Goal: Task Accomplishment & Management: Manage account settings

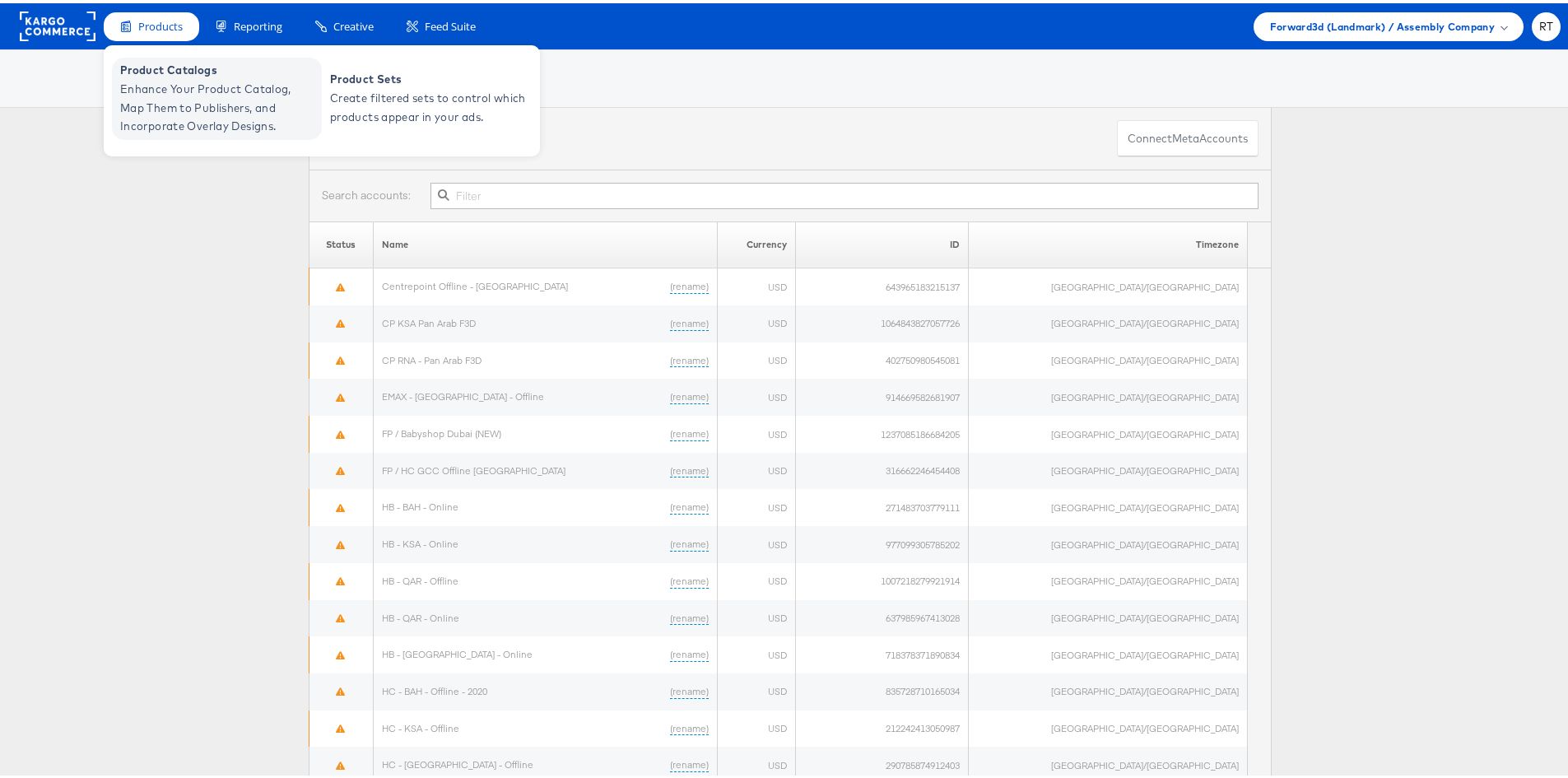
click at [154, 74] on span "Product Catalogs" at bounding box center [218, 67] width 198 height 19
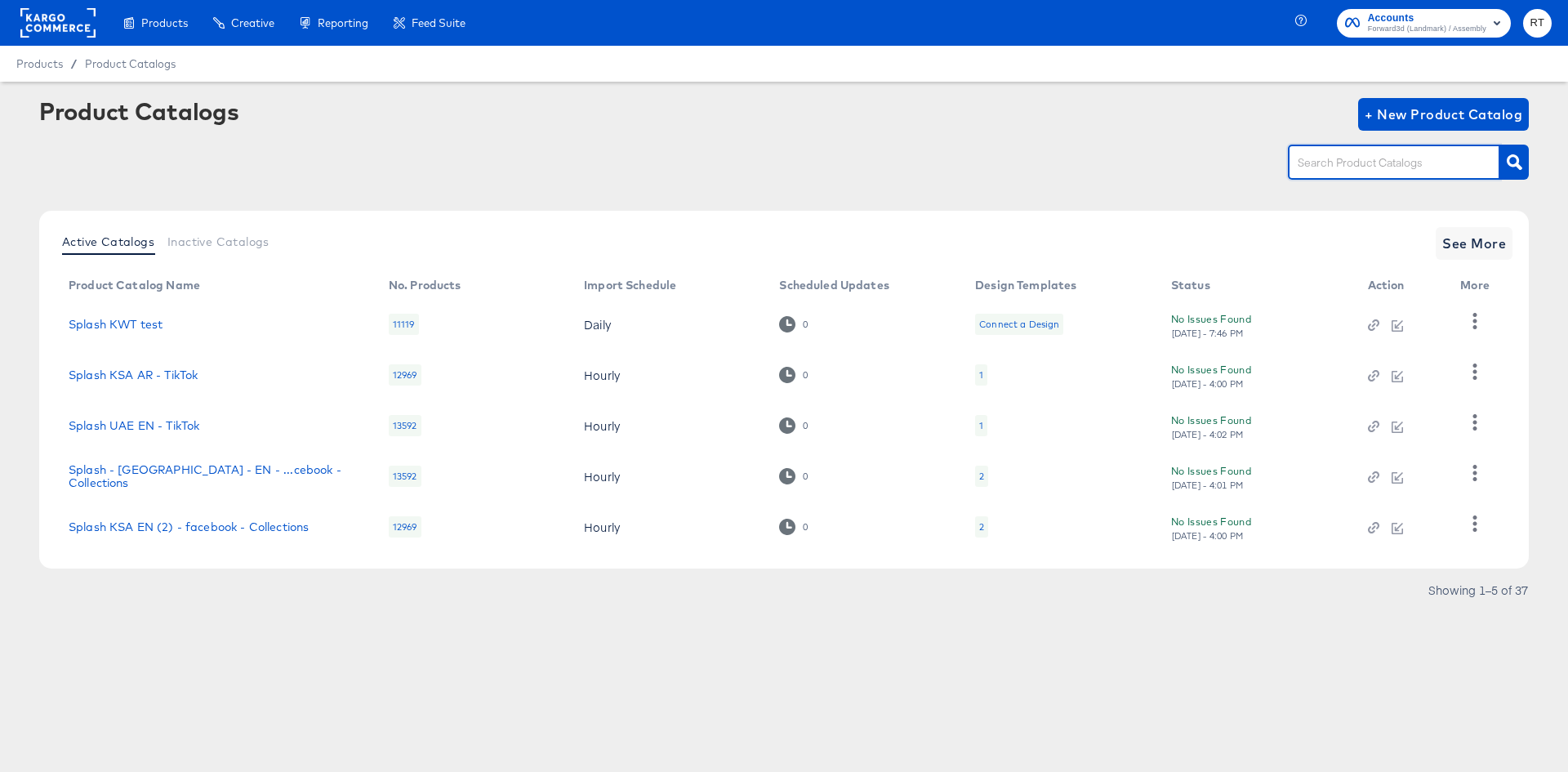
click at [1355, 159] on input "text" at bounding box center [1381, 163] width 174 height 19
type input "uae"
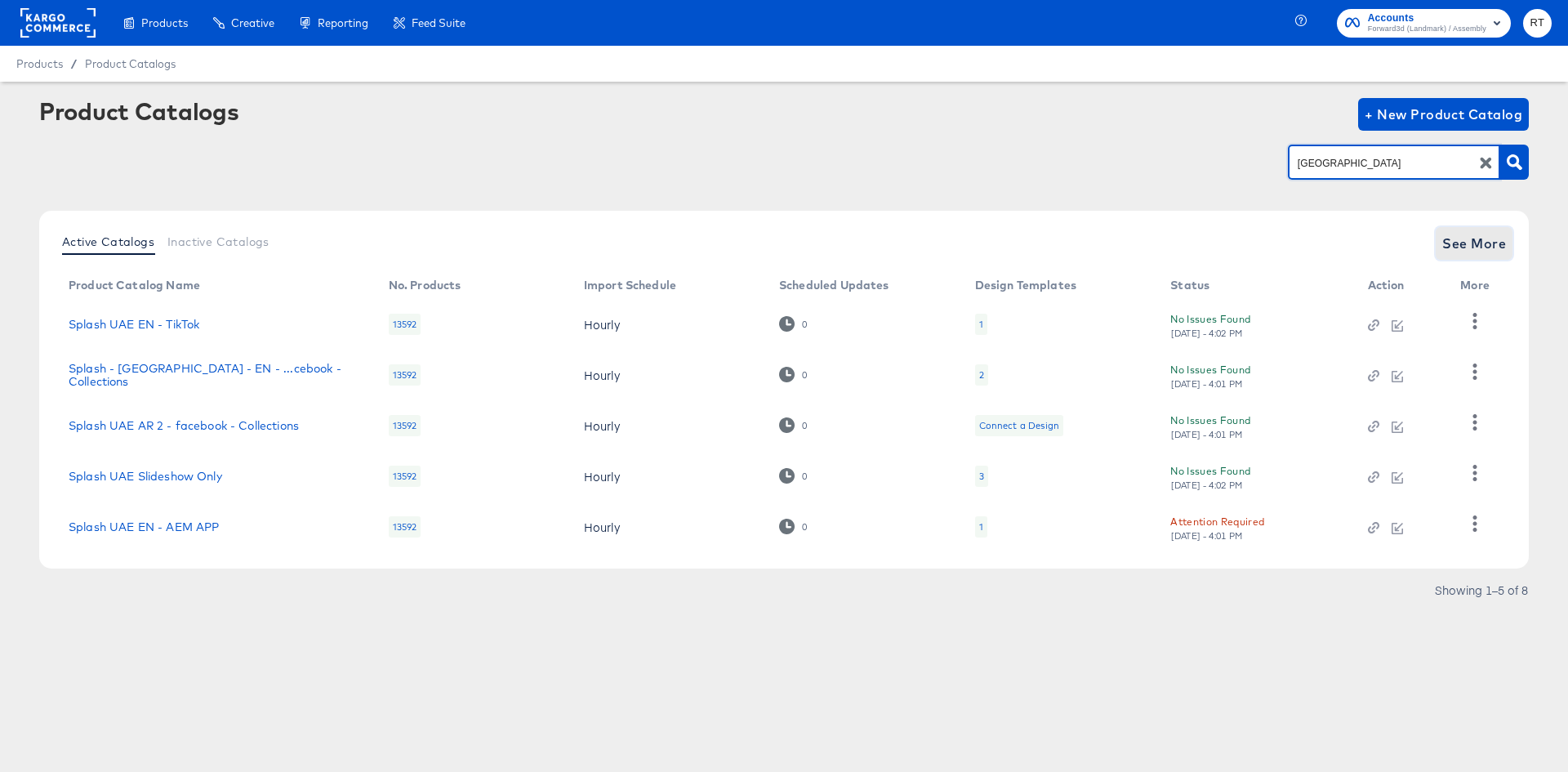
click at [1450, 235] on span "See More" at bounding box center [1474, 243] width 63 height 23
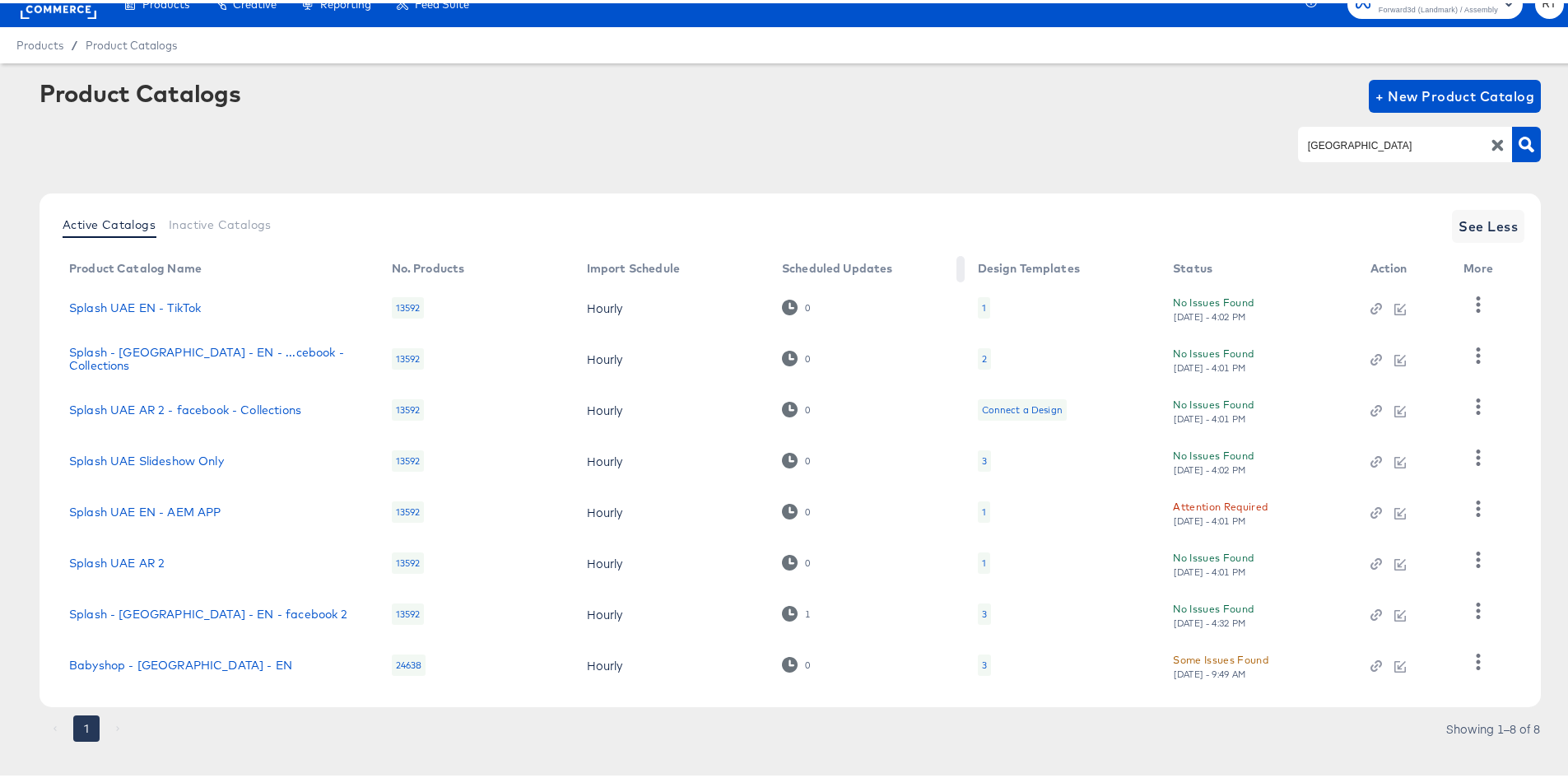
scroll to position [41, 0]
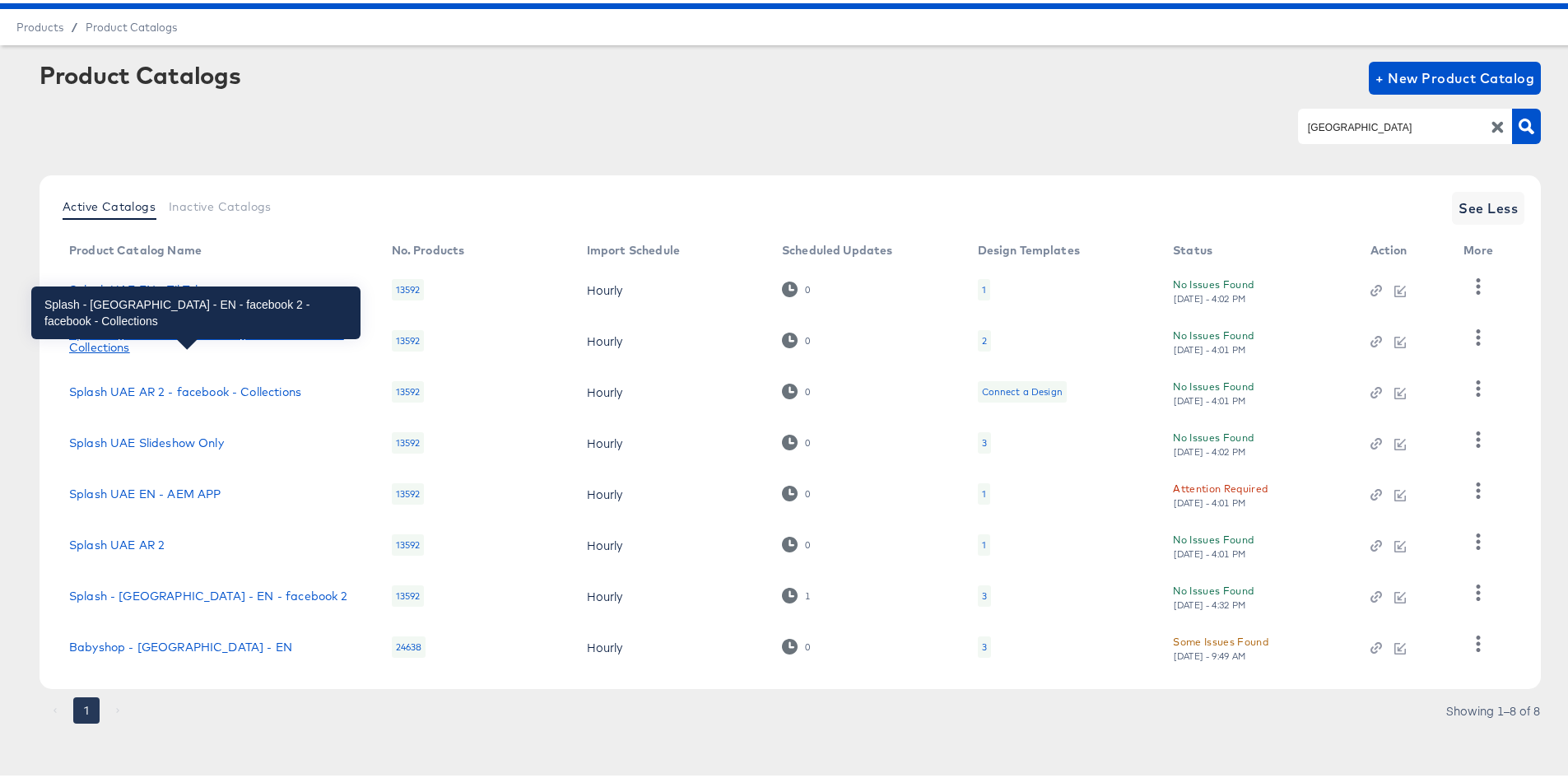
click at [176, 343] on div "Splash - UAE - EN - ...cebook - Collections" at bounding box center [214, 337] width 290 height 27
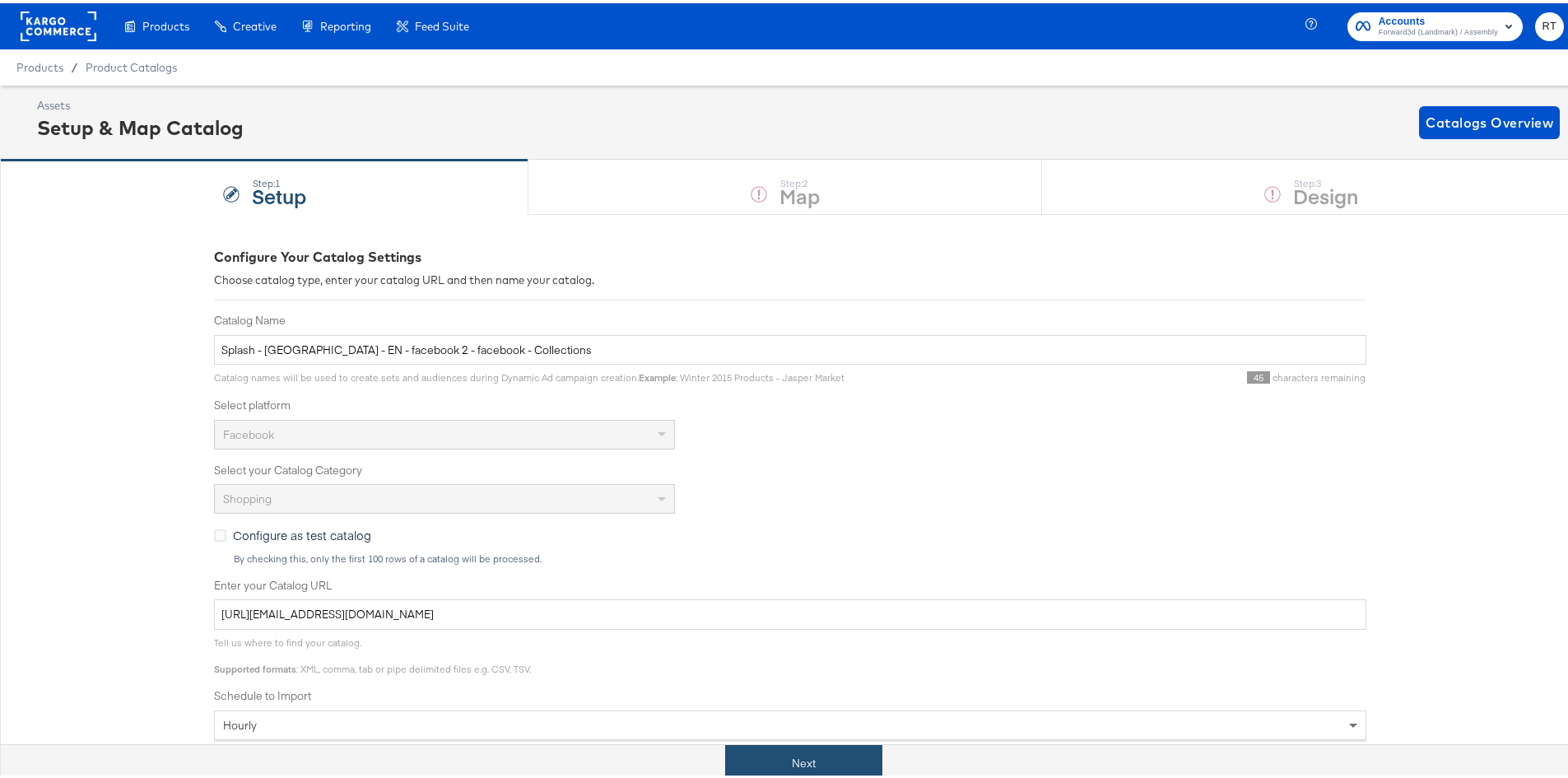
click at [756, 768] on button "Next" at bounding box center [804, 760] width 157 height 37
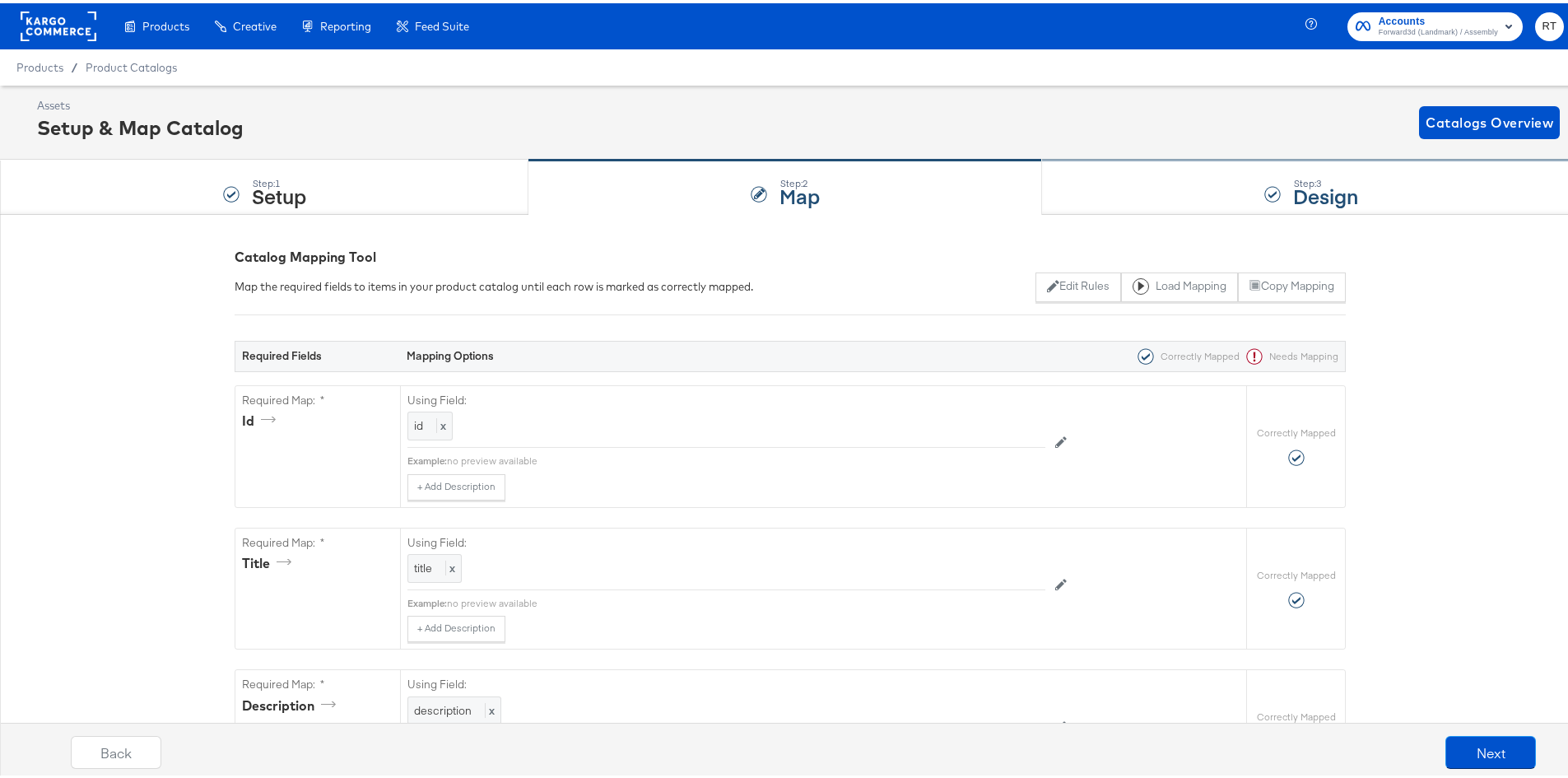
click at [1157, 179] on div "Step: 3 Design" at bounding box center [1311, 184] width 538 height 54
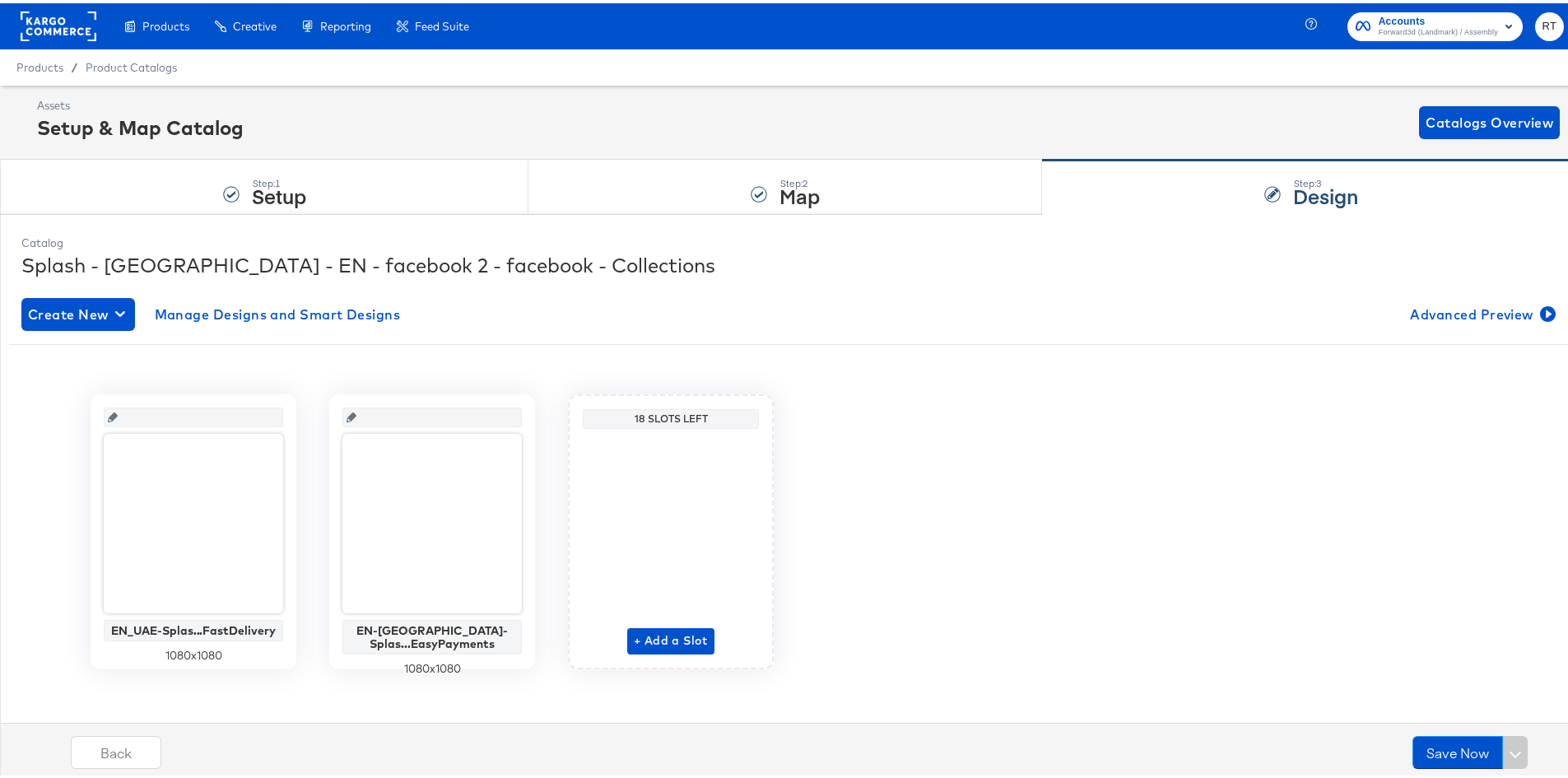
scroll to position [8, 0]
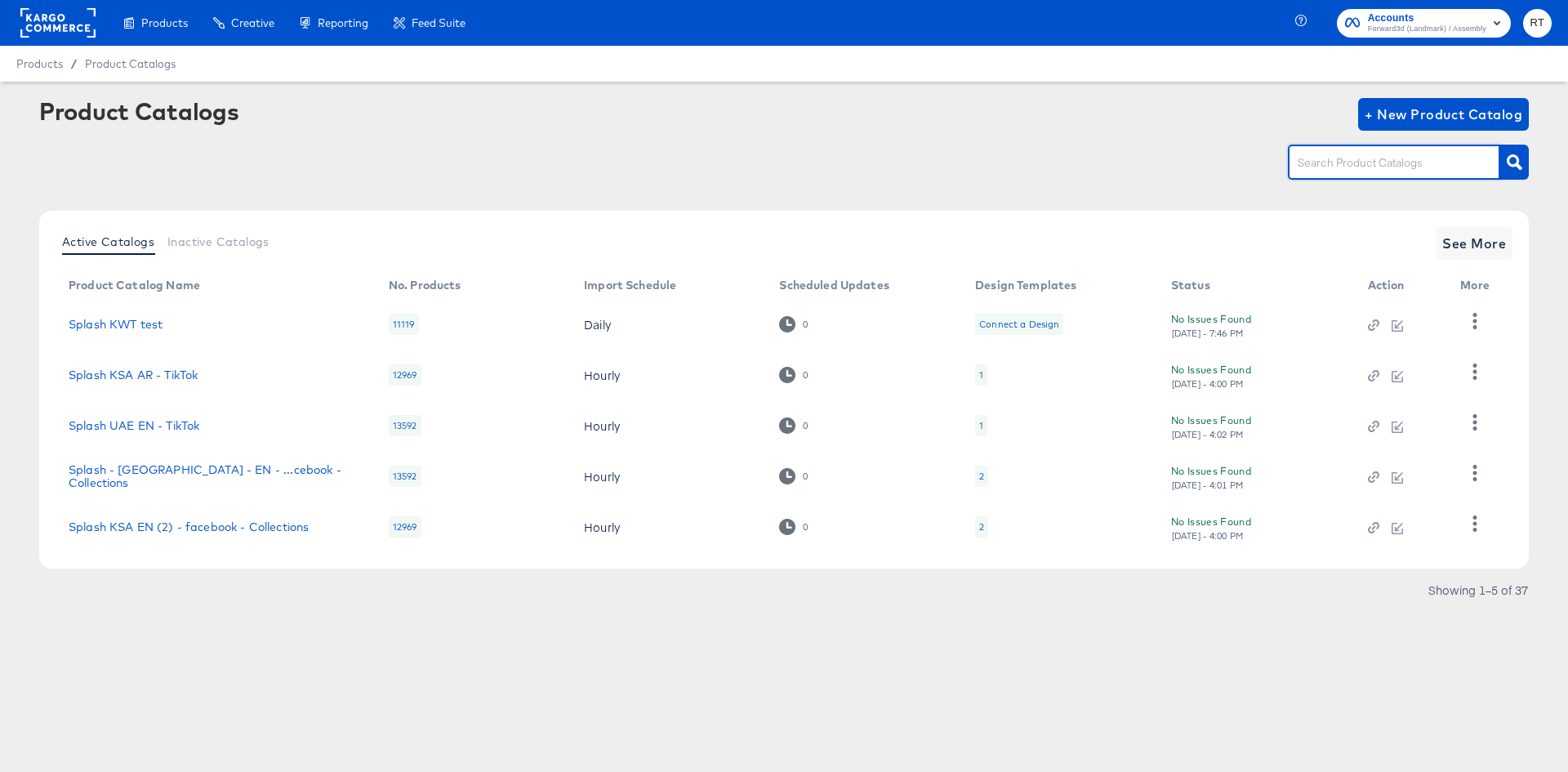
click at [1312, 163] on input "text" at bounding box center [1381, 163] width 174 height 19
type input "uae"
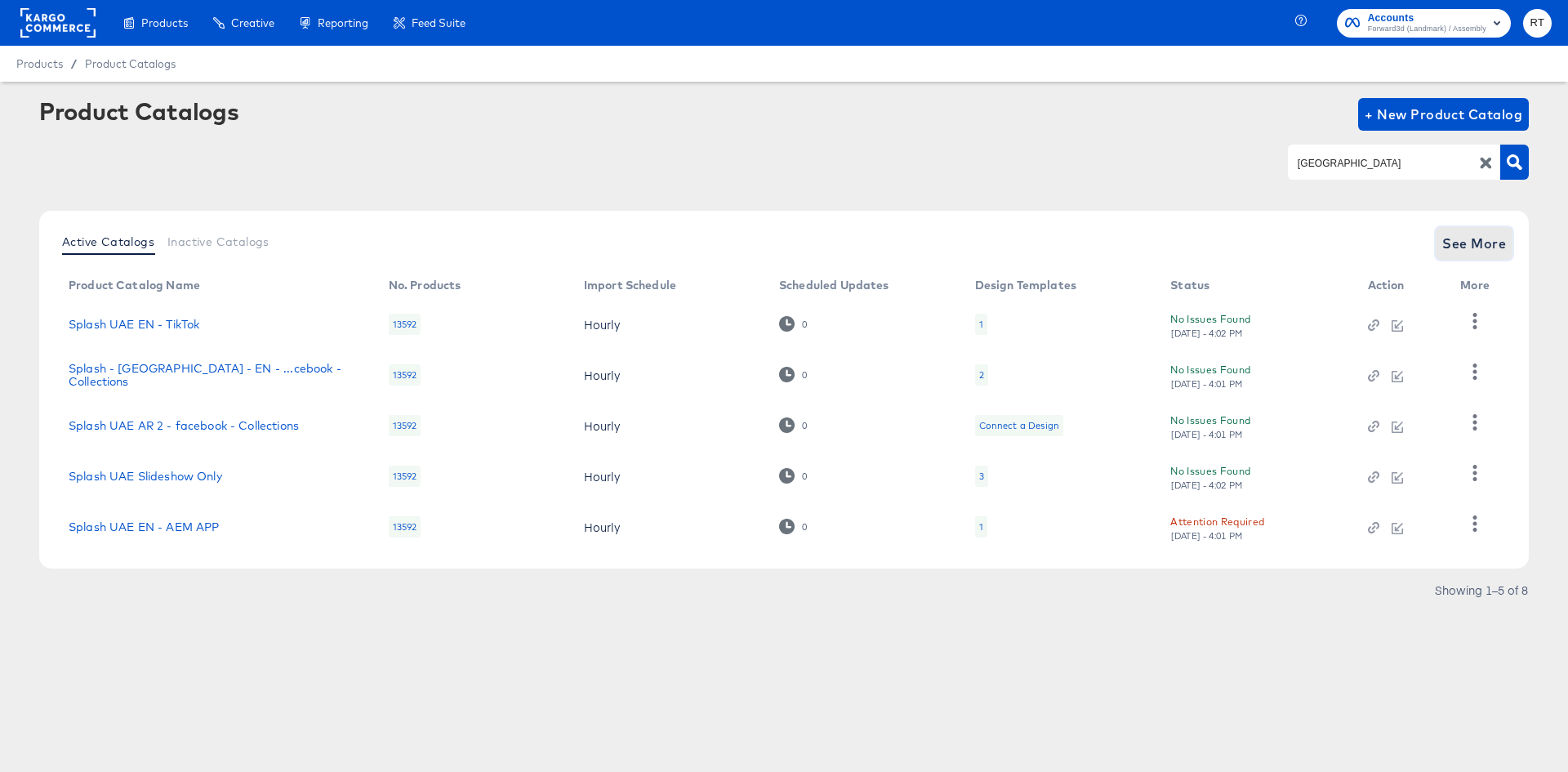
click at [1483, 243] on span "See More" at bounding box center [1474, 243] width 63 height 23
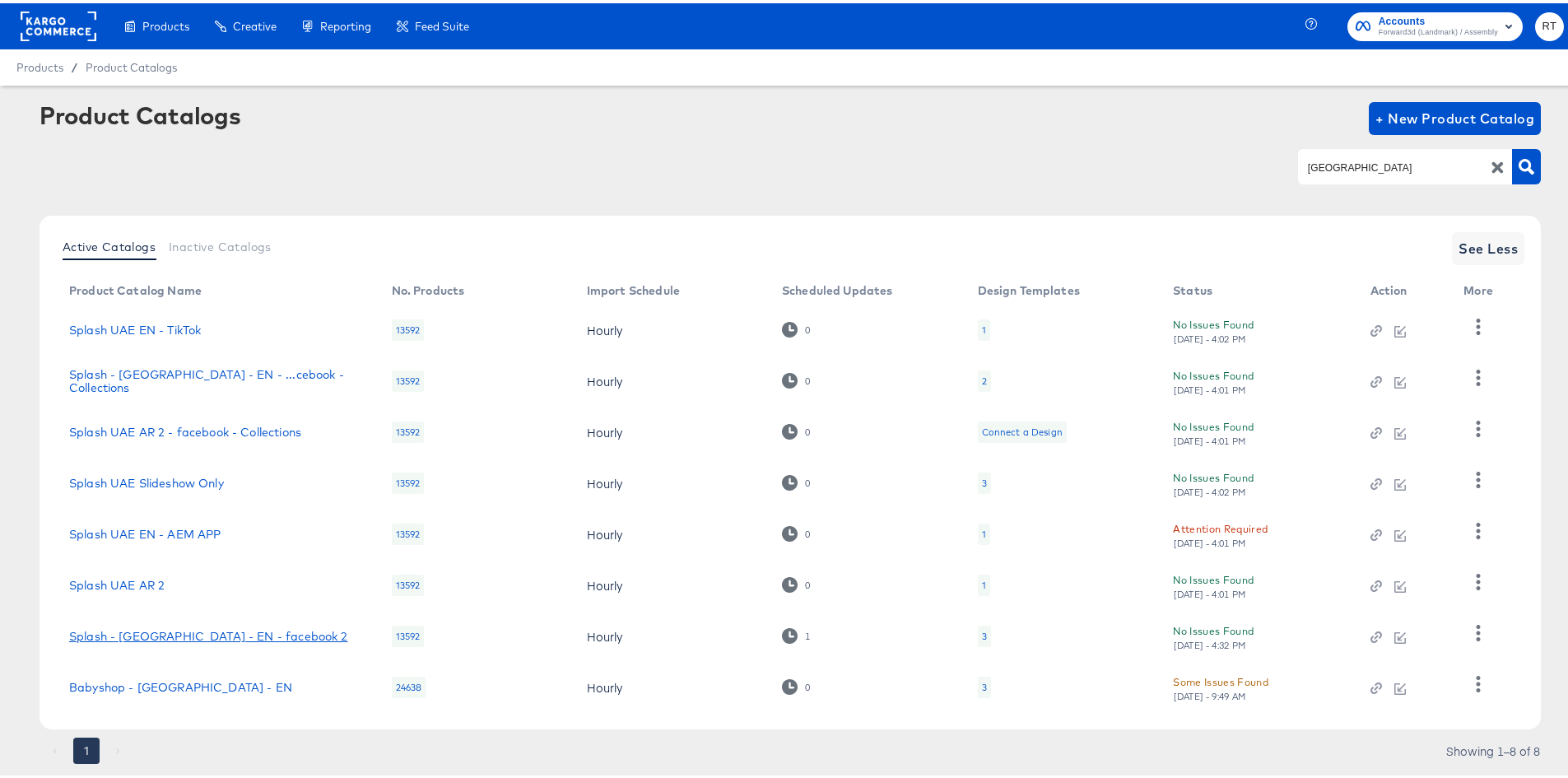
click at [172, 631] on link "Splash - UAE - EN - facebook 2" at bounding box center [209, 632] width 279 height 13
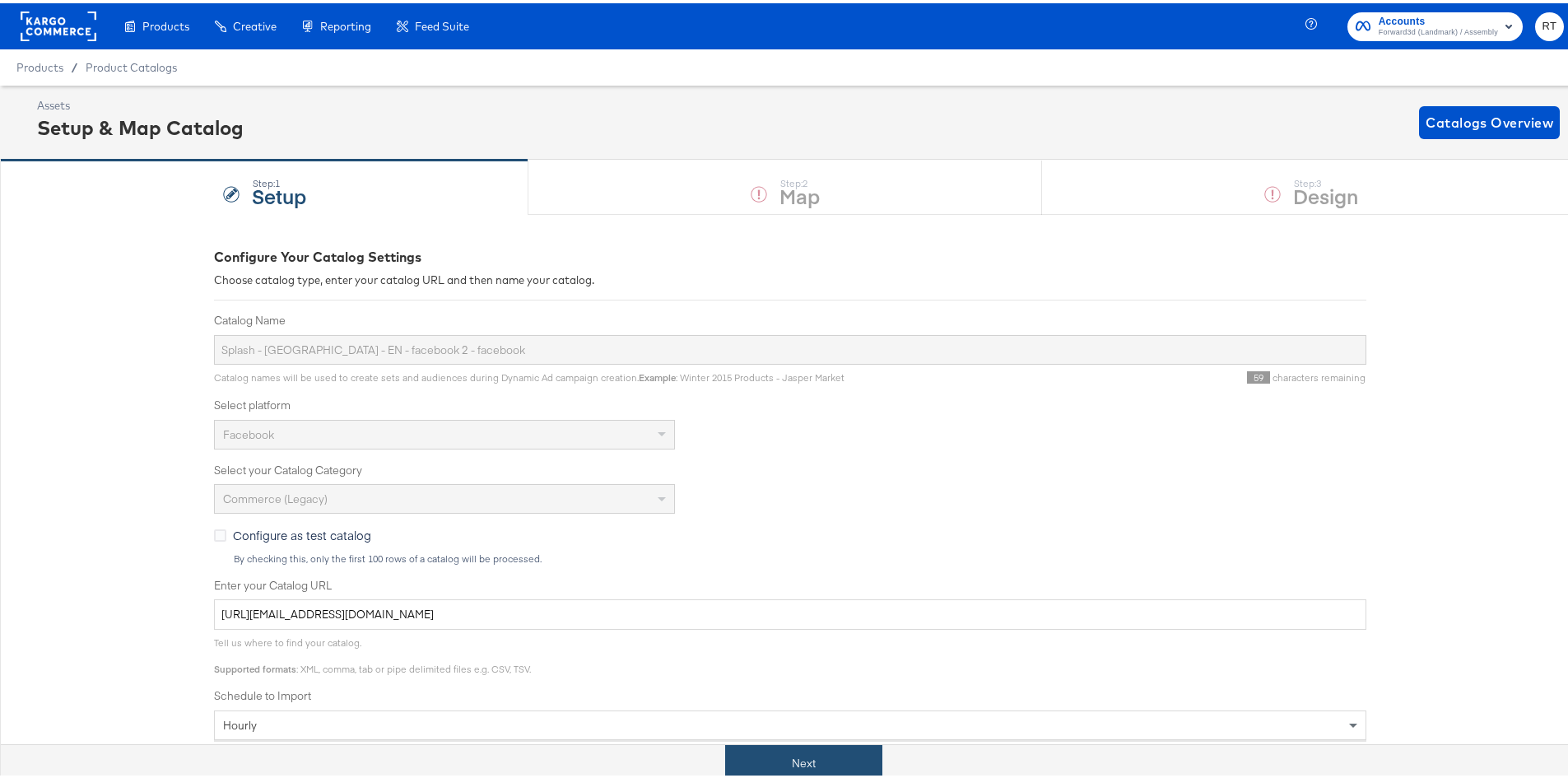
click at [825, 772] on button "Next" at bounding box center [804, 760] width 157 height 37
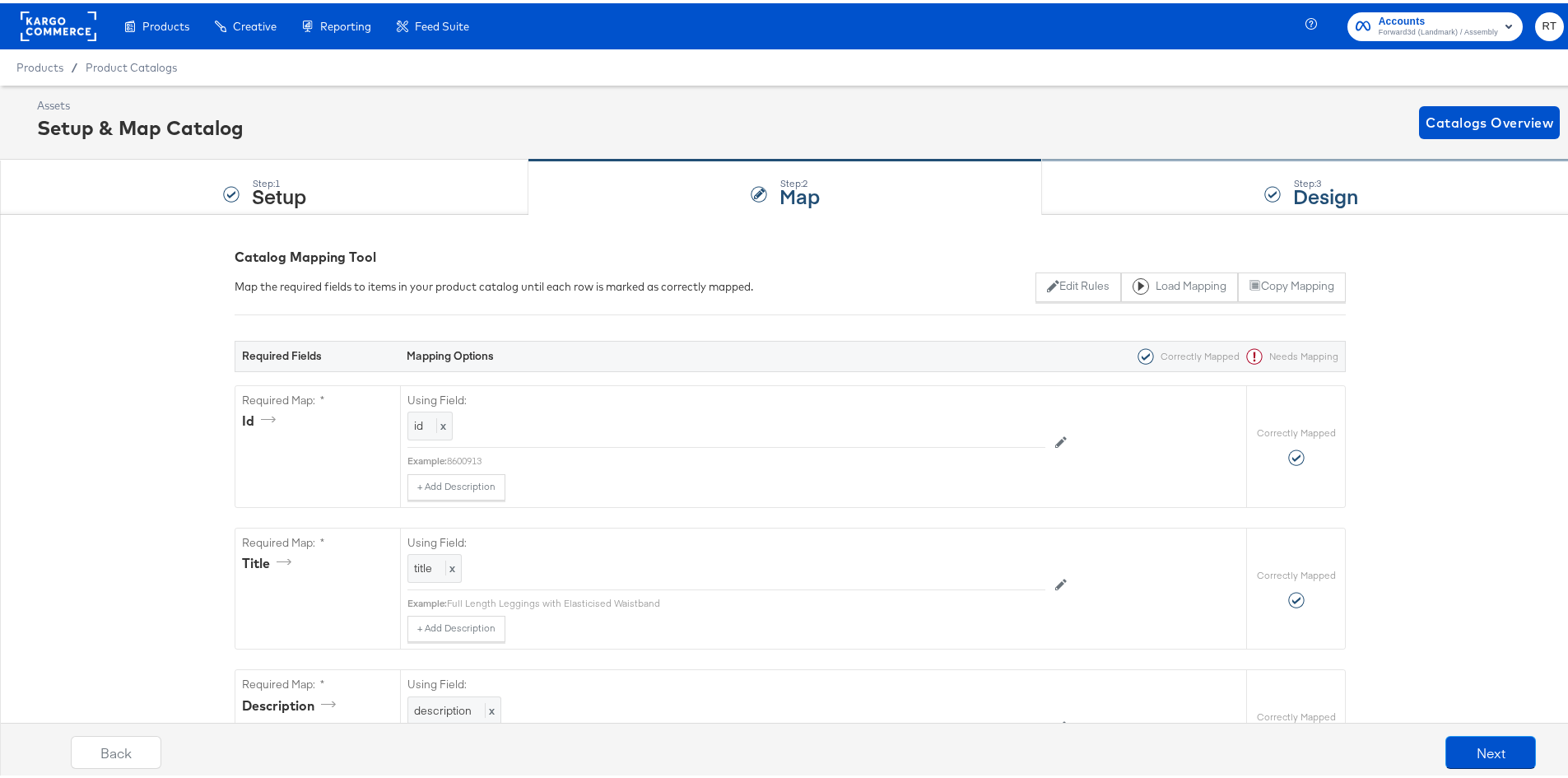
click at [1134, 187] on div "Step: 3 Design" at bounding box center [1311, 184] width 538 height 54
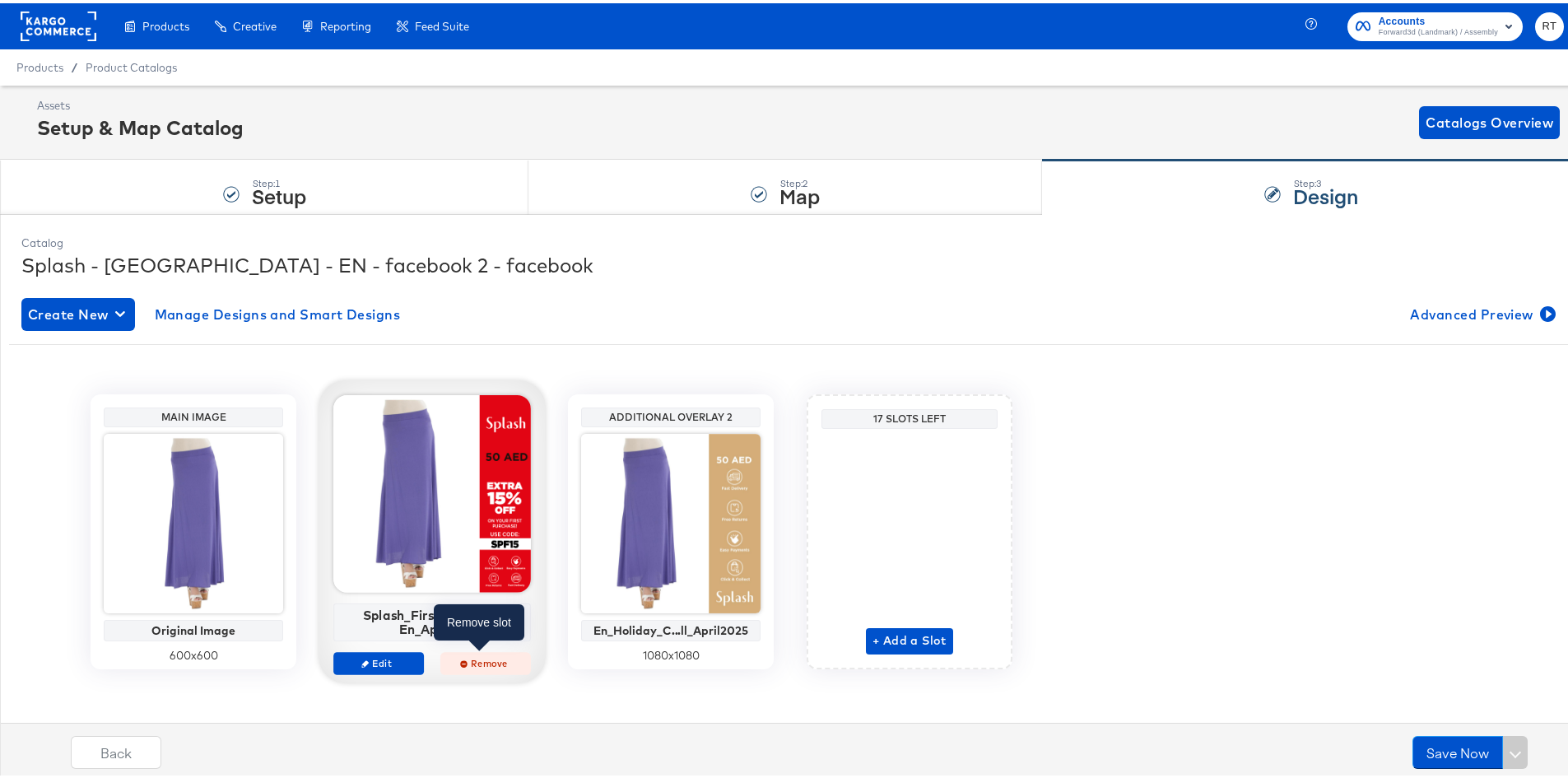
click at [480, 657] on span "Remove" at bounding box center [486, 660] width 76 height 12
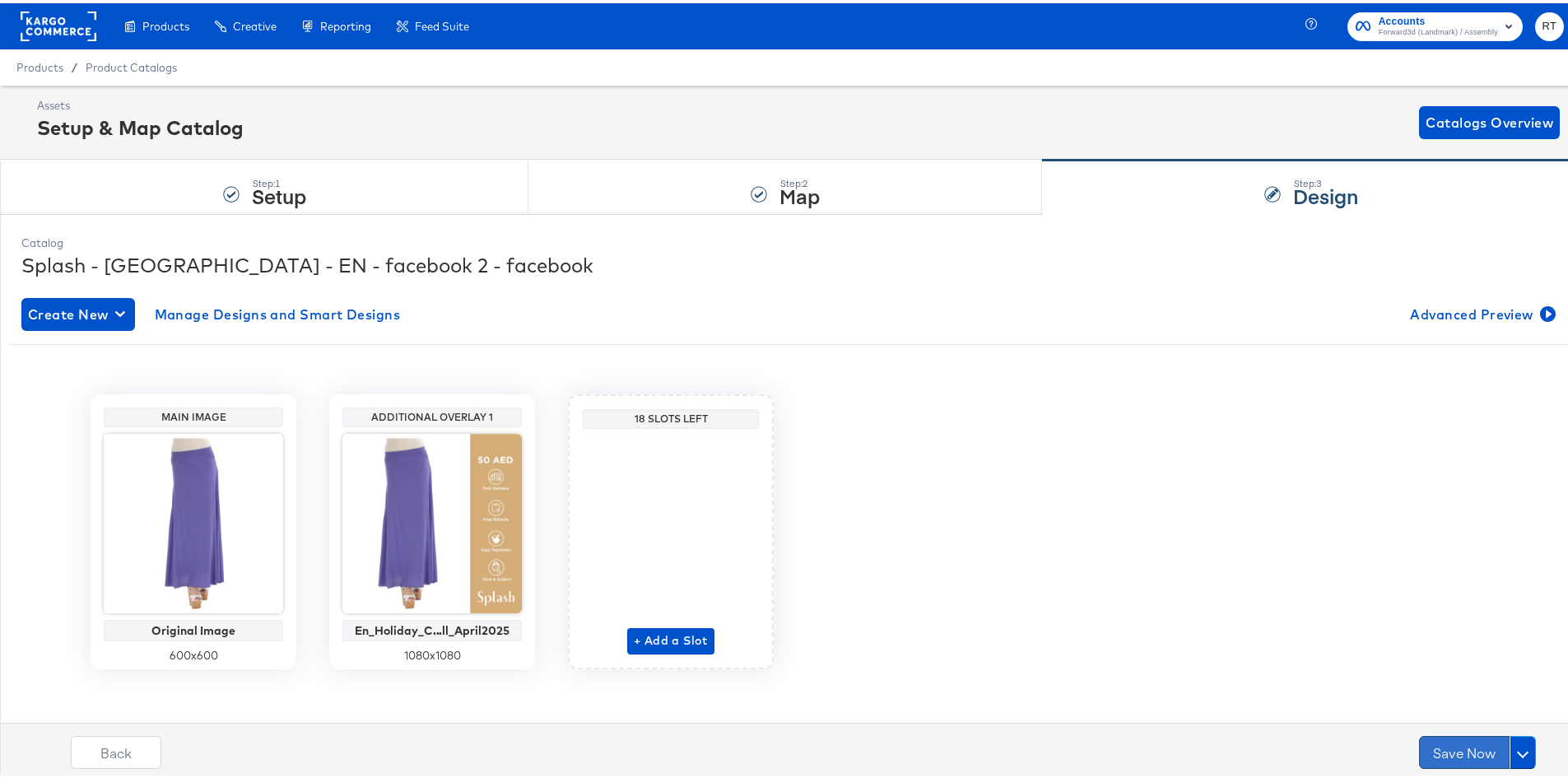
click at [1420, 745] on button "Save Now" at bounding box center [1465, 750] width 91 height 33
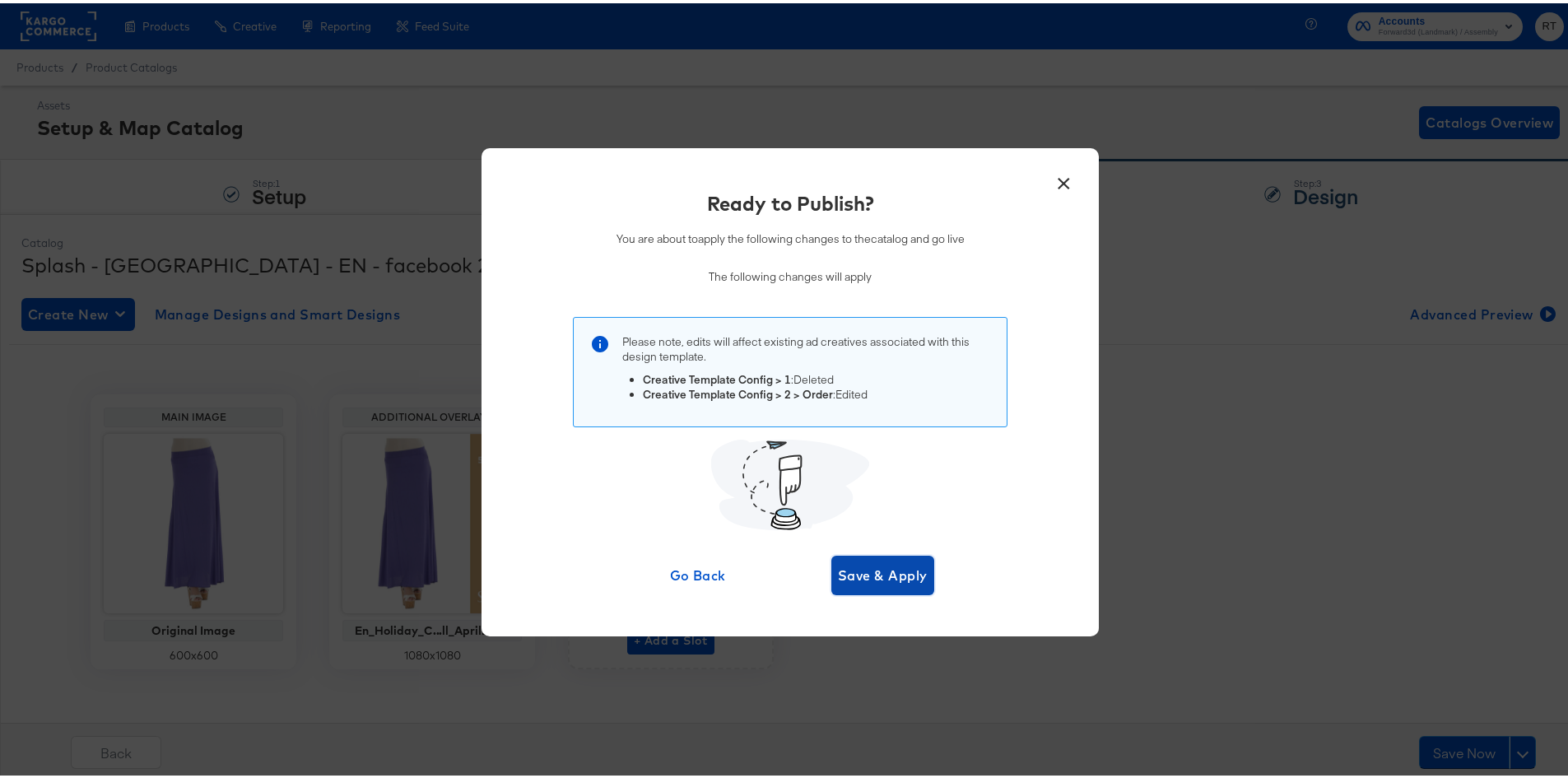
click at [865, 561] on span "Save & Apply" at bounding box center [883, 572] width 90 height 23
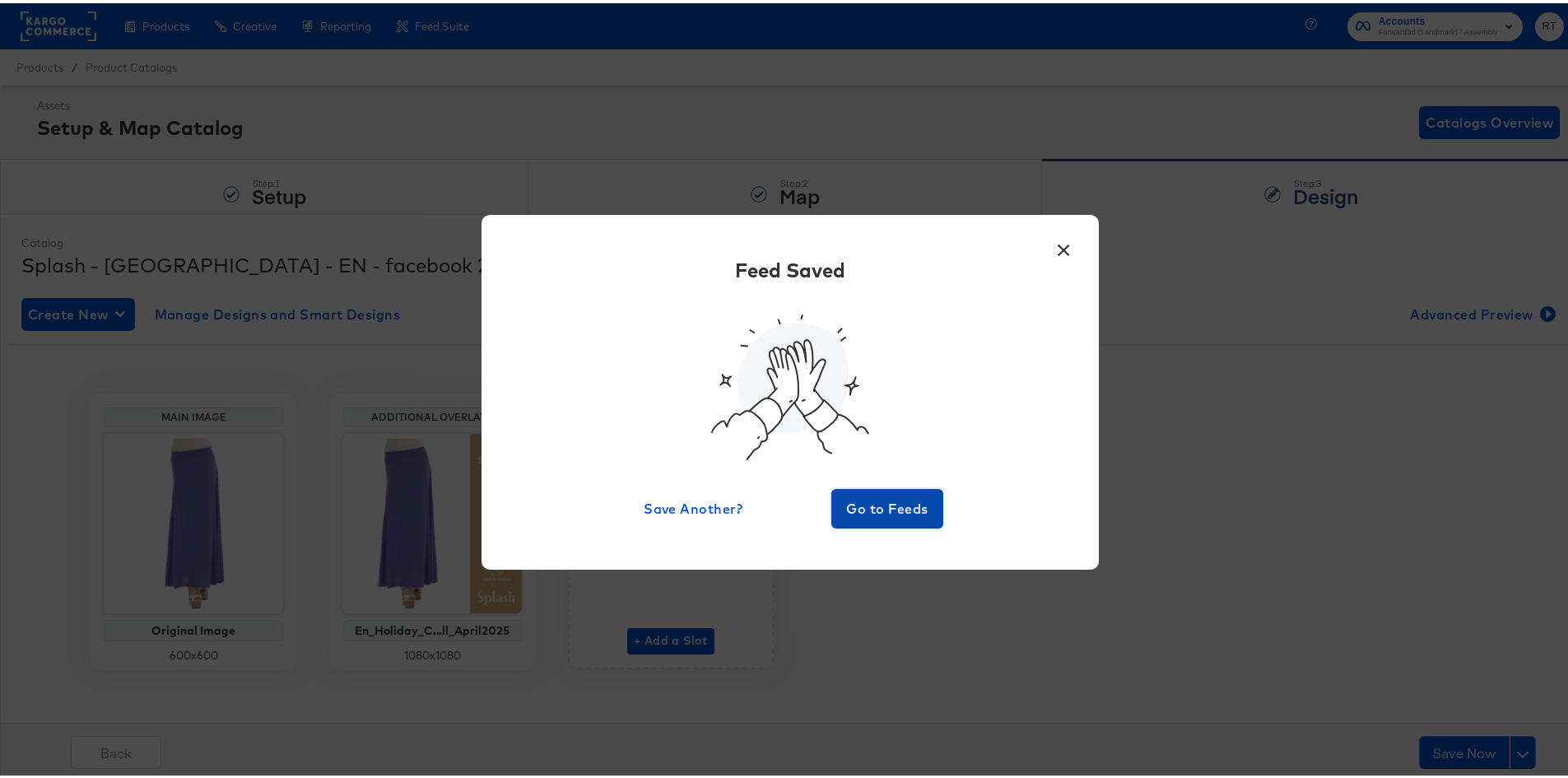
click at [891, 497] on span "Go to Feeds" at bounding box center [887, 505] width 99 height 23
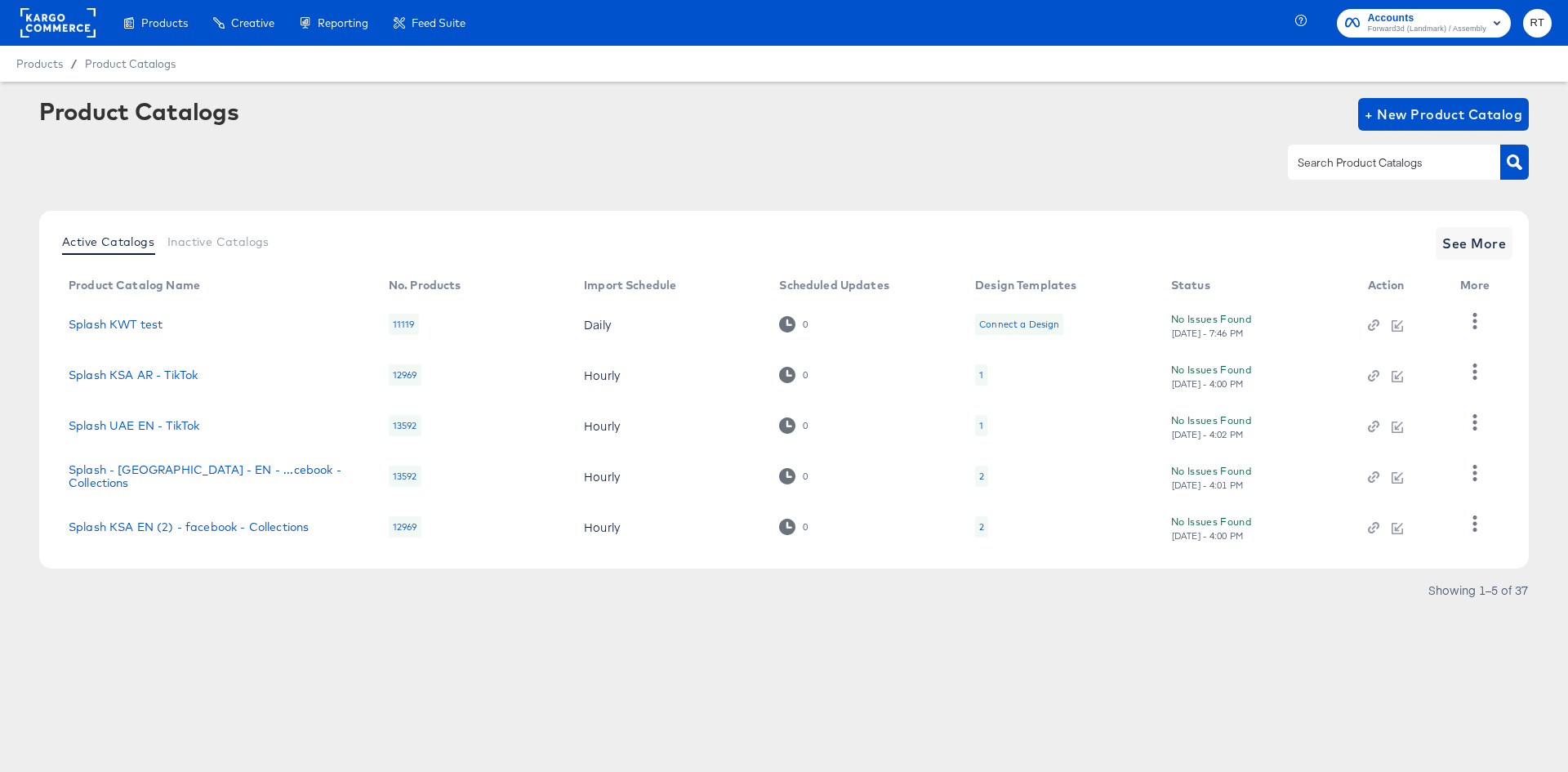
click at [1345, 169] on input "text" at bounding box center [1381, 163] width 174 height 19
type input "ksa"
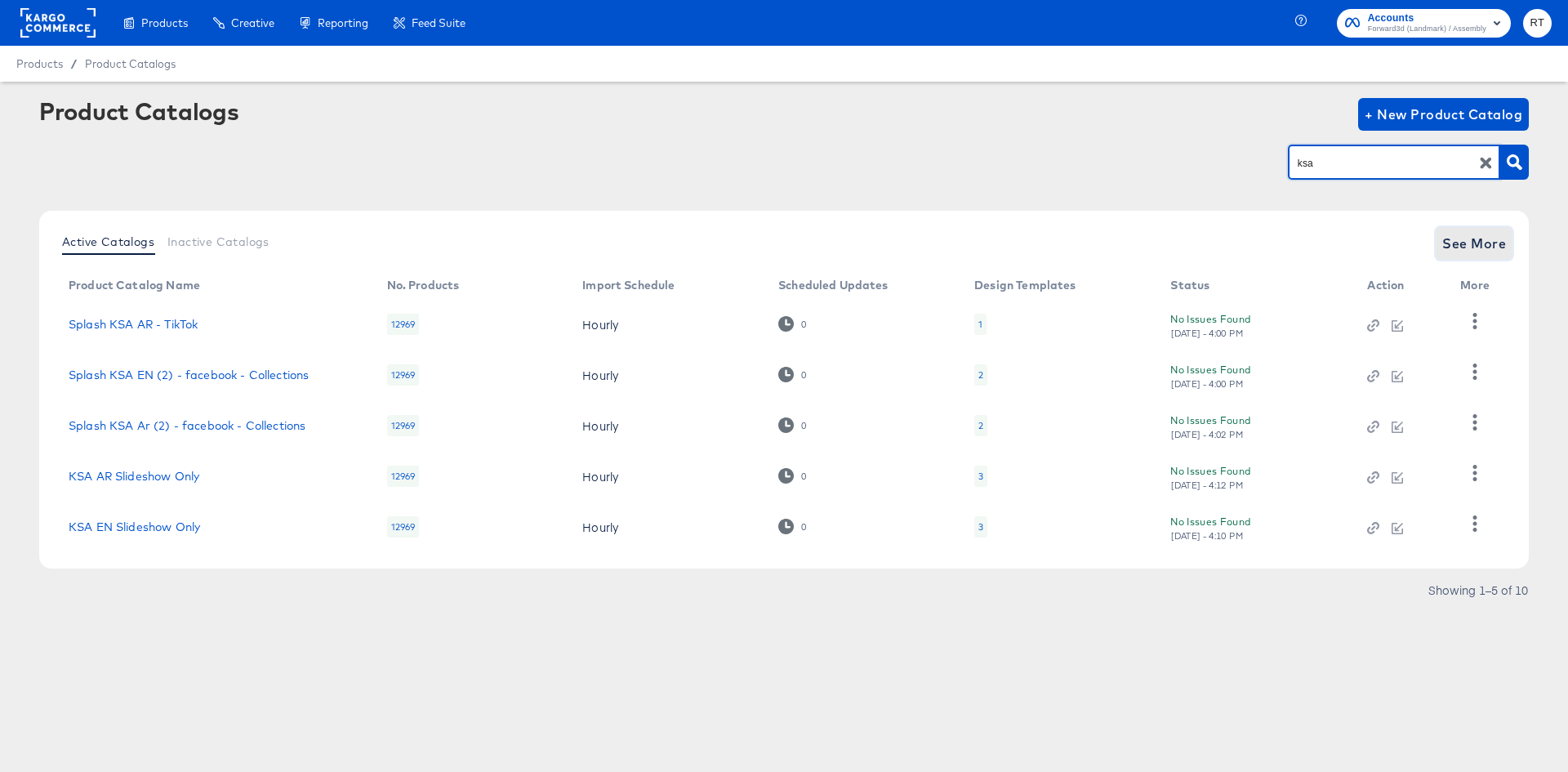
click at [1463, 241] on span "See More" at bounding box center [1474, 243] width 63 height 23
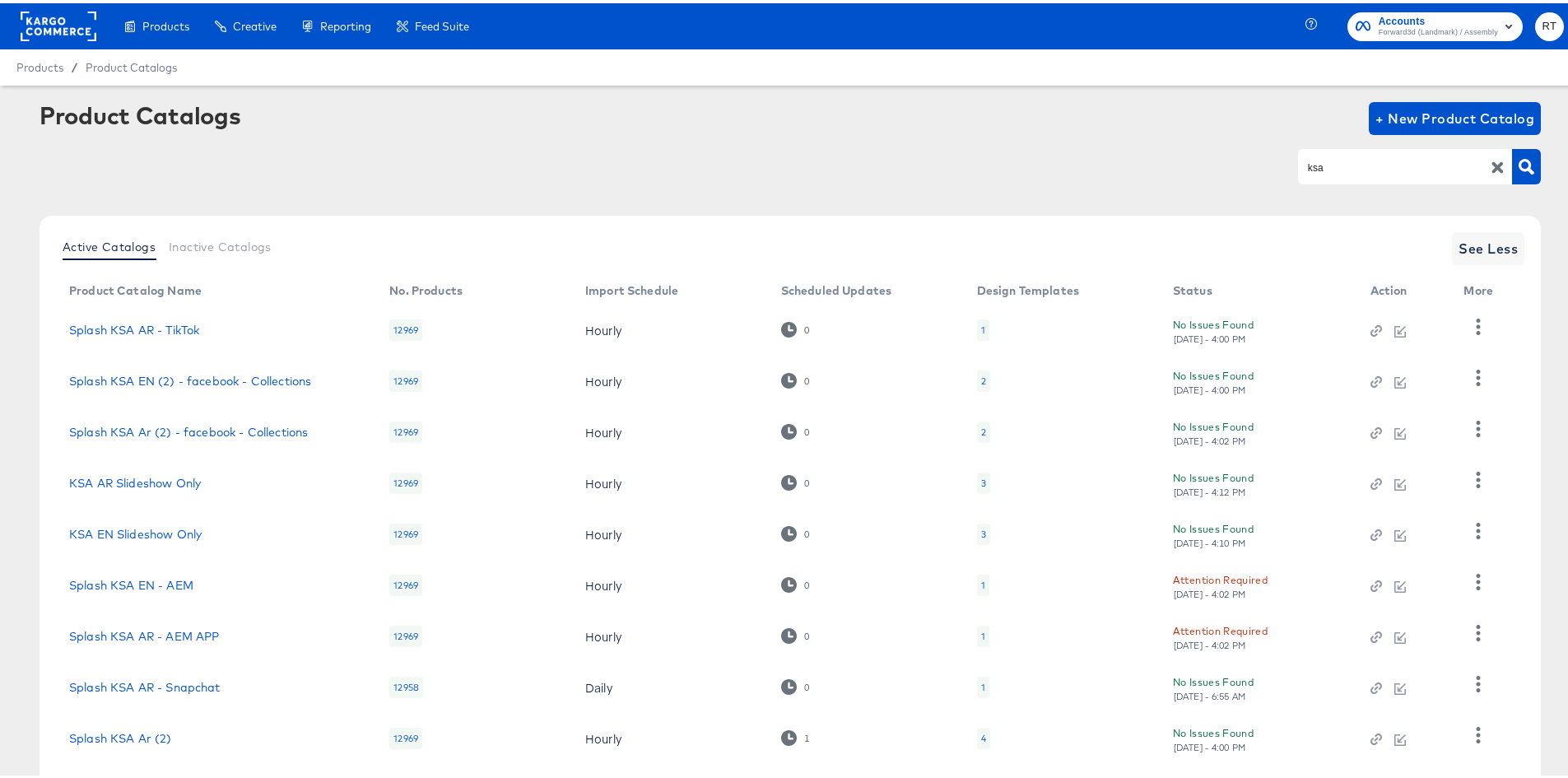
scroll to position [142, 0]
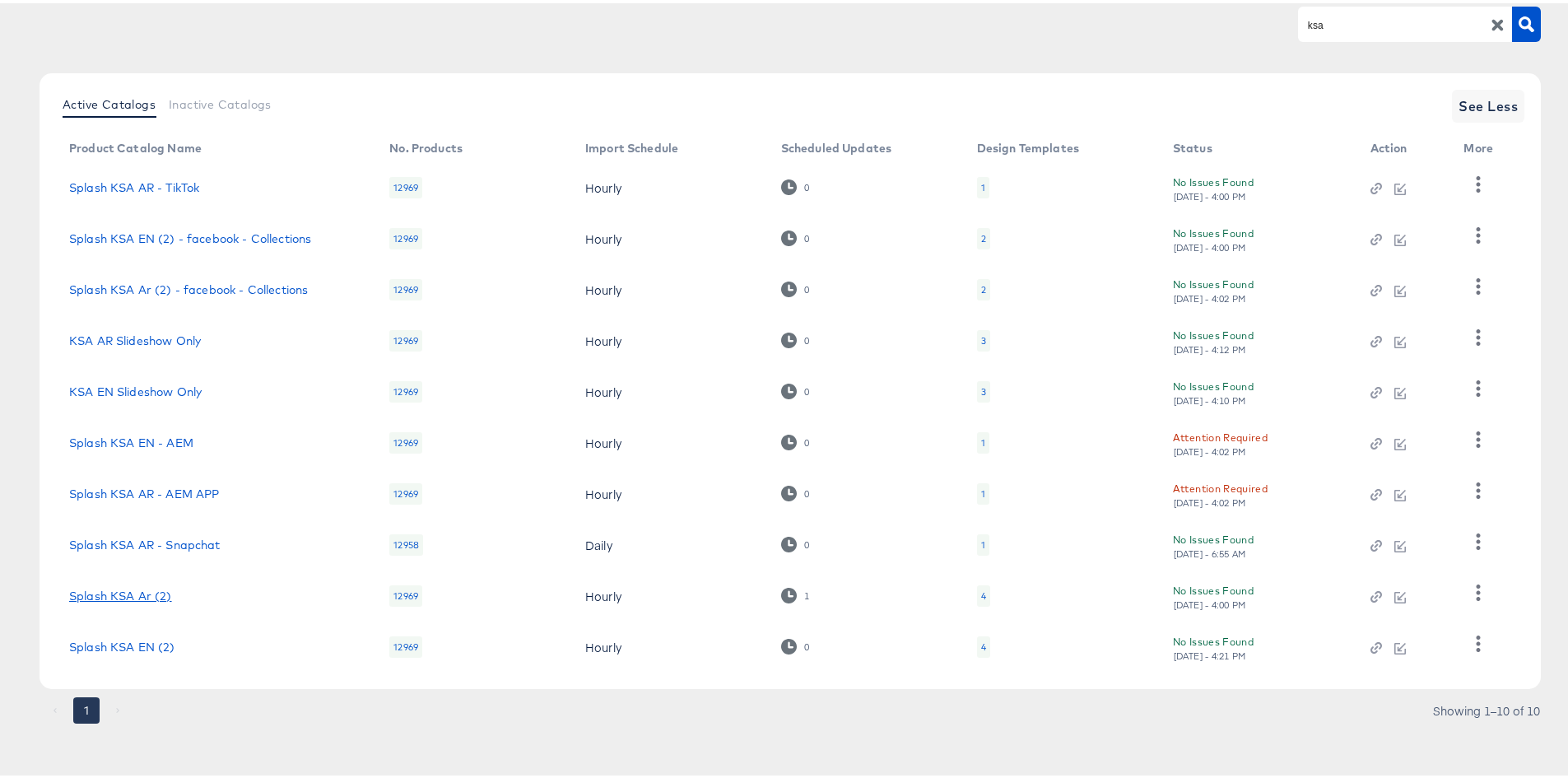
click at [127, 590] on link "Splash KSA Ar (2)" at bounding box center [120, 593] width 103 height 13
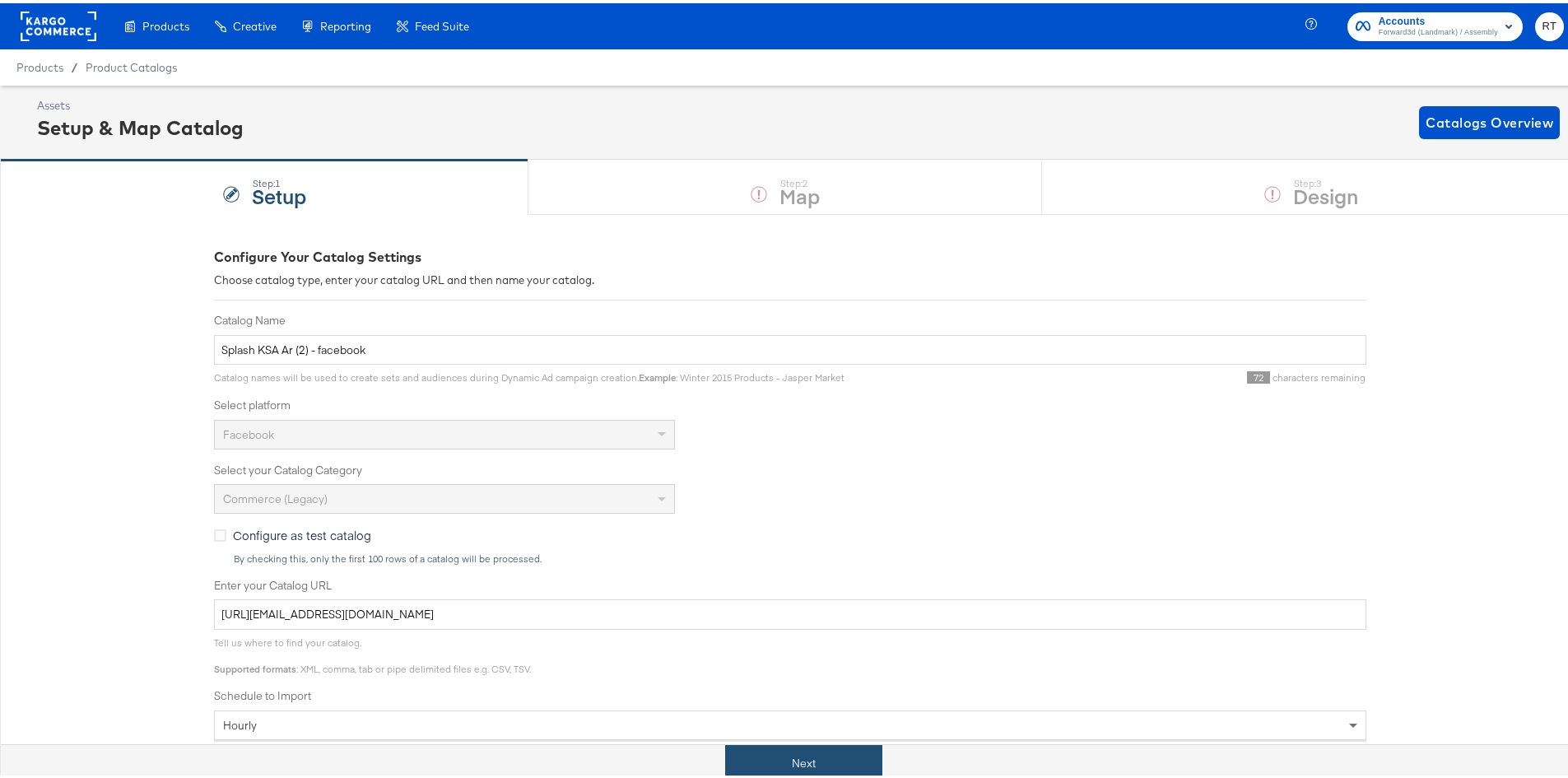
click at [794, 762] on button "Next" at bounding box center [804, 760] width 157 height 37
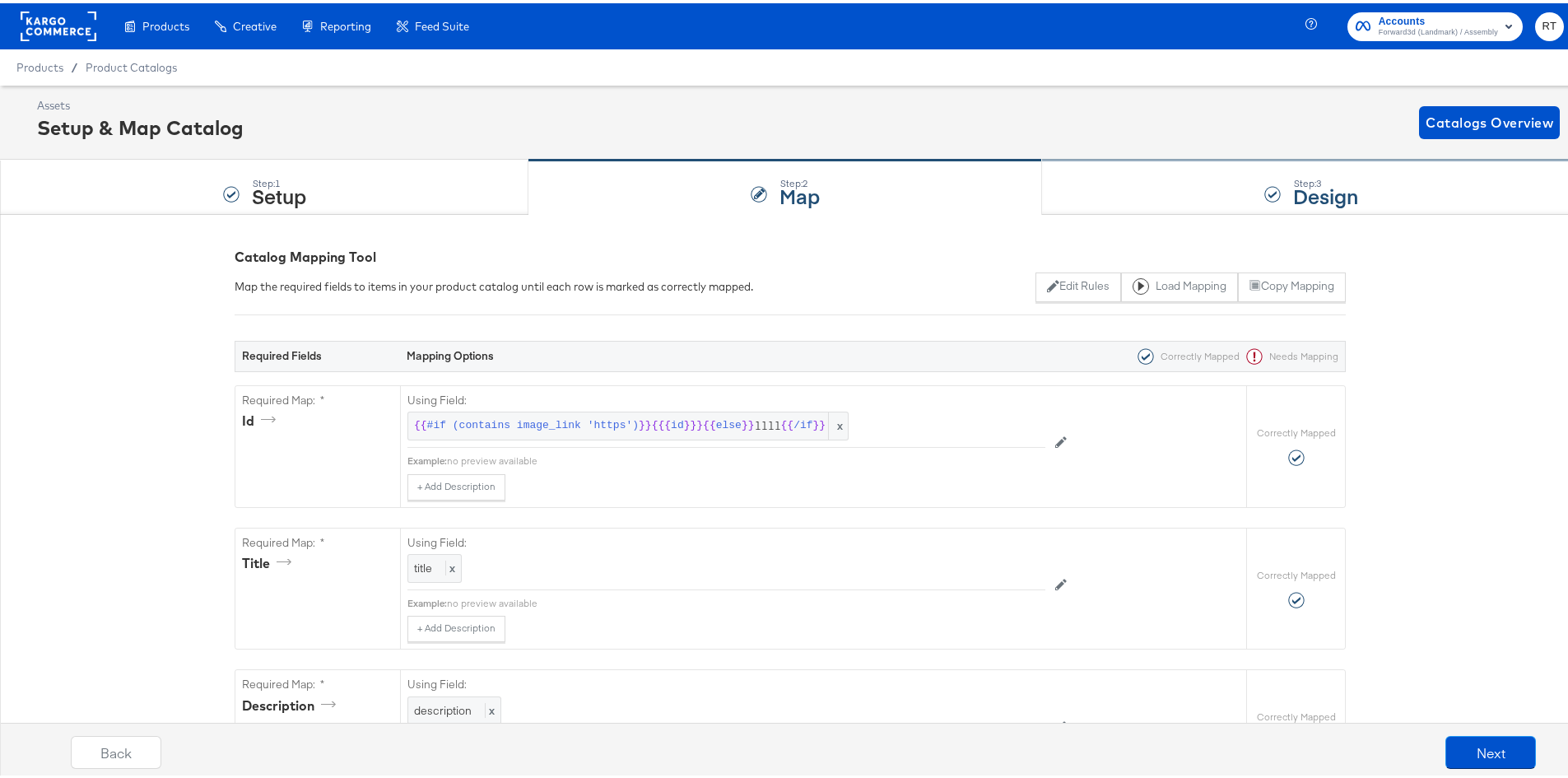
click at [1143, 174] on div "Step: 3 Design" at bounding box center [1311, 184] width 538 height 54
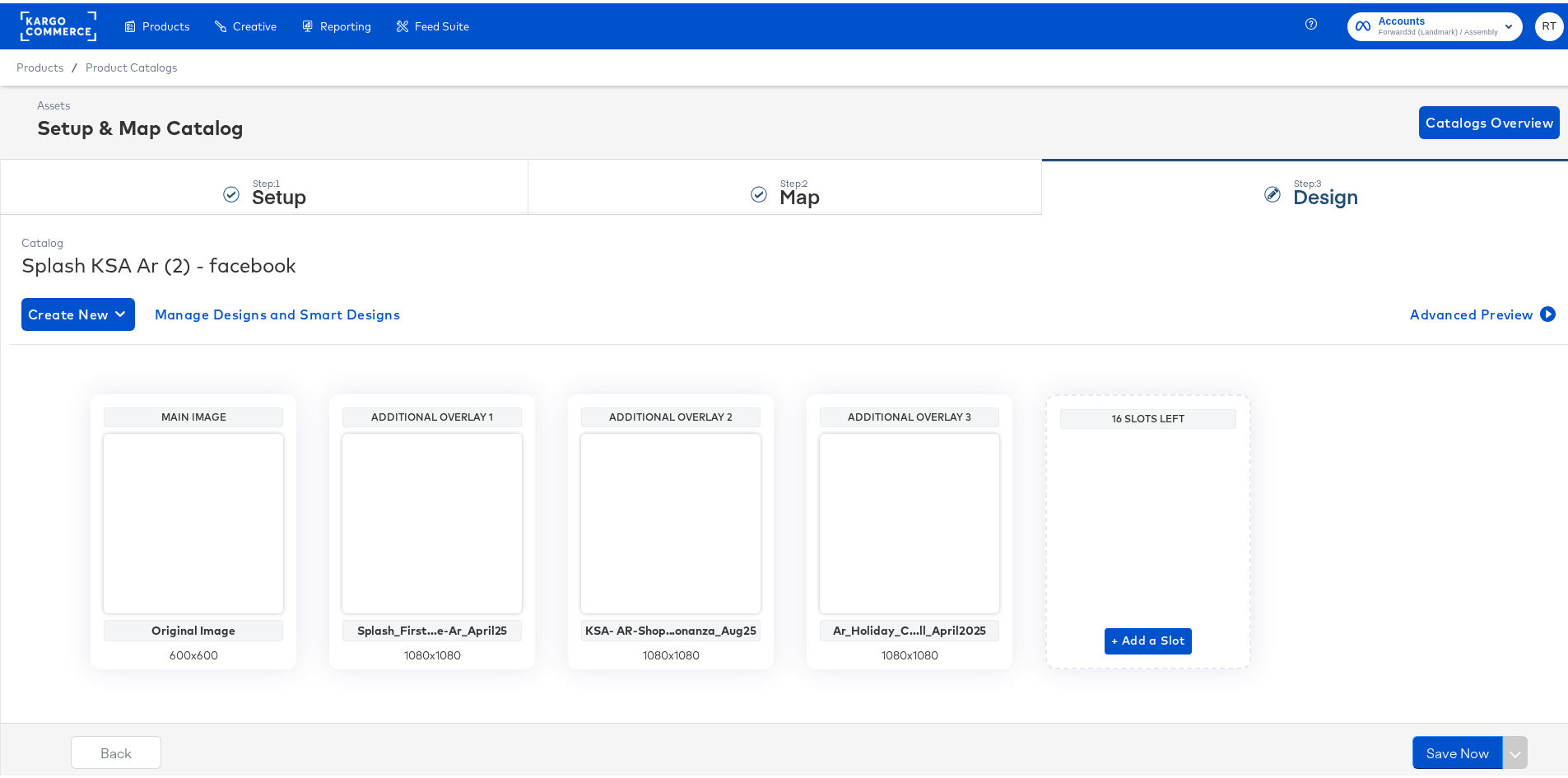
scroll to position [8, 0]
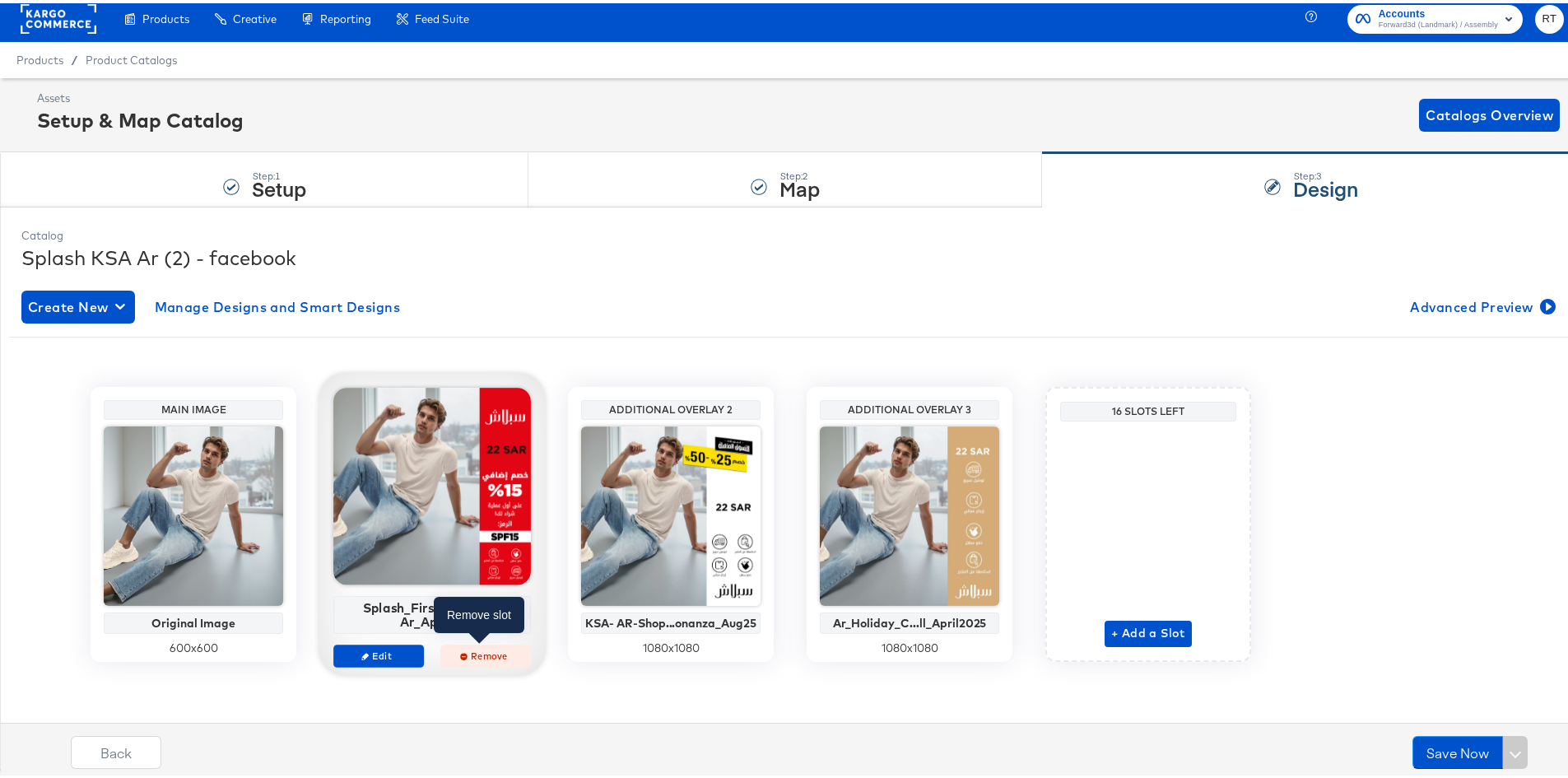
click at [470, 653] on span "Remove" at bounding box center [486, 652] width 76 height 12
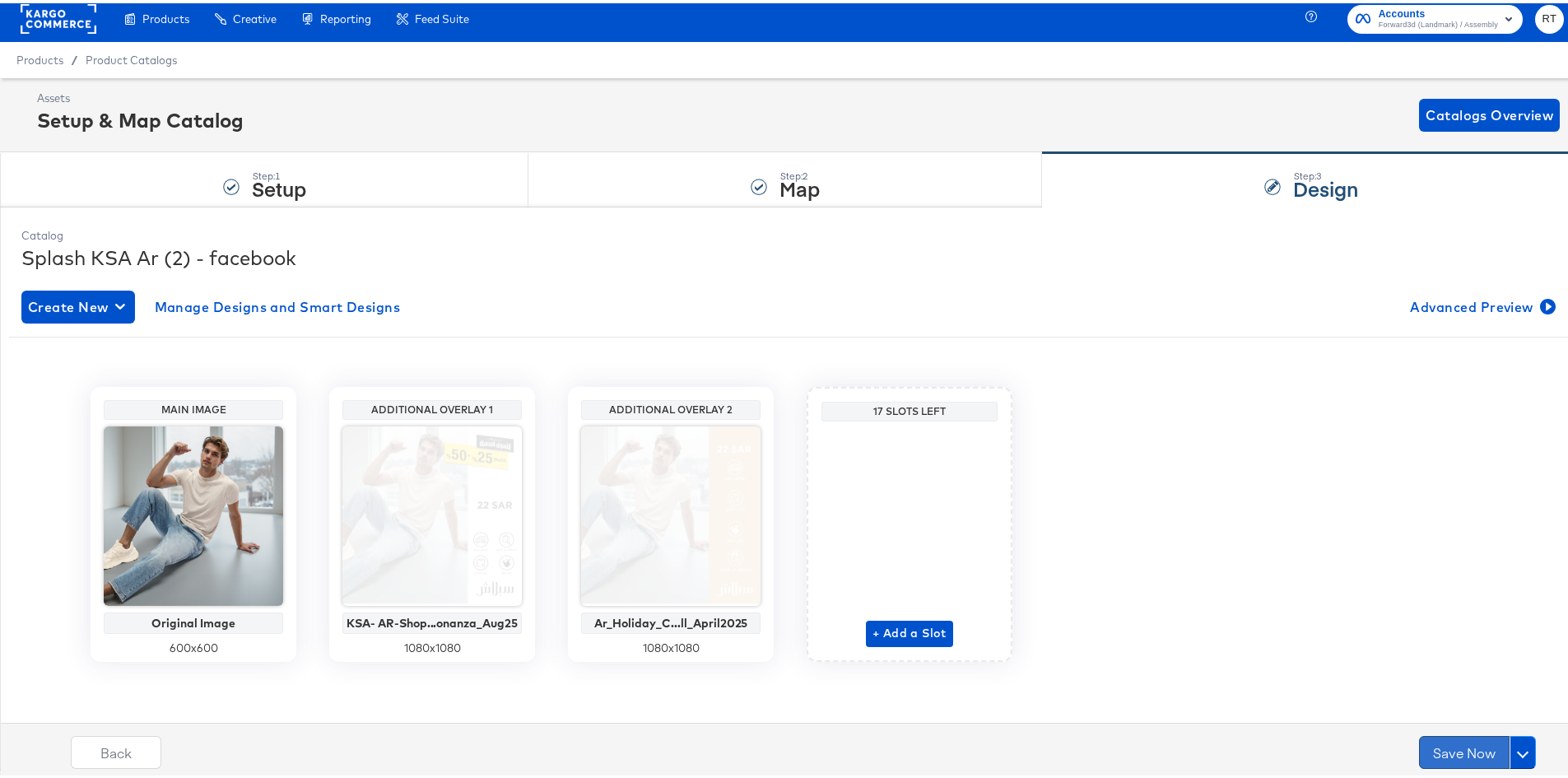
click at [1450, 750] on button "Save Now" at bounding box center [1465, 750] width 91 height 33
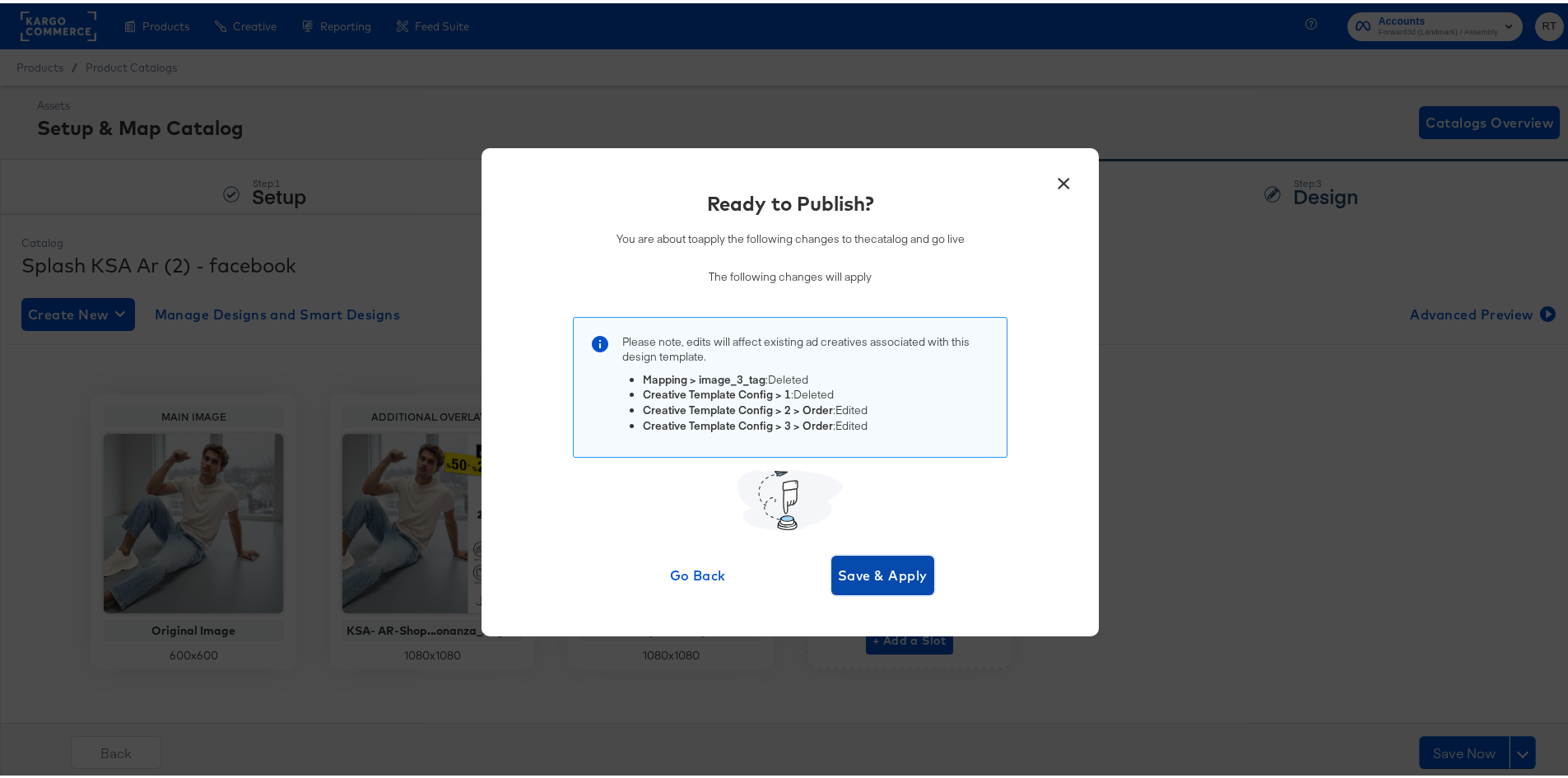
click at [872, 570] on span "Save & Apply" at bounding box center [883, 572] width 90 height 23
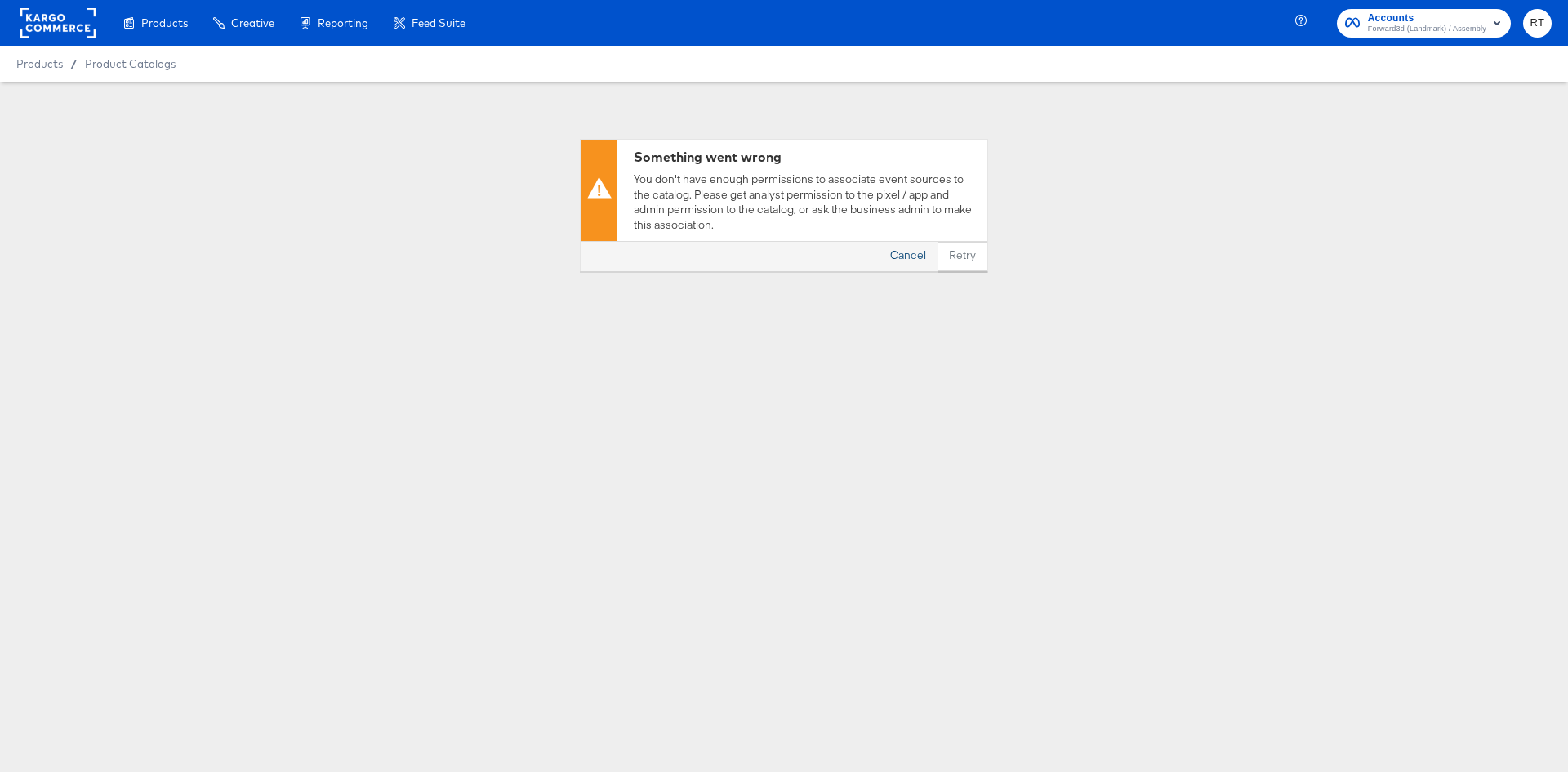
click at [907, 263] on button "Cancel" at bounding box center [908, 257] width 59 height 29
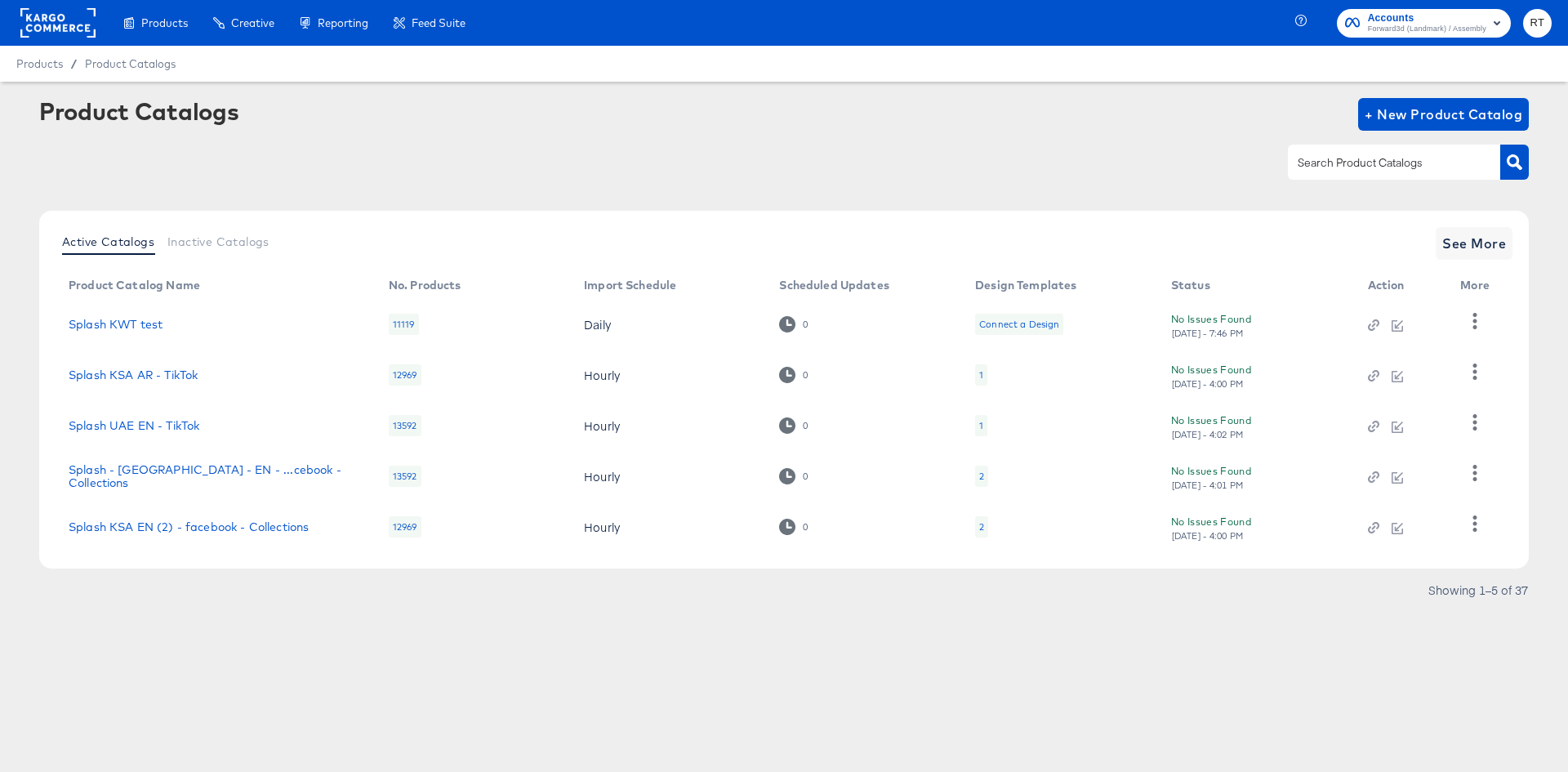
click at [1369, 160] on input "text" at bounding box center [1381, 163] width 174 height 19
type input "ksa"
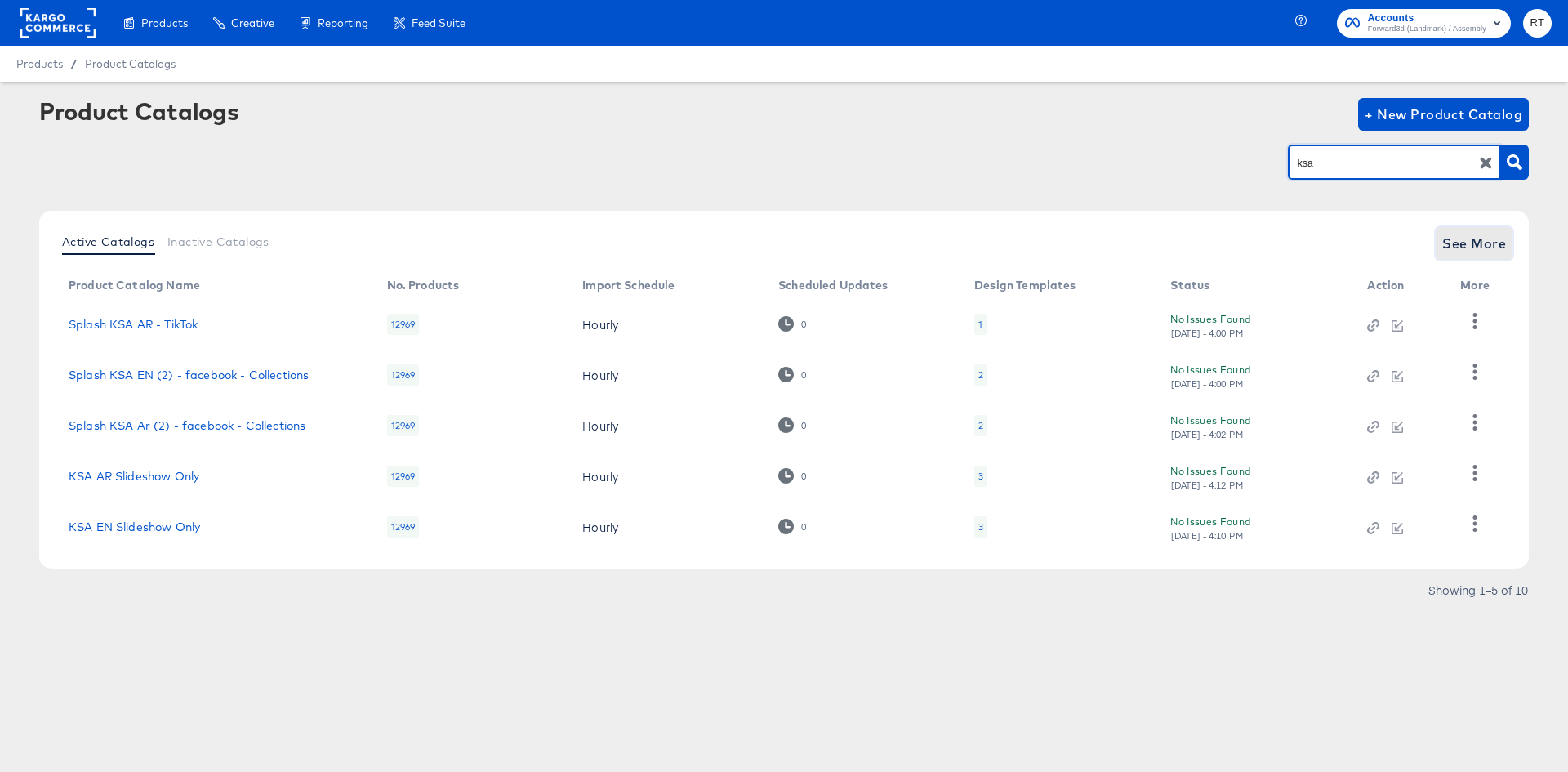
click at [1459, 240] on span "See More" at bounding box center [1474, 243] width 63 height 23
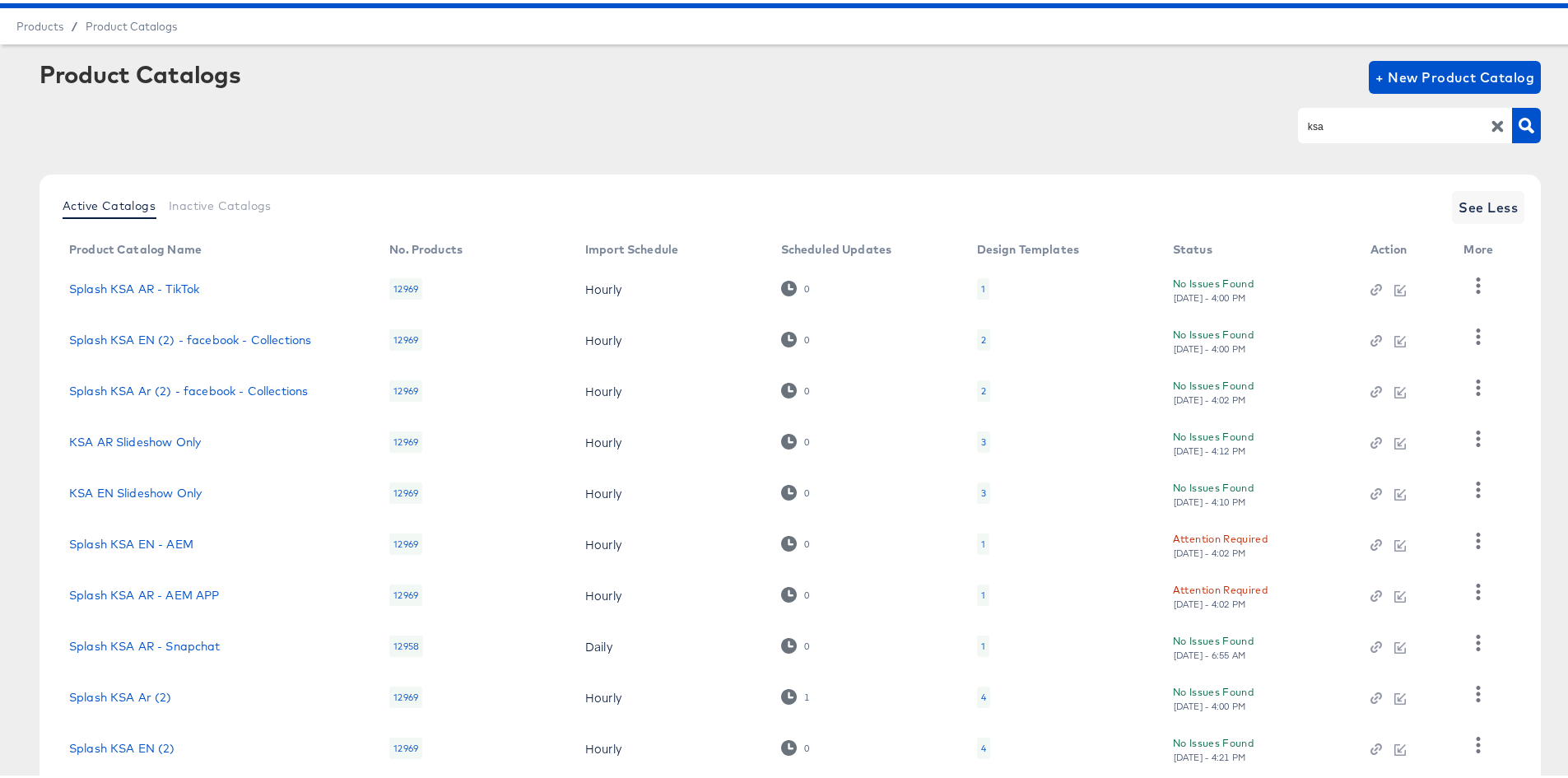
scroll to position [142, 0]
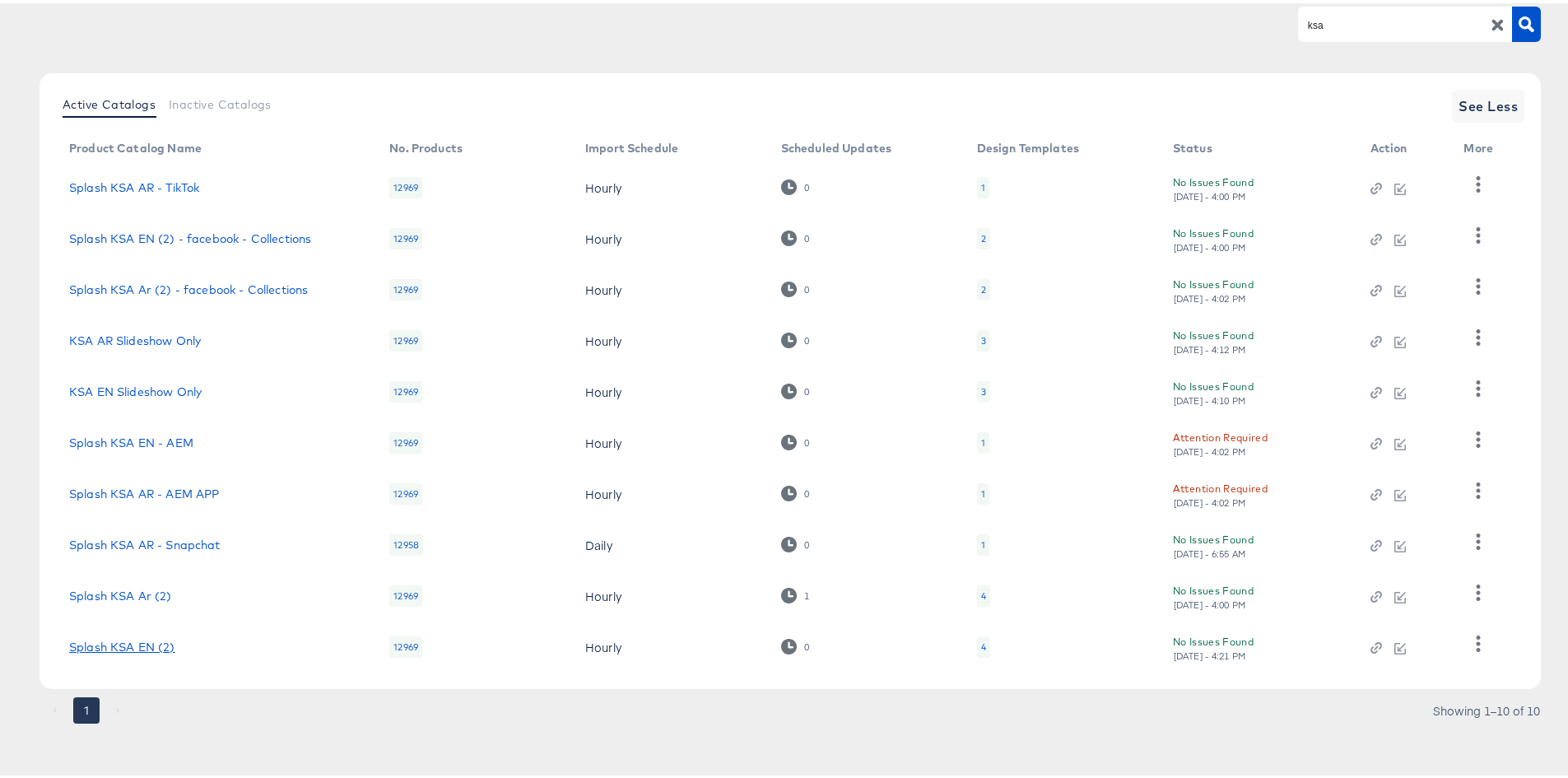
click at [154, 649] on link "Splash KSA EN (2)" at bounding box center [122, 643] width 106 height 13
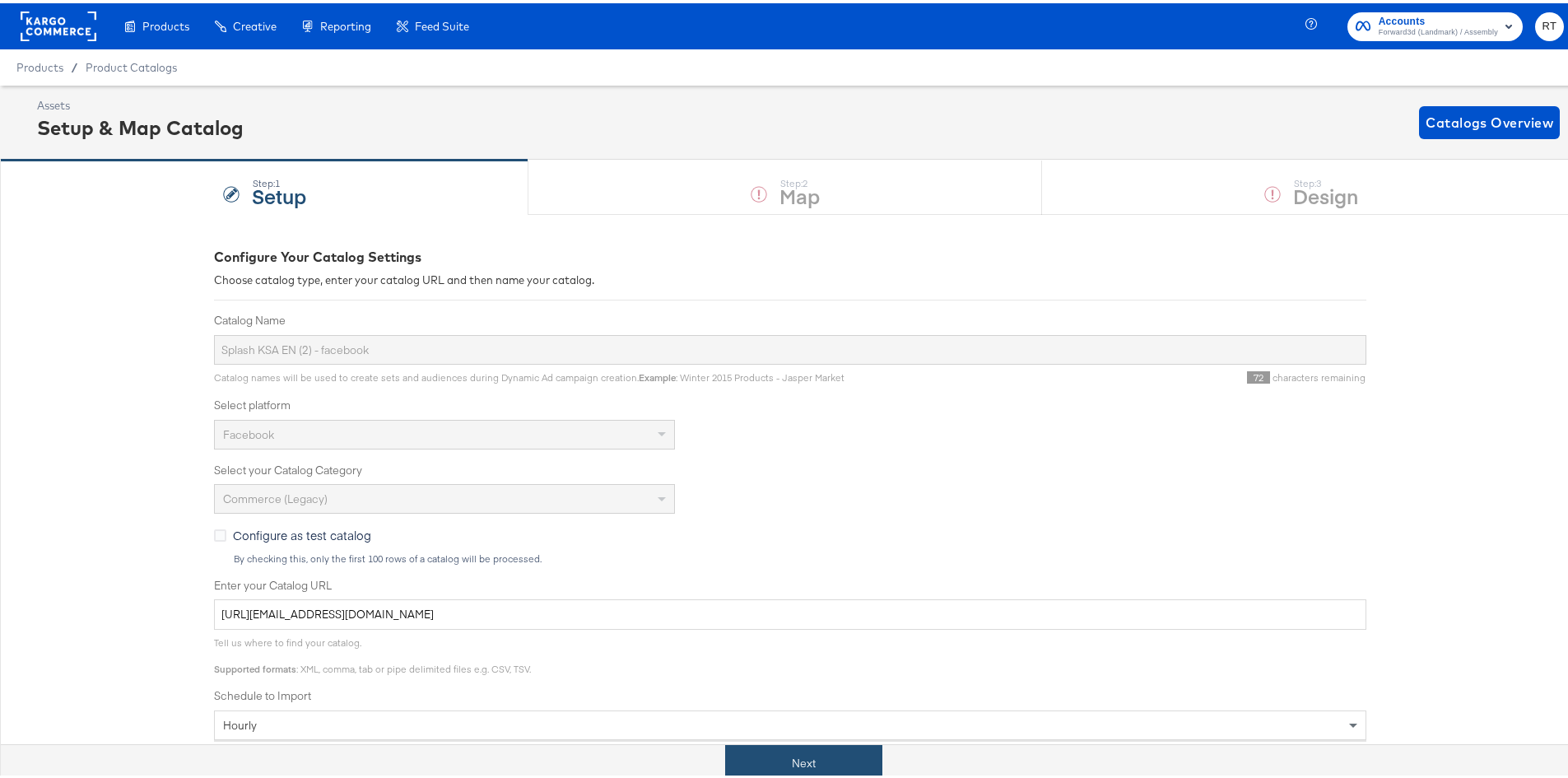
click at [763, 751] on button "Next" at bounding box center [804, 760] width 157 height 37
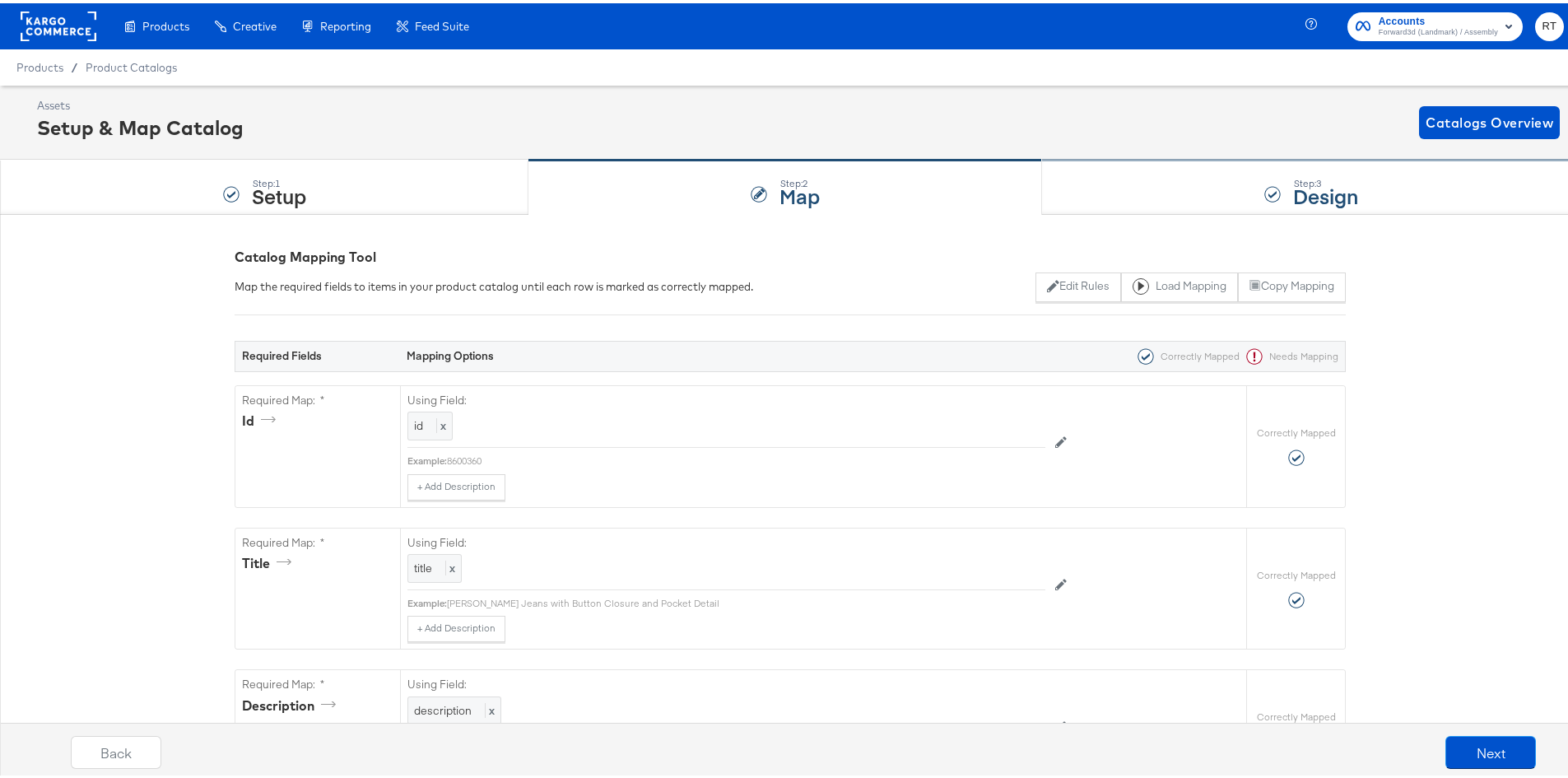
click at [1210, 176] on div "Step: 3 Design" at bounding box center [1311, 184] width 538 height 54
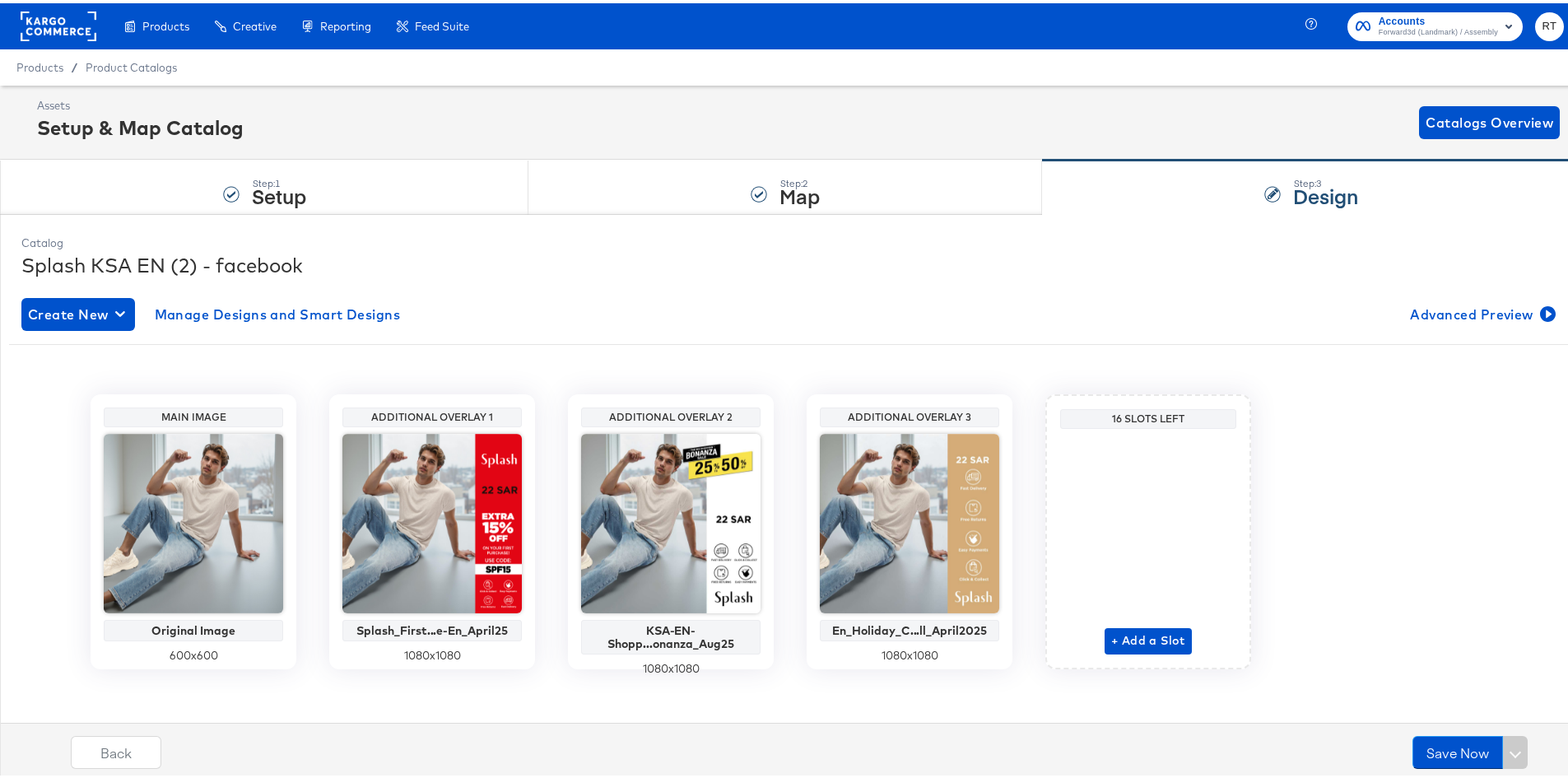
scroll to position [8, 0]
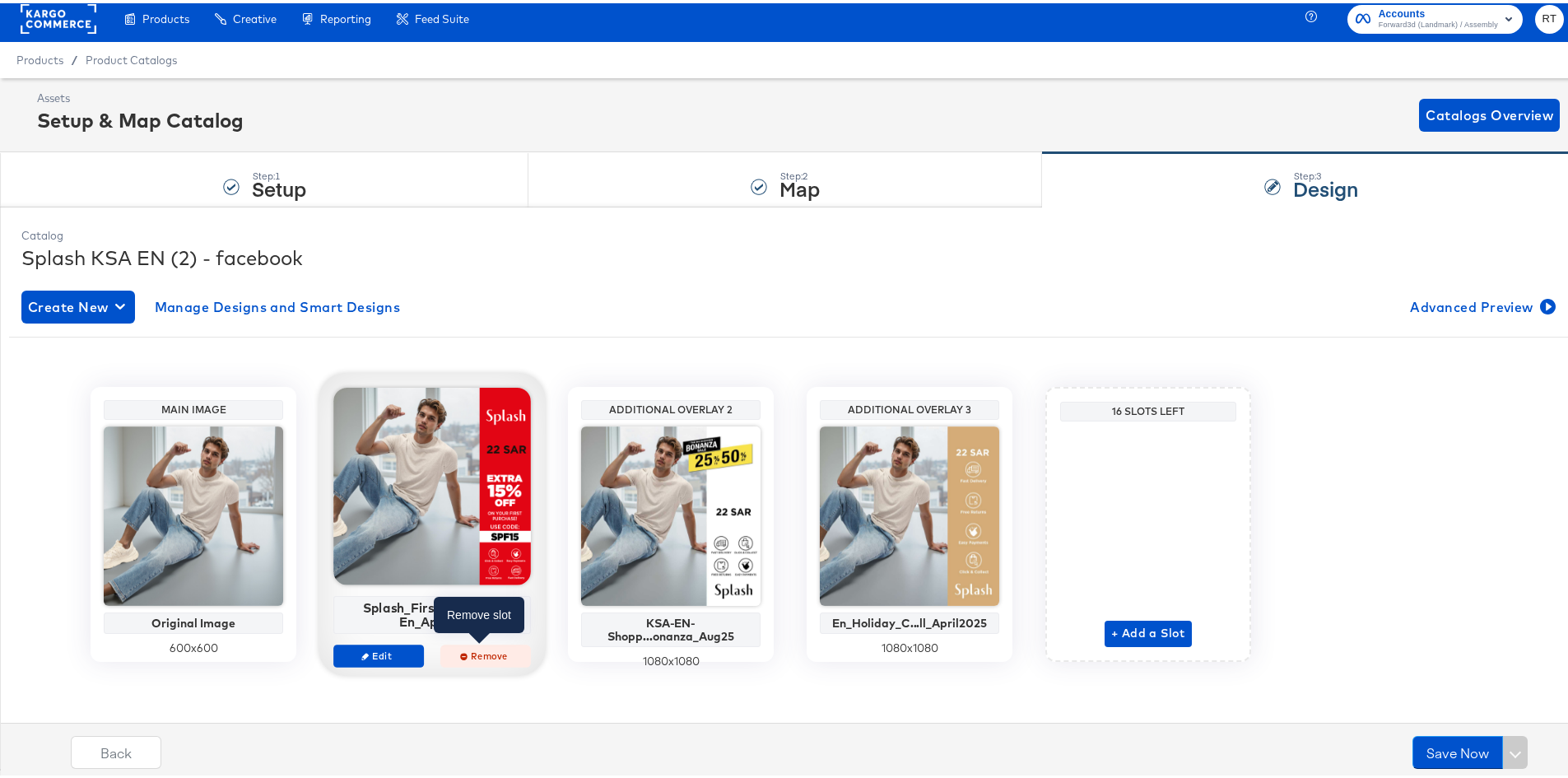
click at [474, 652] on span "Remove" at bounding box center [486, 652] width 76 height 12
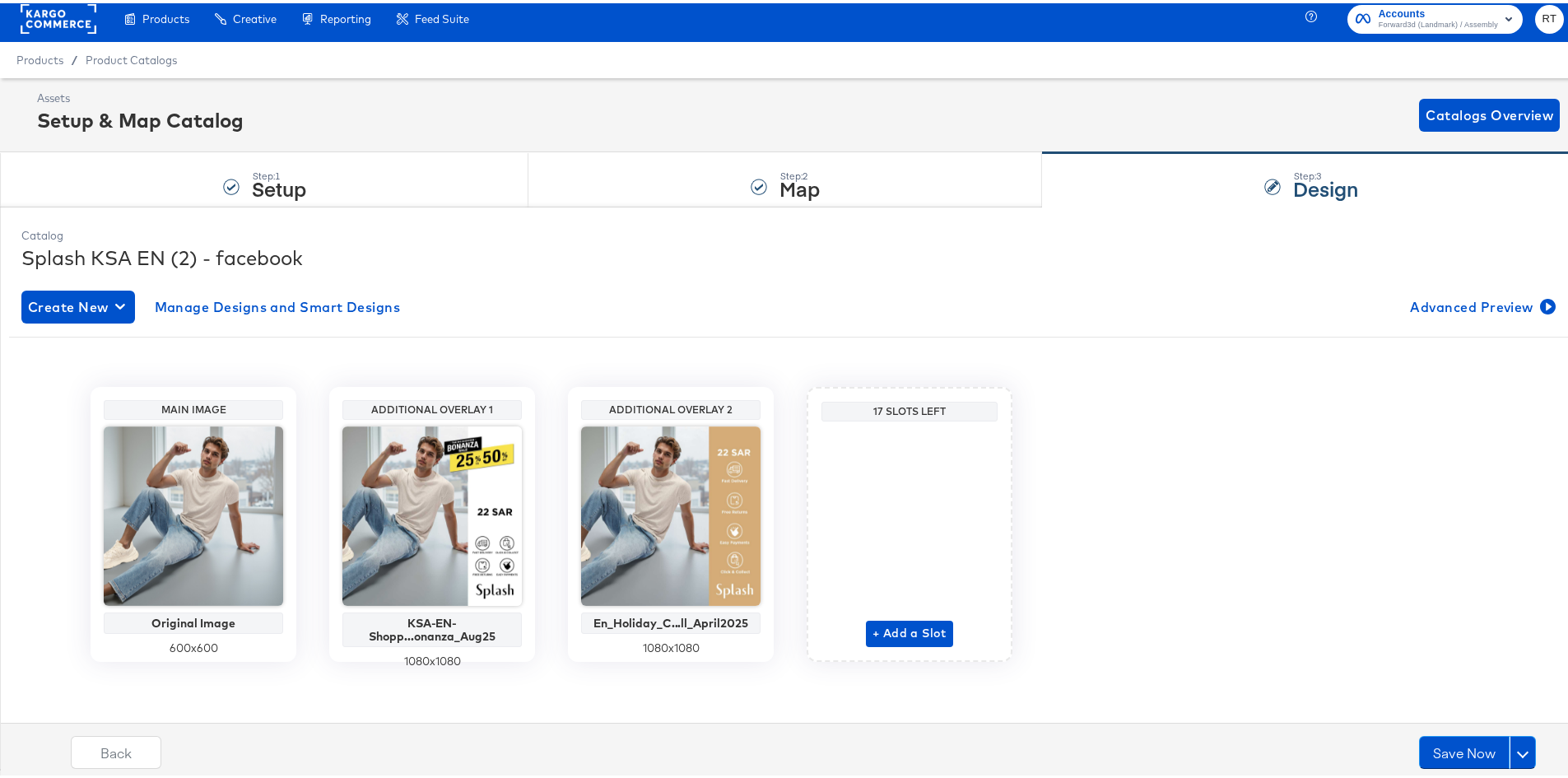
click at [1442, 724] on div "Back Save Now" at bounding box center [803, 752] width 1605 height 66
click at [1443, 750] on button "Save Now" at bounding box center [1465, 750] width 91 height 33
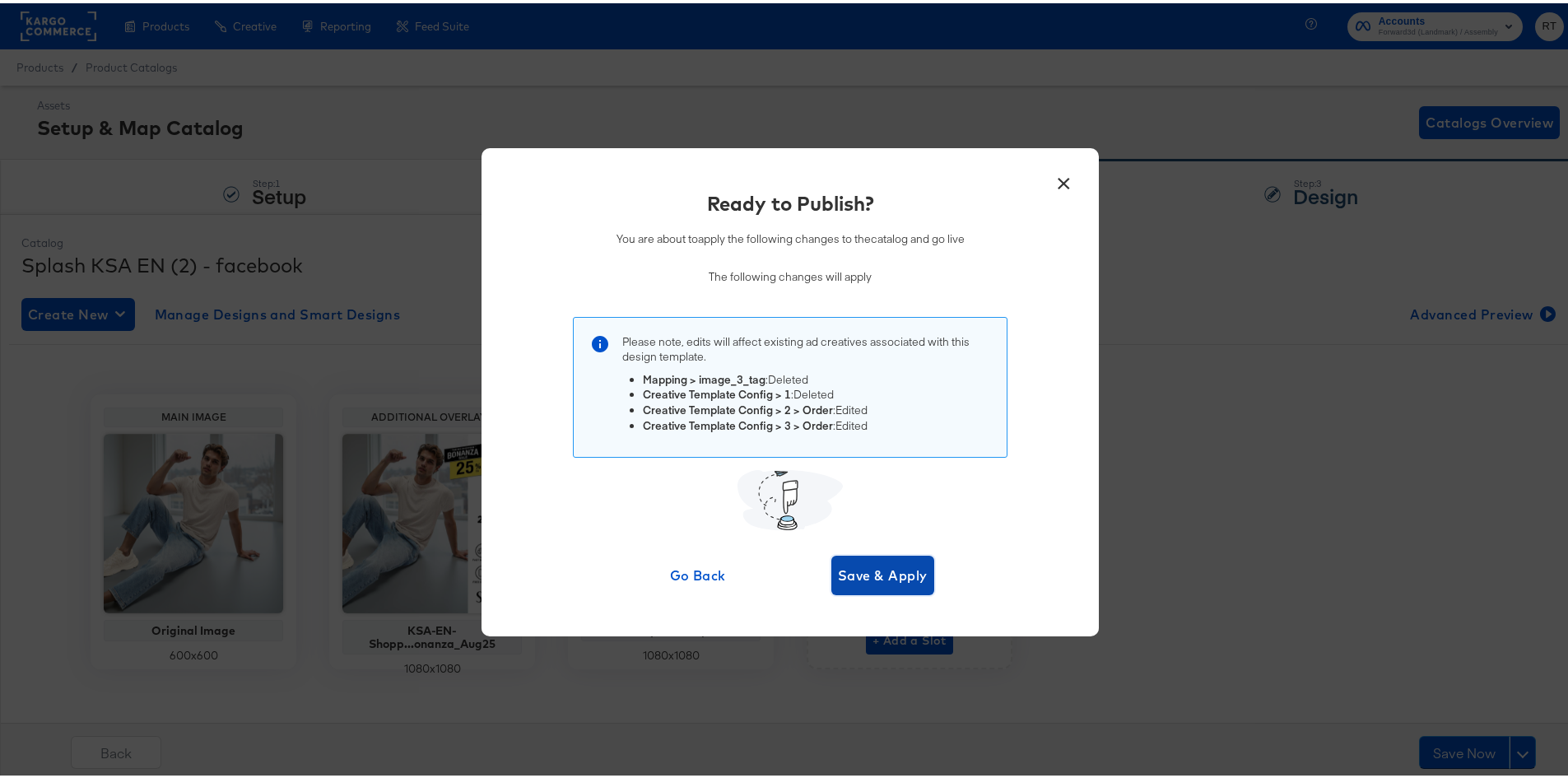
click at [878, 578] on span "Save & Apply" at bounding box center [883, 572] width 90 height 23
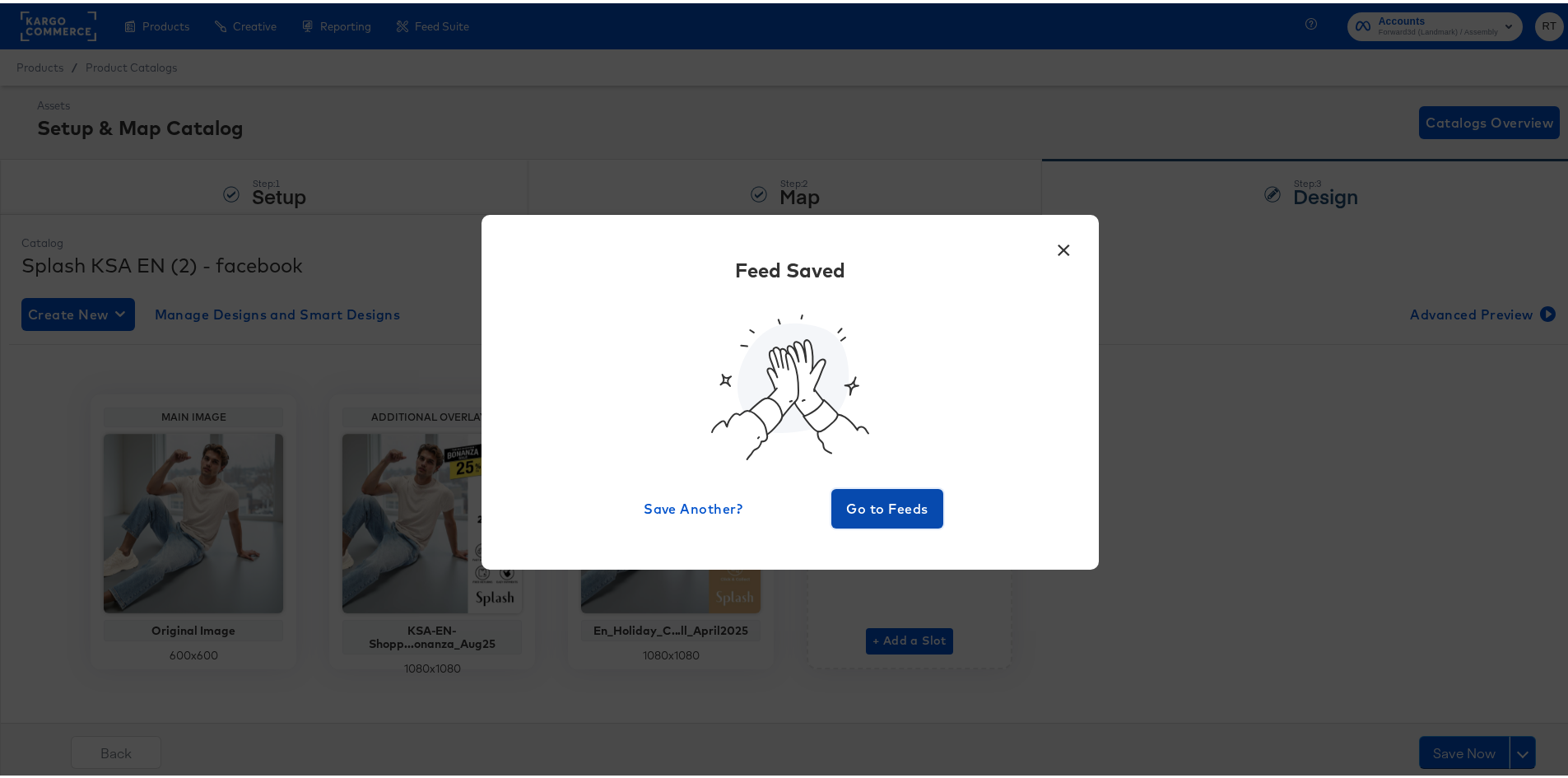
click at [869, 498] on span "Go to Feeds" at bounding box center [887, 505] width 99 height 23
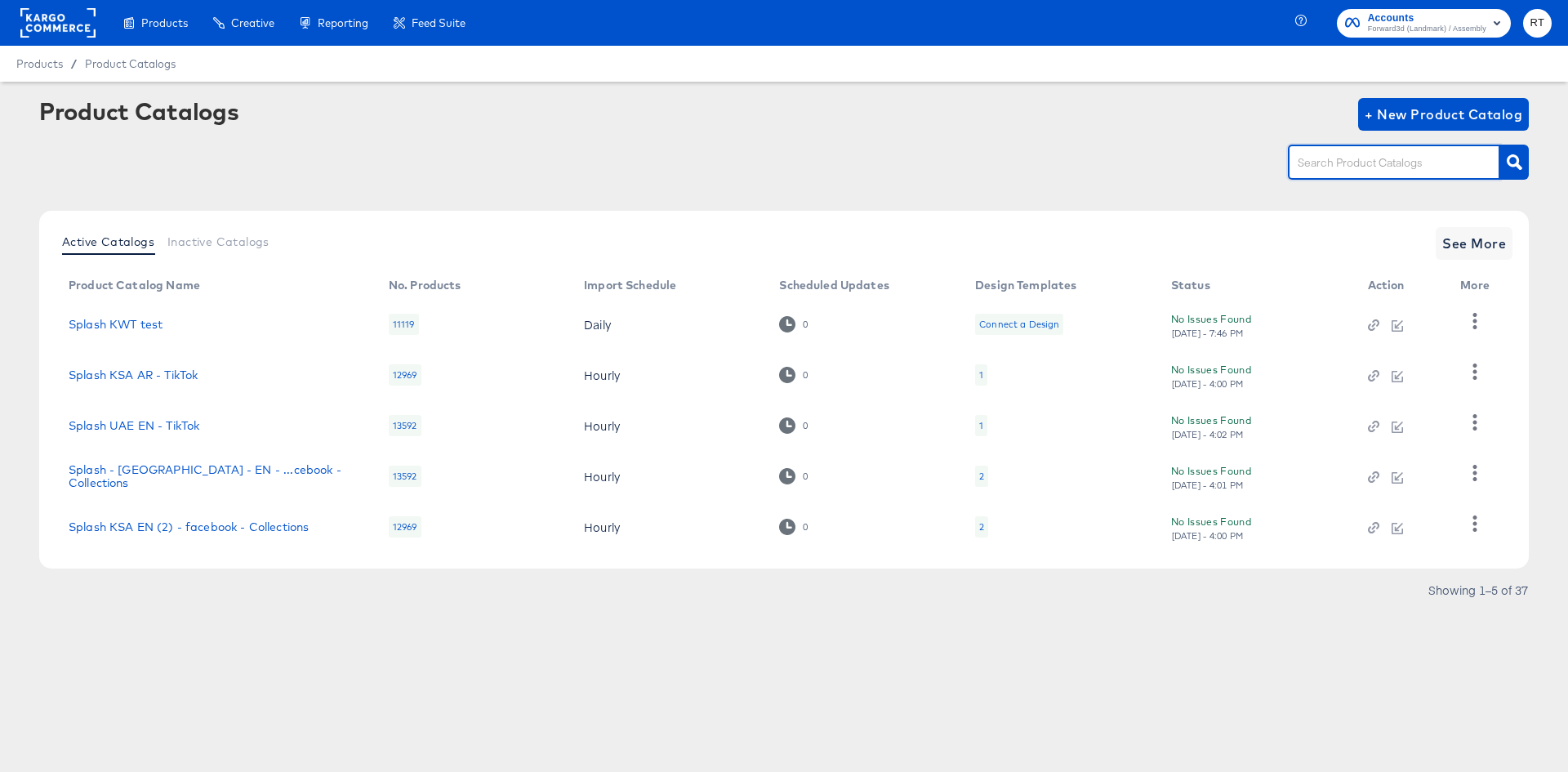
click at [1399, 155] on input "text" at bounding box center [1381, 163] width 174 height 19
type input "kw"
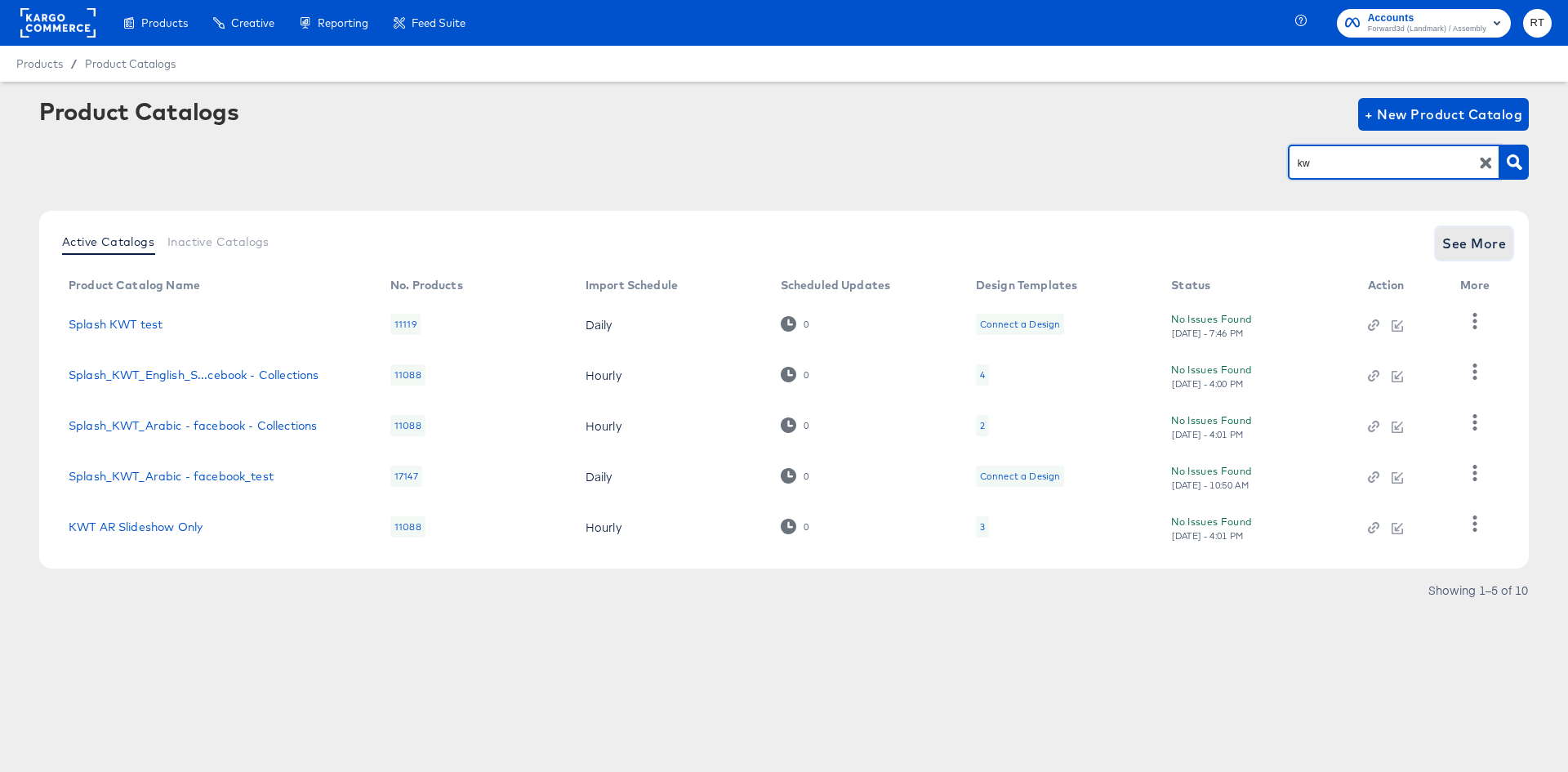
click at [1459, 232] on span "See More" at bounding box center [1474, 243] width 63 height 23
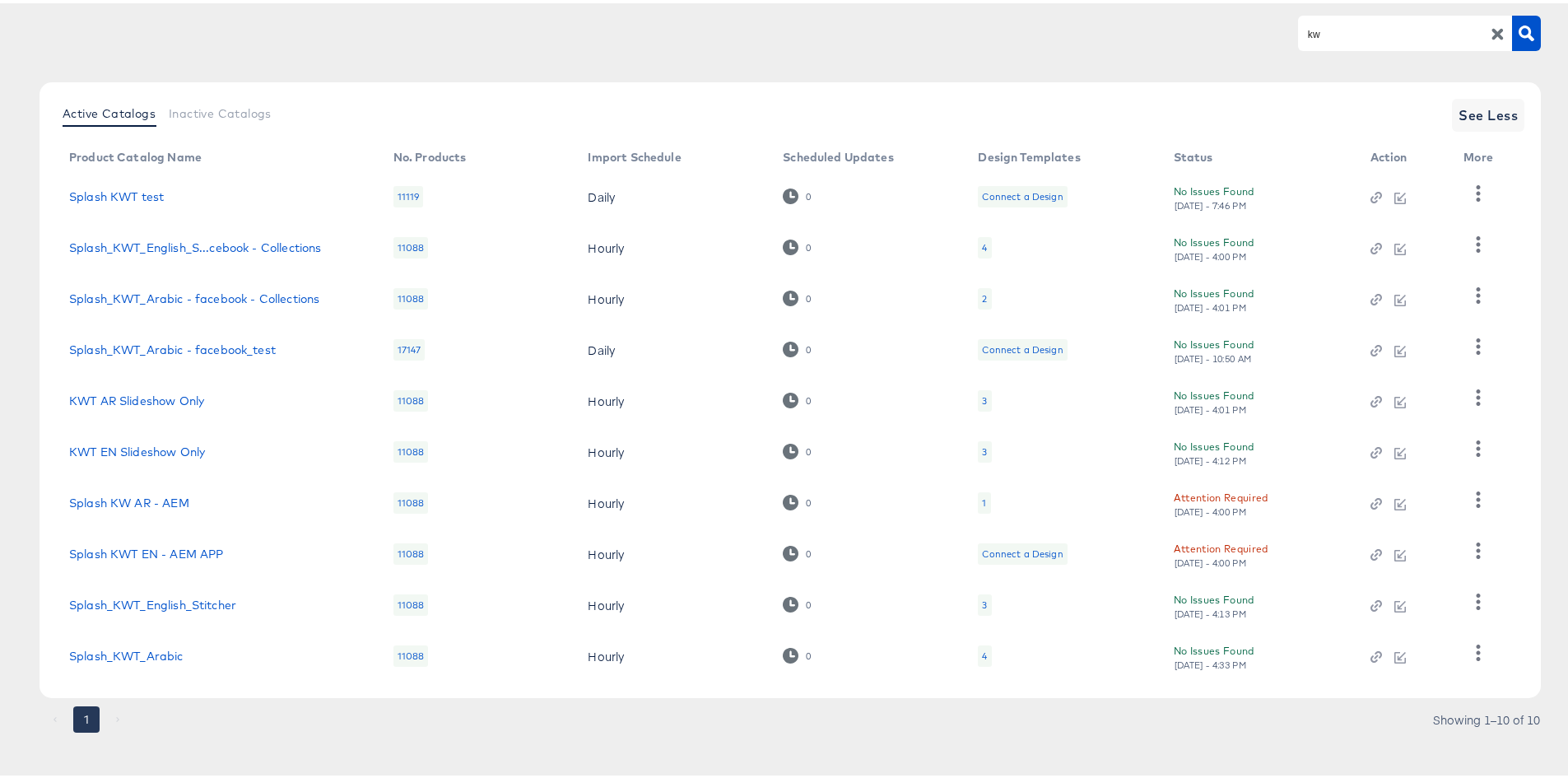
scroll to position [142, 0]
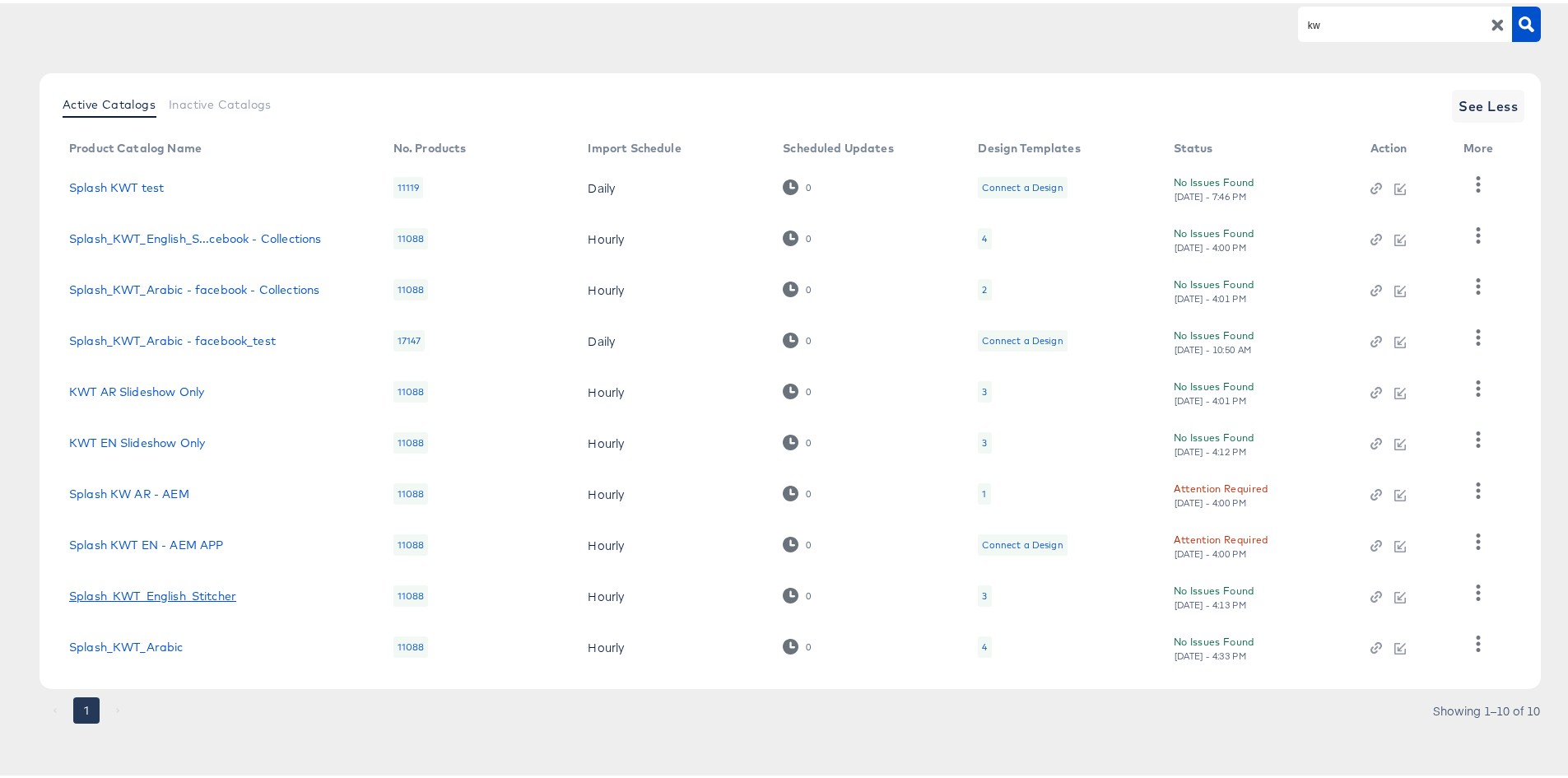
click at [188, 587] on link "Splash_KWT_English_Stitcher" at bounding box center [153, 593] width 167 height 13
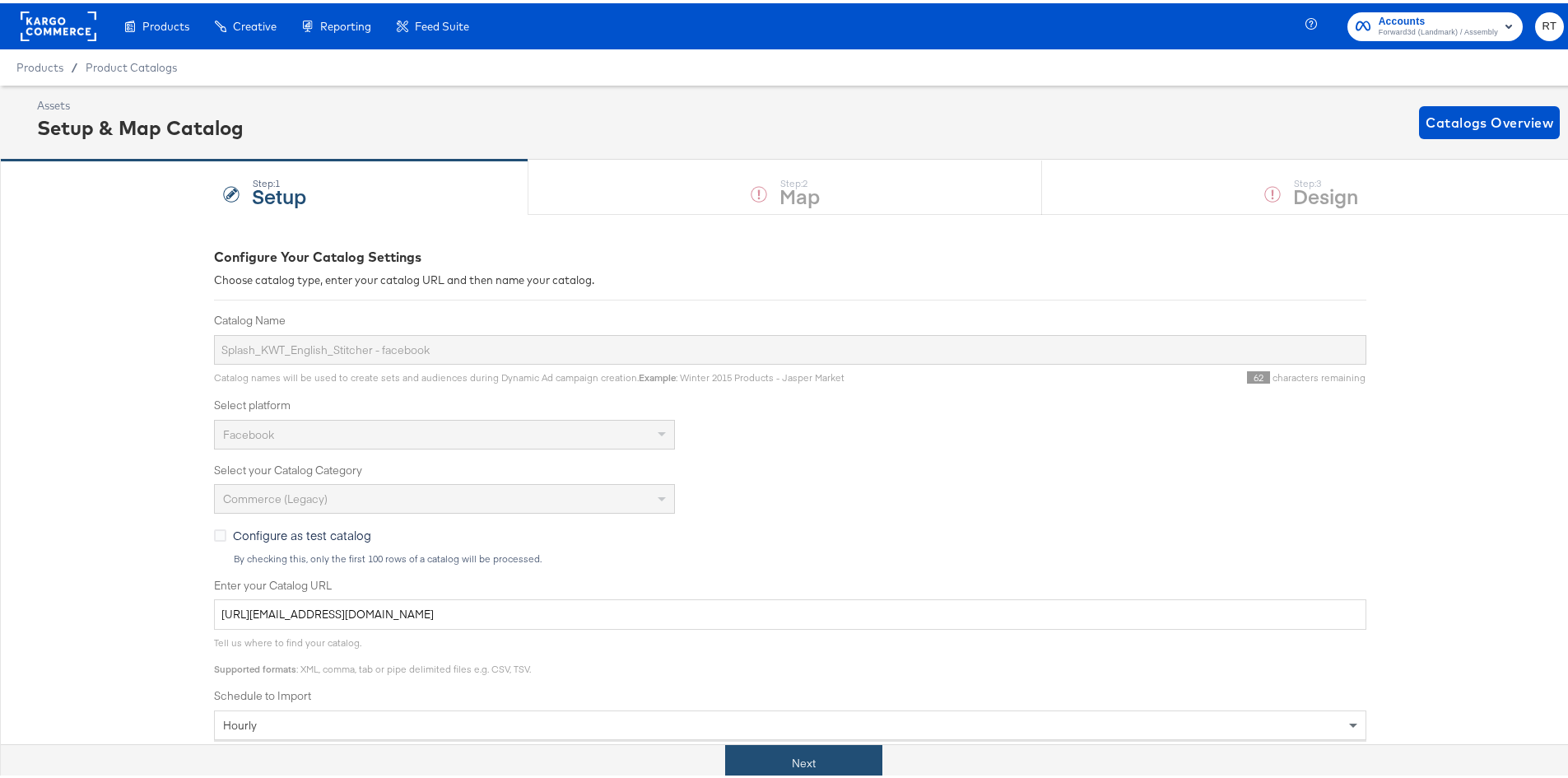
click at [776, 769] on button "Next" at bounding box center [804, 760] width 157 height 37
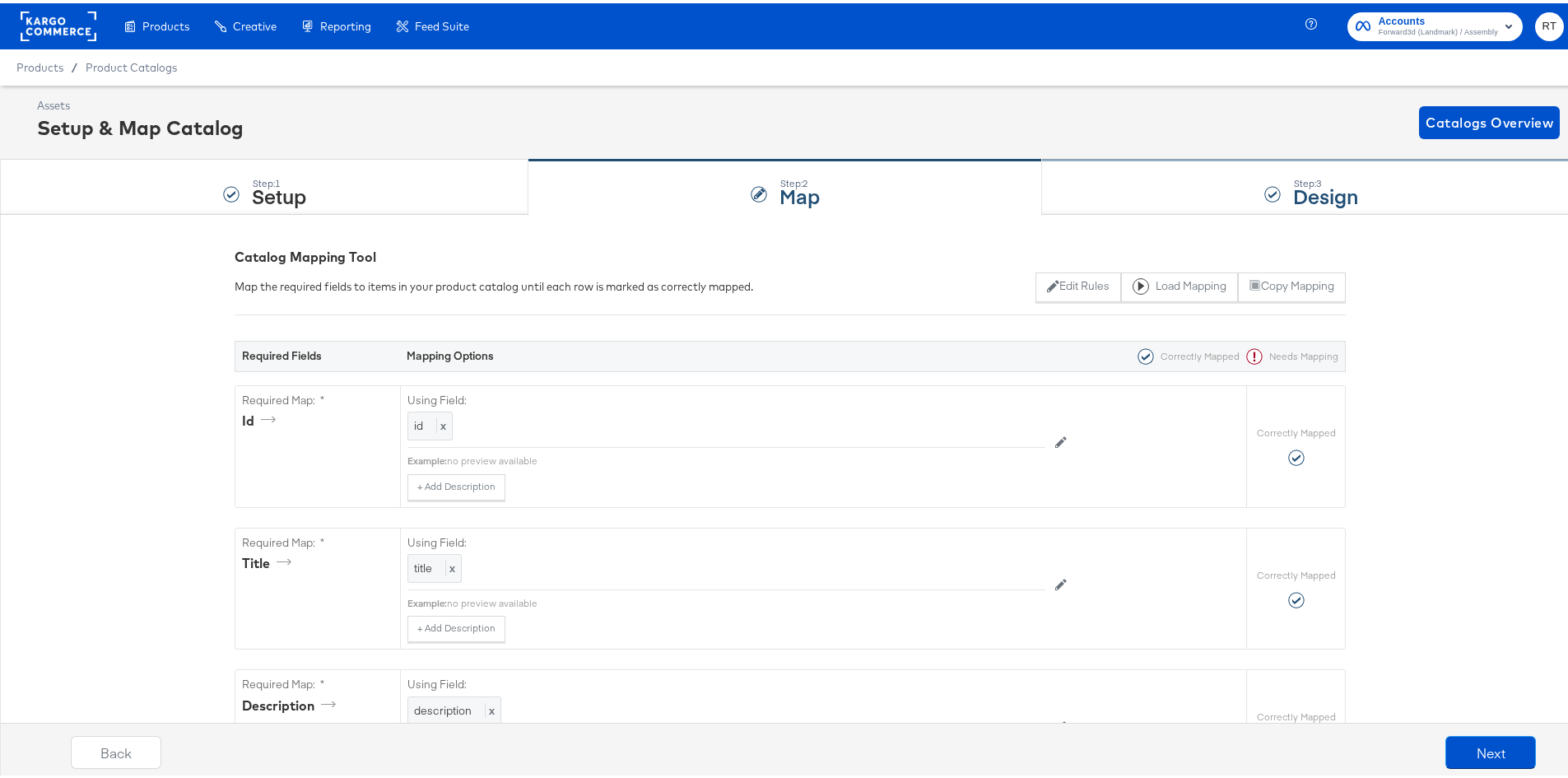
click at [1118, 187] on div "Step: 3 Design" at bounding box center [1311, 184] width 538 height 54
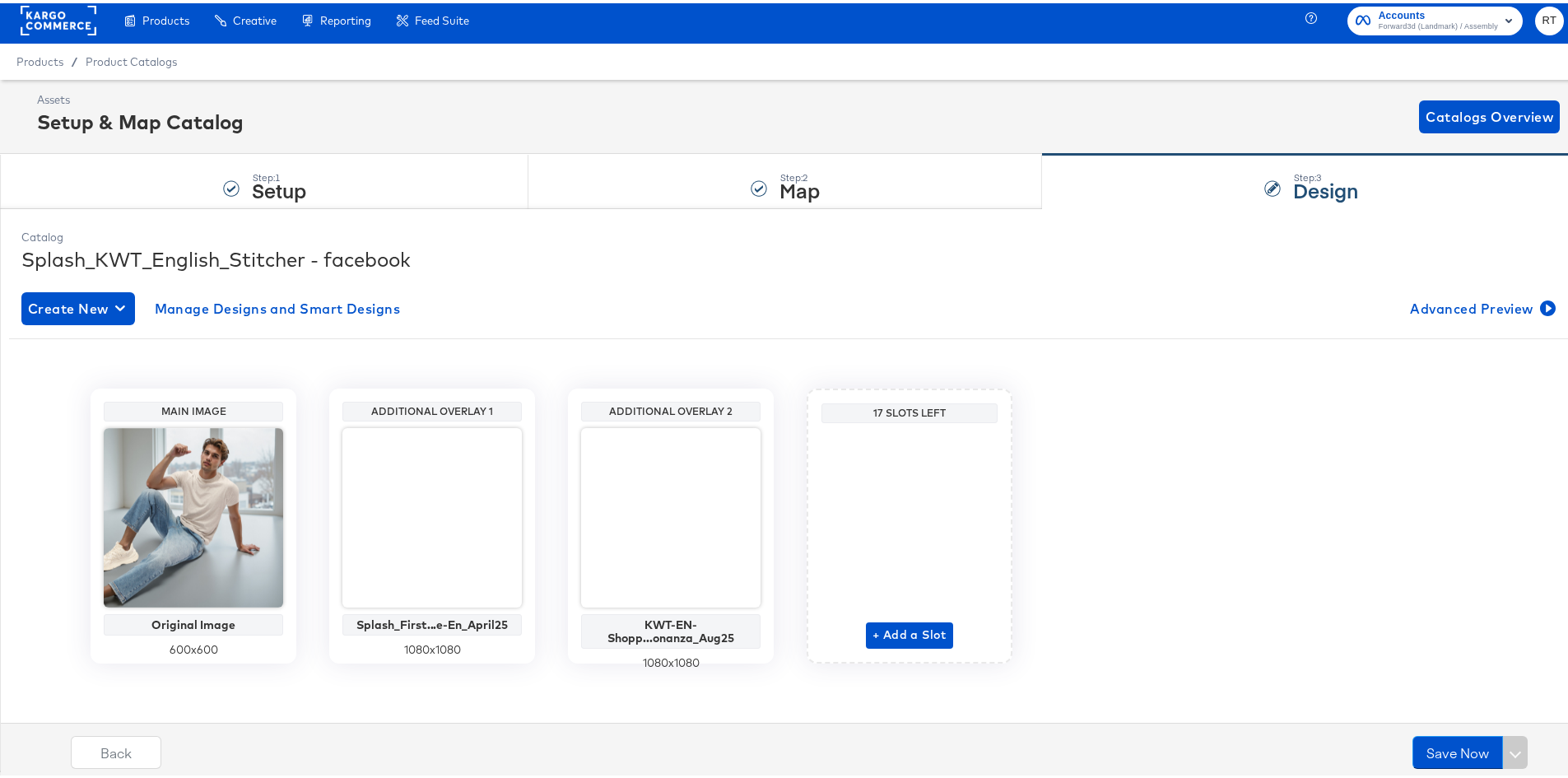
scroll to position [8, 0]
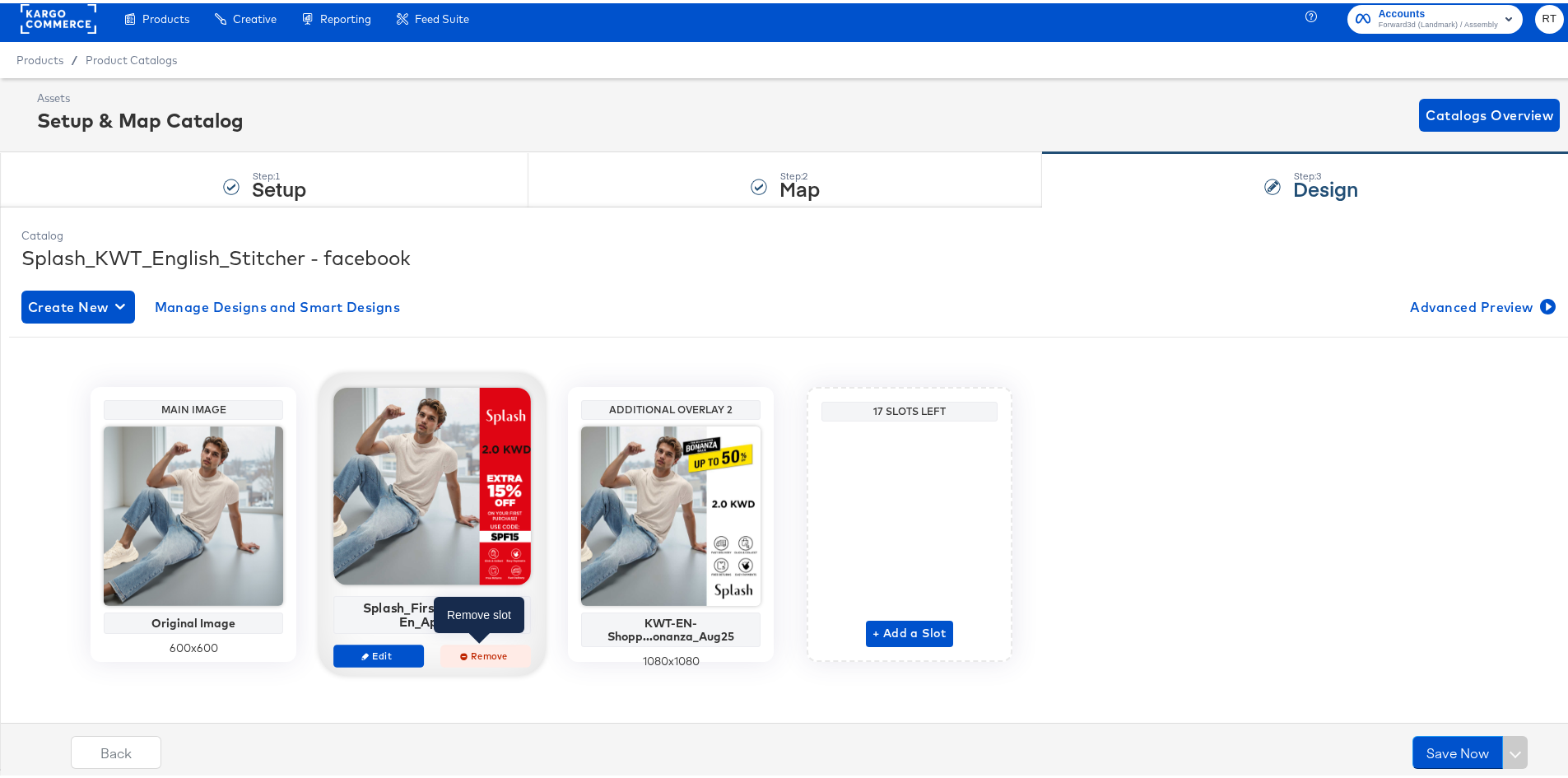
click at [485, 649] on span "Remove" at bounding box center [486, 652] width 76 height 12
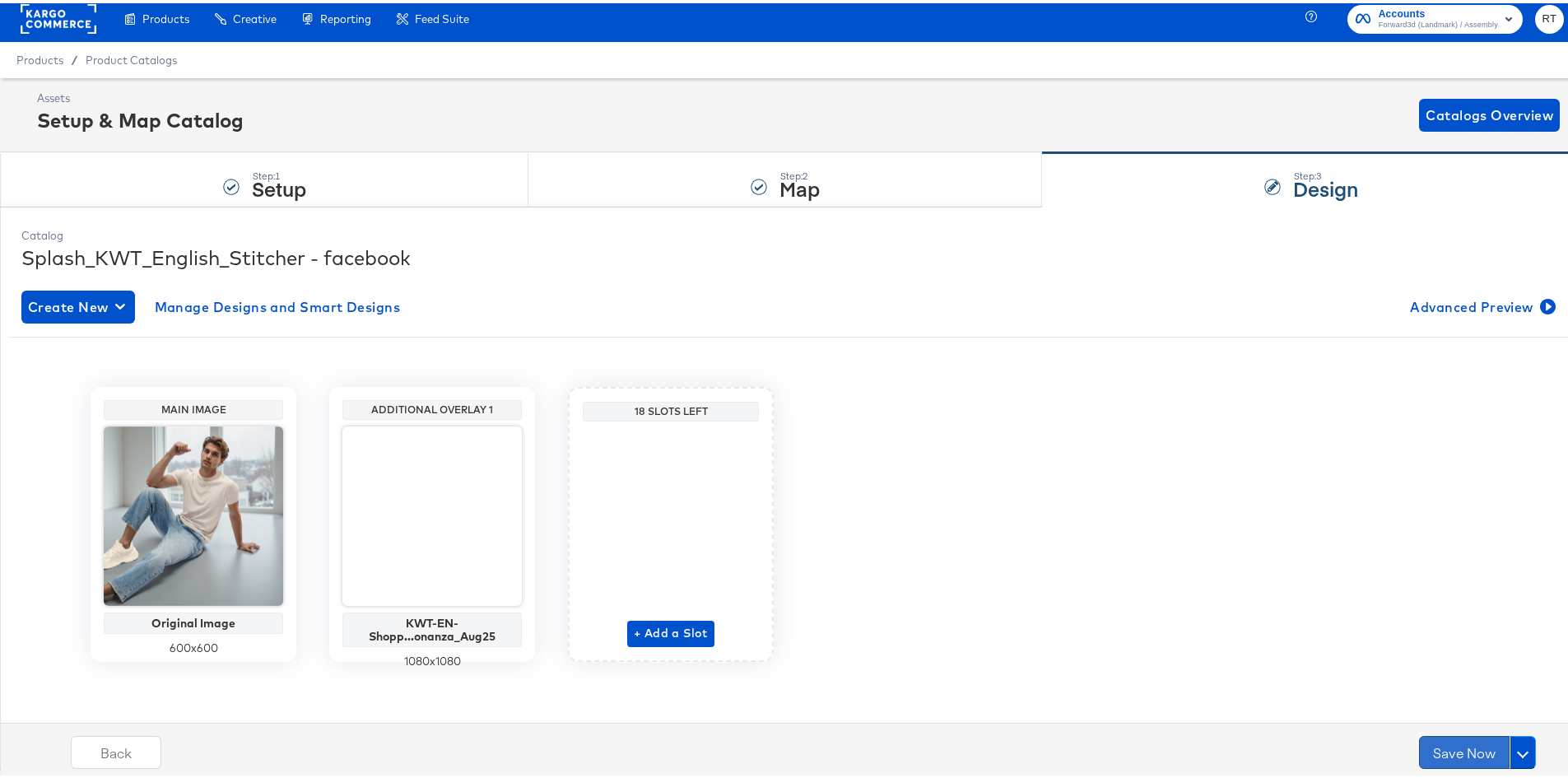
click at [1451, 751] on button "Save Now" at bounding box center [1465, 750] width 91 height 33
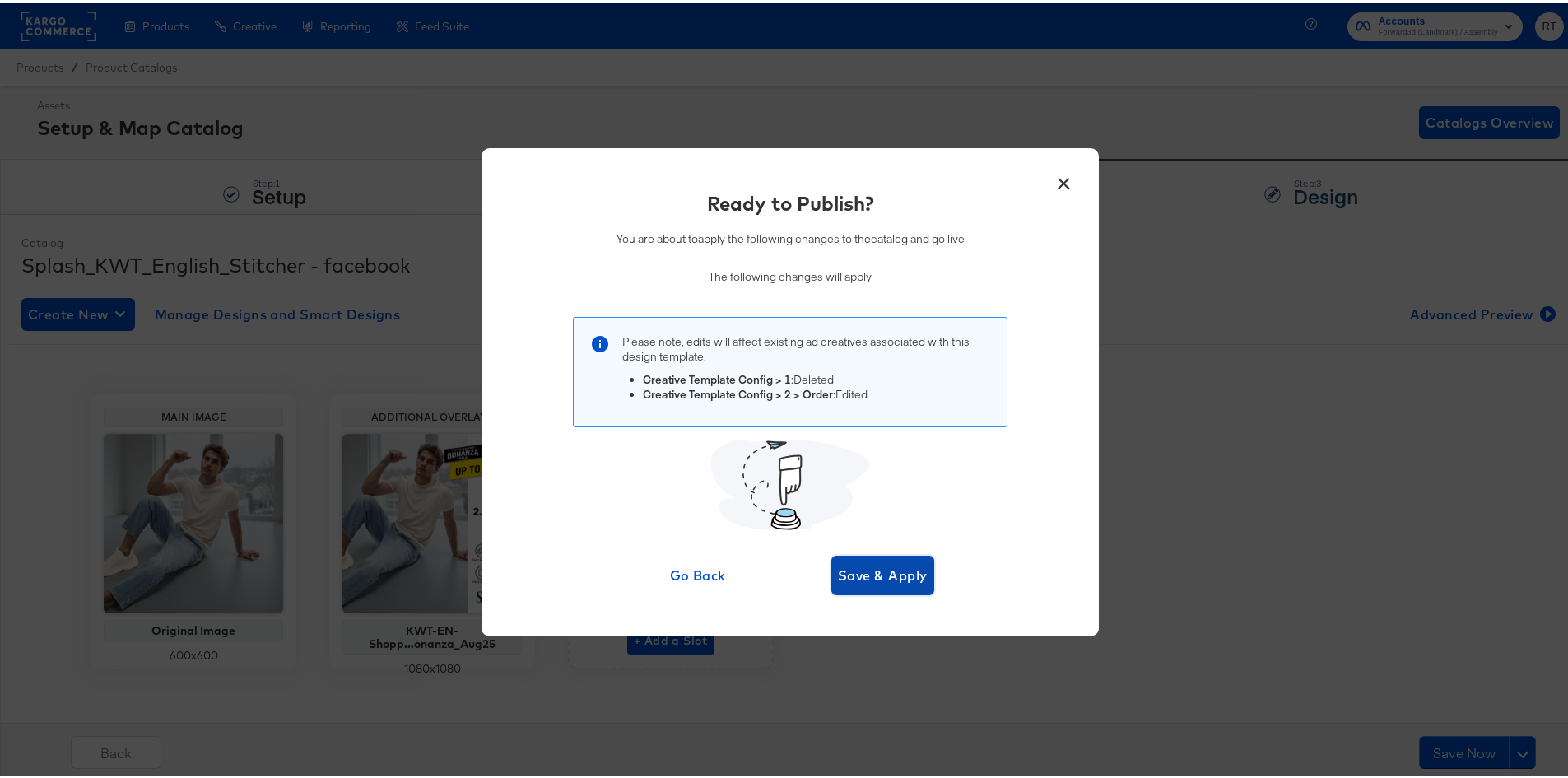
click at [887, 561] on span "Save & Apply" at bounding box center [883, 572] width 90 height 23
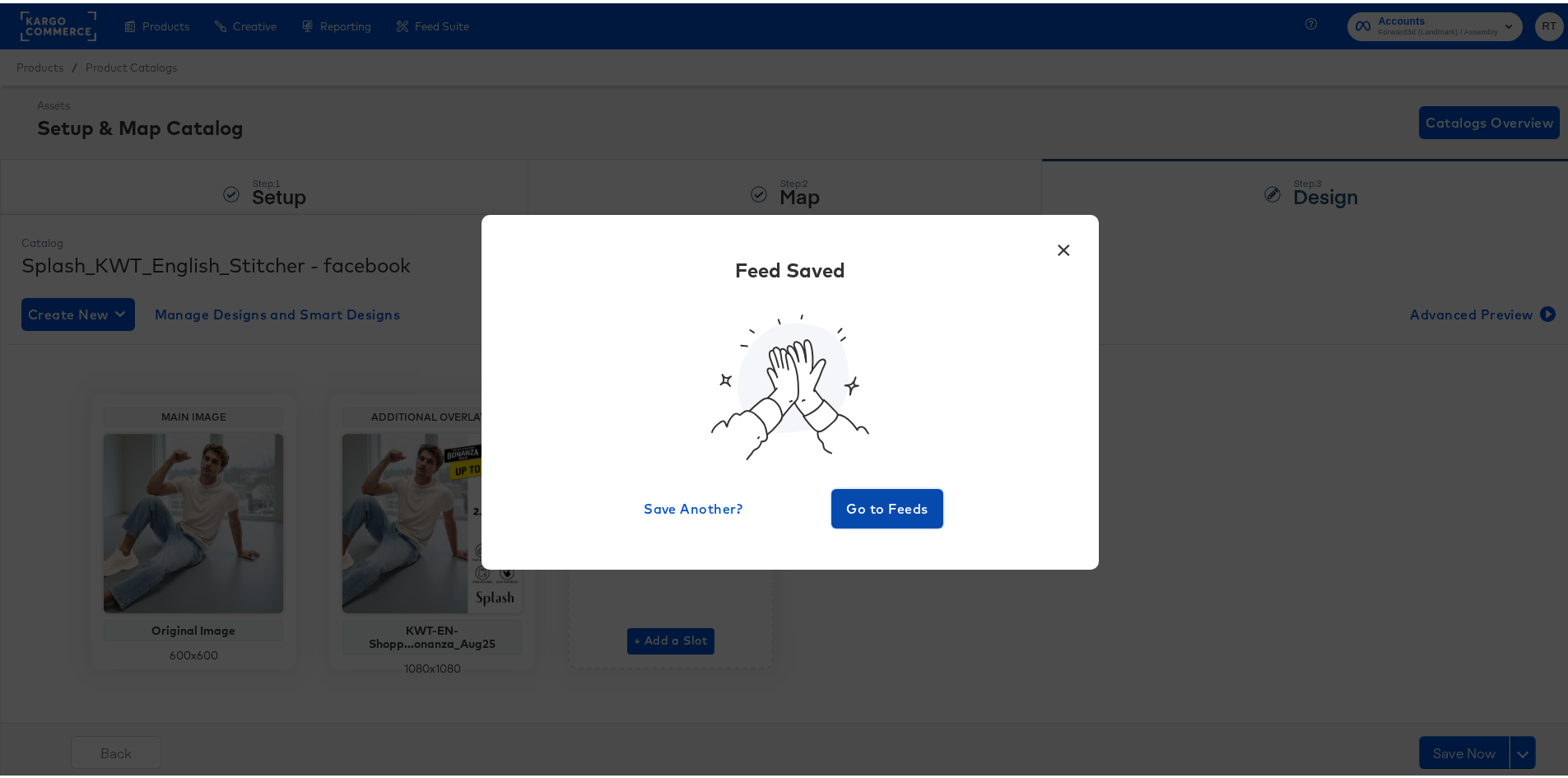
click at [890, 500] on span "Go to Feeds" at bounding box center [887, 505] width 99 height 23
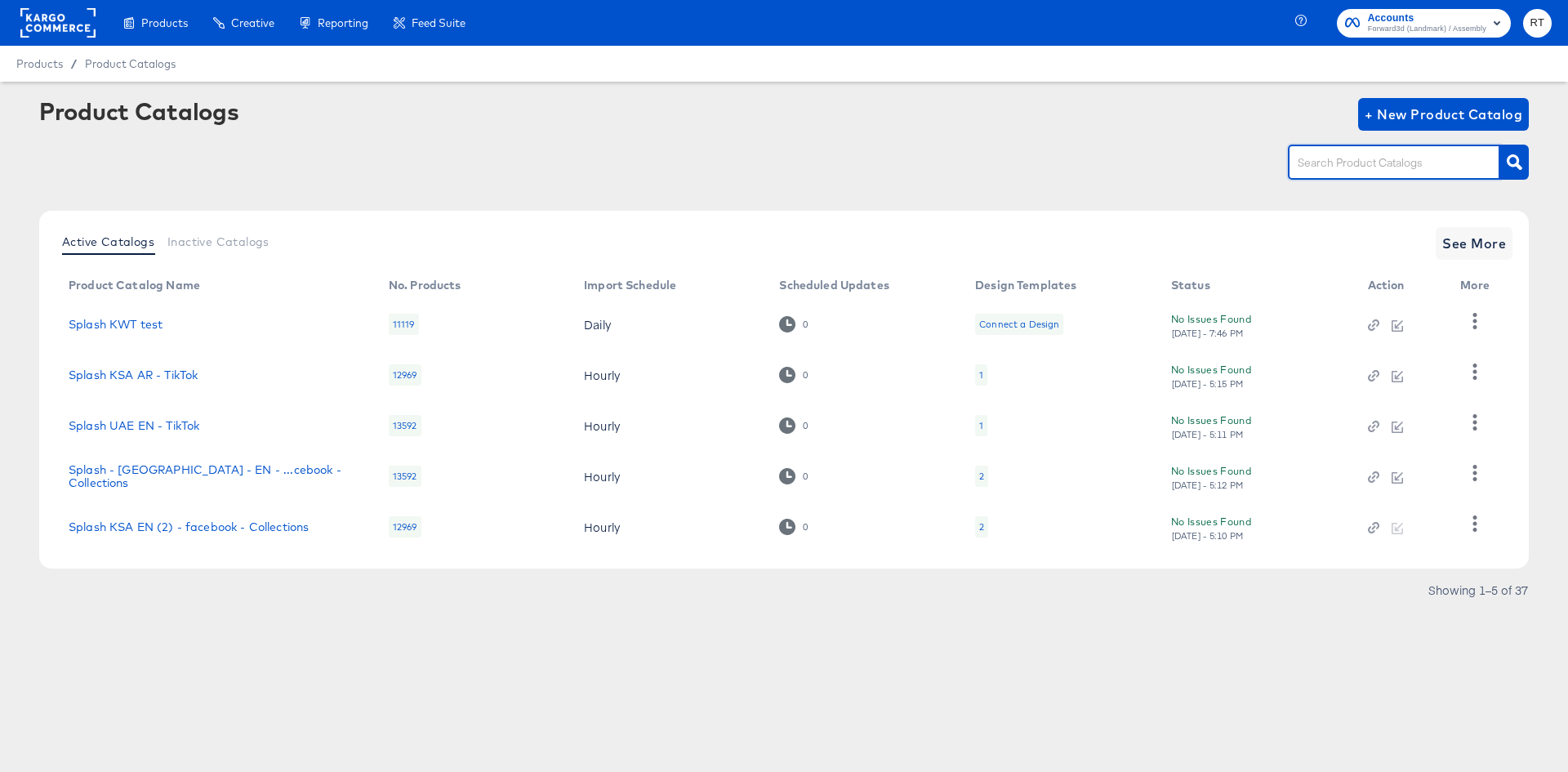
click at [1379, 167] on input "text" at bounding box center [1381, 163] width 174 height 19
type input "bah"
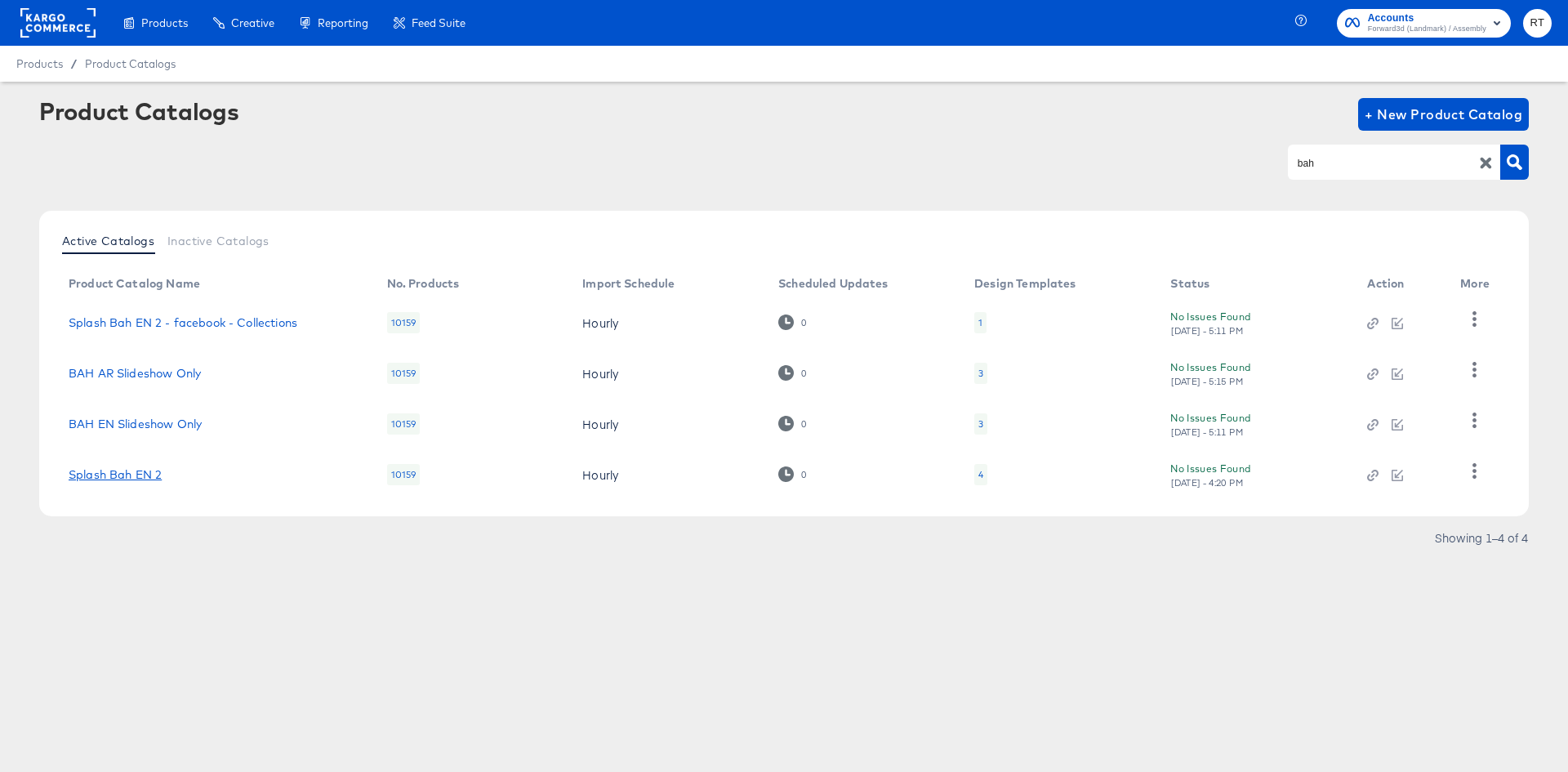
click at [106, 481] on link "Splash Bah EN 2" at bounding box center [115, 474] width 93 height 13
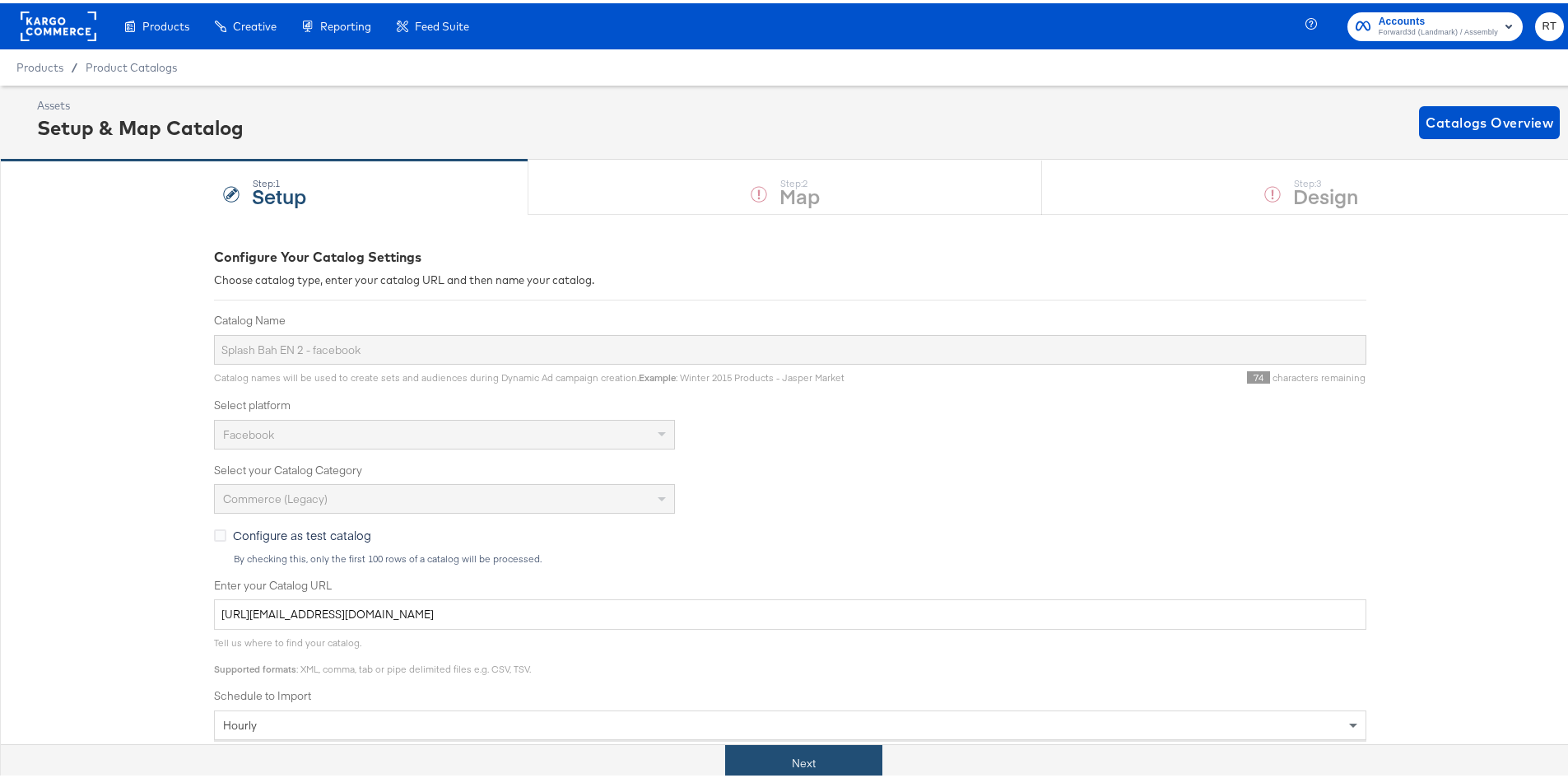
click at [754, 769] on button "Next" at bounding box center [804, 760] width 157 height 37
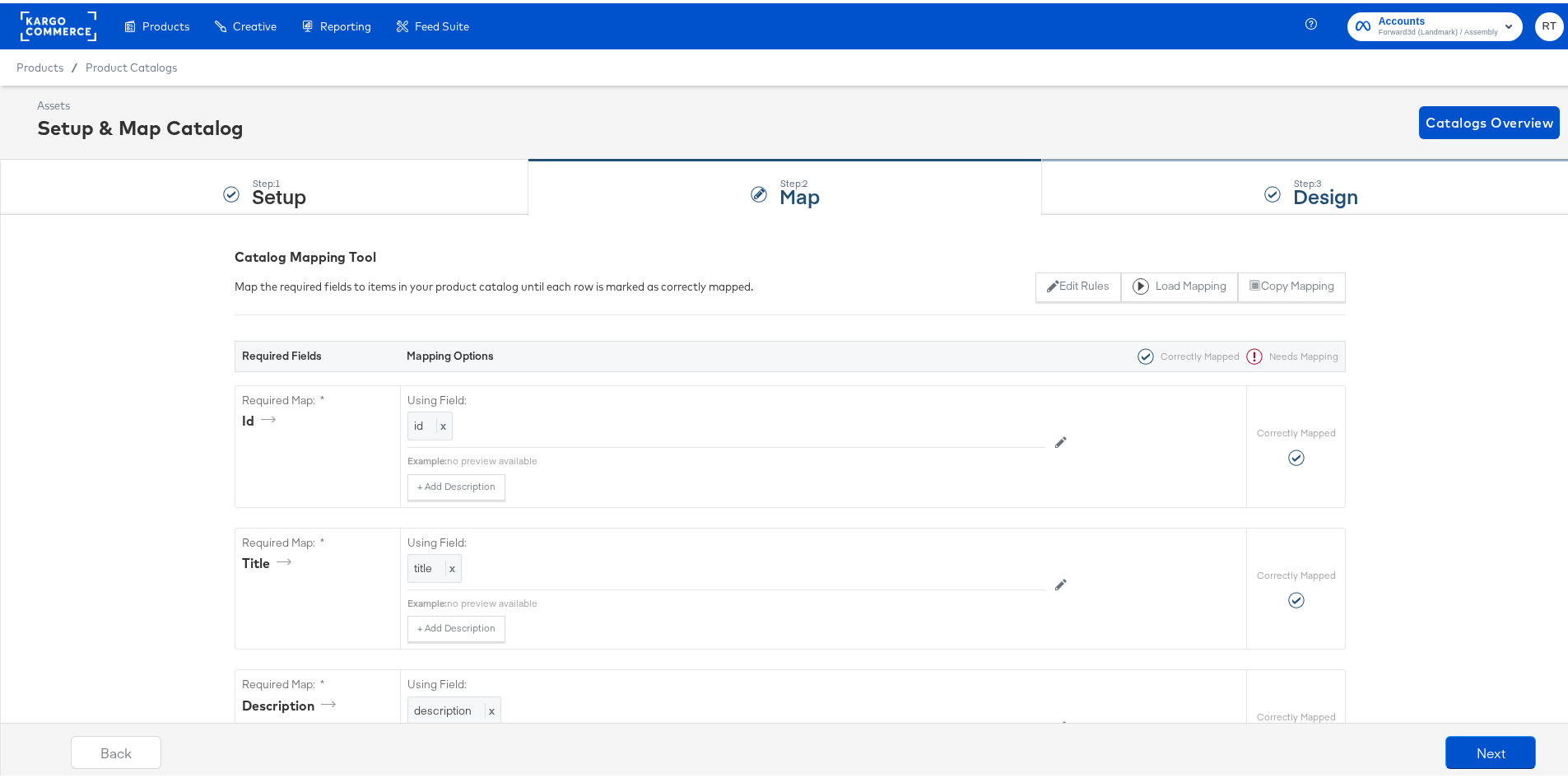
click at [1122, 184] on div "Step: 3 Design" at bounding box center [1311, 184] width 538 height 54
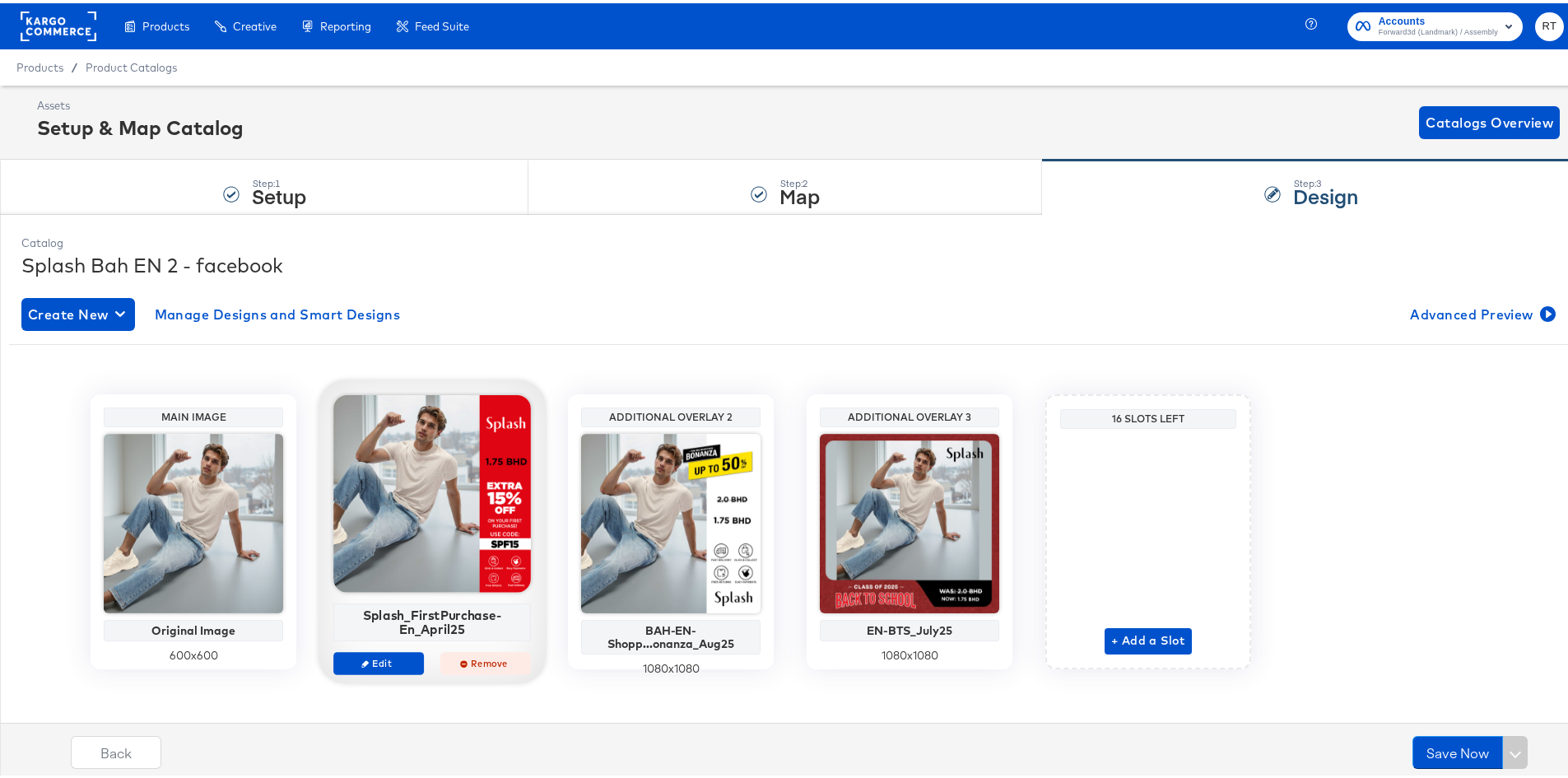
click at [450, 663] on span "Remove" at bounding box center [486, 660] width 76 height 12
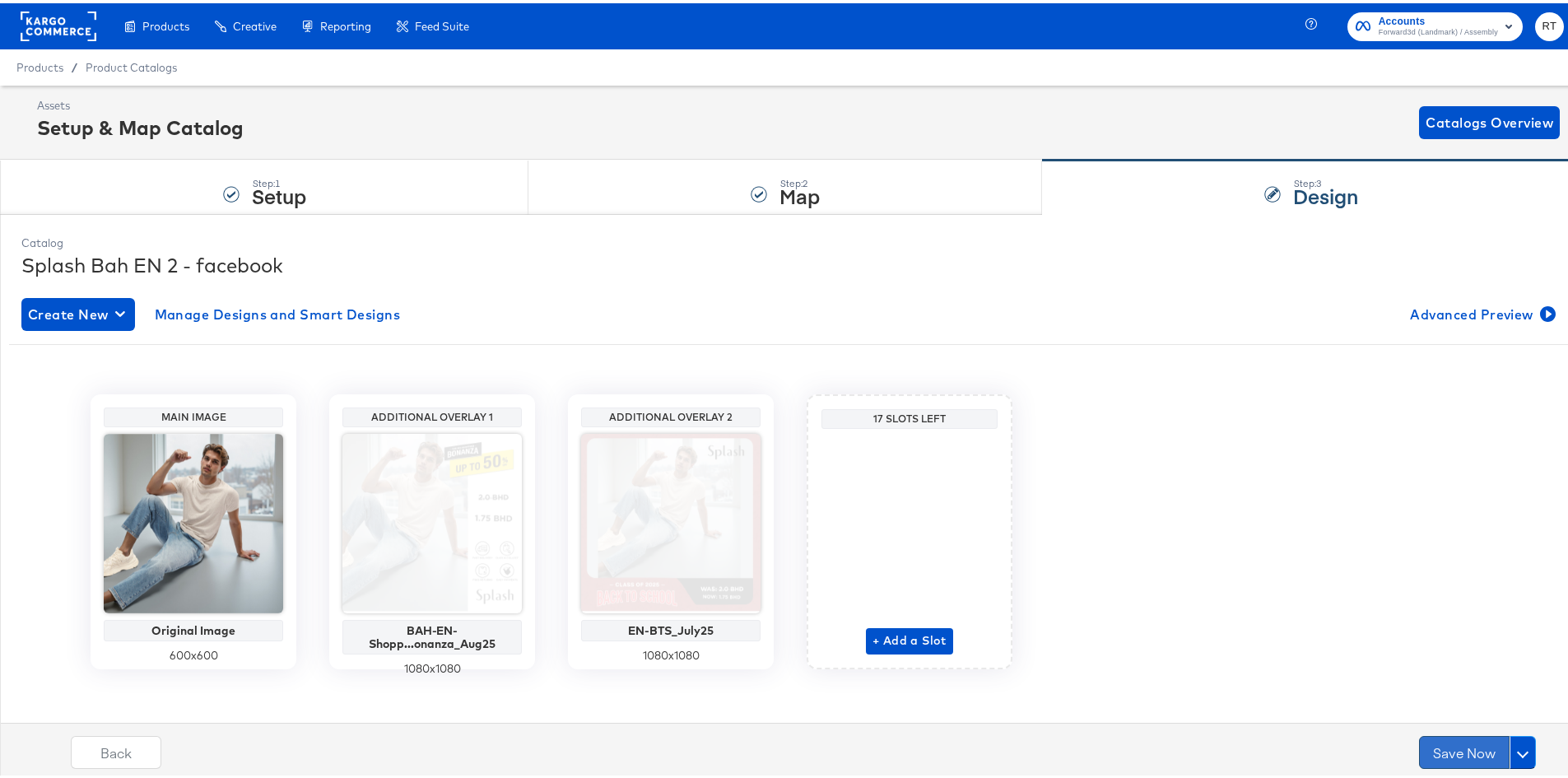
click at [1442, 756] on button "Save Now" at bounding box center [1465, 750] width 91 height 33
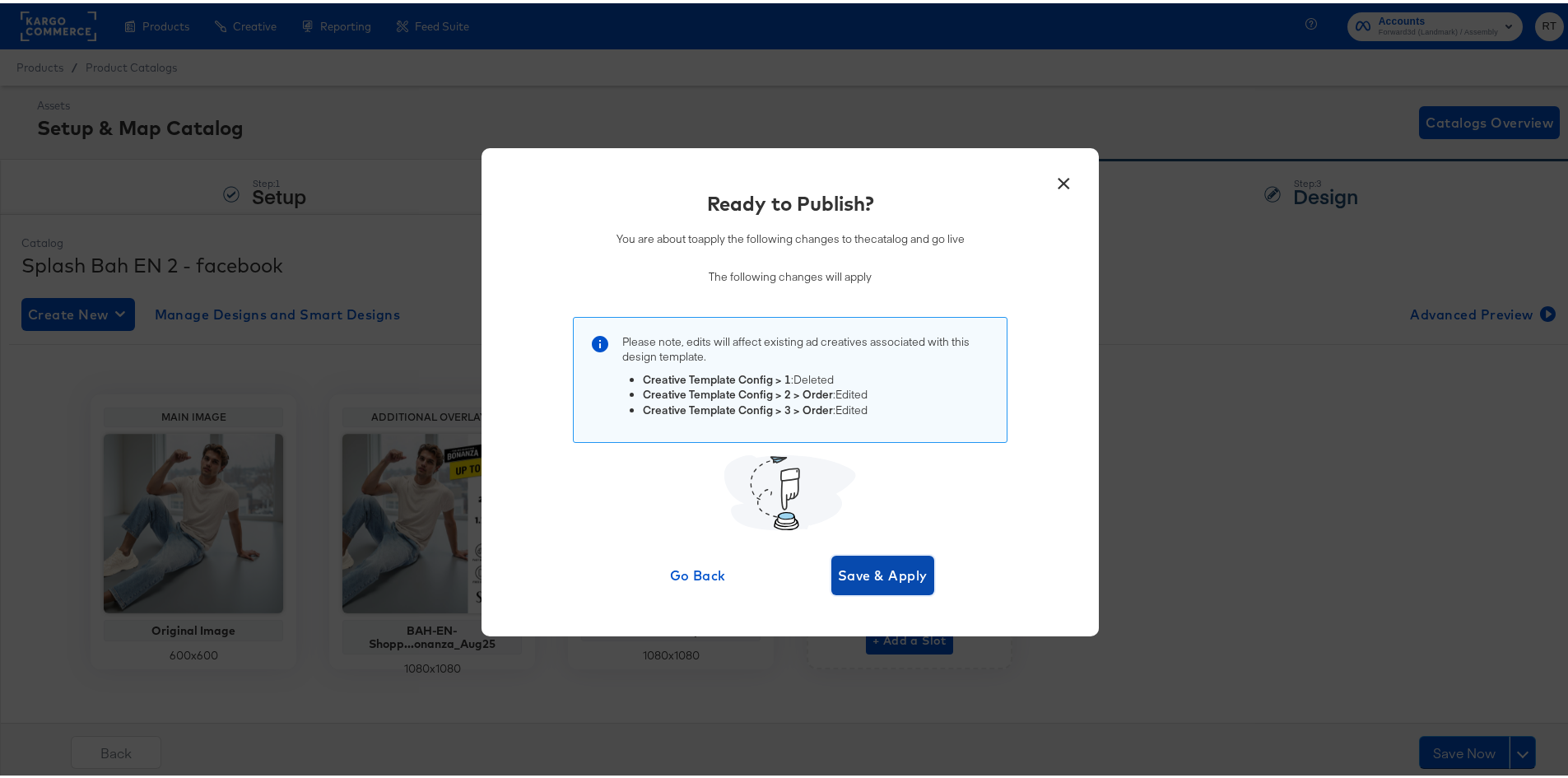
click at [838, 567] on span "Save & Apply" at bounding box center [883, 572] width 90 height 23
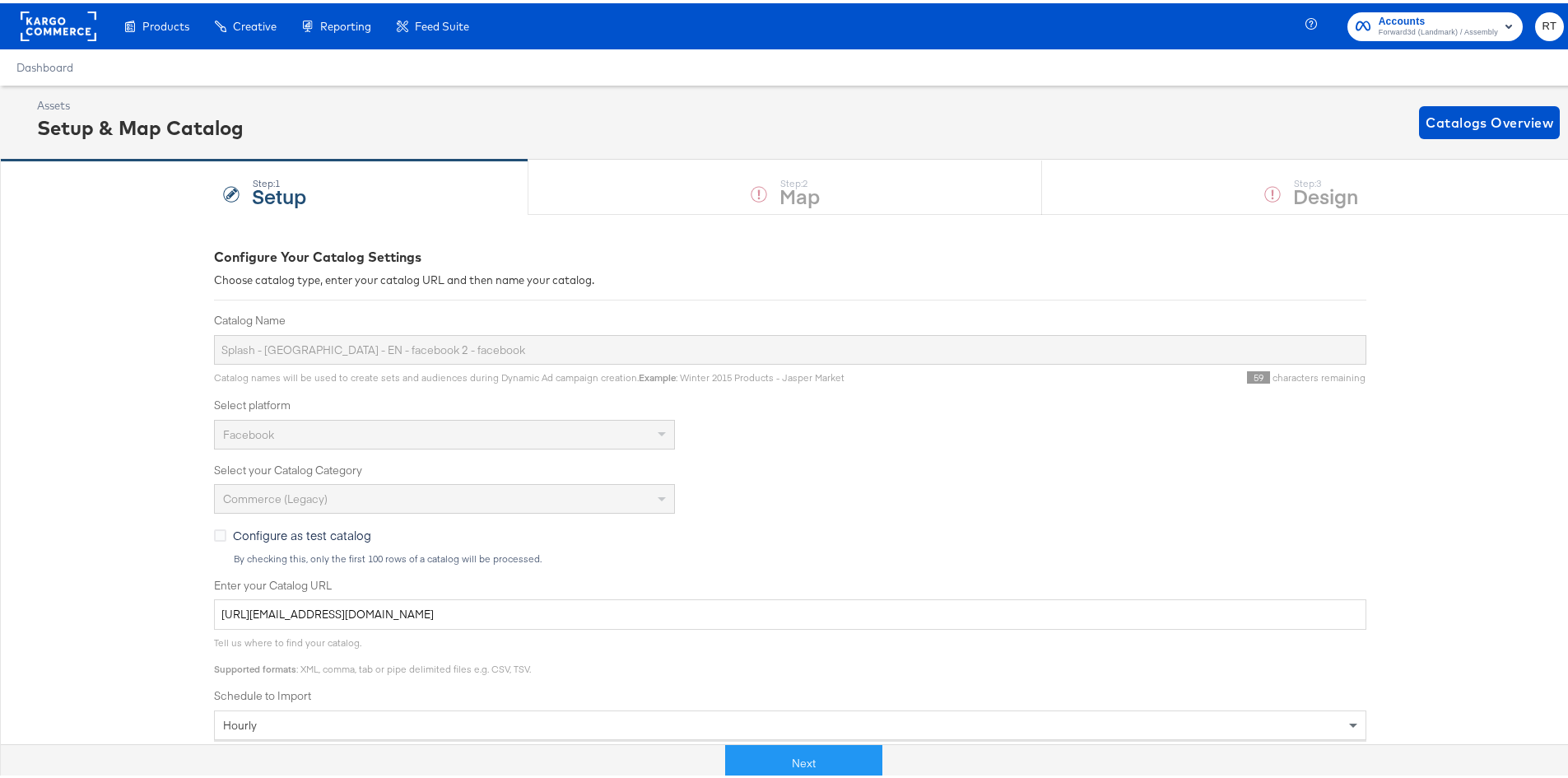
click at [1461, 27] on span "Forward3d (Landmark) / Assembly" at bounding box center [1439, 29] width 119 height 13
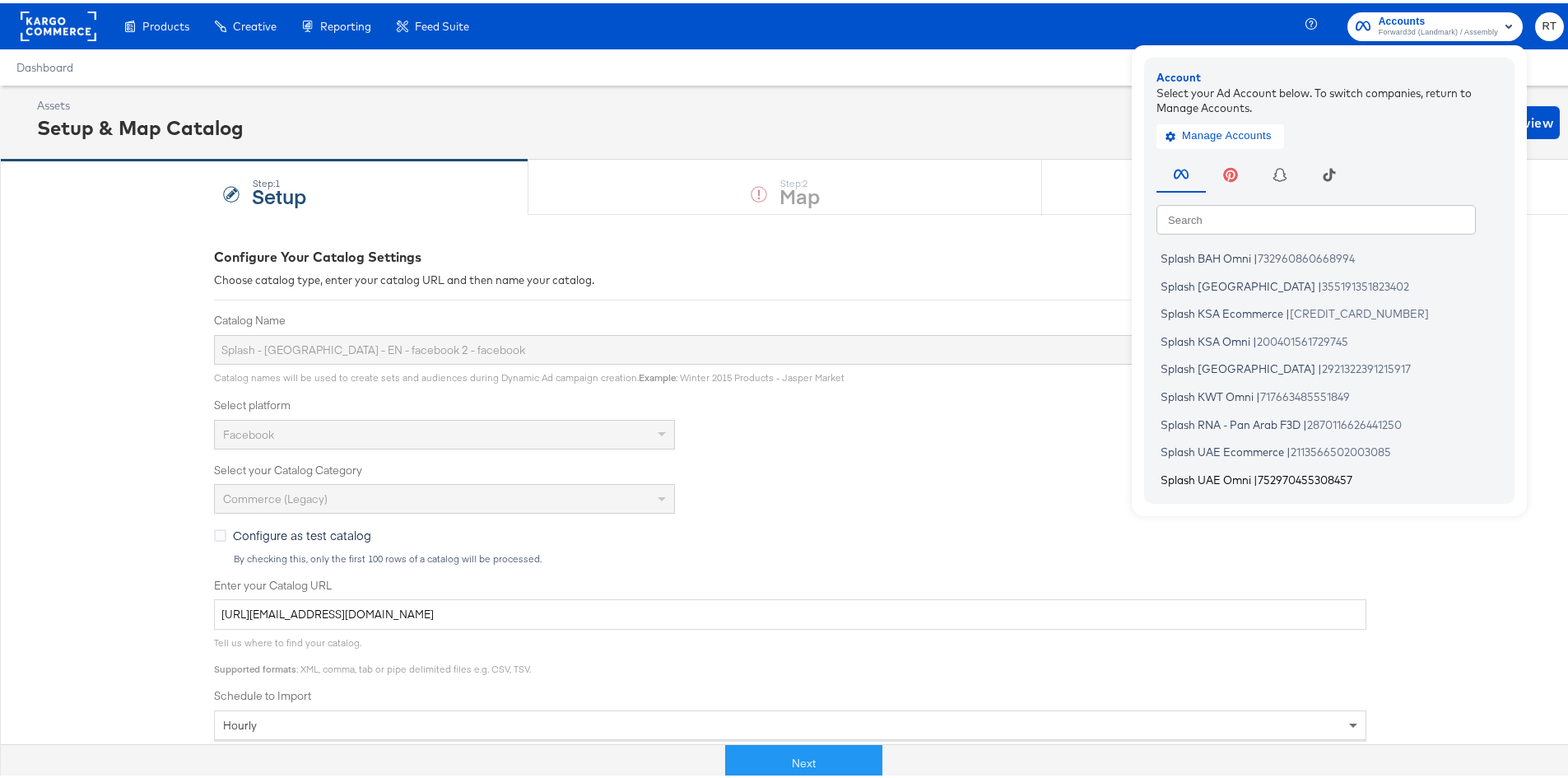
click at [1199, 474] on span "Splash UAE Omni" at bounding box center [1206, 475] width 91 height 13
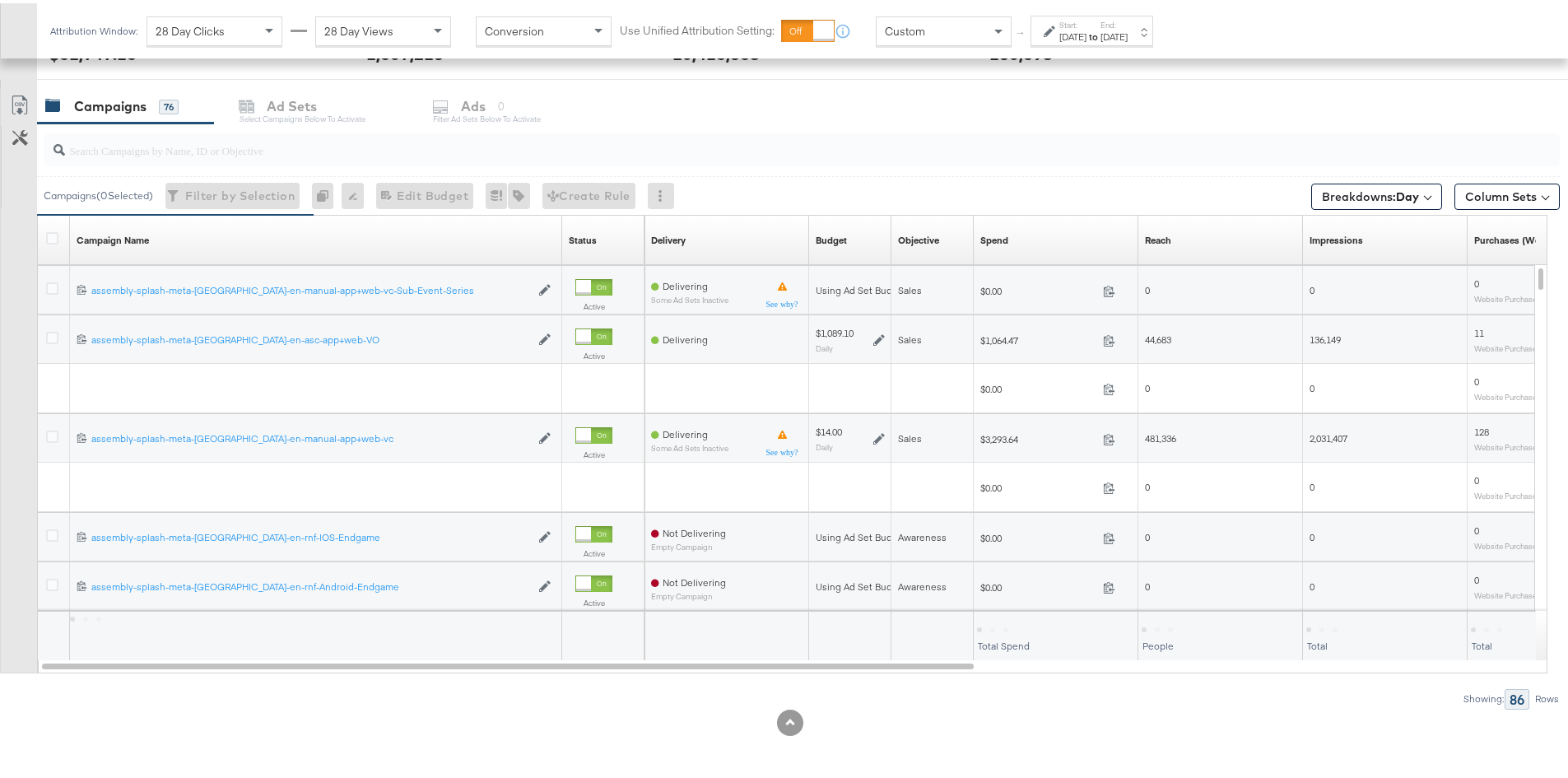
scroll to position [669, 0]
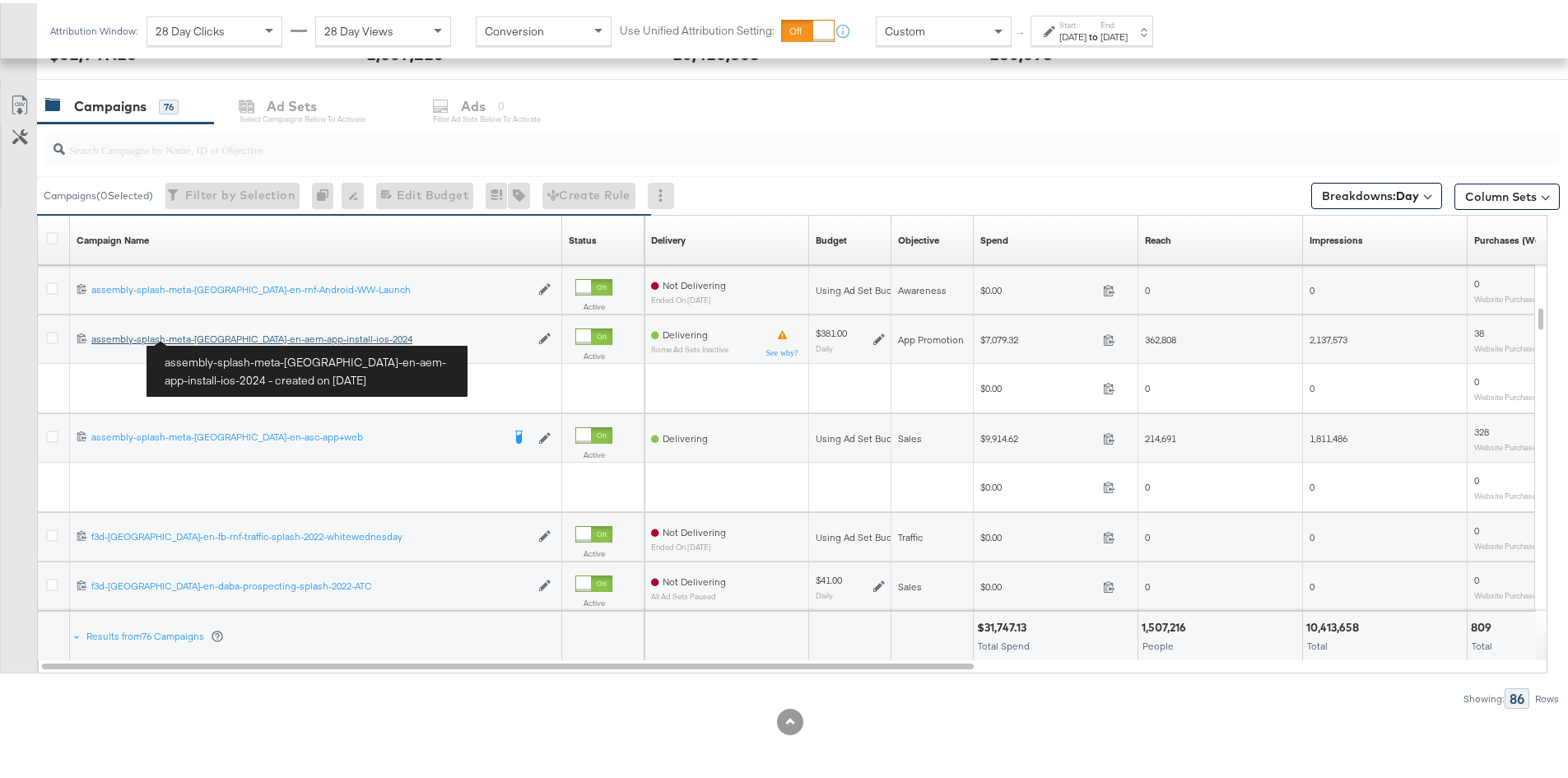
click at [208, 335] on div "assembly-splash-meta-uae-en-aem-app-install-ios-2024 assembly-splash-meta-uae-e…" at bounding box center [310, 336] width 439 height 13
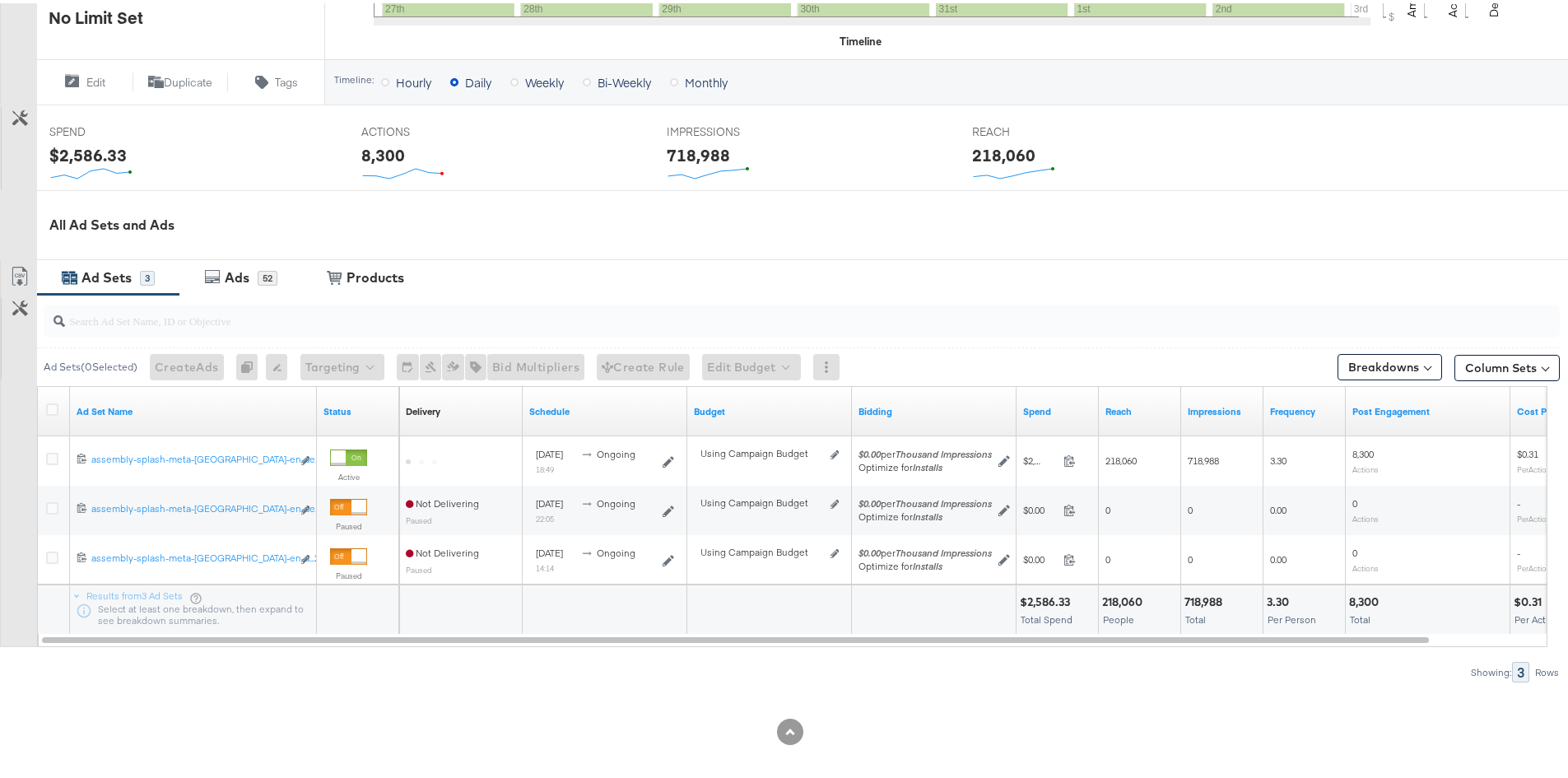
scroll to position [568, 0]
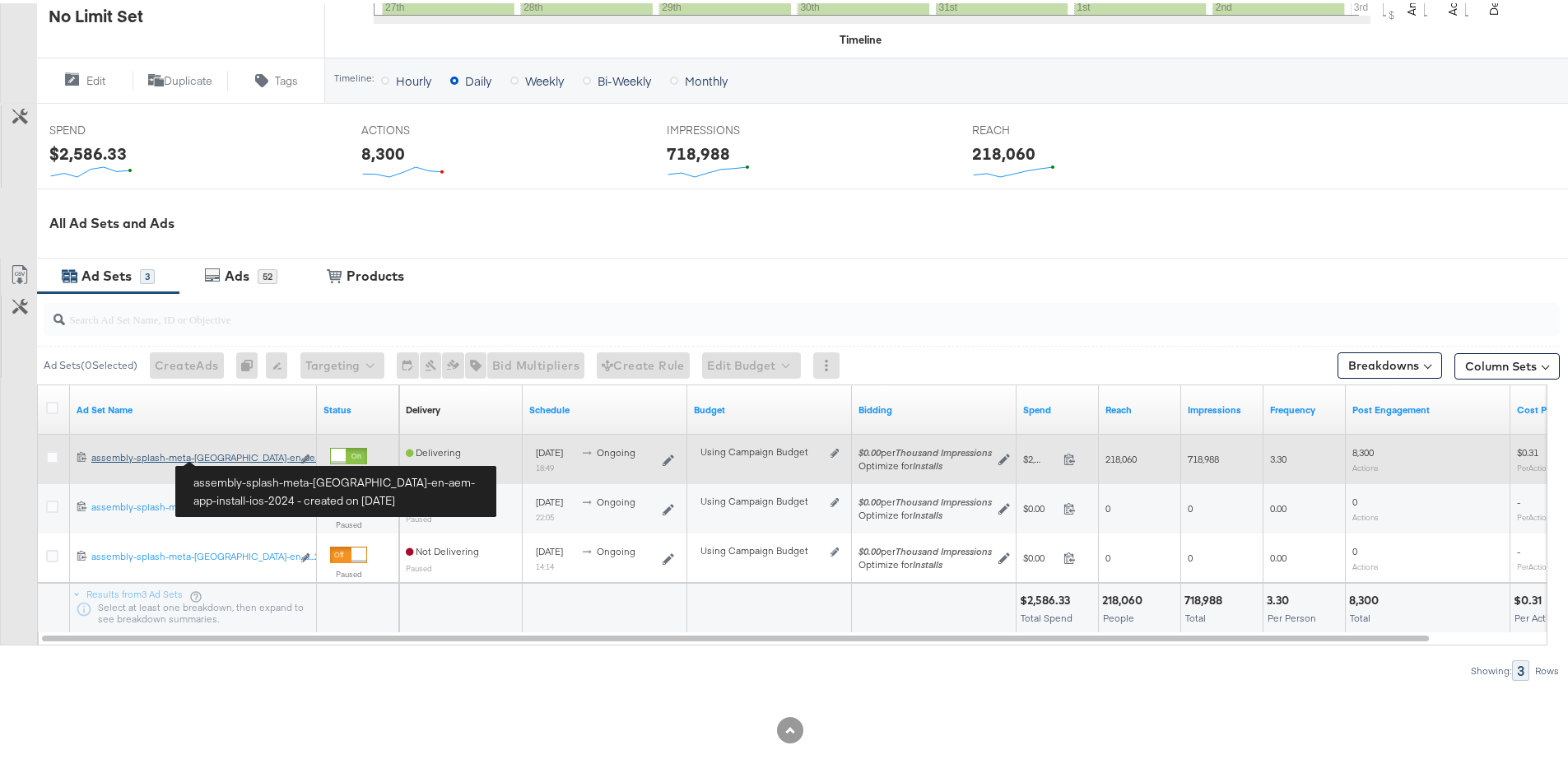
click at [237, 455] on div "assembly-splash-meta-uae-en-aem-app-install-ios-2024 assembly-splash-meta-uae-e…" at bounding box center [191, 454] width 200 height 13
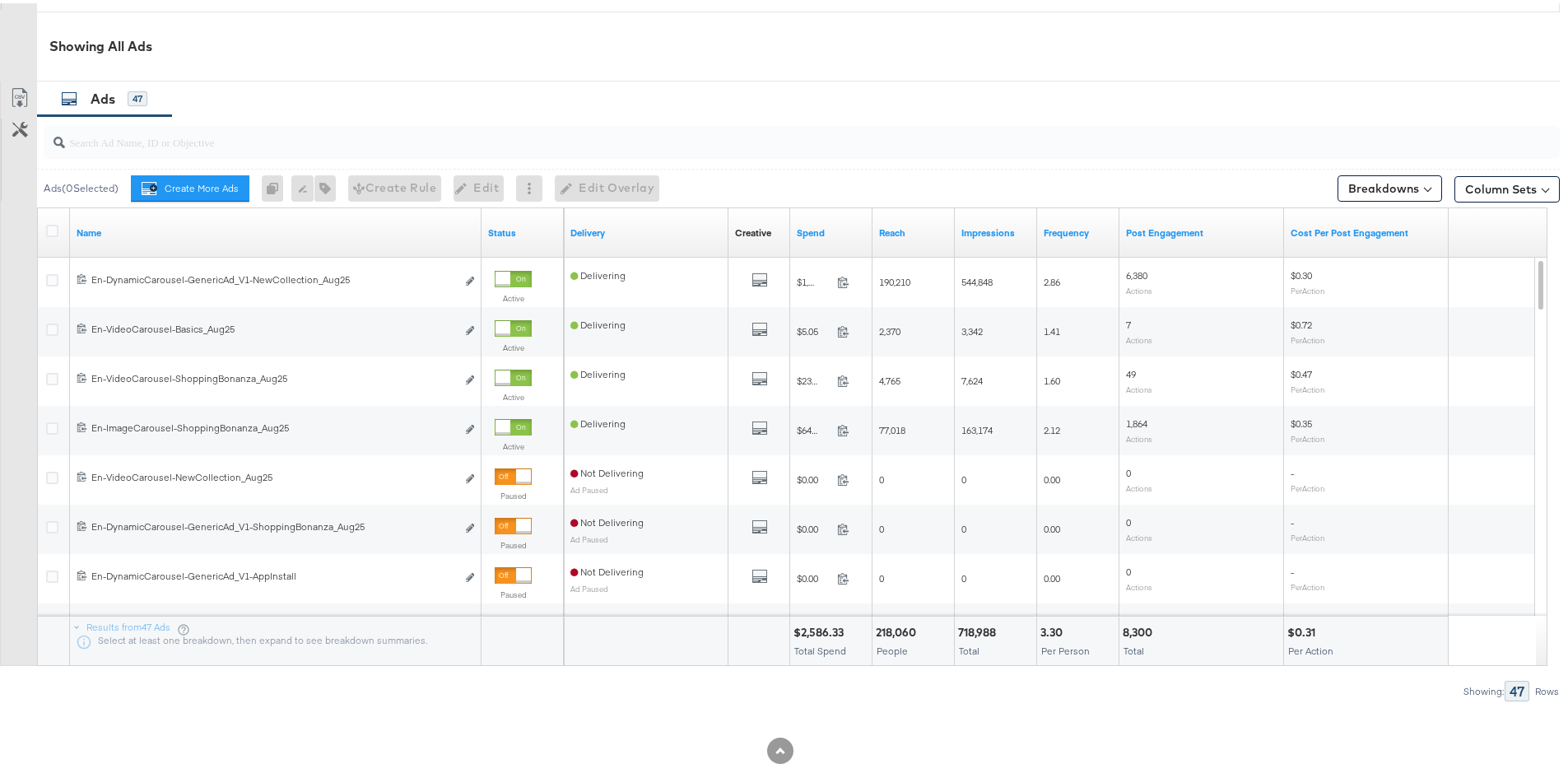
scroll to position [824, 0]
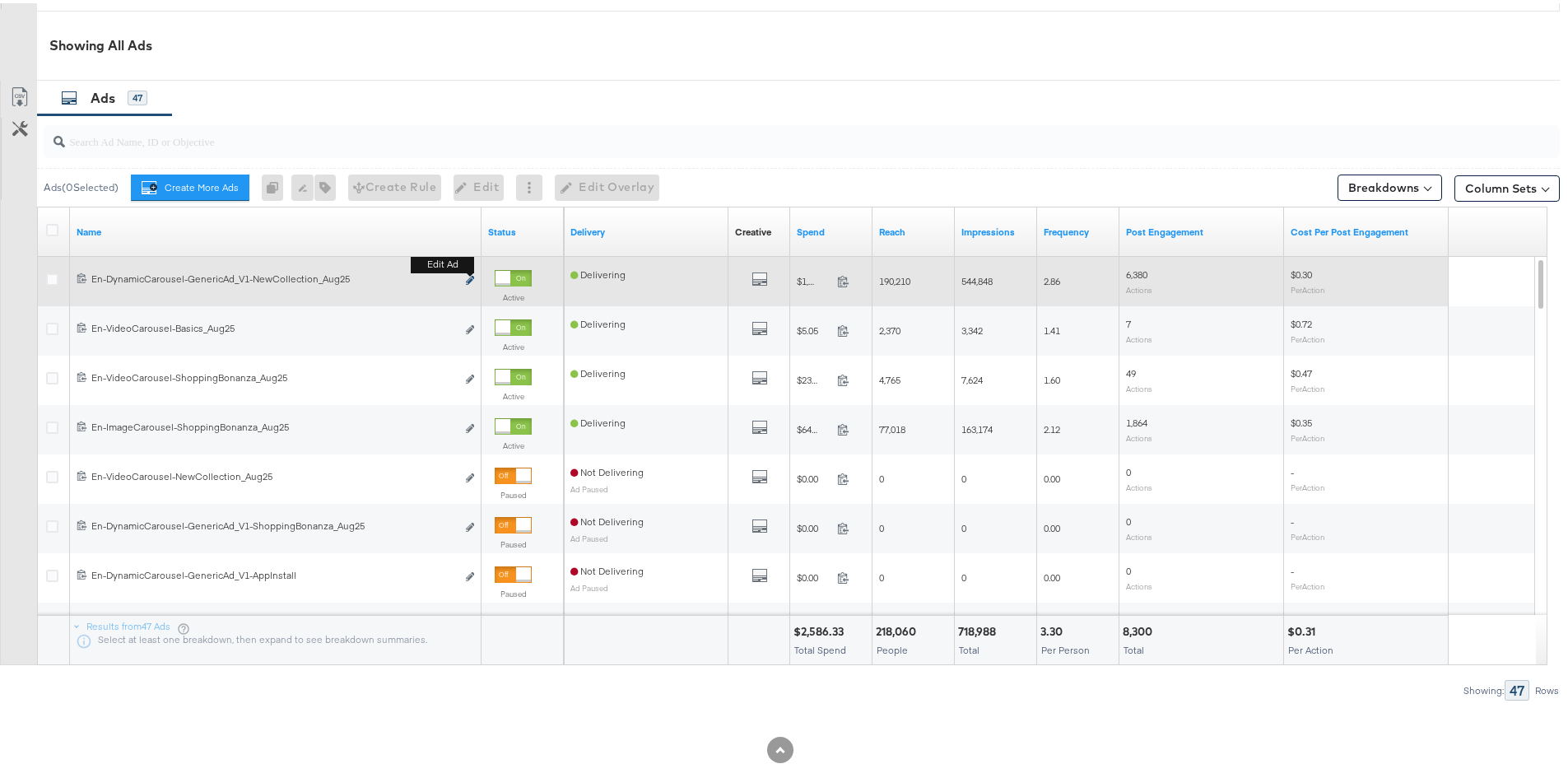
click at [467, 277] on icon "link" at bounding box center [470, 277] width 9 height 9
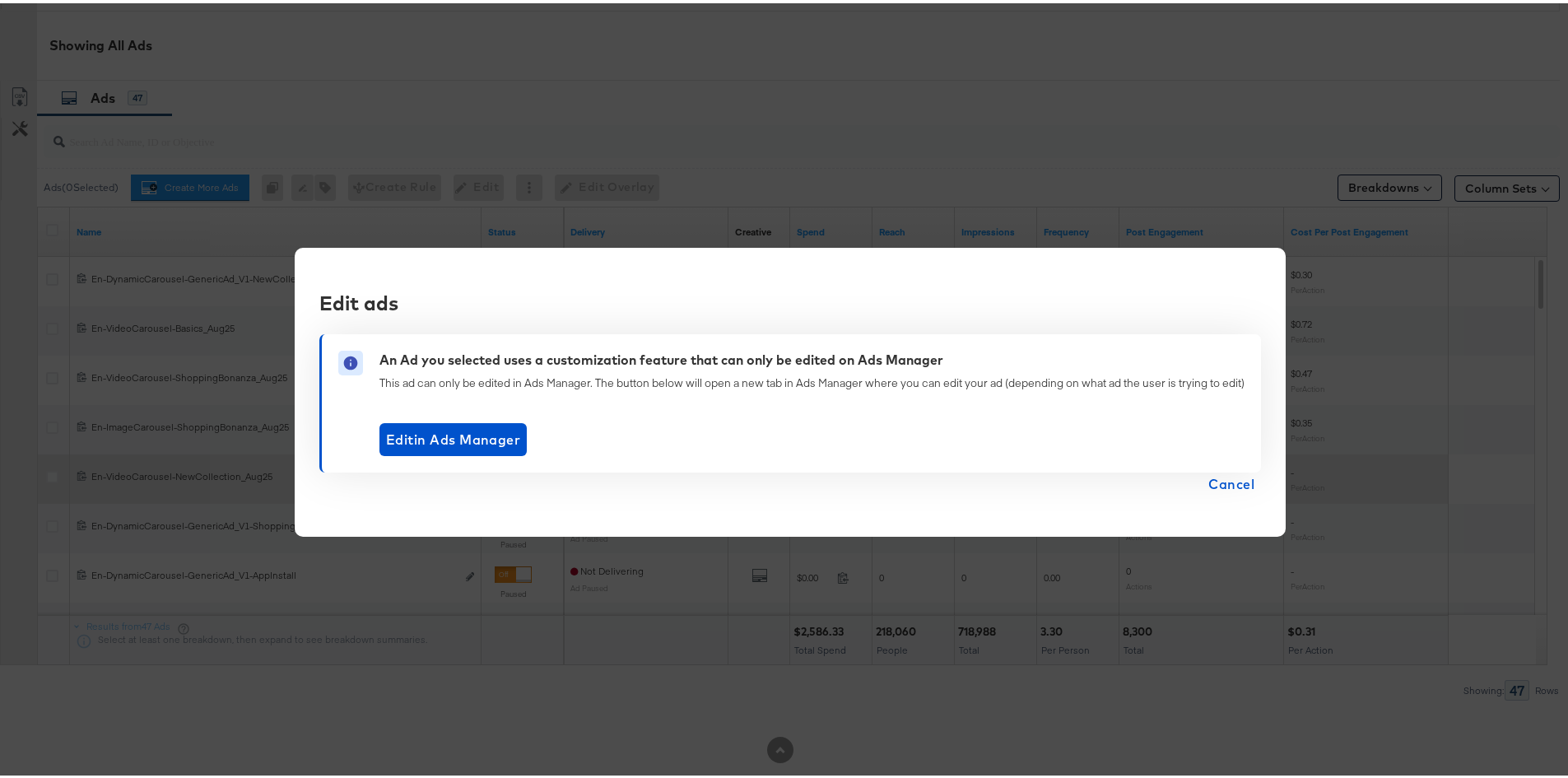
click at [1245, 470] on span "Cancel" at bounding box center [1231, 480] width 46 height 23
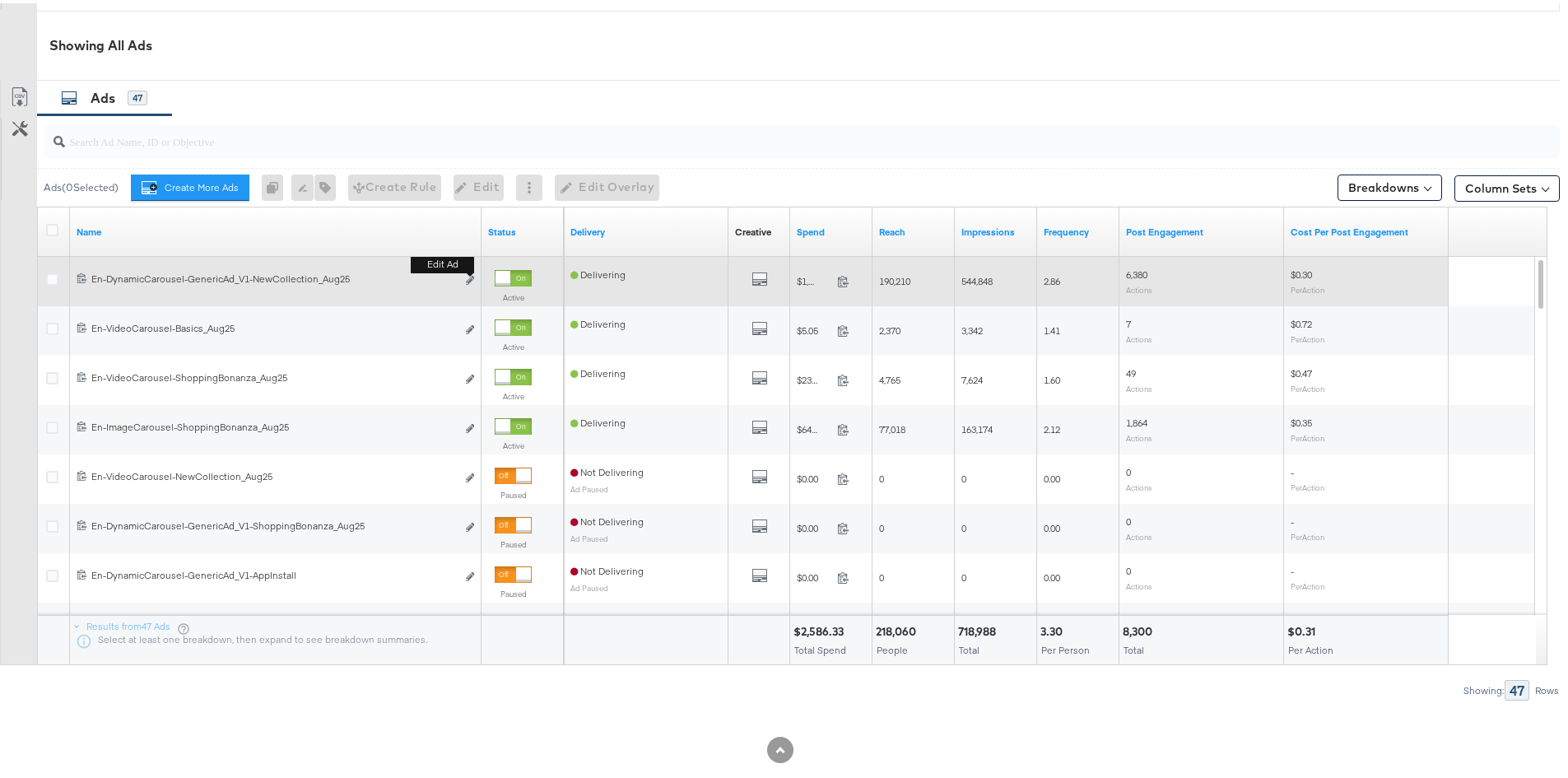
click at [465, 280] on div "Edit ad" at bounding box center [466, 278] width 19 height 17
click at [467, 275] on icon "link" at bounding box center [470, 277] width 9 height 9
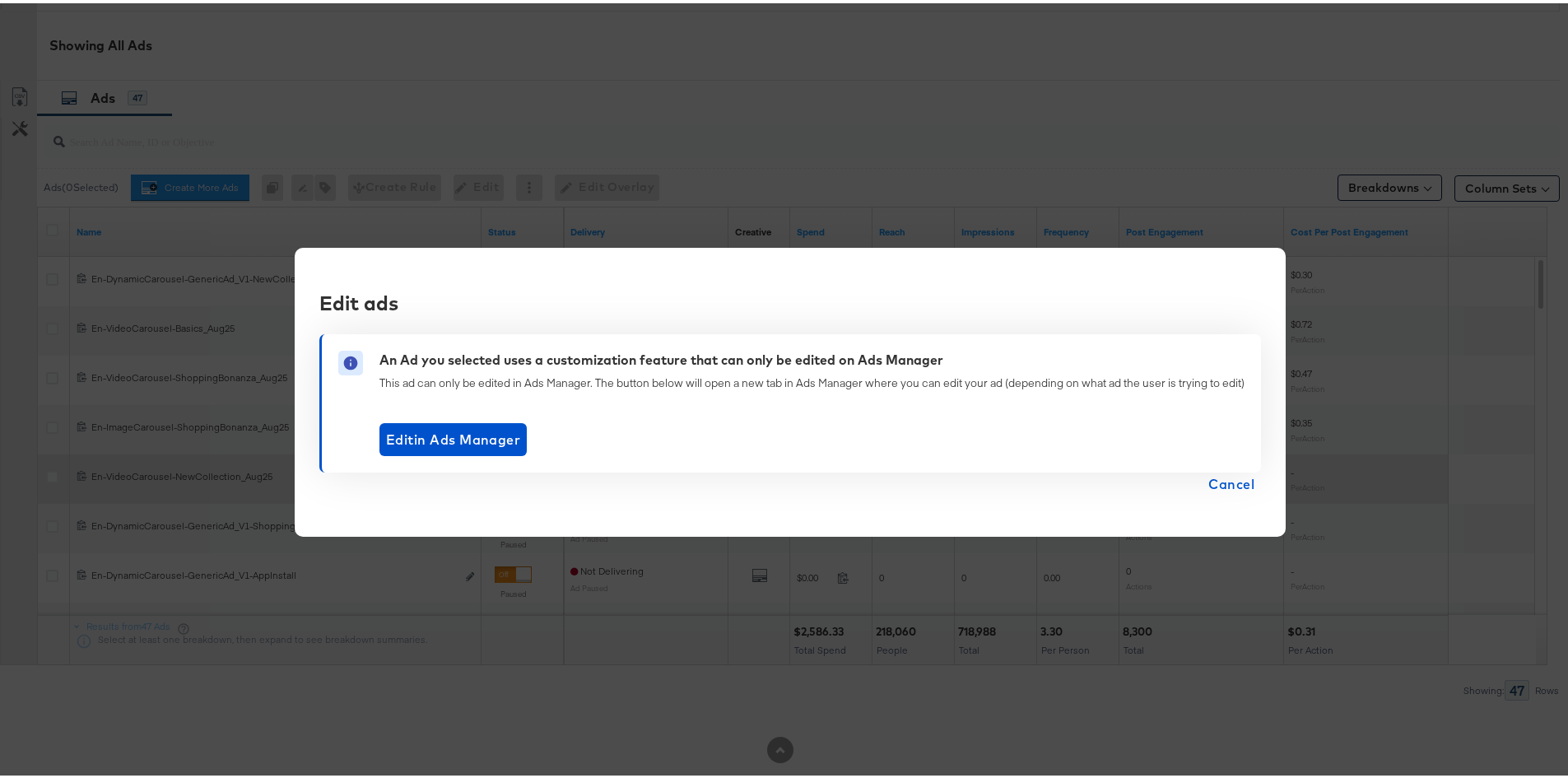
drag, startPoint x: 1240, startPoint y: 485, endPoint x: 1182, endPoint y: 485, distance: 58.0
click at [1239, 485] on span "Cancel" at bounding box center [1231, 480] width 46 height 23
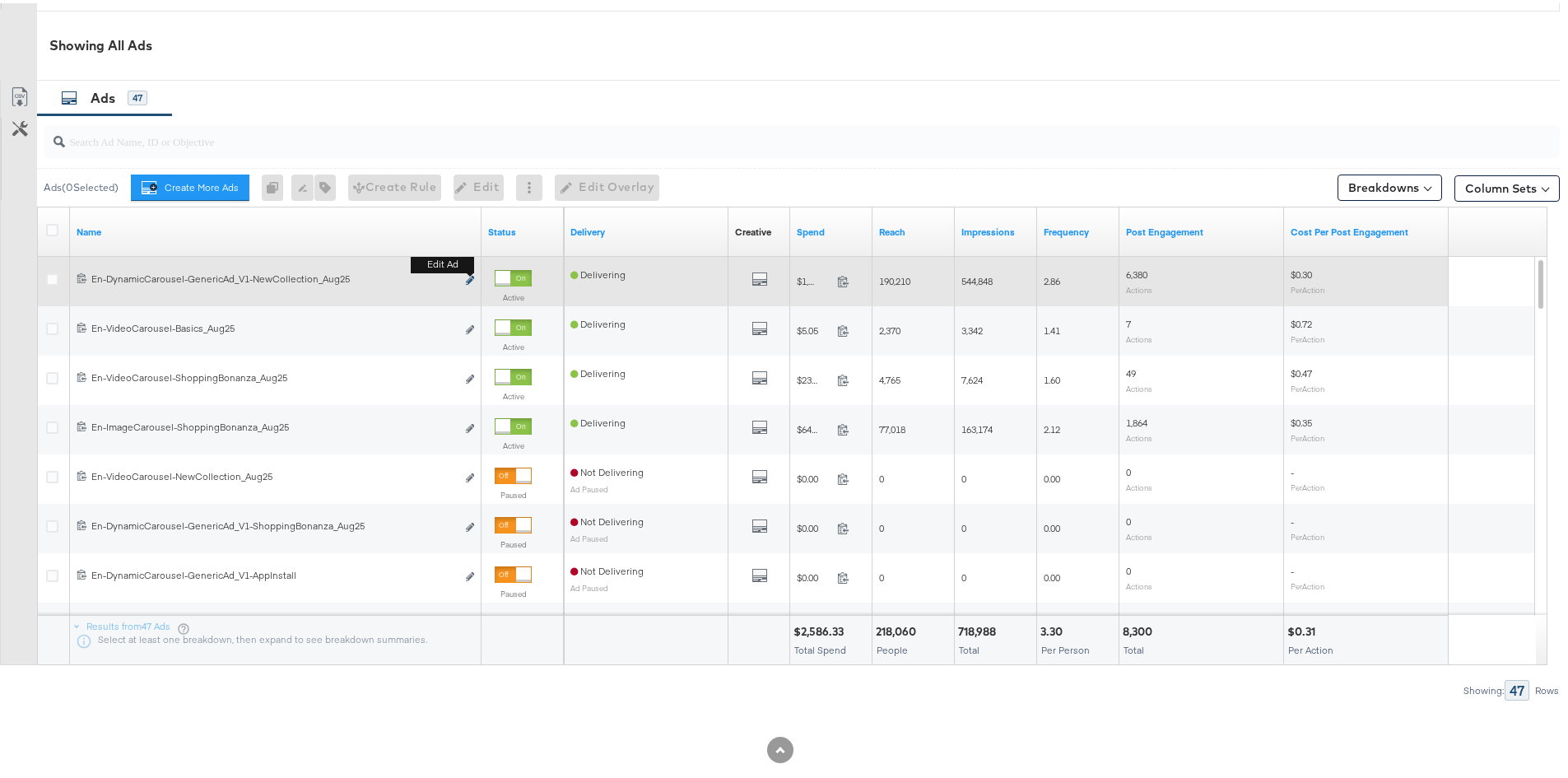
click at [472, 279] on icon "link" at bounding box center [470, 277] width 9 height 9
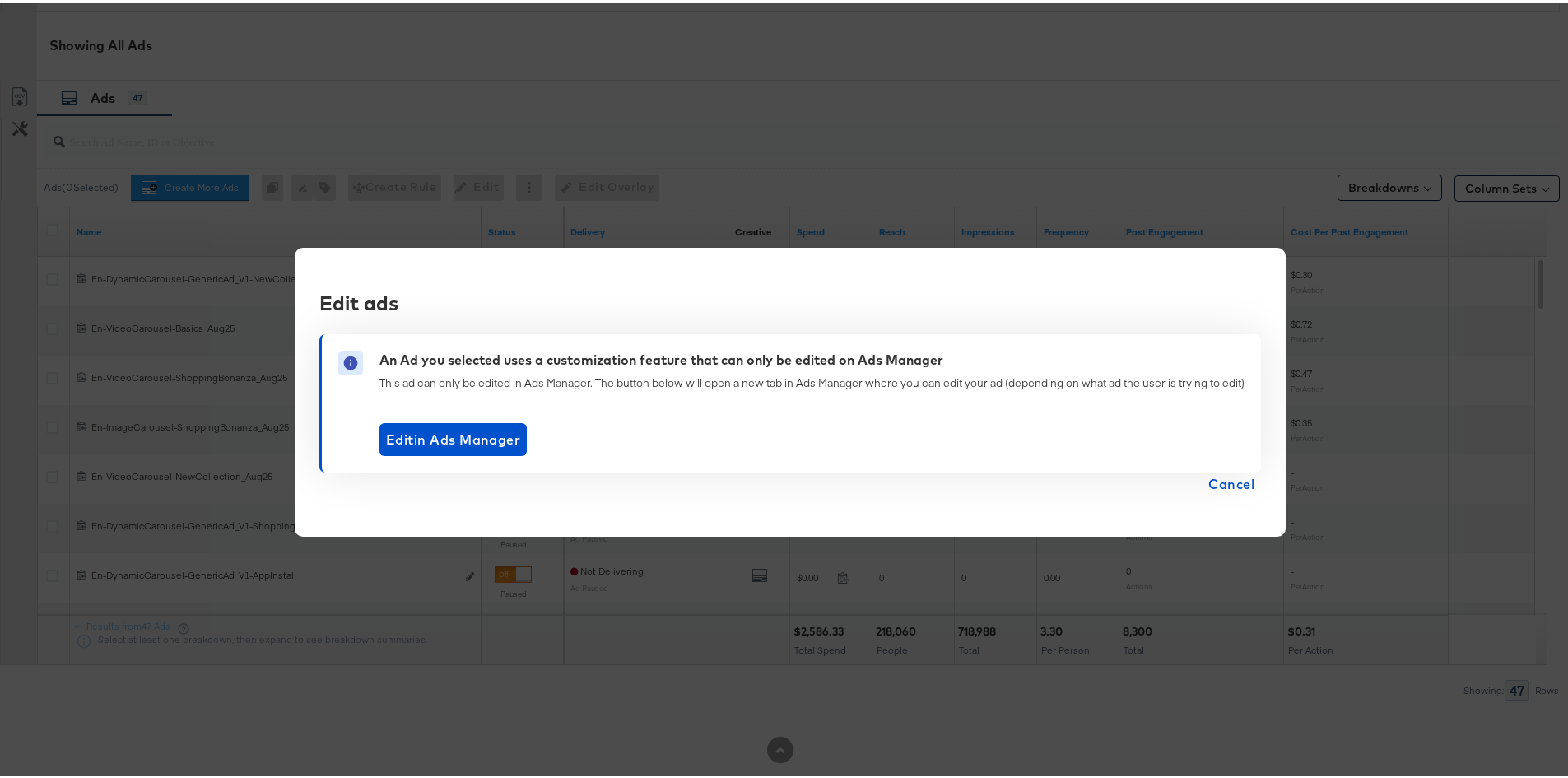
click at [1218, 486] on span "Cancel" at bounding box center [1231, 480] width 46 height 23
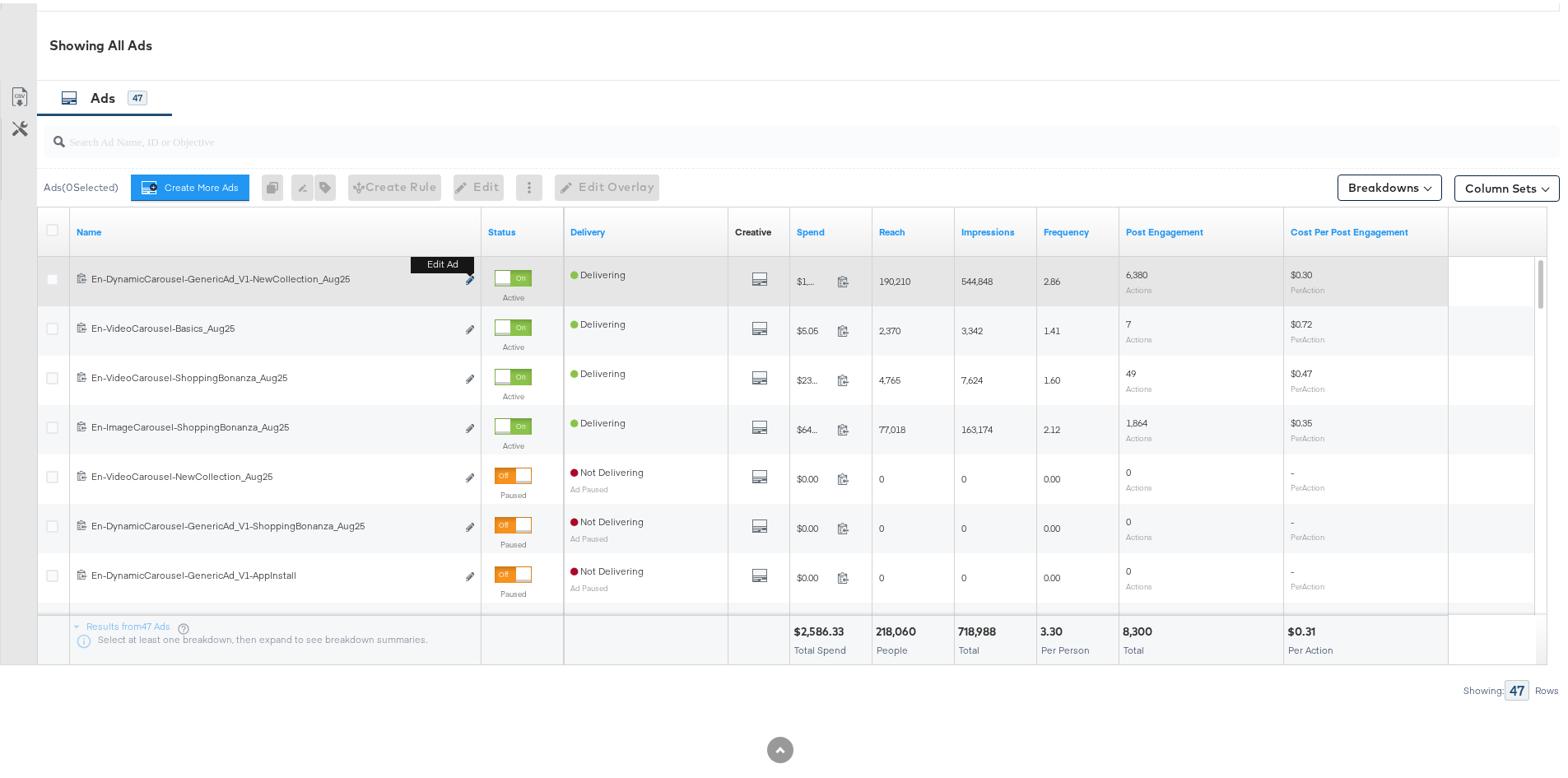
click at [470, 279] on icon "link" at bounding box center [470, 277] width 9 height 9
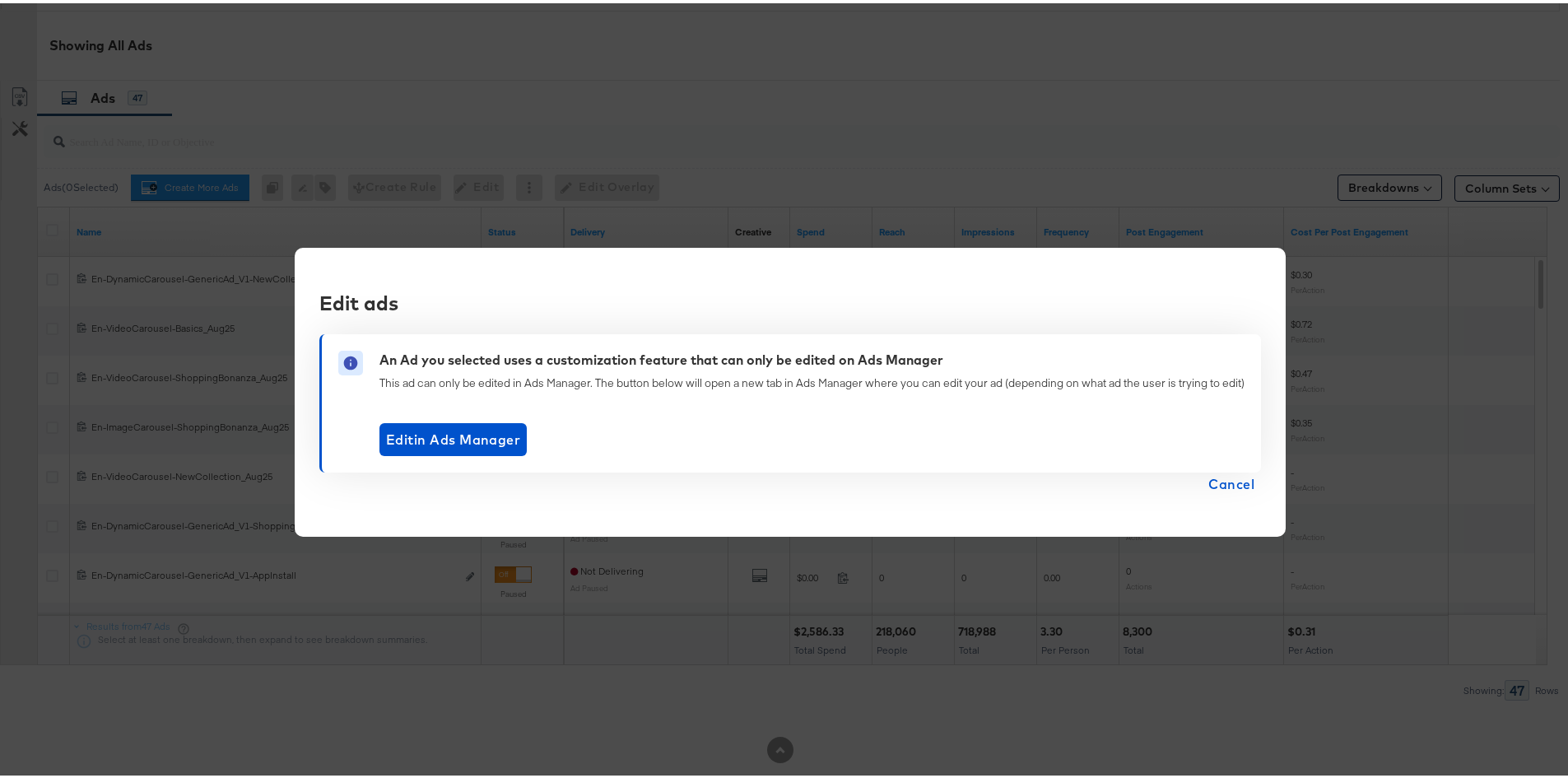
click at [1237, 480] on span "Cancel" at bounding box center [1231, 480] width 46 height 23
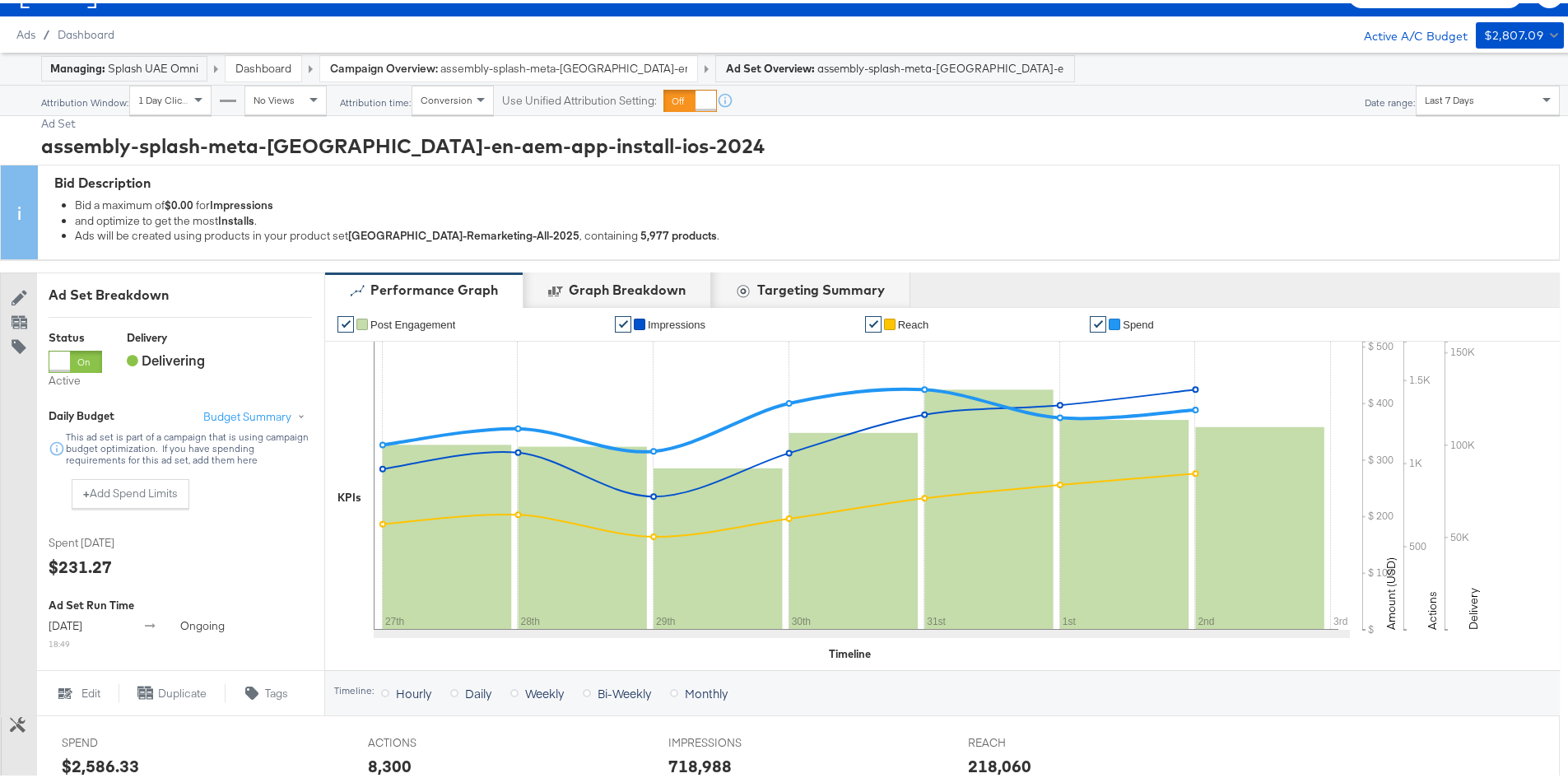
scroll to position [0, 0]
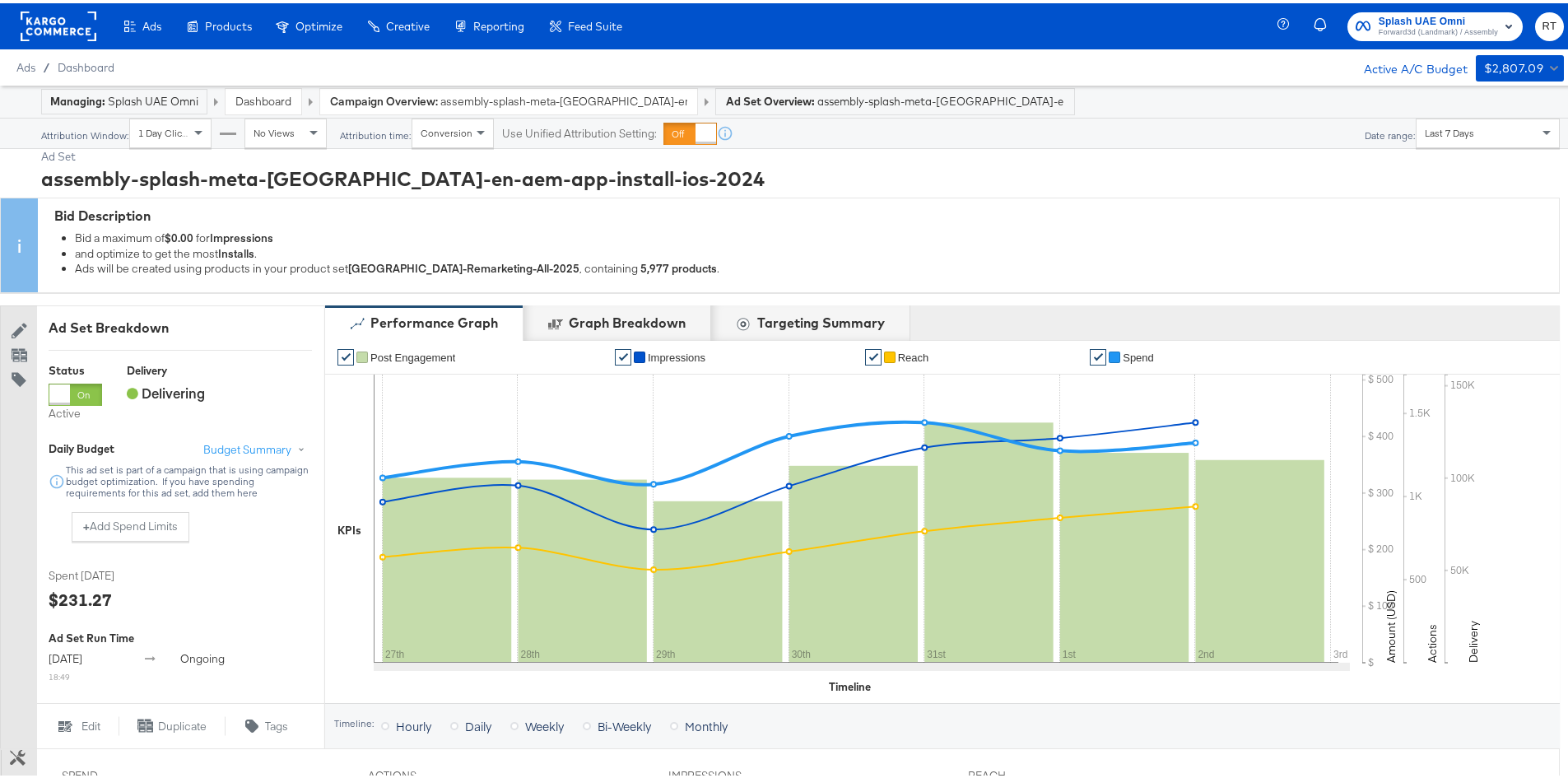
click at [1379, 27] on span "Forward3d (Landmark) / Assembly" at bounding box center [1439, 29] width 119 height 13
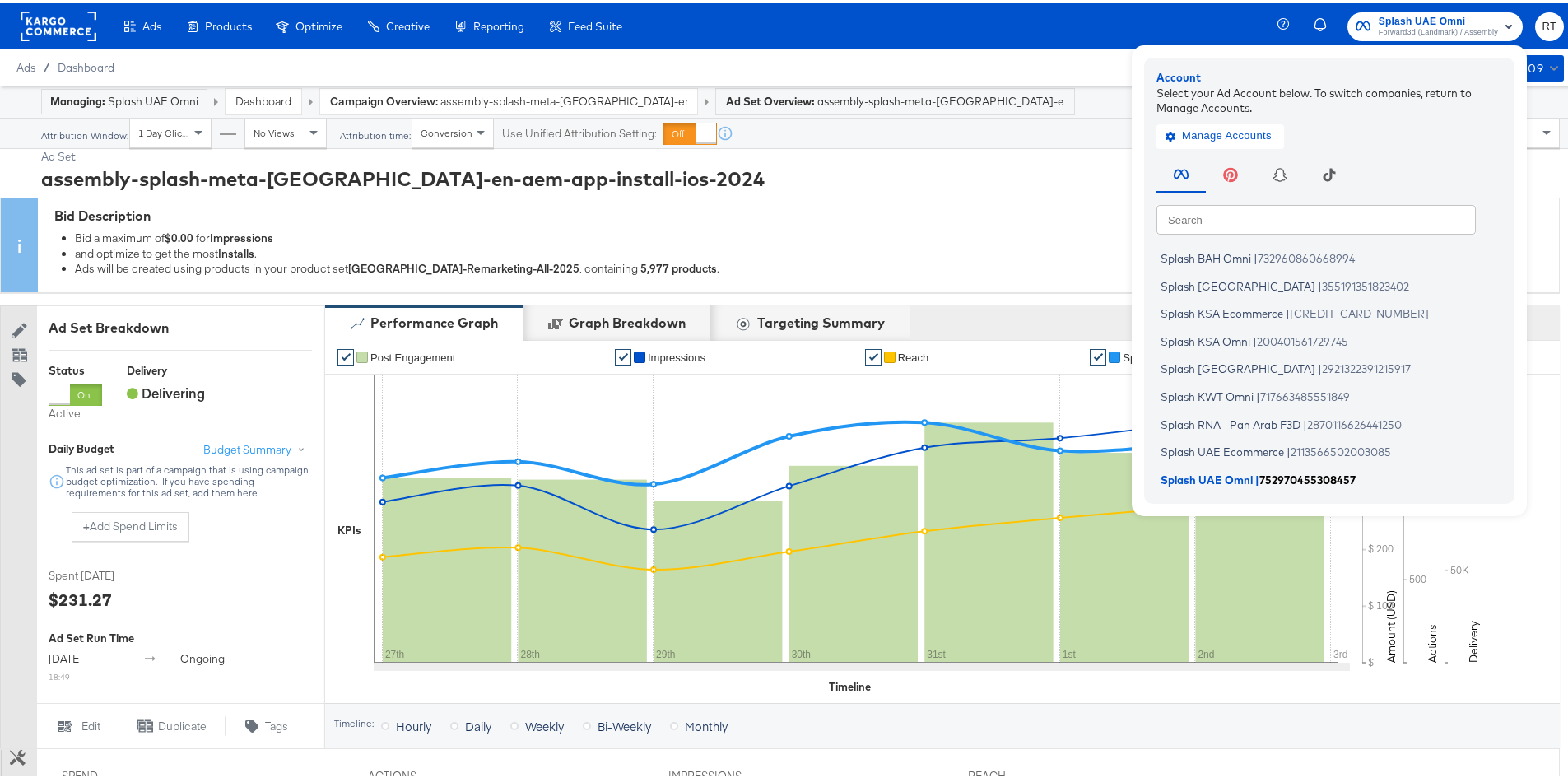
click at [1259, 480] on span "752970455308457" at bounding box center [1308, 475] width 97 height 13
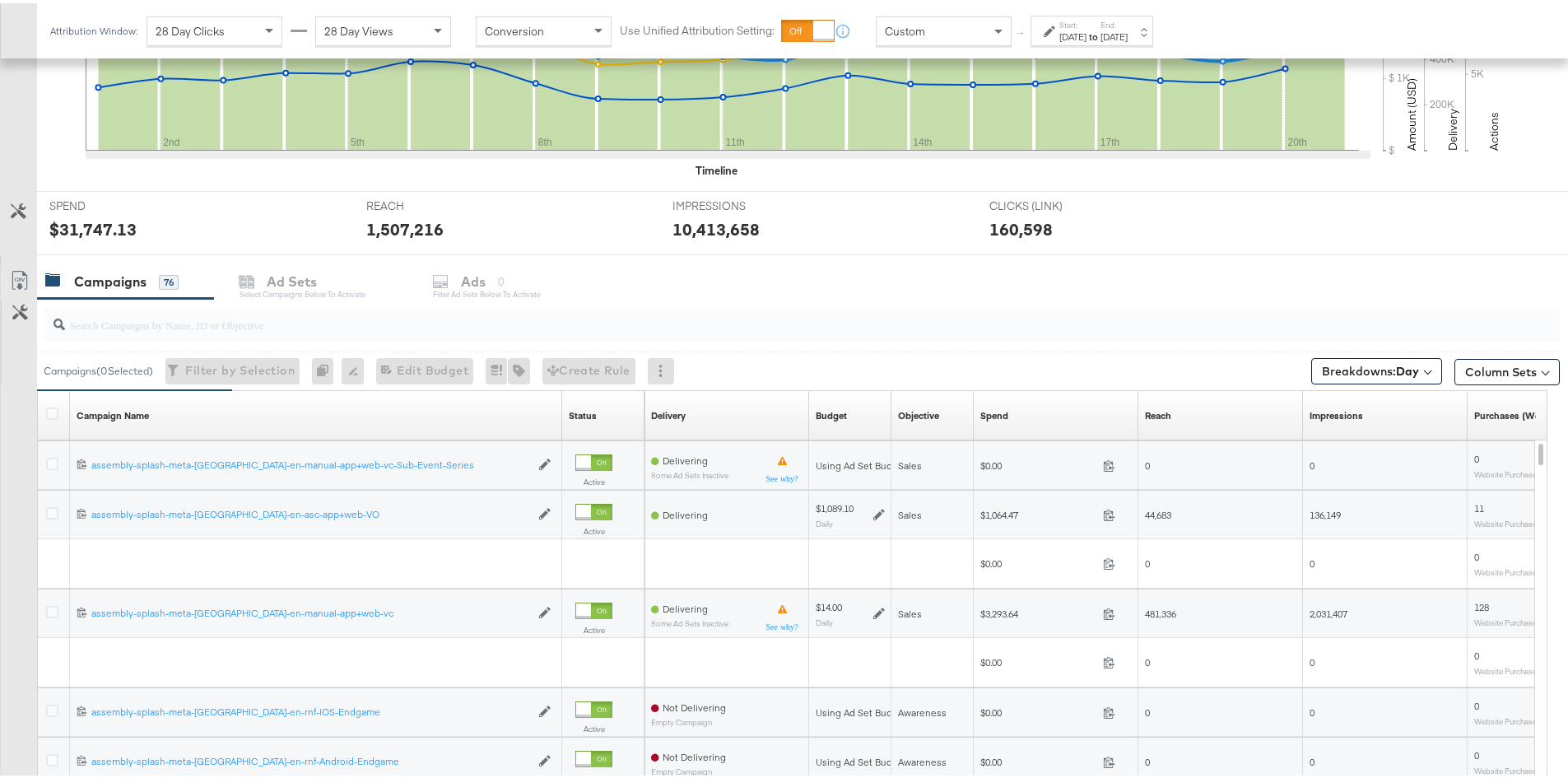
scroll to position [635, 0]
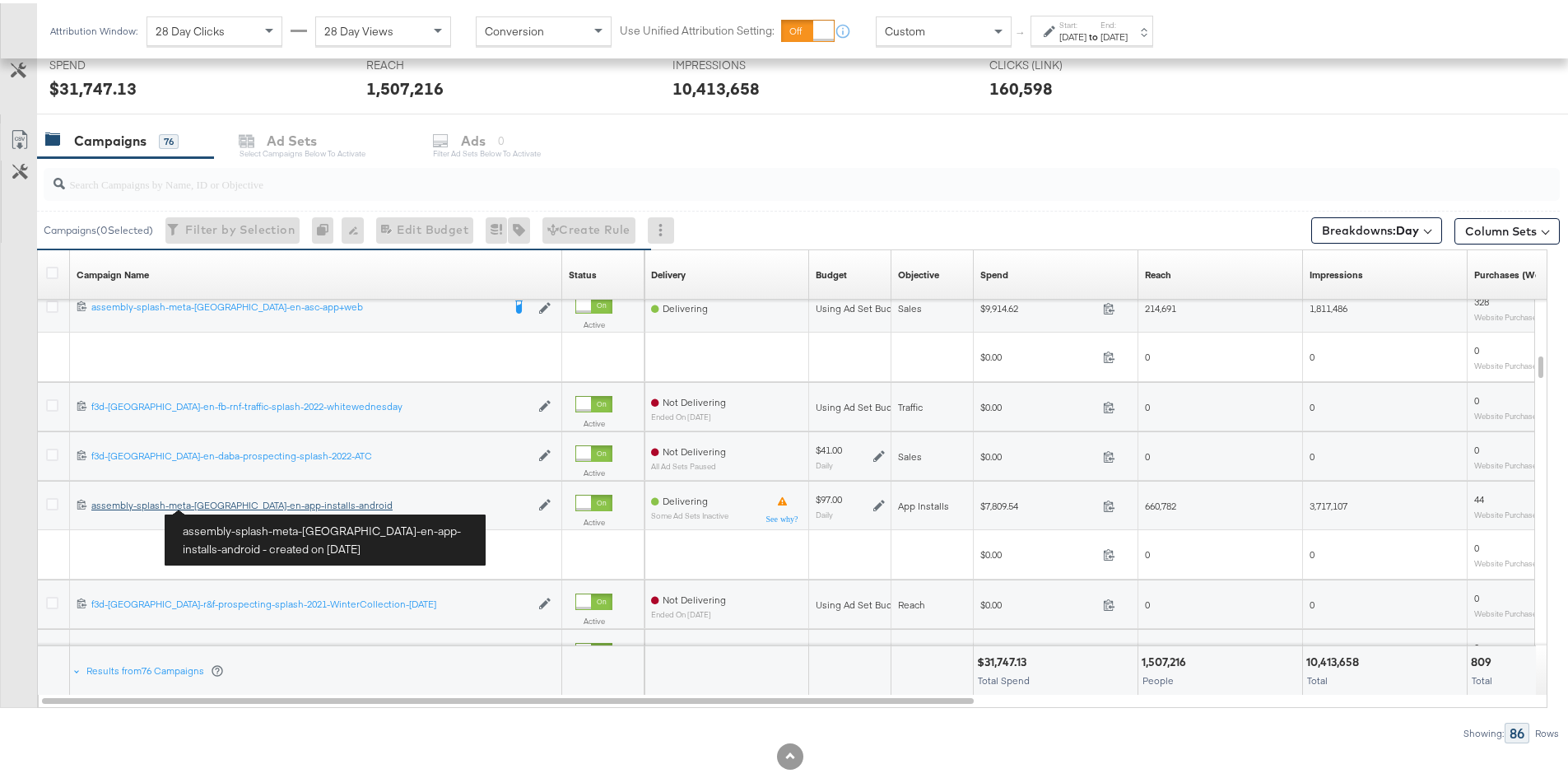
click at [226, 504] on div "assembly-splash-meta-[GEOGRAPHIC_DATA]-en-app-installs-android assembly-splash-…" at bounding box center [310, 502] width 439 height 13
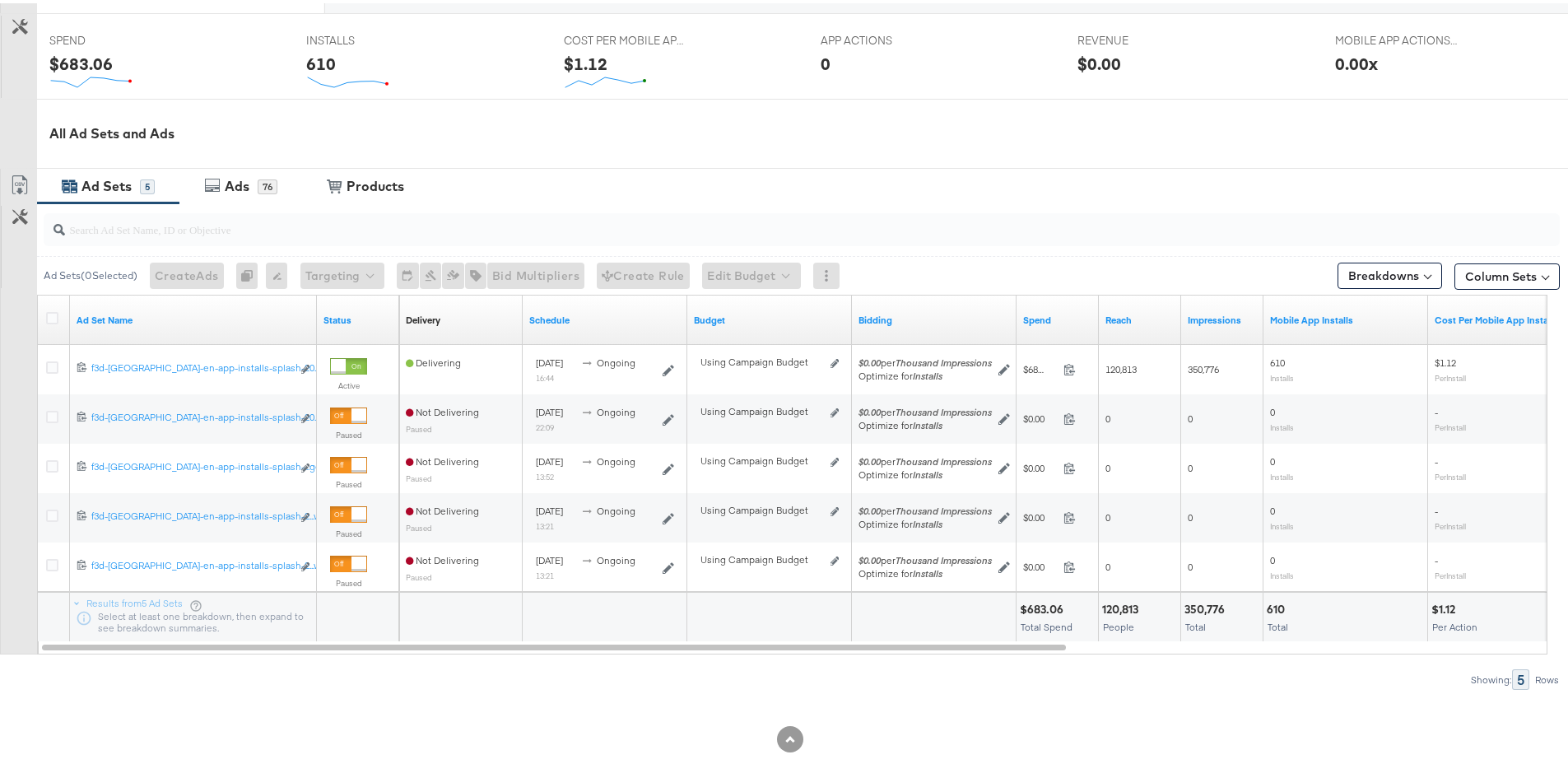
scroll to position [666, 0]
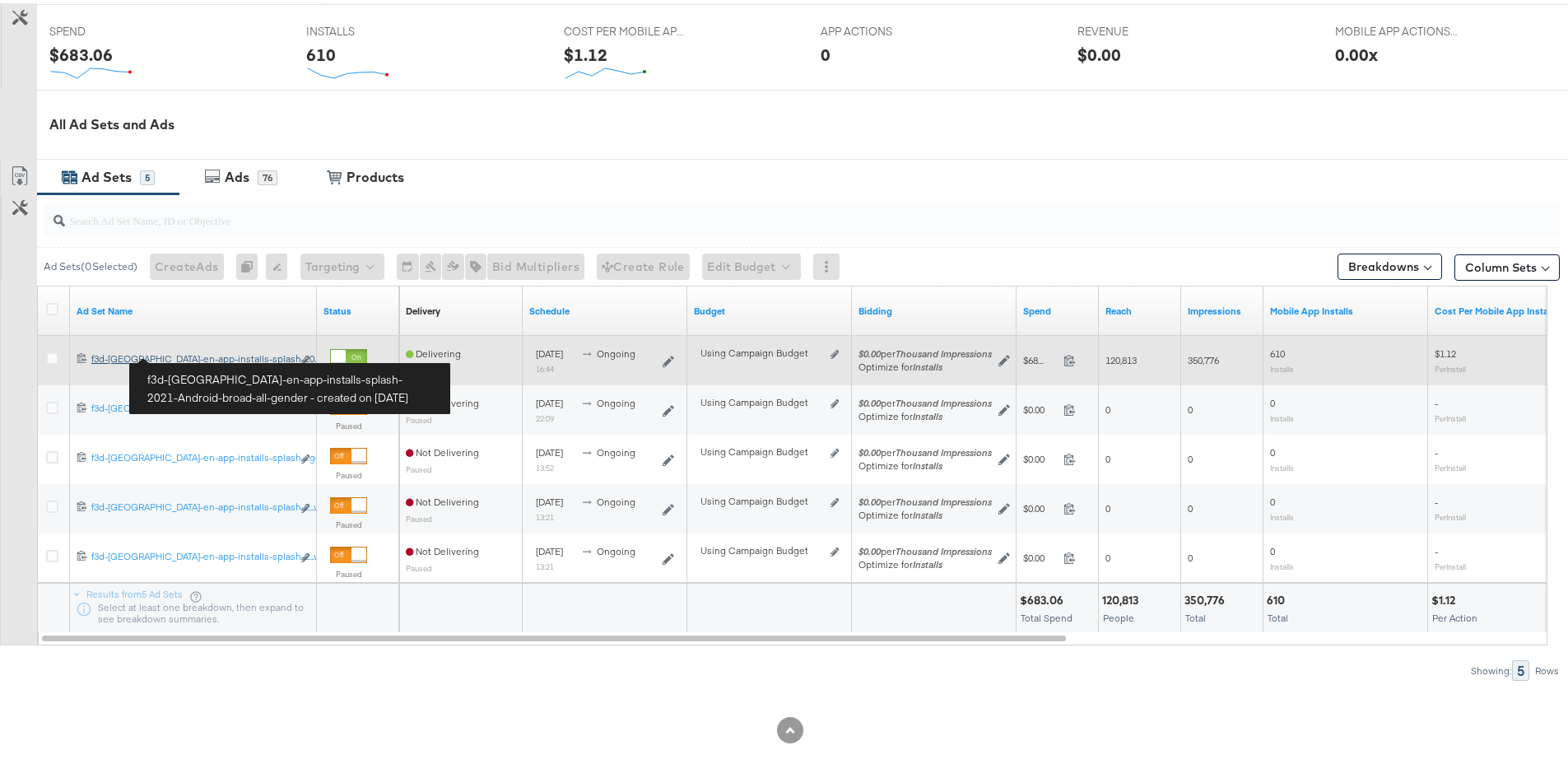
click at [241, 351] on div "f3d-[GEOGRAPHIC_DATA]-en-app-installs-splash-2021-Android-broad-all-gender f3d-…" at bounding box center [191, 355] width 200 height 13
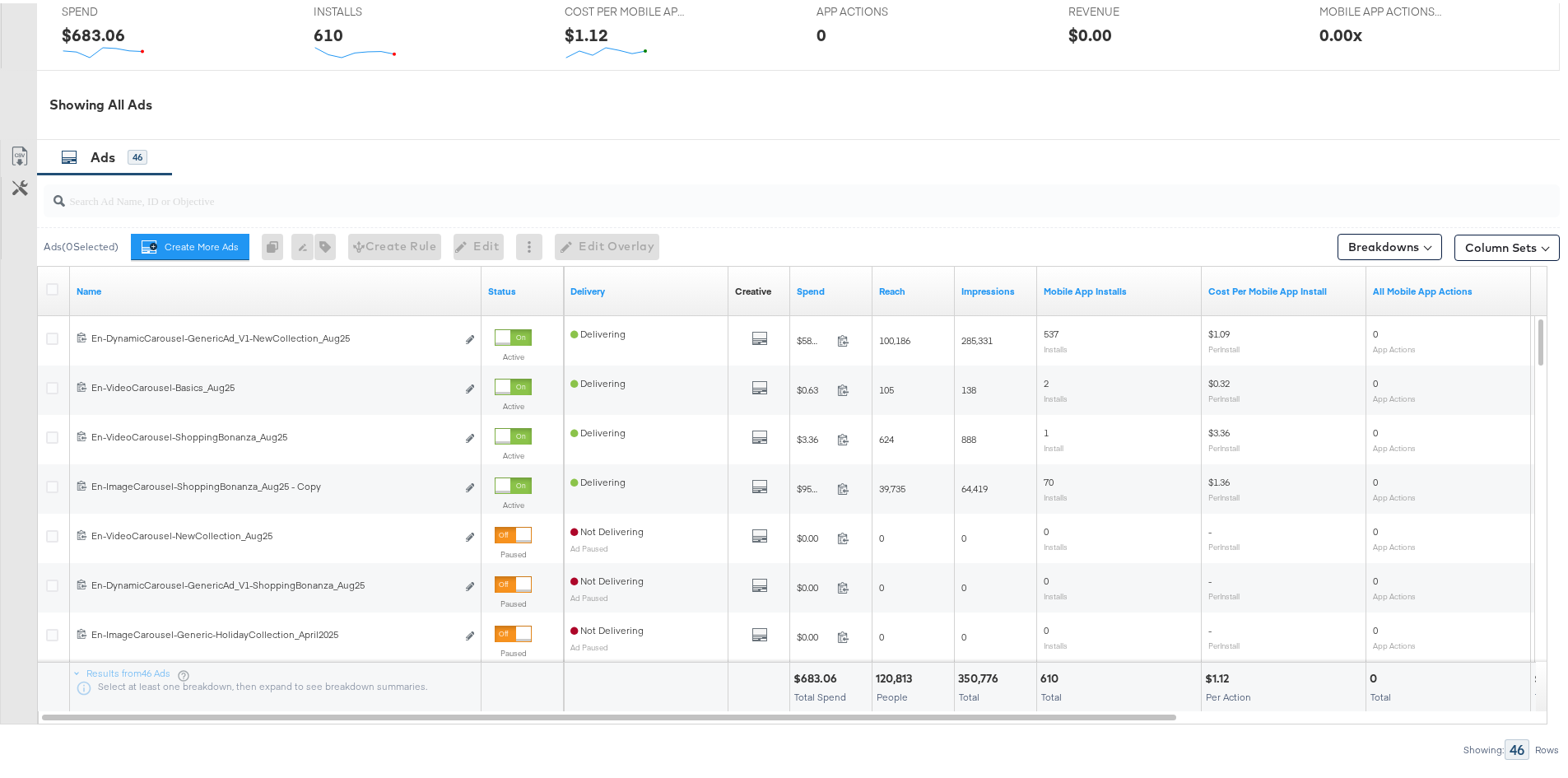
scroll to position [843, 0]
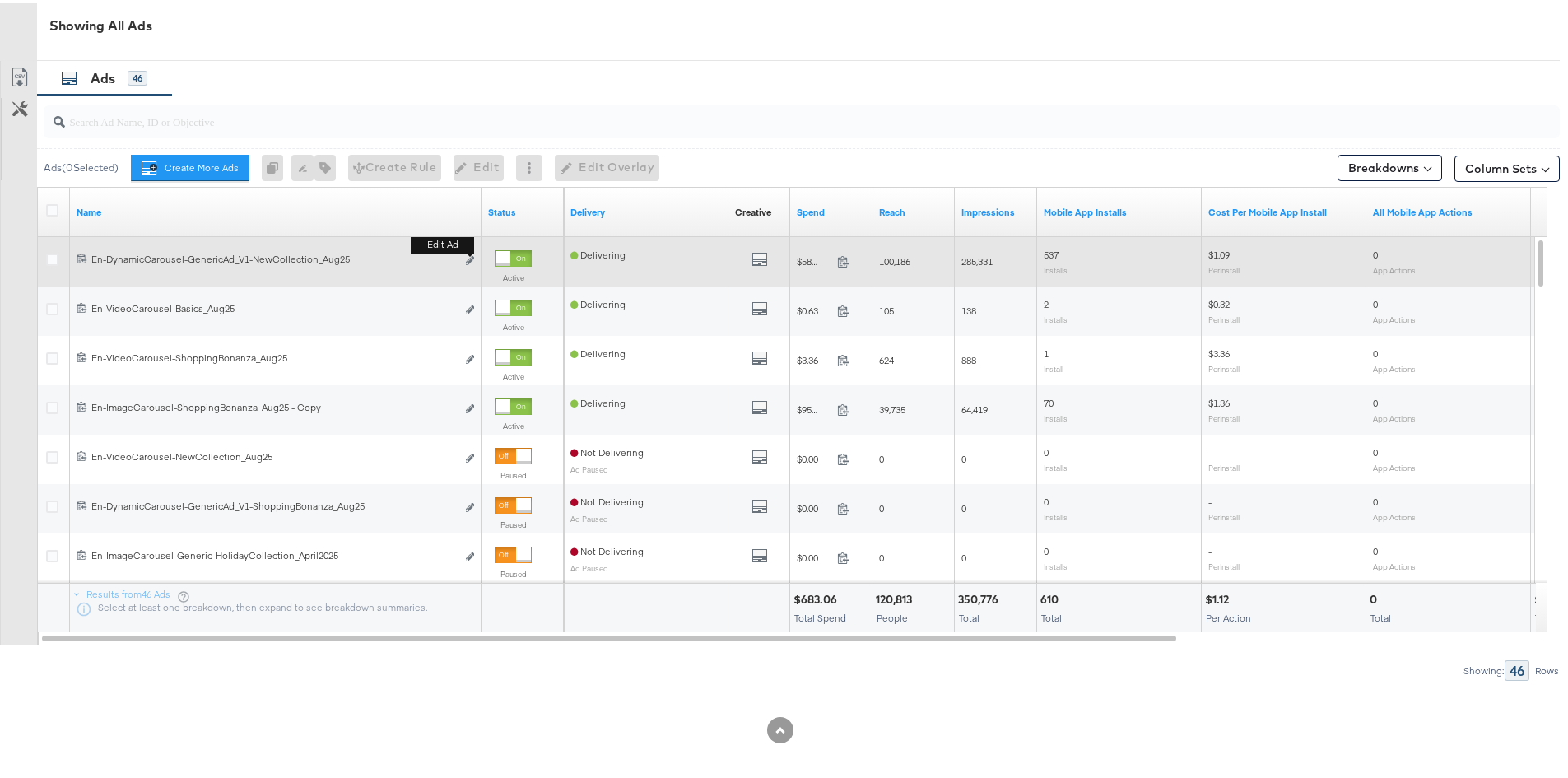
click at [474, 260] on button "Edit ad" at bounding box center [469, 258] width 9 height 17
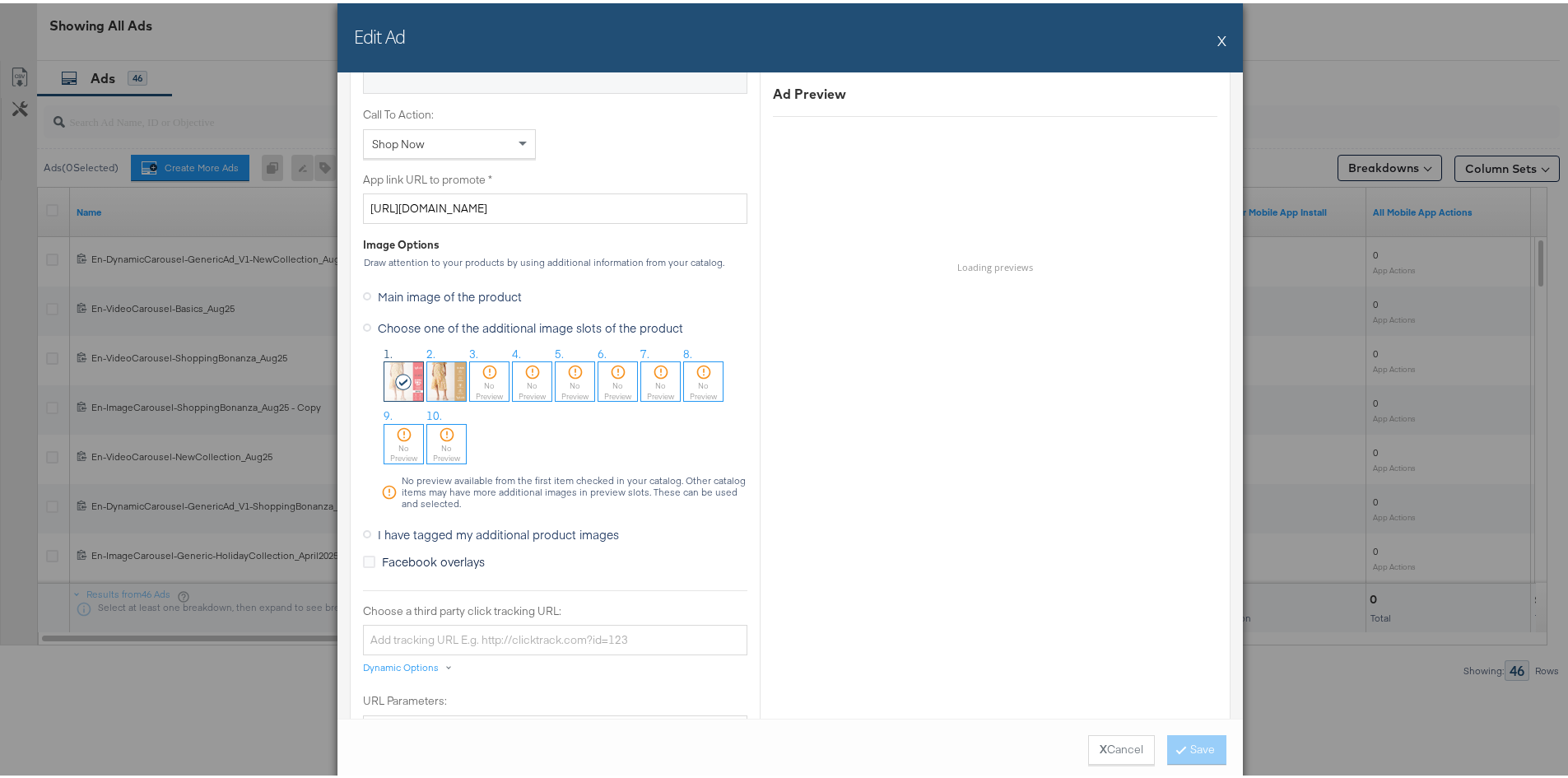
scroll to position [1235, 0]
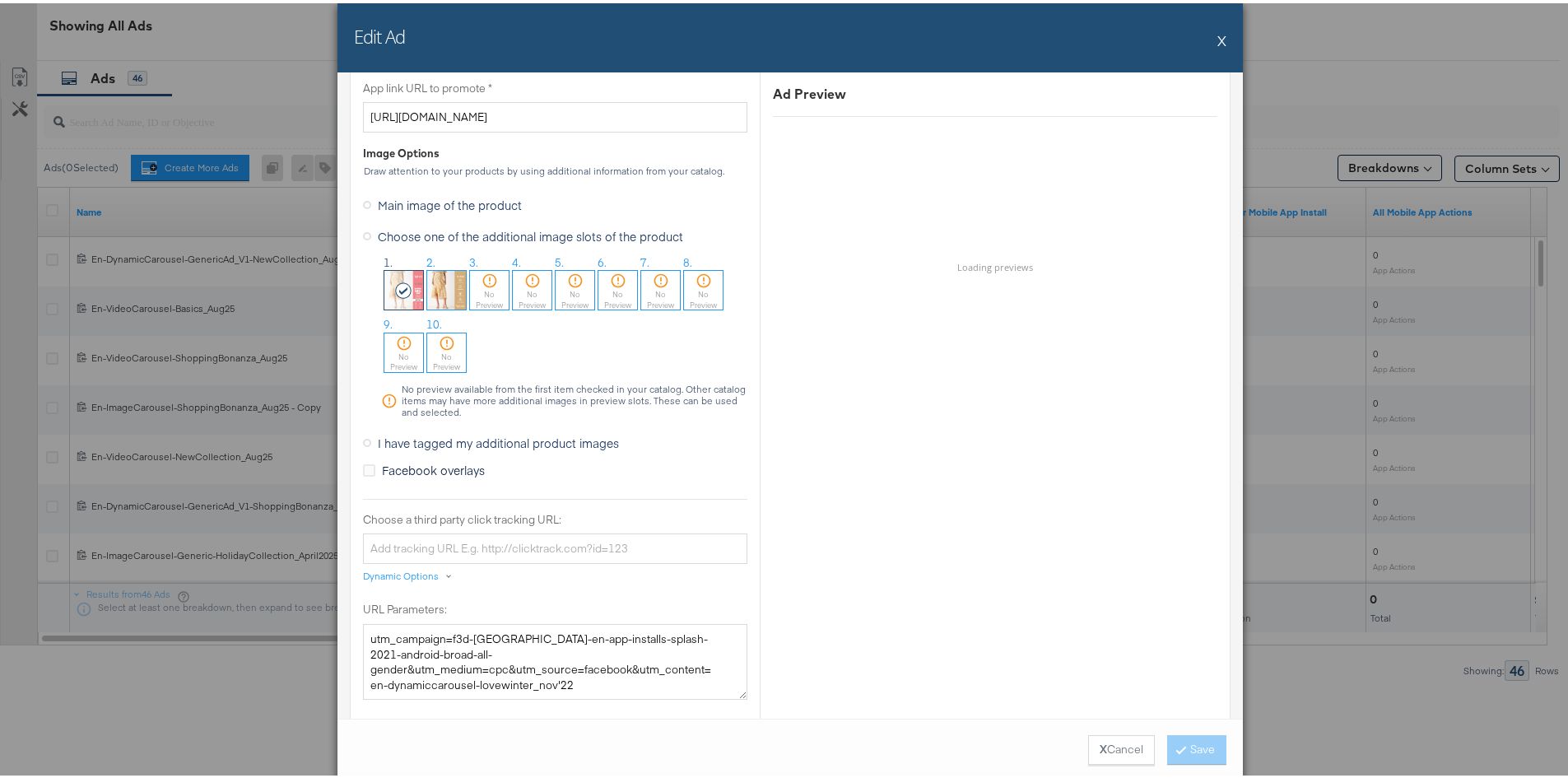
click at [397, 208] on span "Main image of the product" at bounding box center [449, 201] width 144 height 16
click at [0, 0] on input "Main image of the product" at bounding box center [0, 0] width 0 height 0
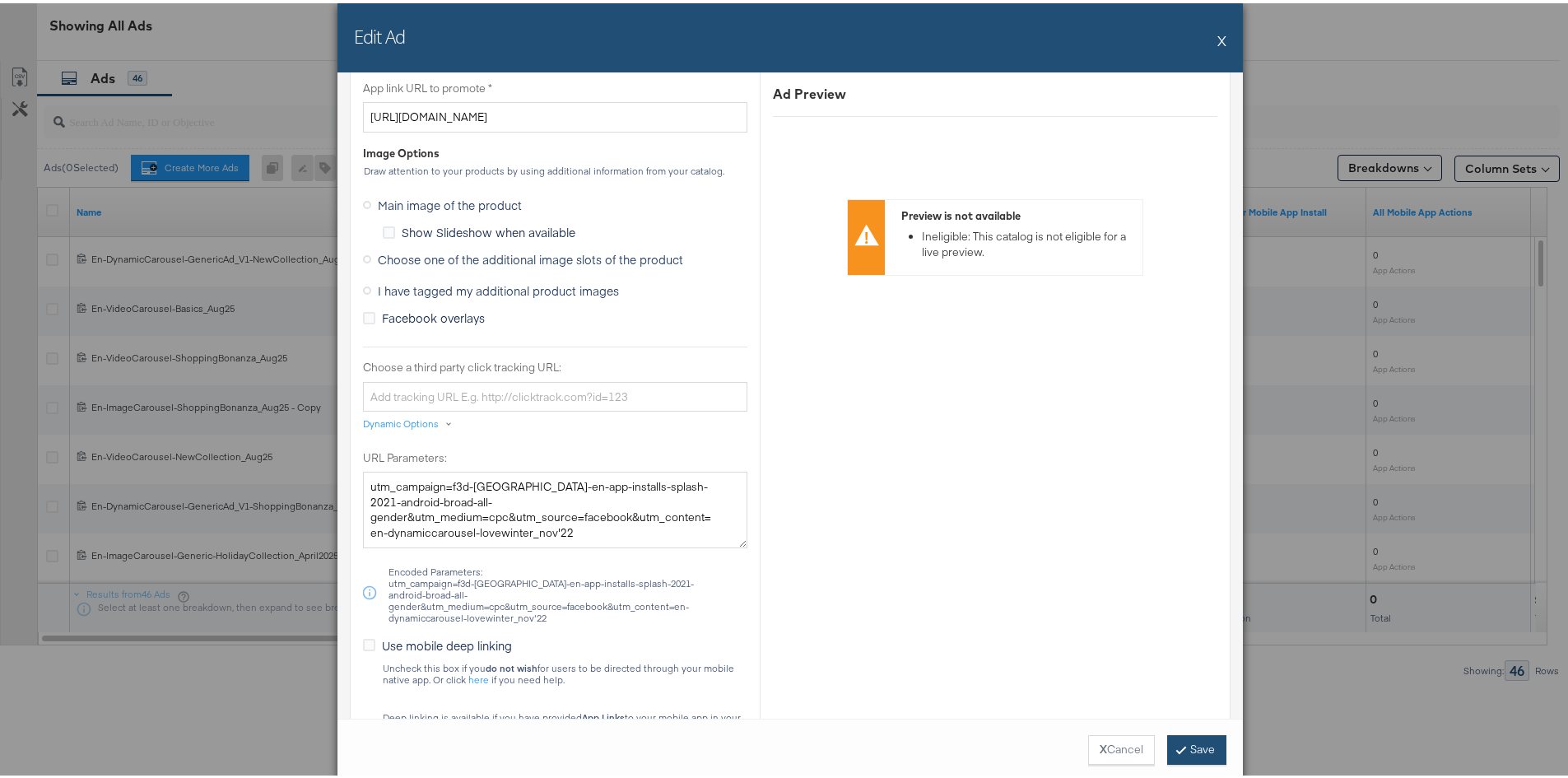
click at [1198, 752] on button "Save" at bounding box center [1197, 747] width 60 height 29
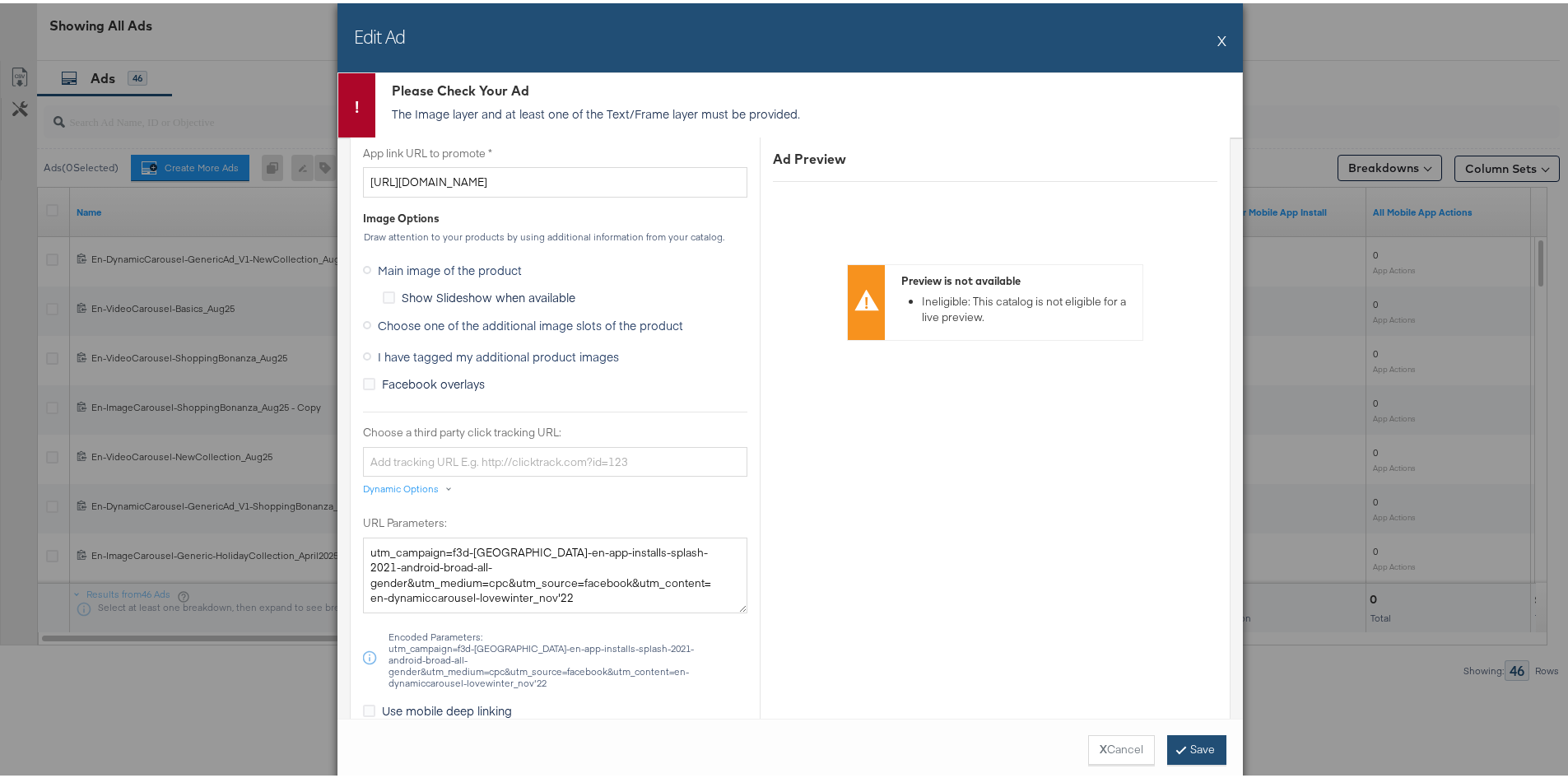
click at [1168, 751] on button "Save" at bounding box center [1197, 747] width 60 height 29
click at [1218, 33] on button "X" at bounding box center [1222, 37] width 9 height 33
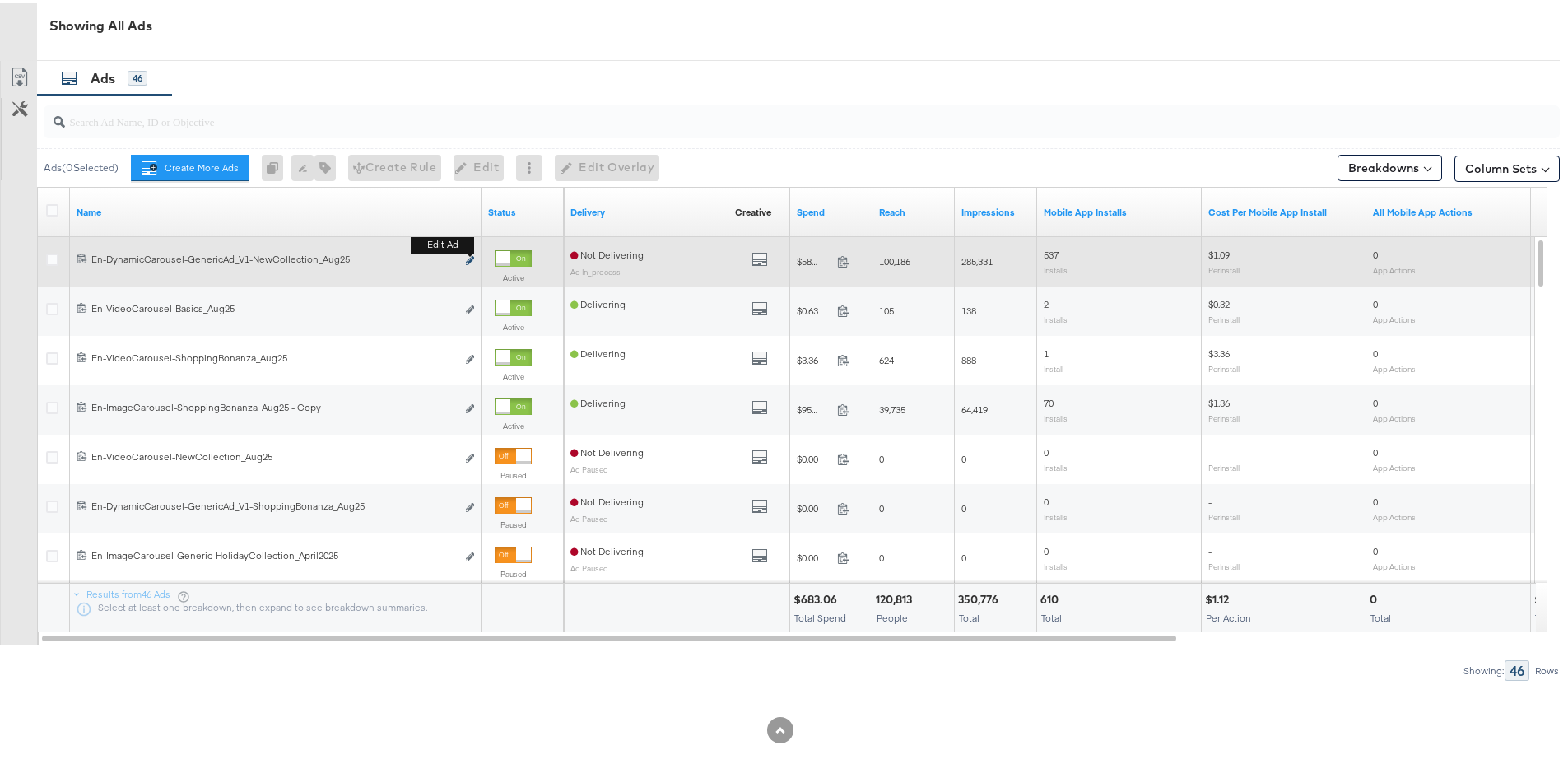
click at [473, 254] on button "Edit ad" at bounding box center [469, 258] width 9 height 17
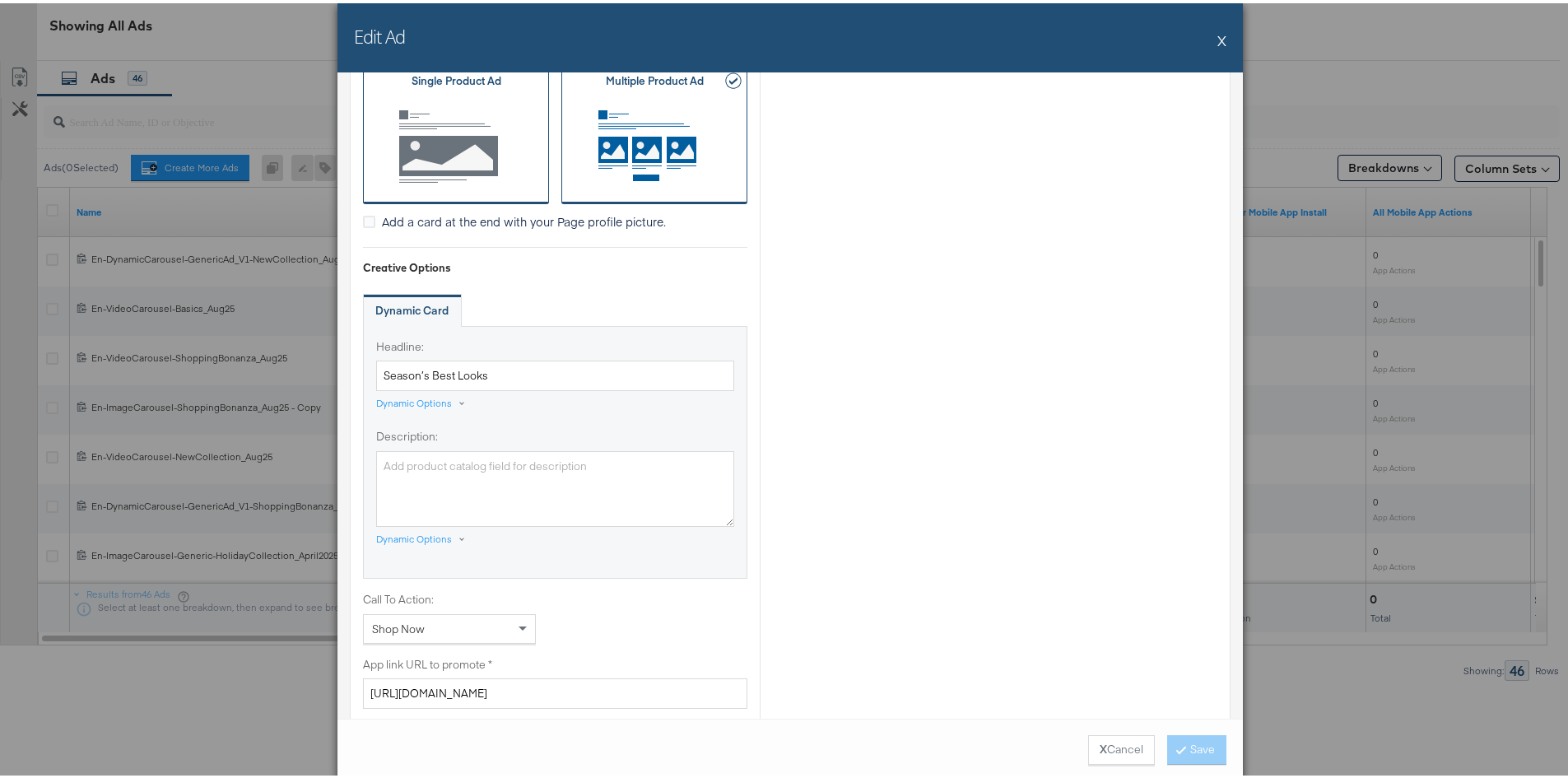
scroll to position [906, 0]
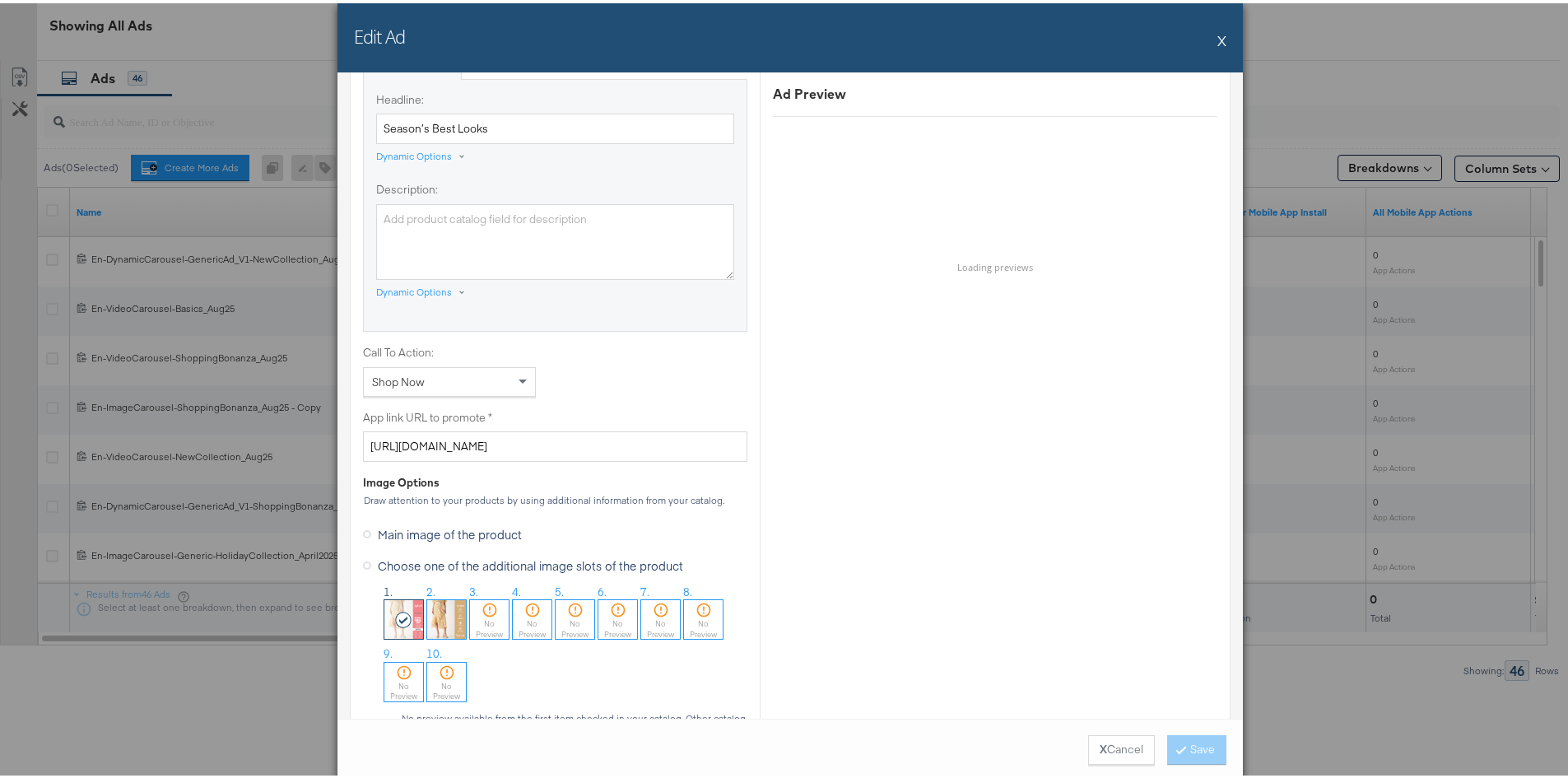
click at [396, 528] on span "Main image of the product" at bounding box center [449, 530] width 144 height 16
click at [0, 0] on input "Main image of the product" at bounding box center [0, 0] width 0 height 0
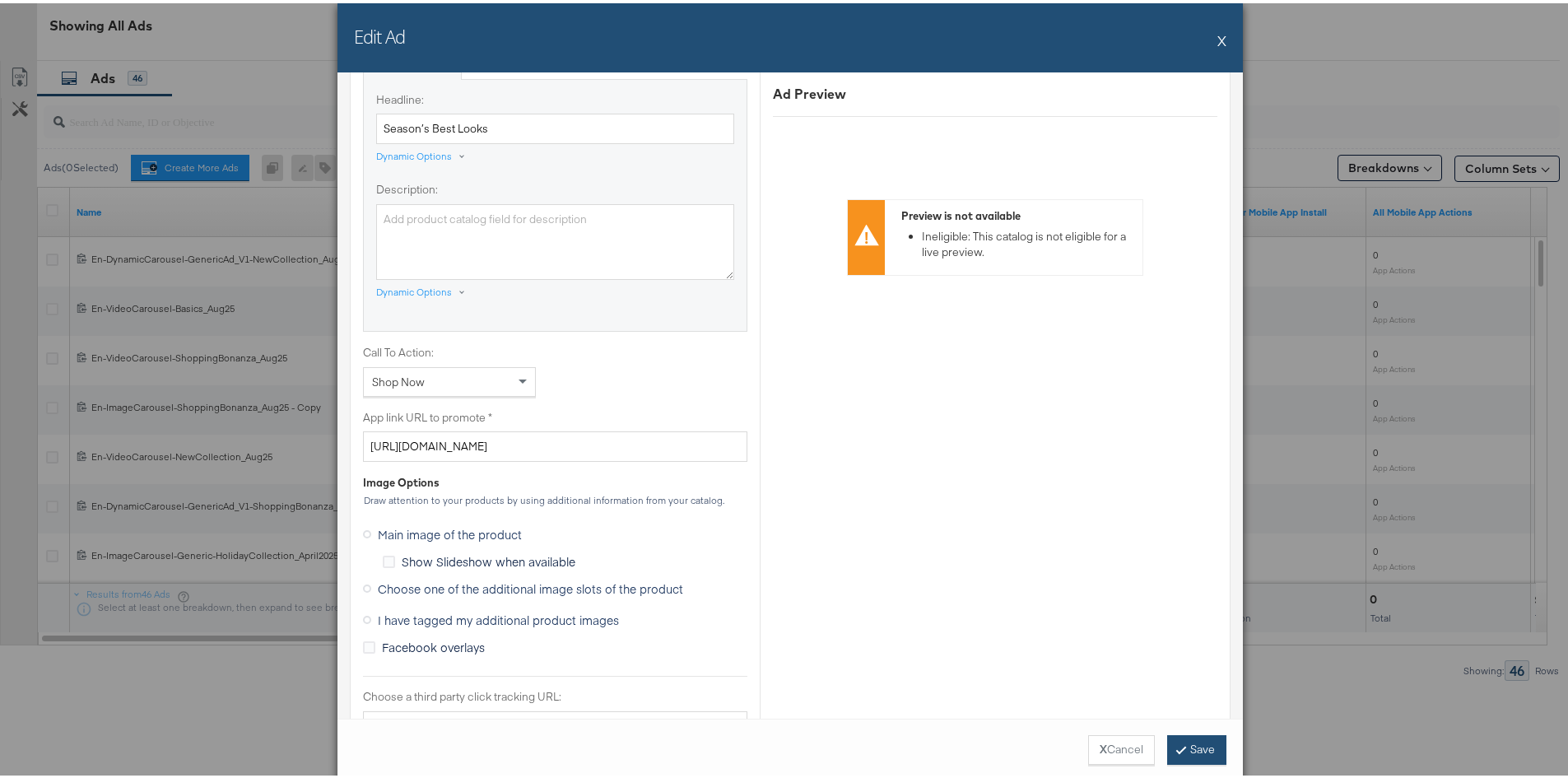
click at [1207, 750] on button "Save" at bounding box center [1197, 747] width 60 height 29
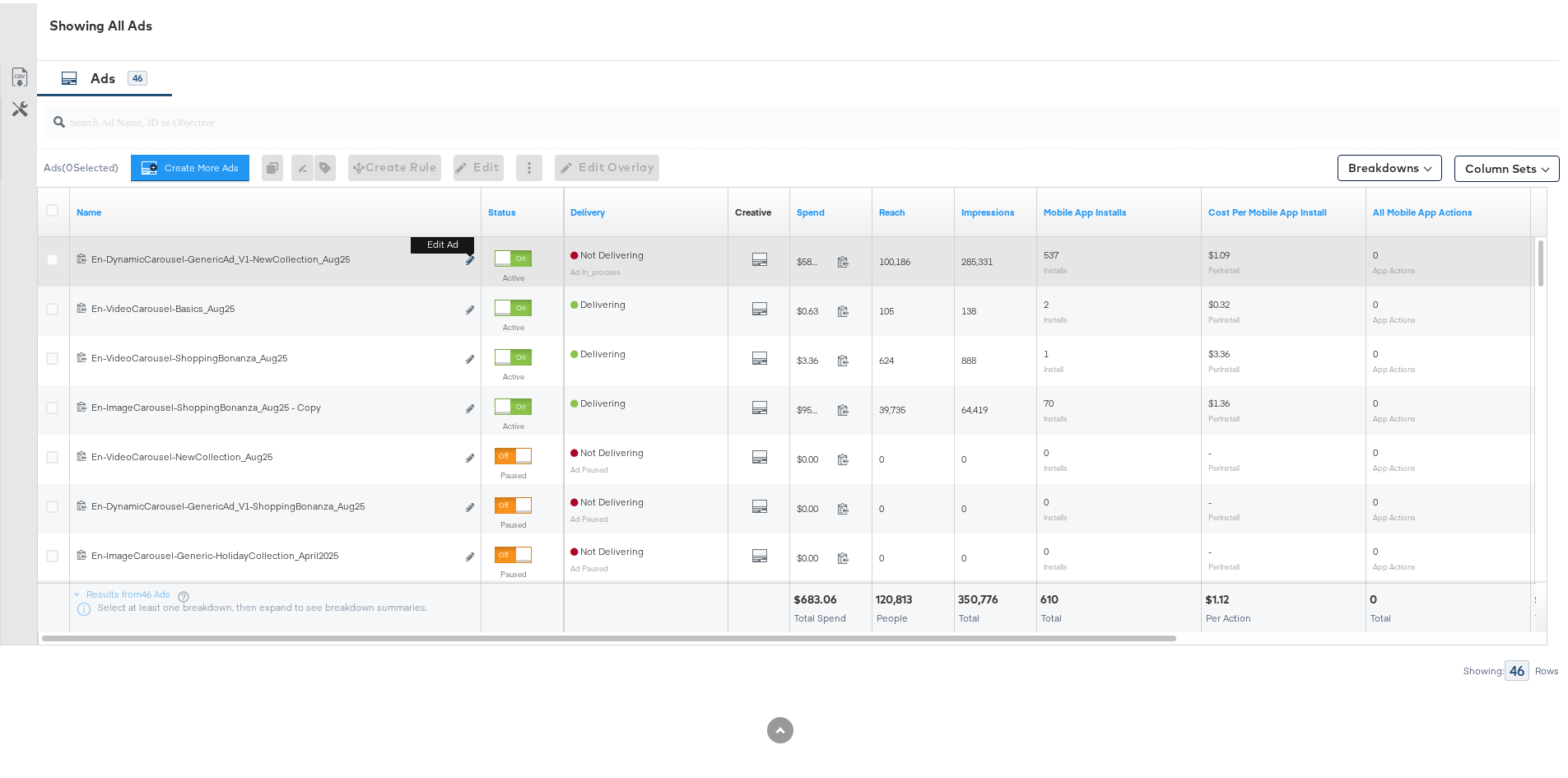
click at [470, 254] on button "Edit ad" at bounding box center [469, 258] width 9 height 17
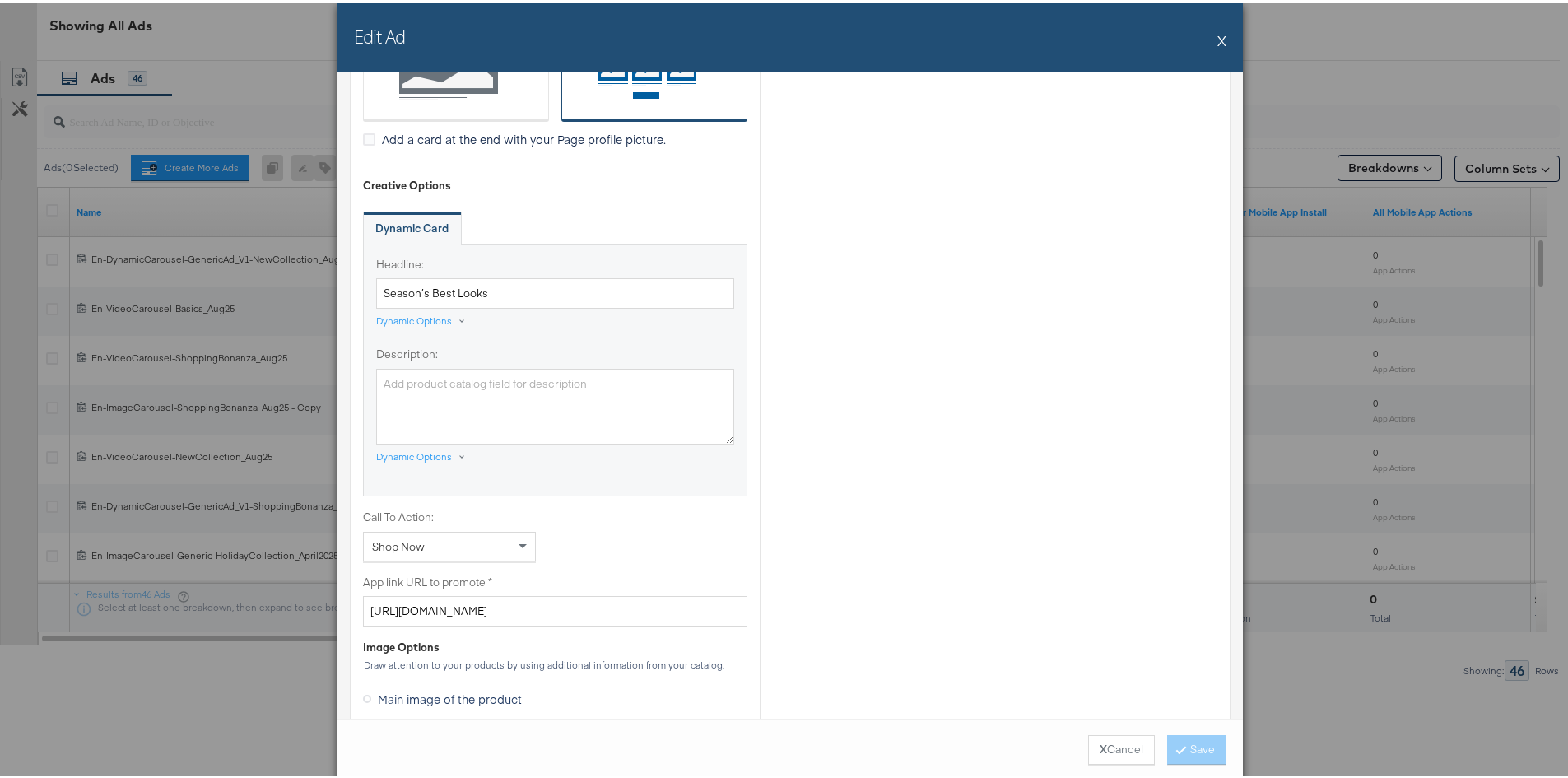
scroll to position [1152, 0]
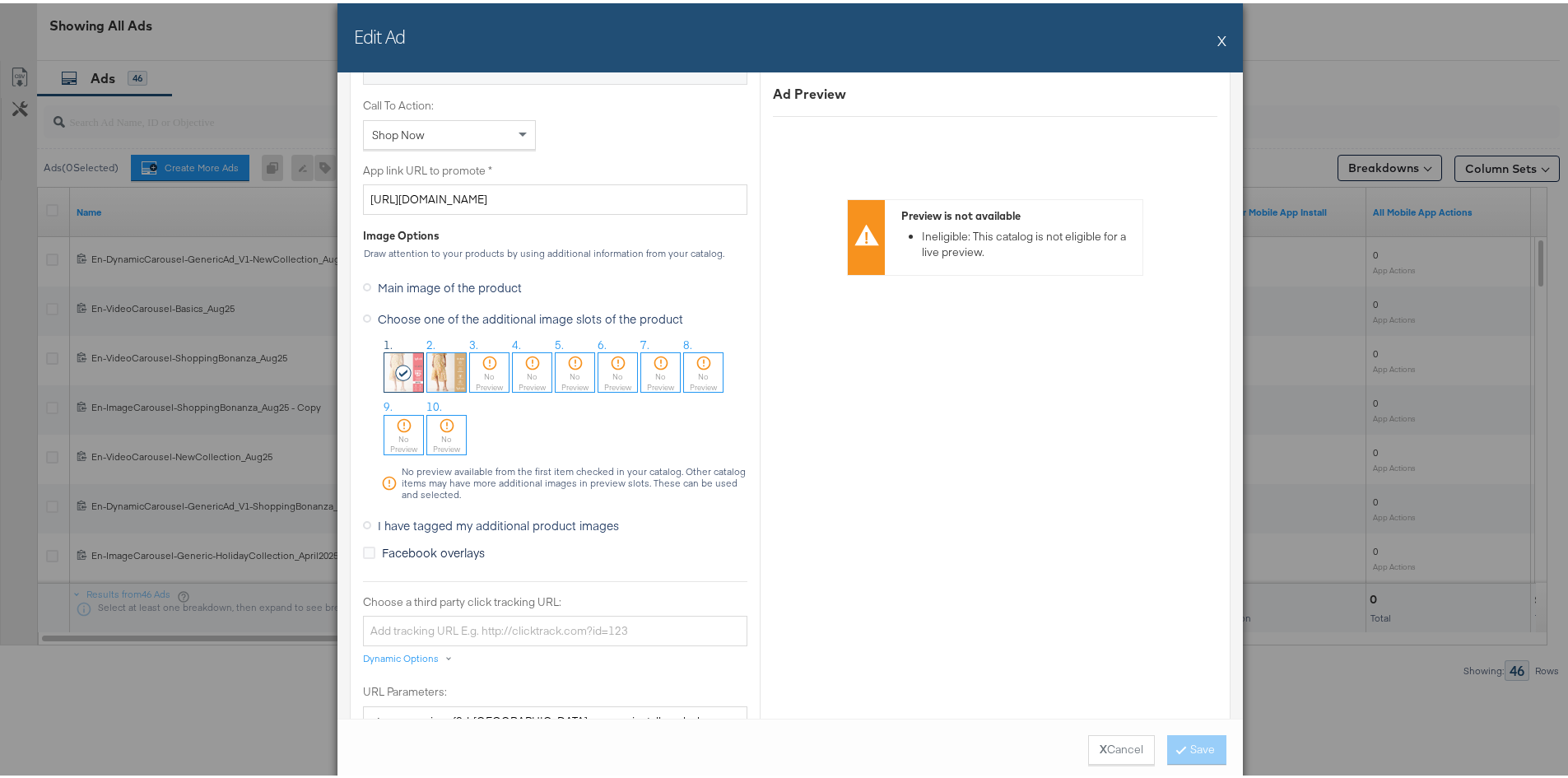
click at [367, 283] on label "Main image of the product" at bounding box center [446, 284] width 166 height 25
click at [0, 0] on input "Main image of the product" at bounding box center [0, 0] width 0 height 0
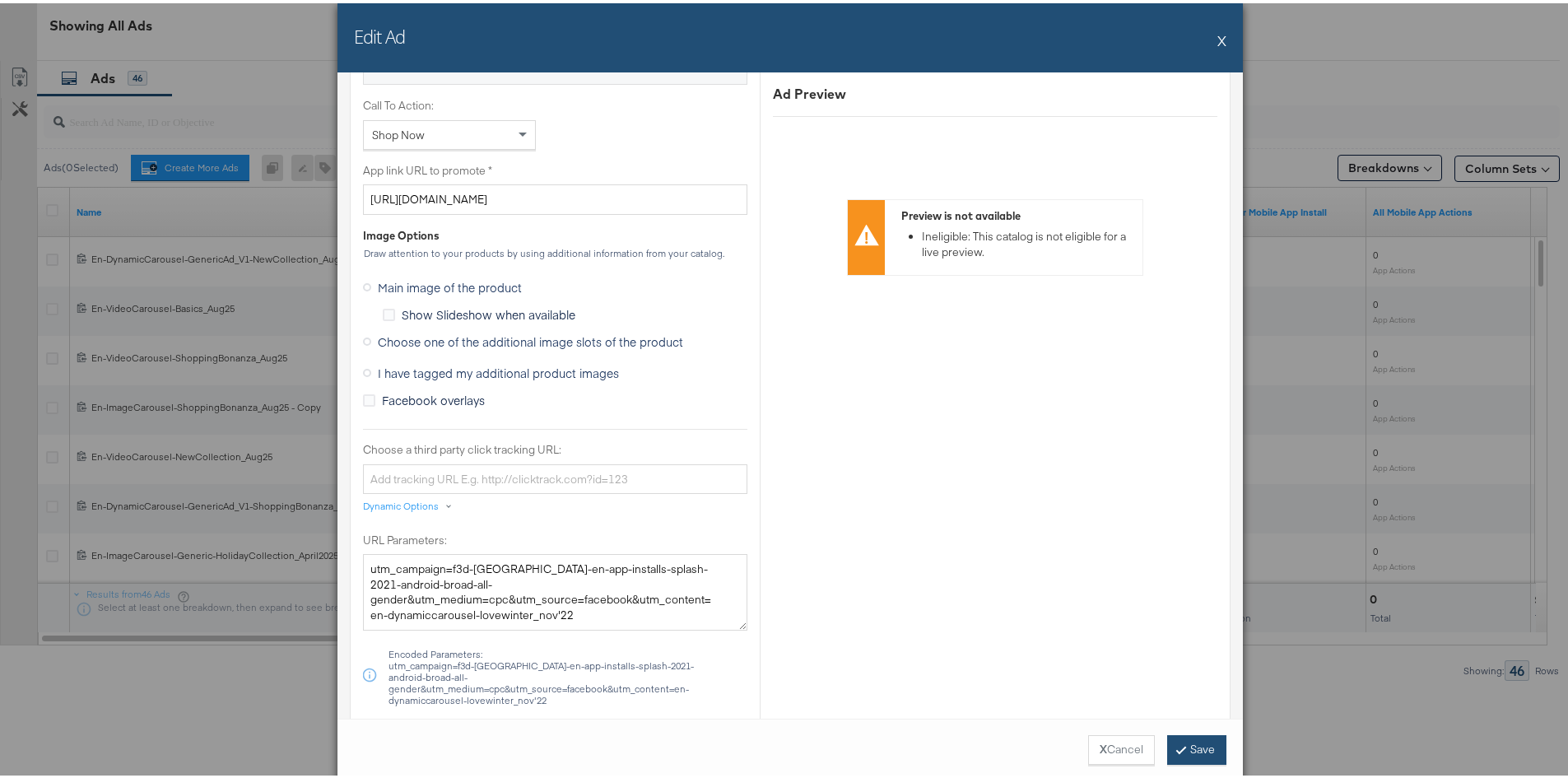
click at [1179, 746] on icon at bounding box center [1182, 745] width 5 height 9
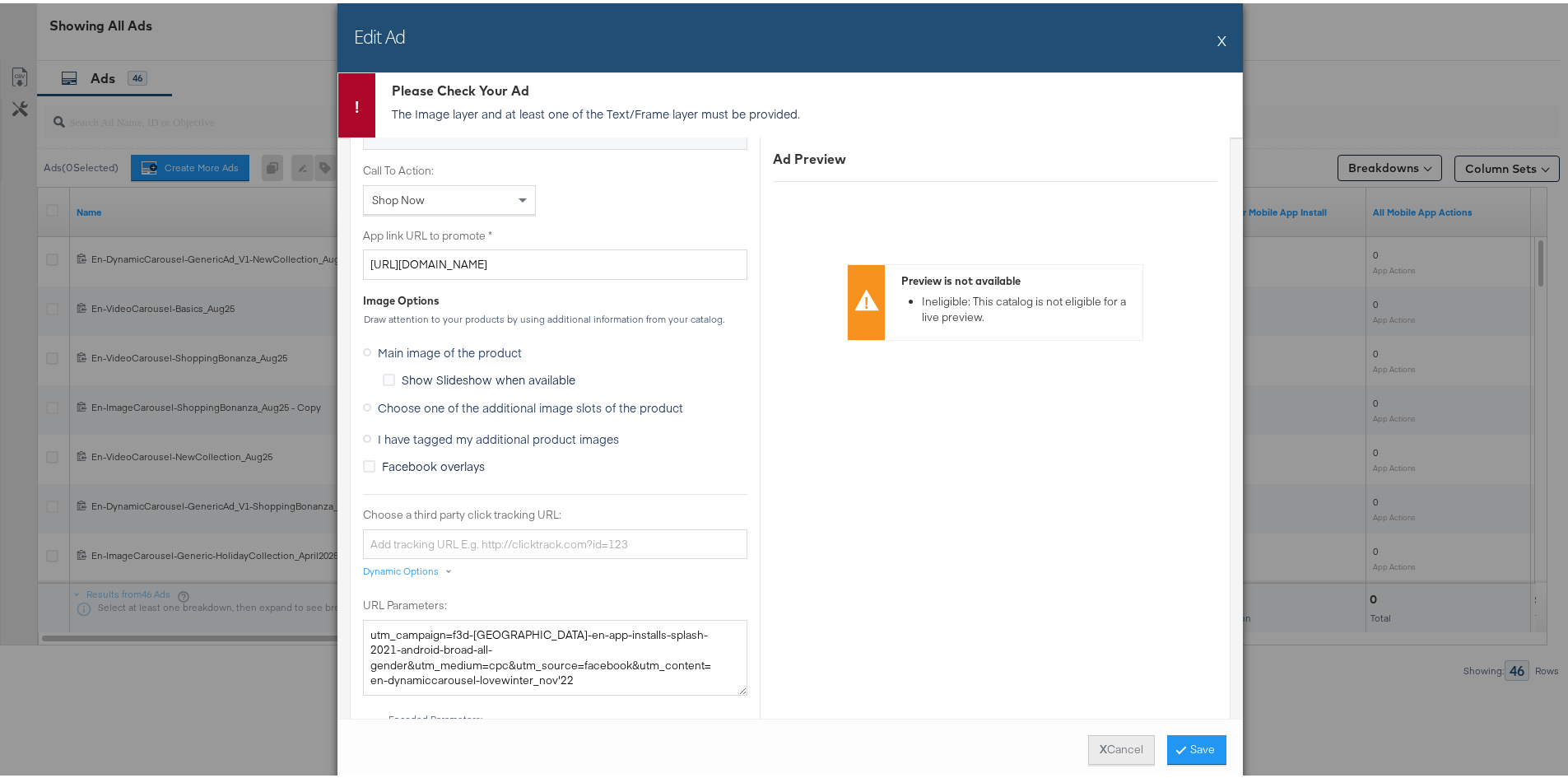
click at [1088, 747] on button "X Cancel" at bounding box center [1121, 747] width 66 height 29
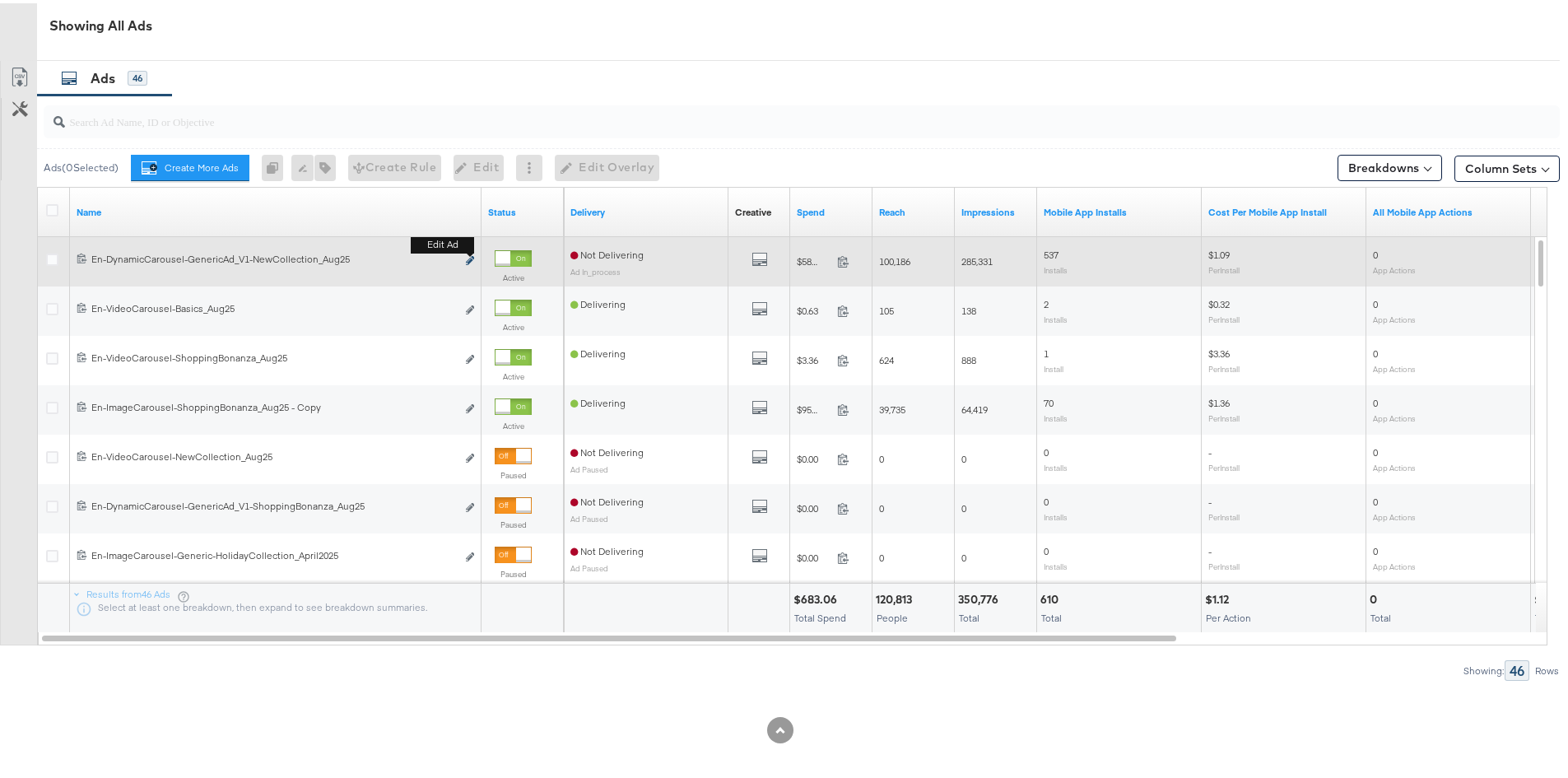
click at [468, 260] on icon "link" at bounding box center [470, 257] width 9 height 9
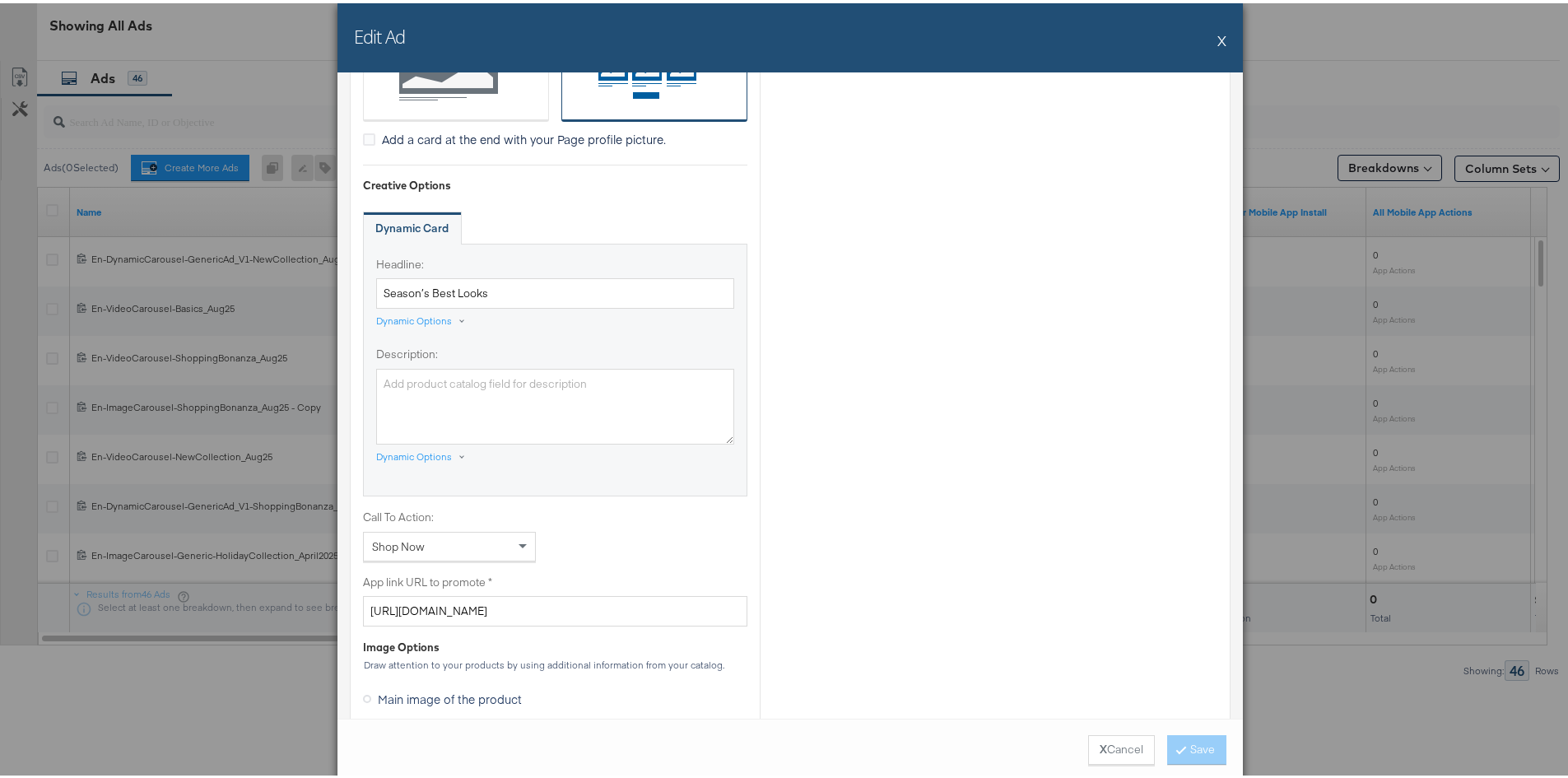
scroll to position [1070, 0]
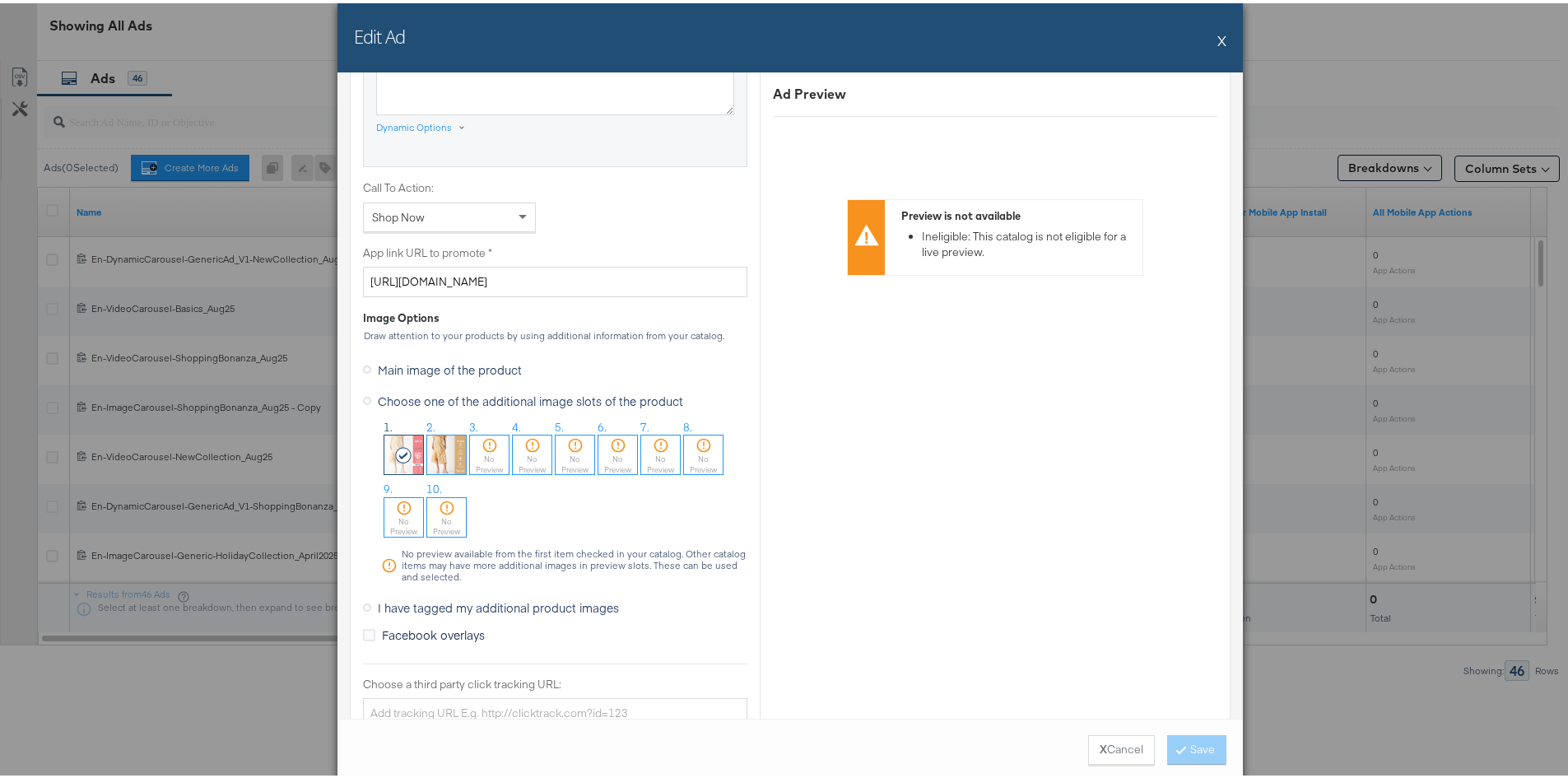
click at [399, 363] on span "Main image of the product" at bounding box center [449, 366] width 144 height 16
click at [0, 0] on input "Main image of the product" at bounding box center [0, 0] width 0 height 0
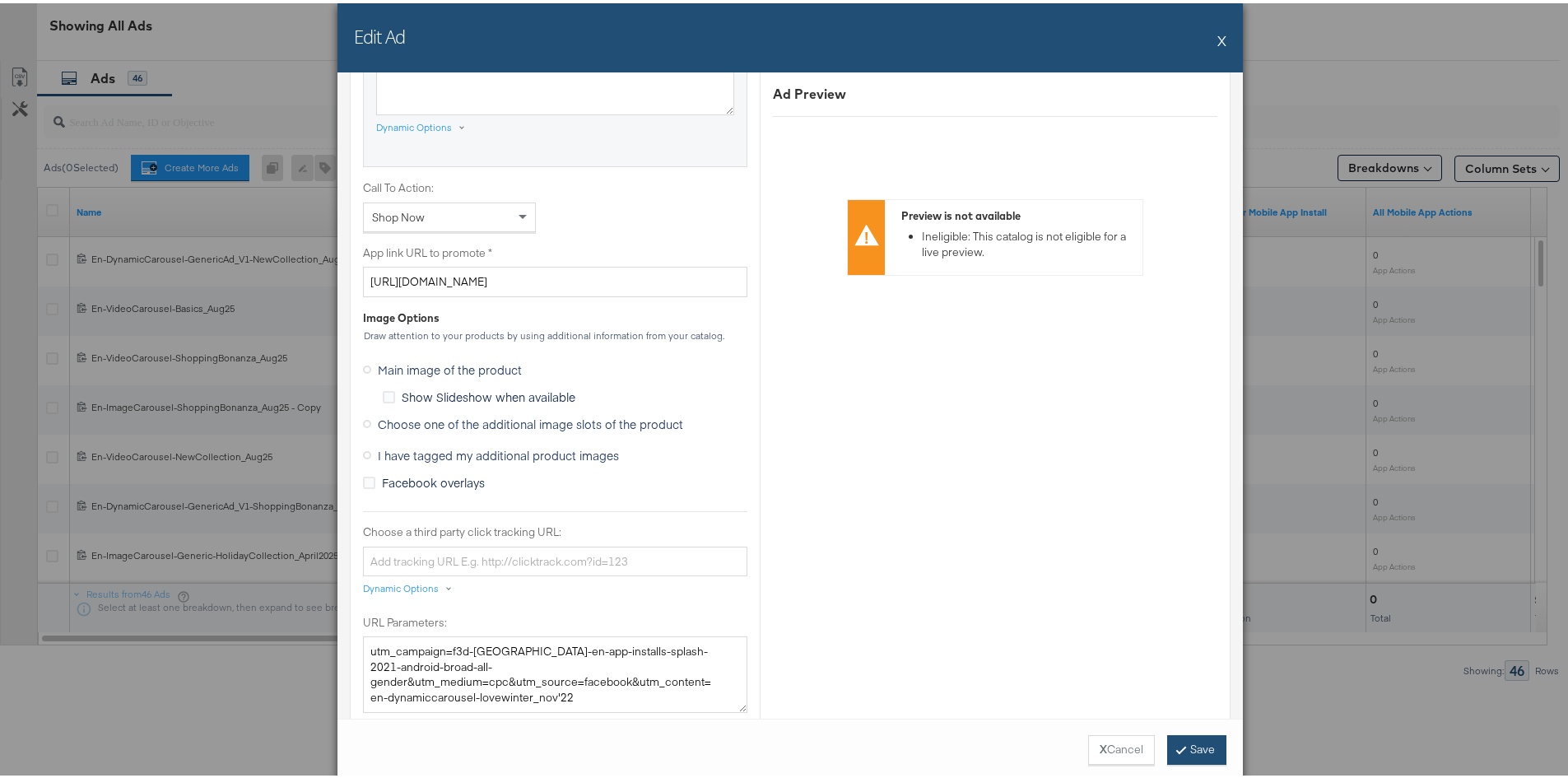
click at [1168, 753] on button "Save" at bounding box center [1197, 747] width 60 height 29
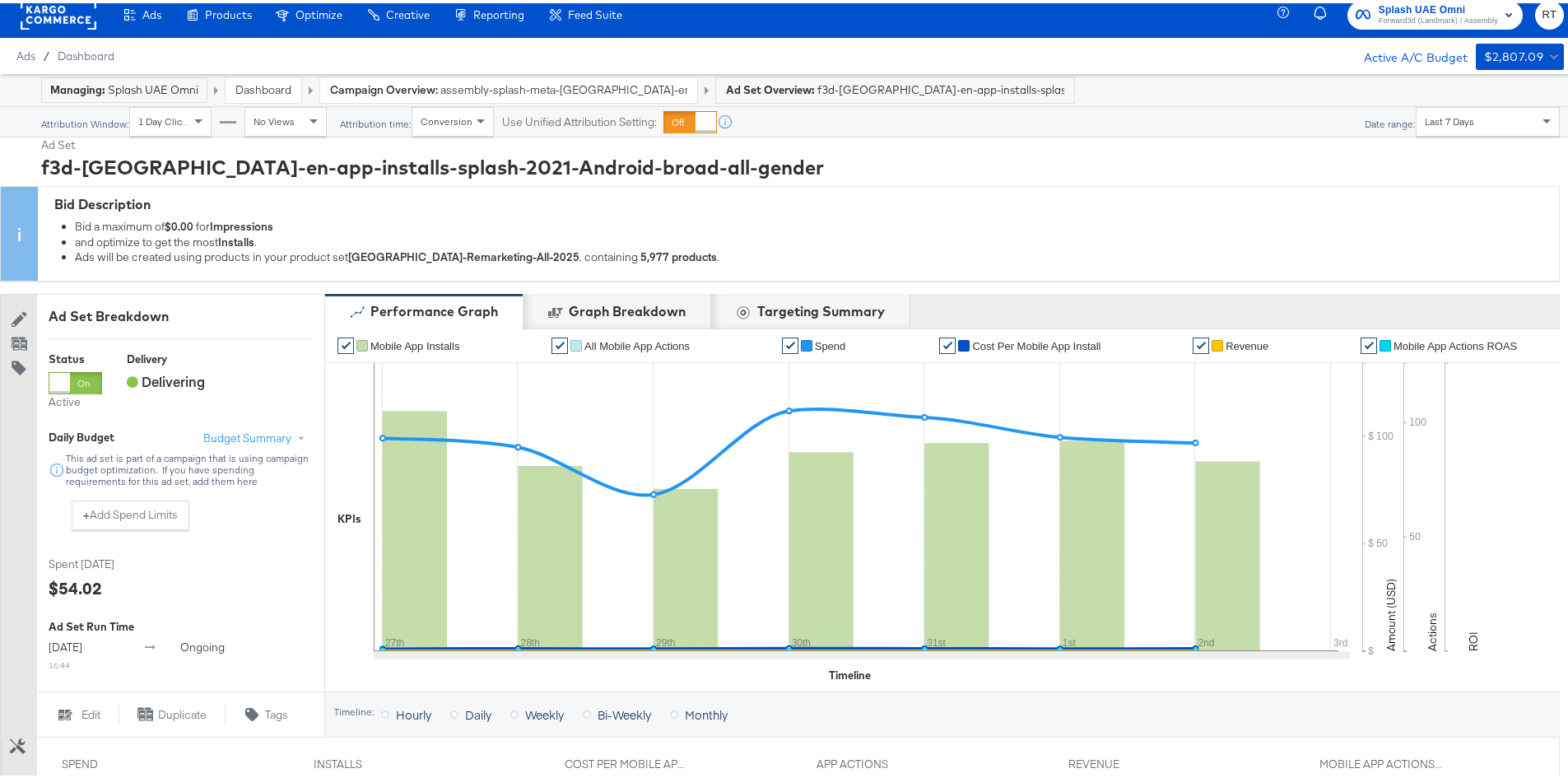
scroll to position [0, 0]
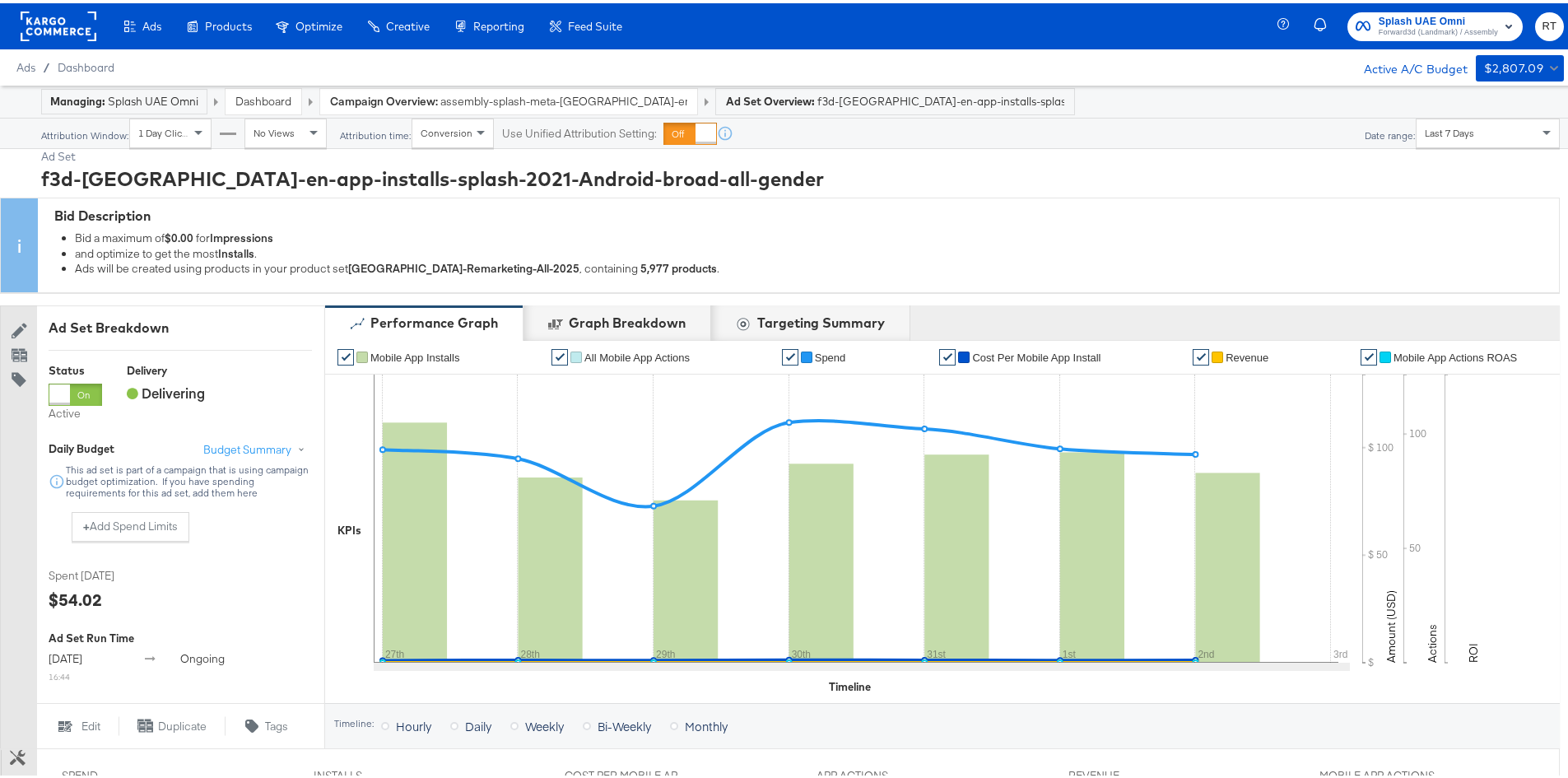
click at [1390, 23] on span "Forward3d (Landmark) / Assembly" at bounding box center [1439, 29] width 119 height 13
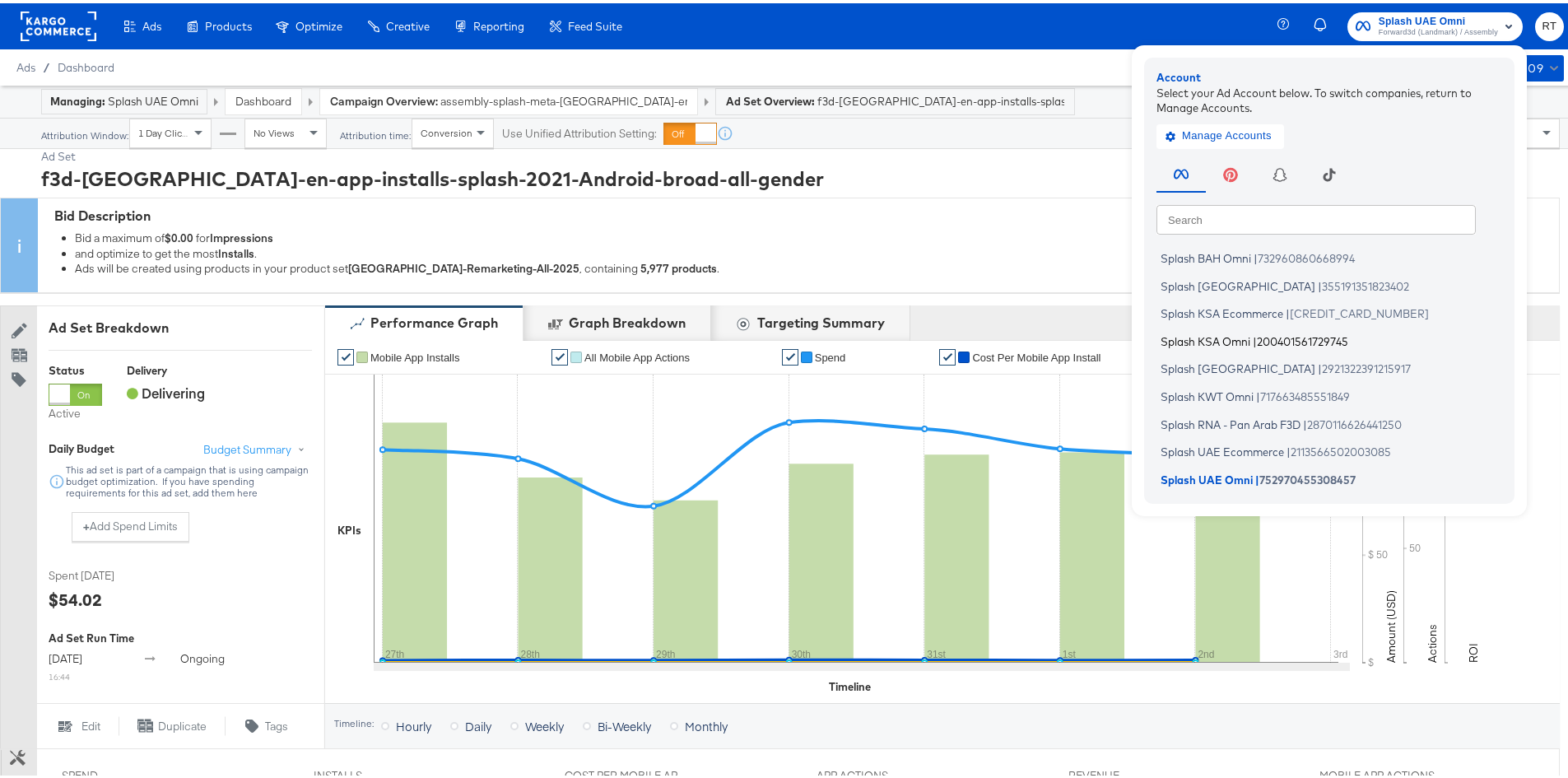
click at [1203, 334] on span "Splash KSA Omni" at bounding box center [1206, 337] width 90 height 13
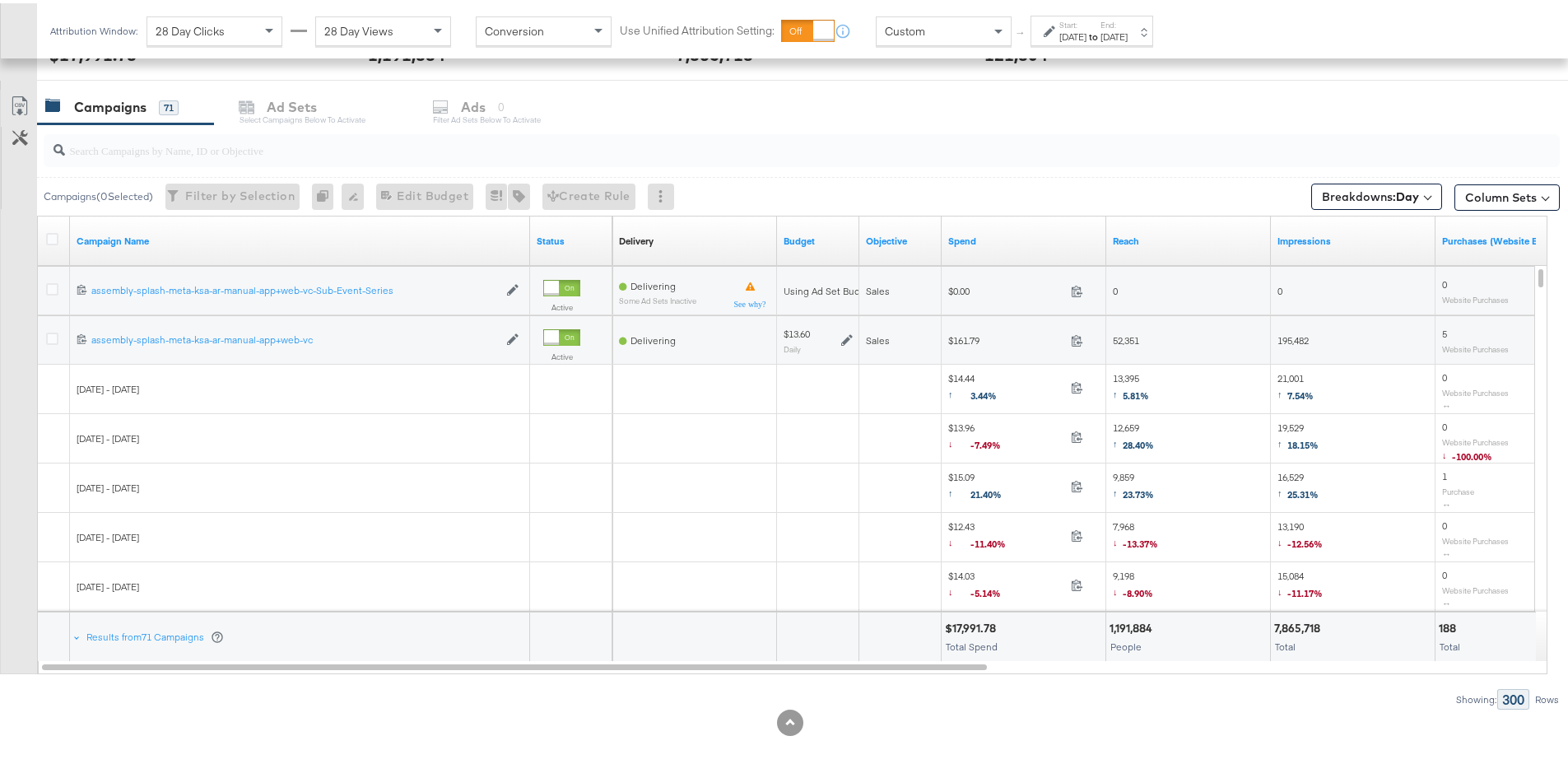
scroll to position [669, 0]
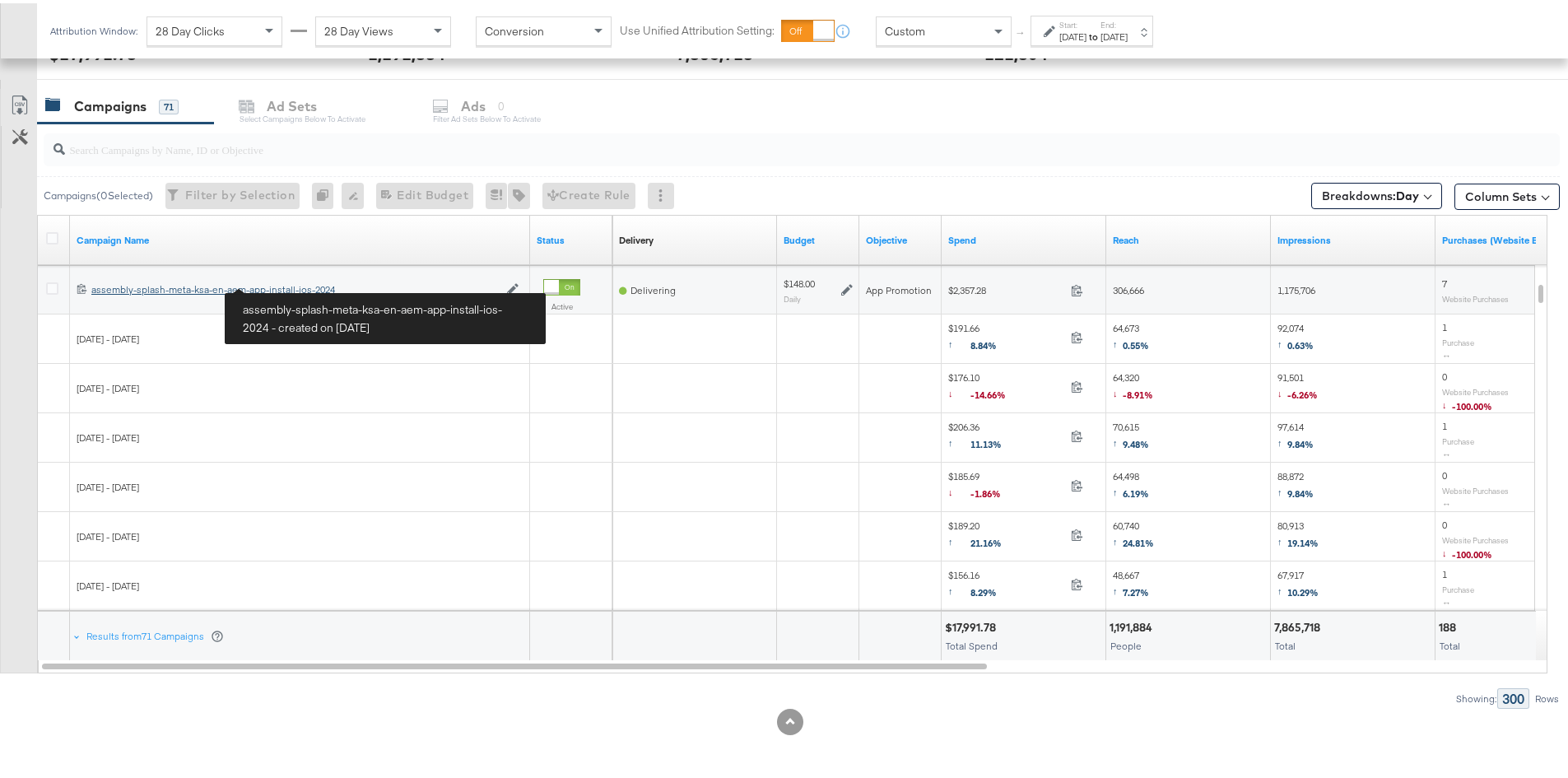
click at [286, 282] on div "assembly-splash-meta-ksa-en-aem-app-install-ios-2024 assembly-splash-meta-ksa-e…" at bounding box center [295, 286] width 407 height 13
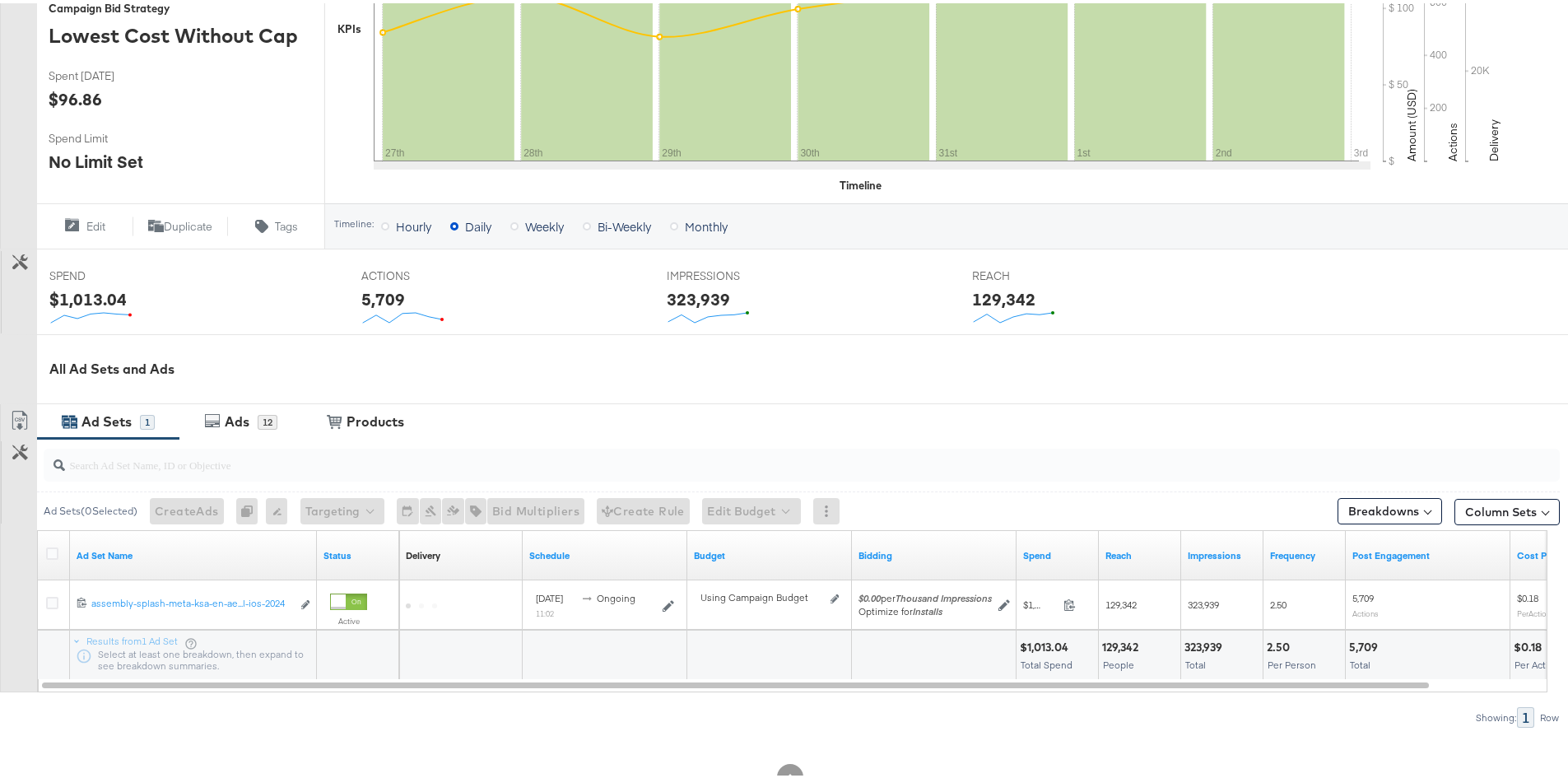
scroll to position [468, 0]
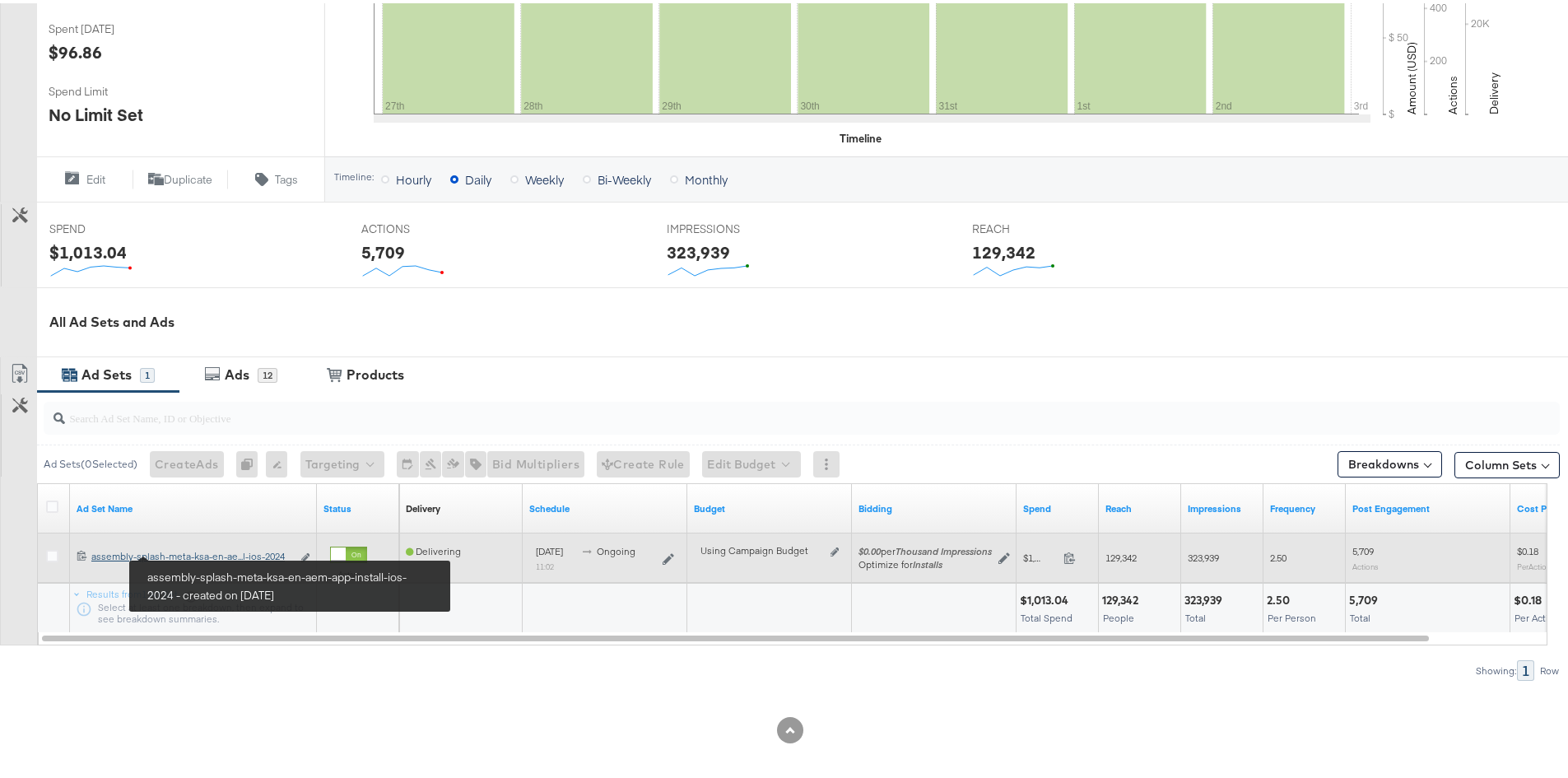
click at [214, 551] on div "assembly-splash-meta-ksa-en-aem-app-install-ios-2024 assembly-splash-meta-ksa-e…" at bounding box center [191, 553] width 200 height 13
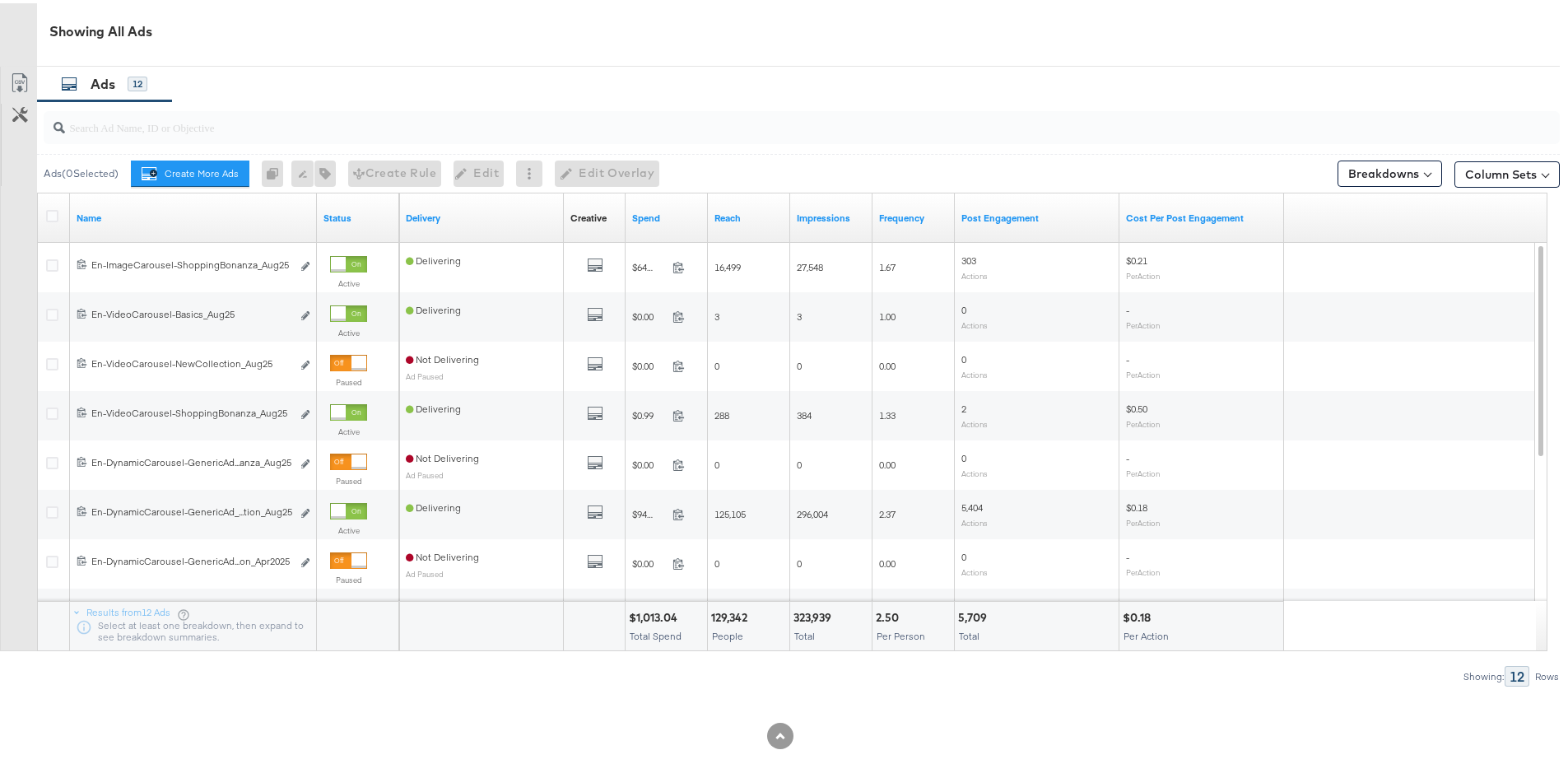
scroll to position [851, 0]
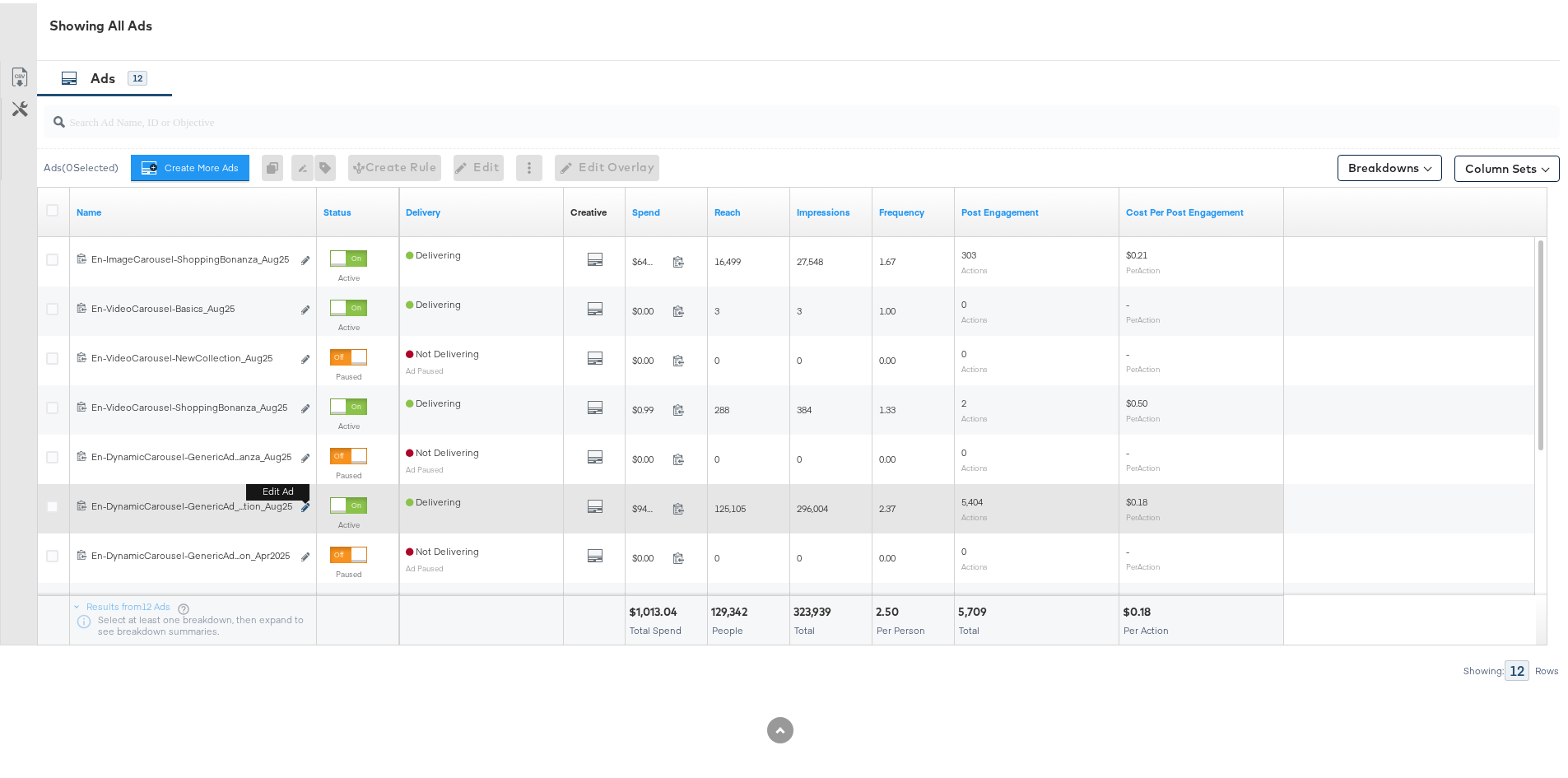
click at [301, 505] on button "Edit ad" at bounding box center [304, 505] width 9 height 17
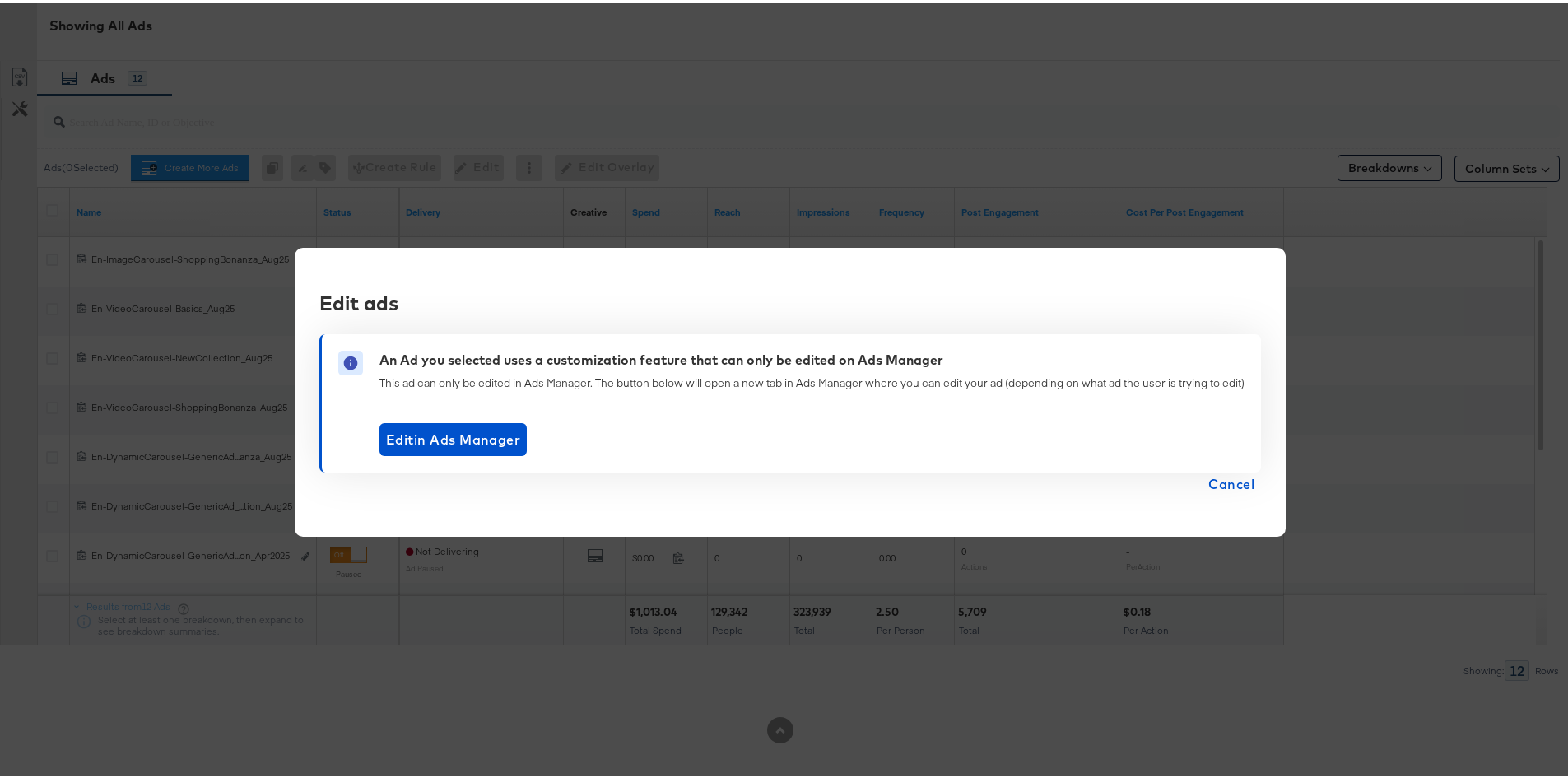
click at [1223, 469] on span "Cancel" at bounding box center [1231, 480] width 46 height 23
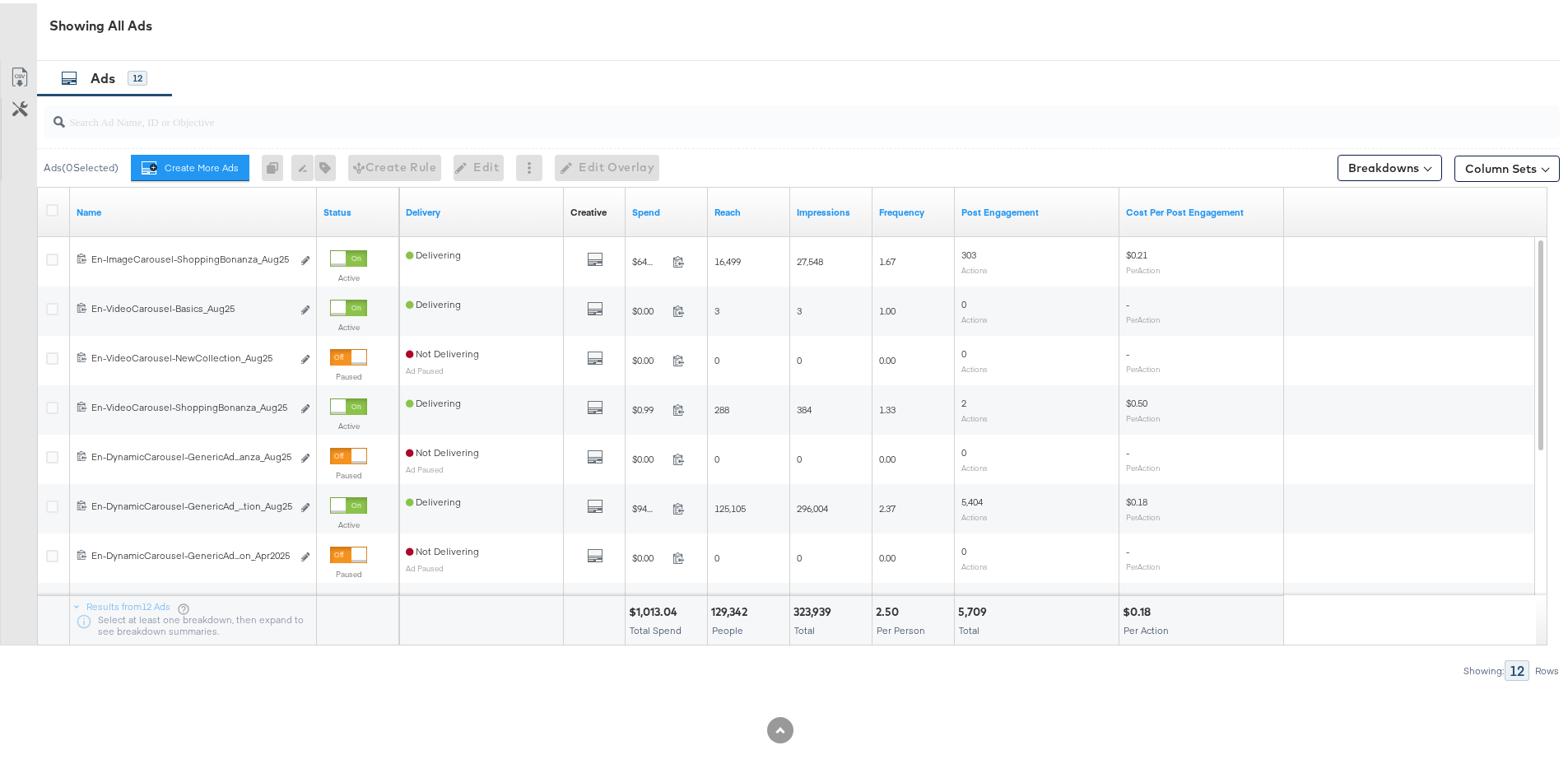
click at [1019, 72] on div "Ads 12" at bounding box center [799, 75] width 1523 height 35
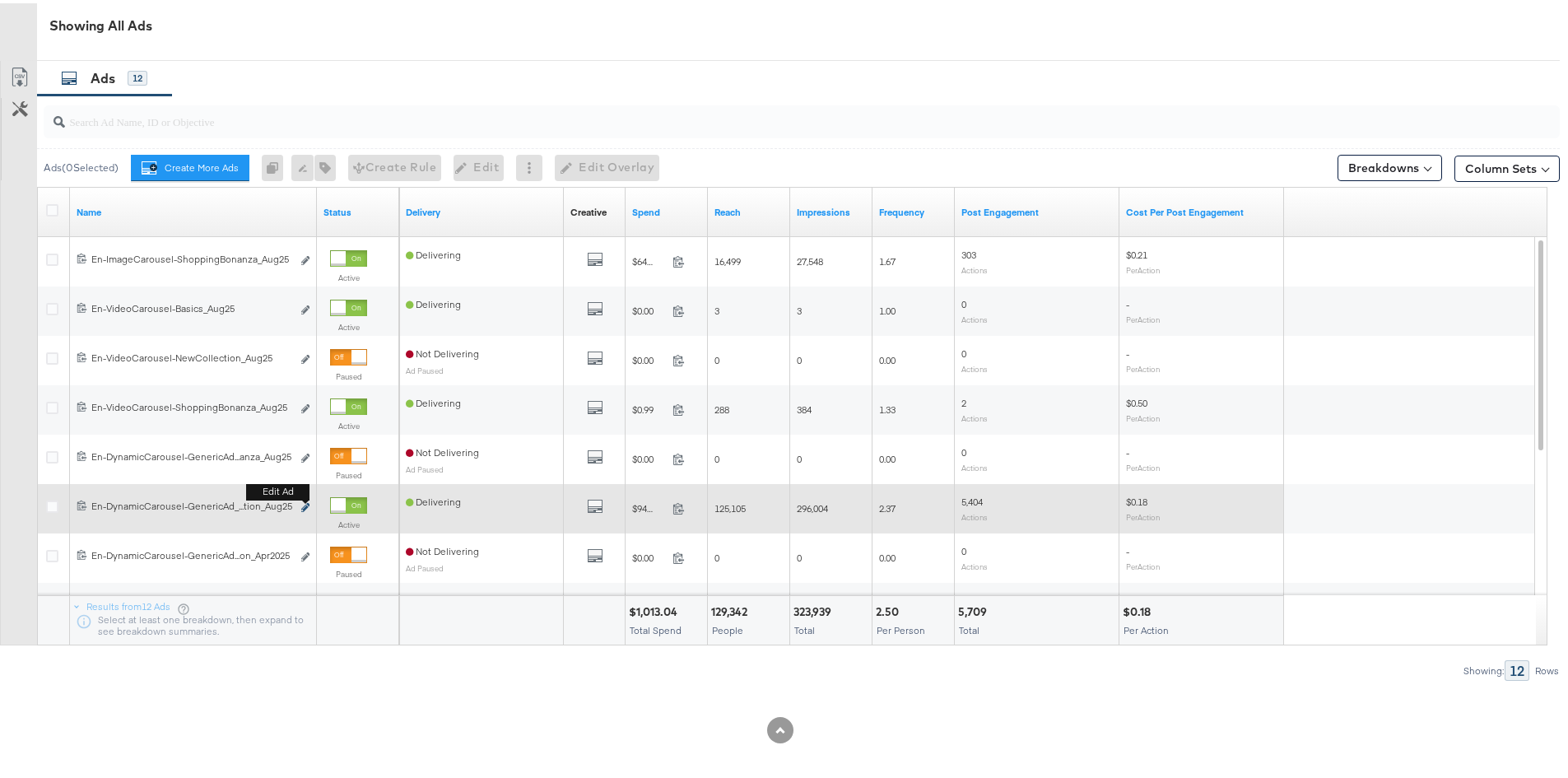
click at [303, 505] on icon "link" at bounding box center [305, 504] width 9 height 9
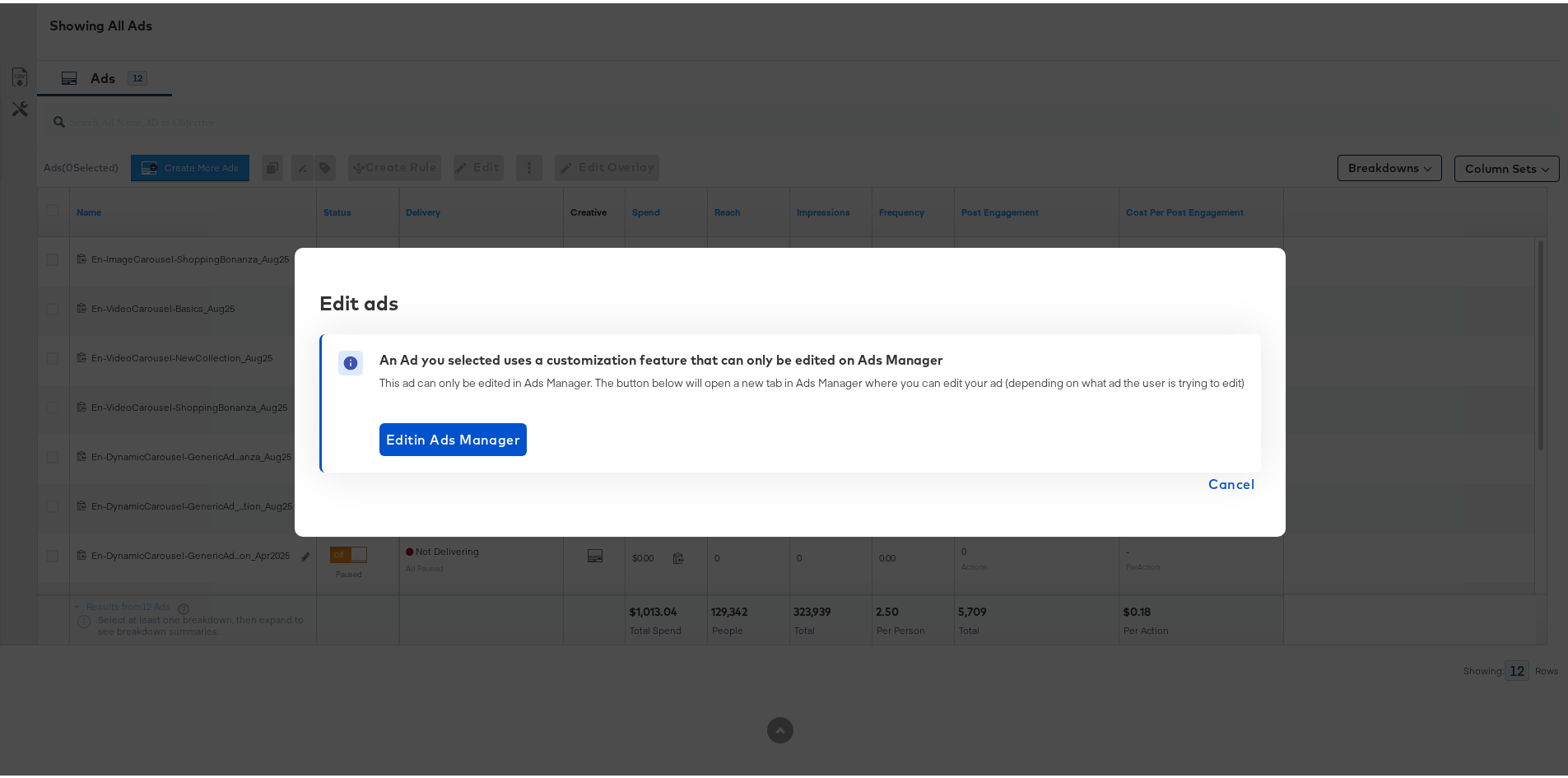
click at [1089, 499] on div "Edit ads An Ad you selected uses a customization feature that can only be edite…" at bounding box center [790, 389] width 991 height 290
click at [1242, 482] on span "Cancel" at bounding box center [1231, 480] width 46 height 23
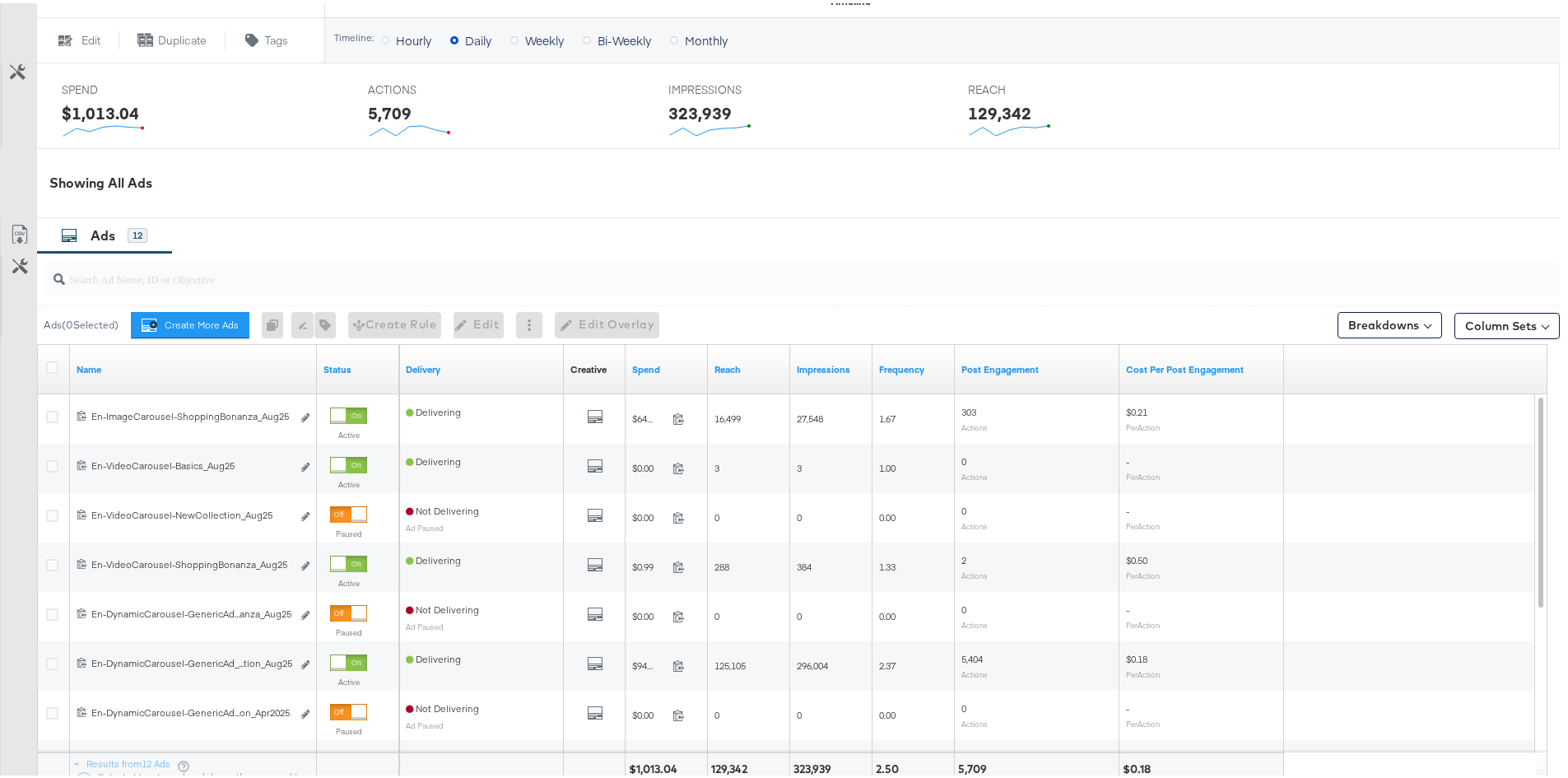
scroll to position [687, 0]
click at [1193, 241] on div "Ads 12" at bounding box center [799, 231] width 1523 height 35
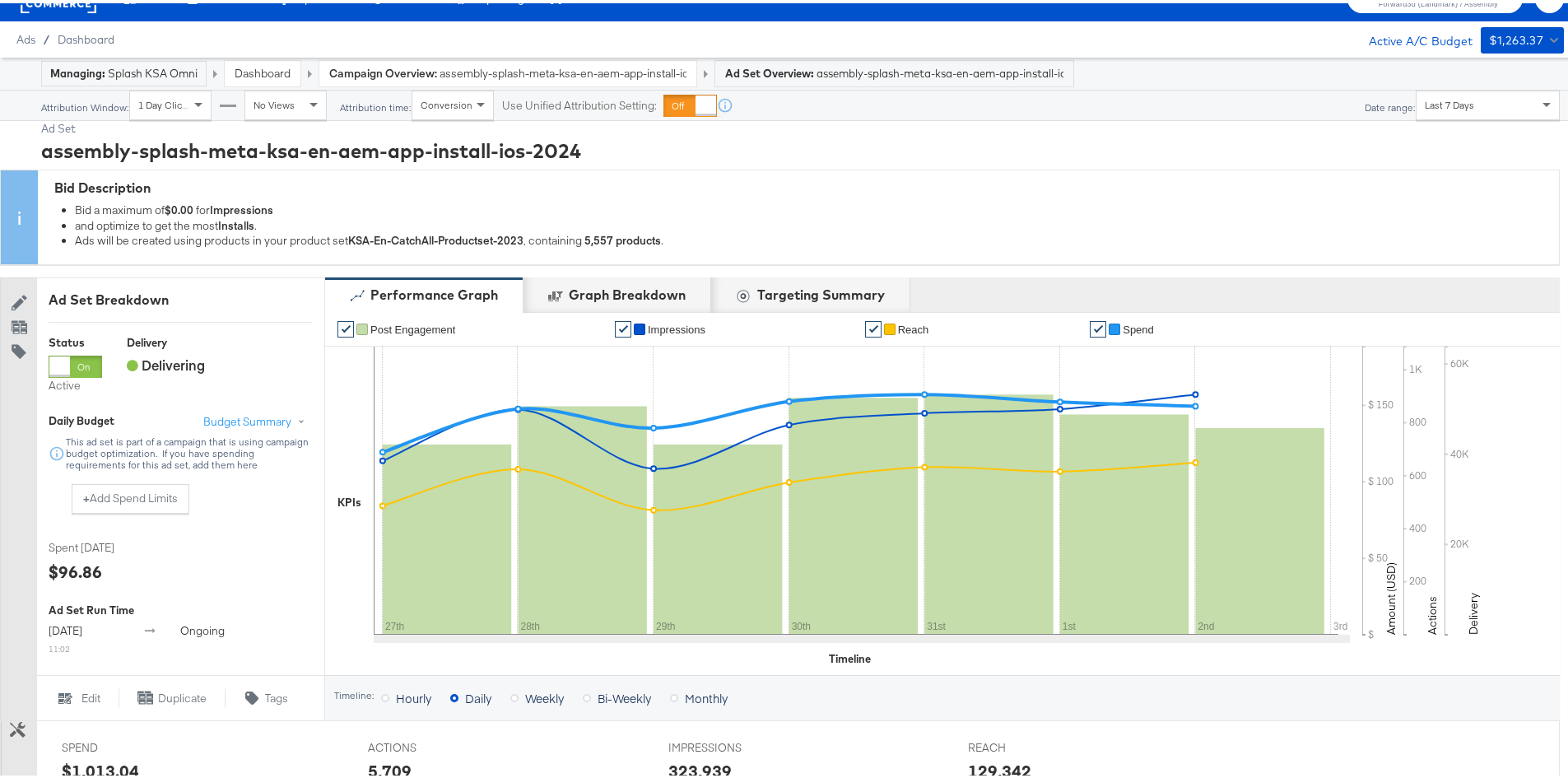
scroll to position [0, 0]
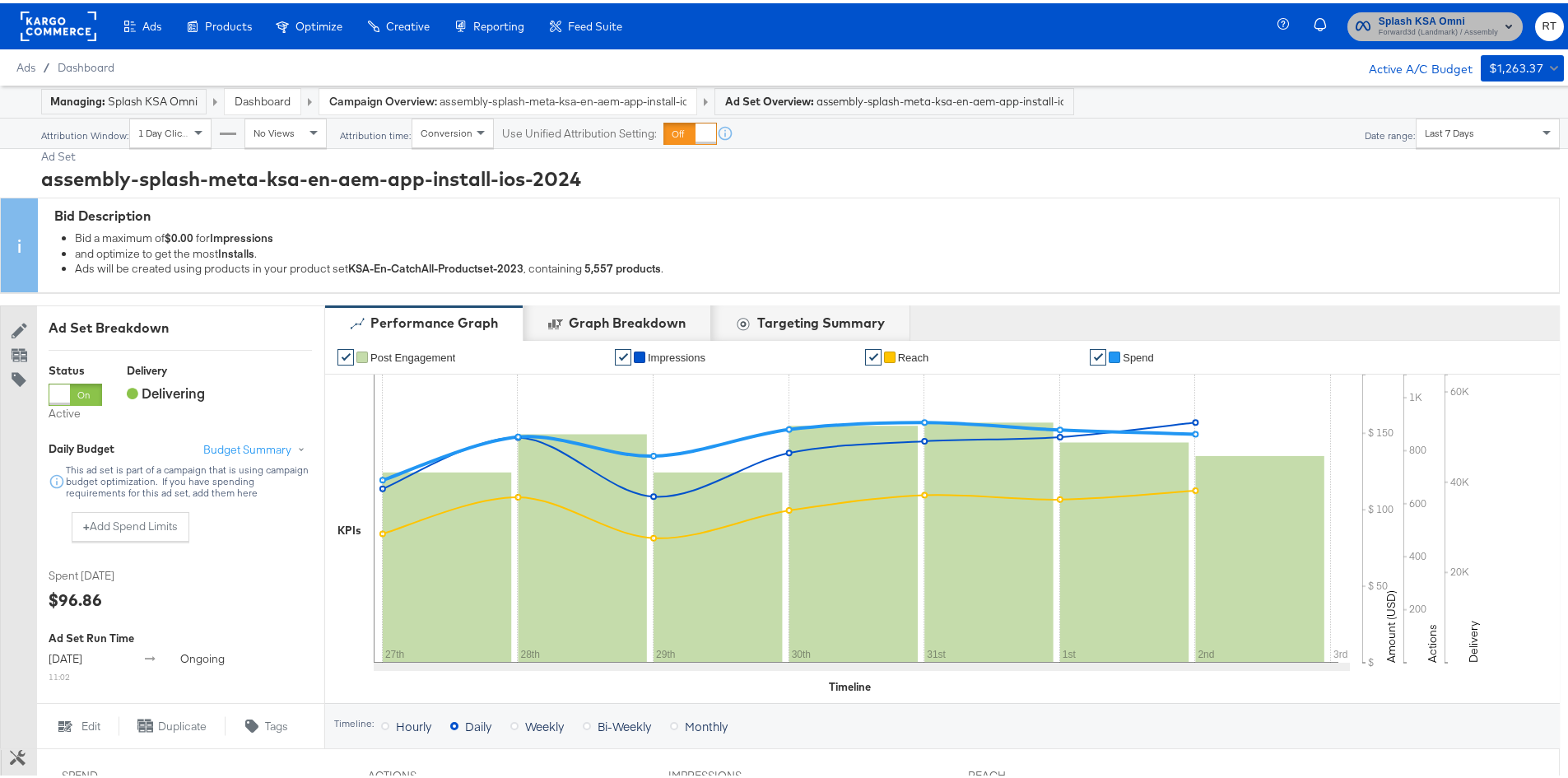
click at [1383, 9] on button "Splash KSA Omni Forward3d (Landmark) / Assembly" at bounding box center [1435, 22] width 175 height 28
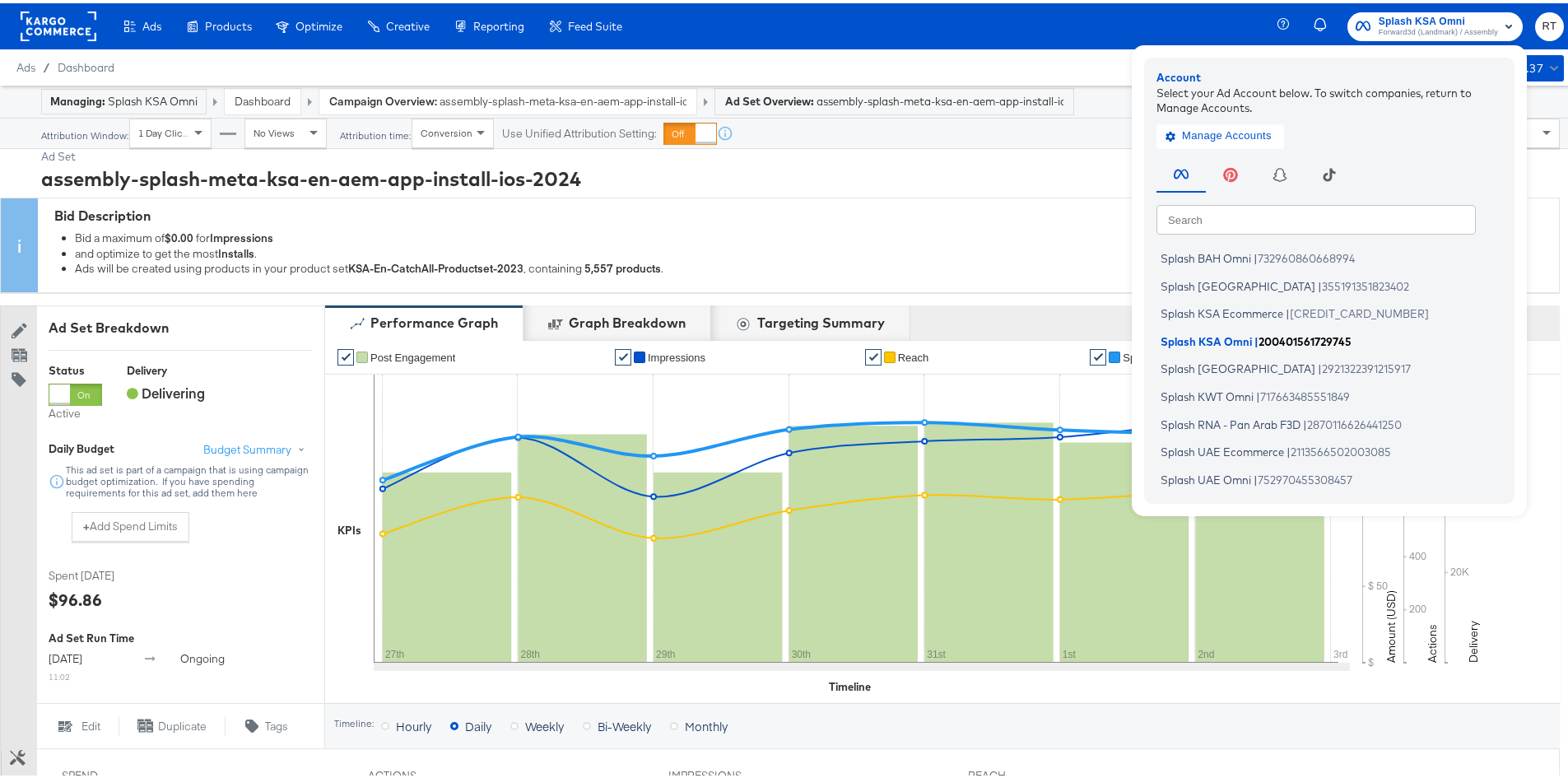
click at [1204, 335] on span "Splash KSA Omni" at bounding box center [1207, 337] width 91 height 13
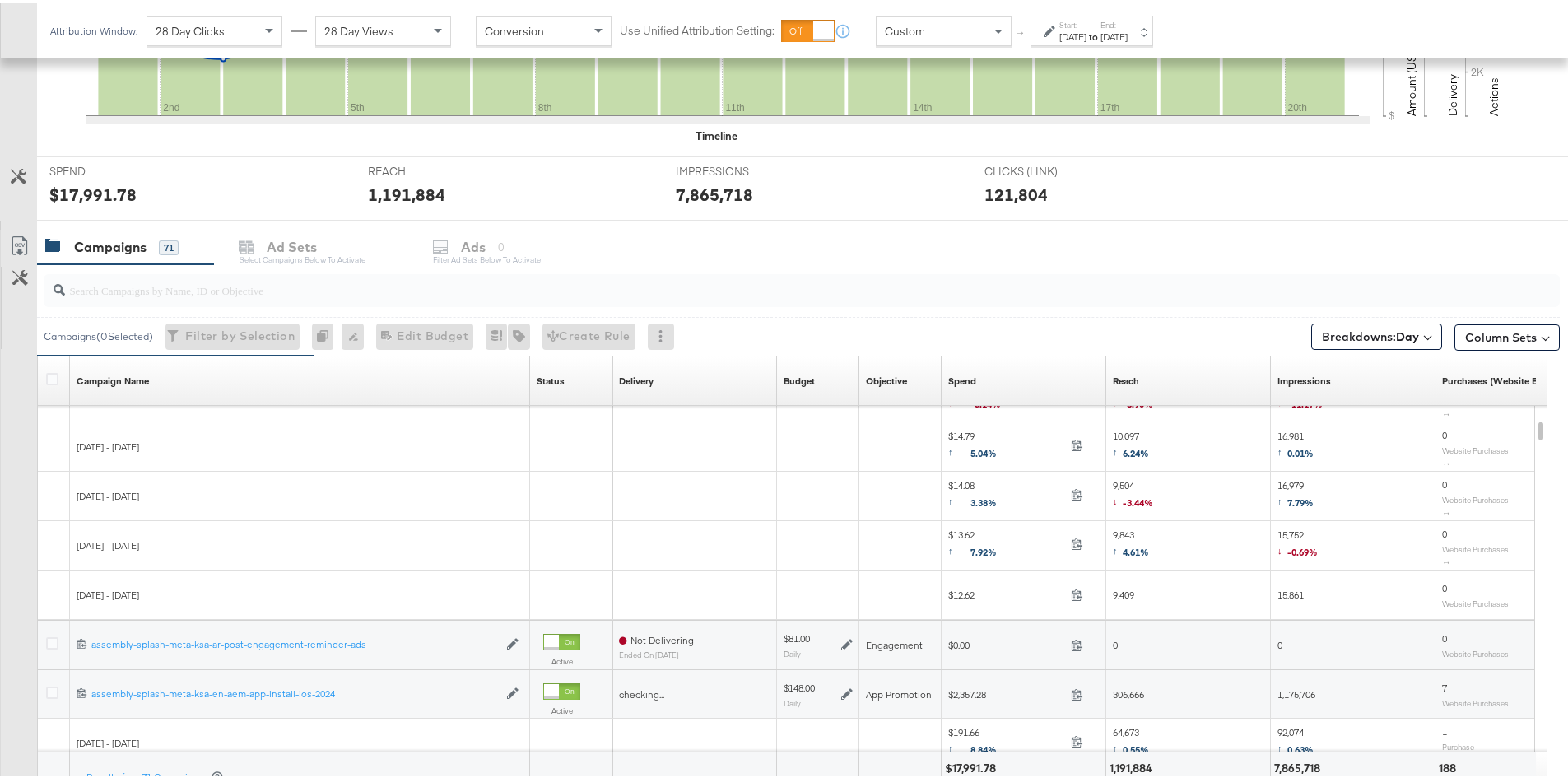
scroll to position [669, 0]
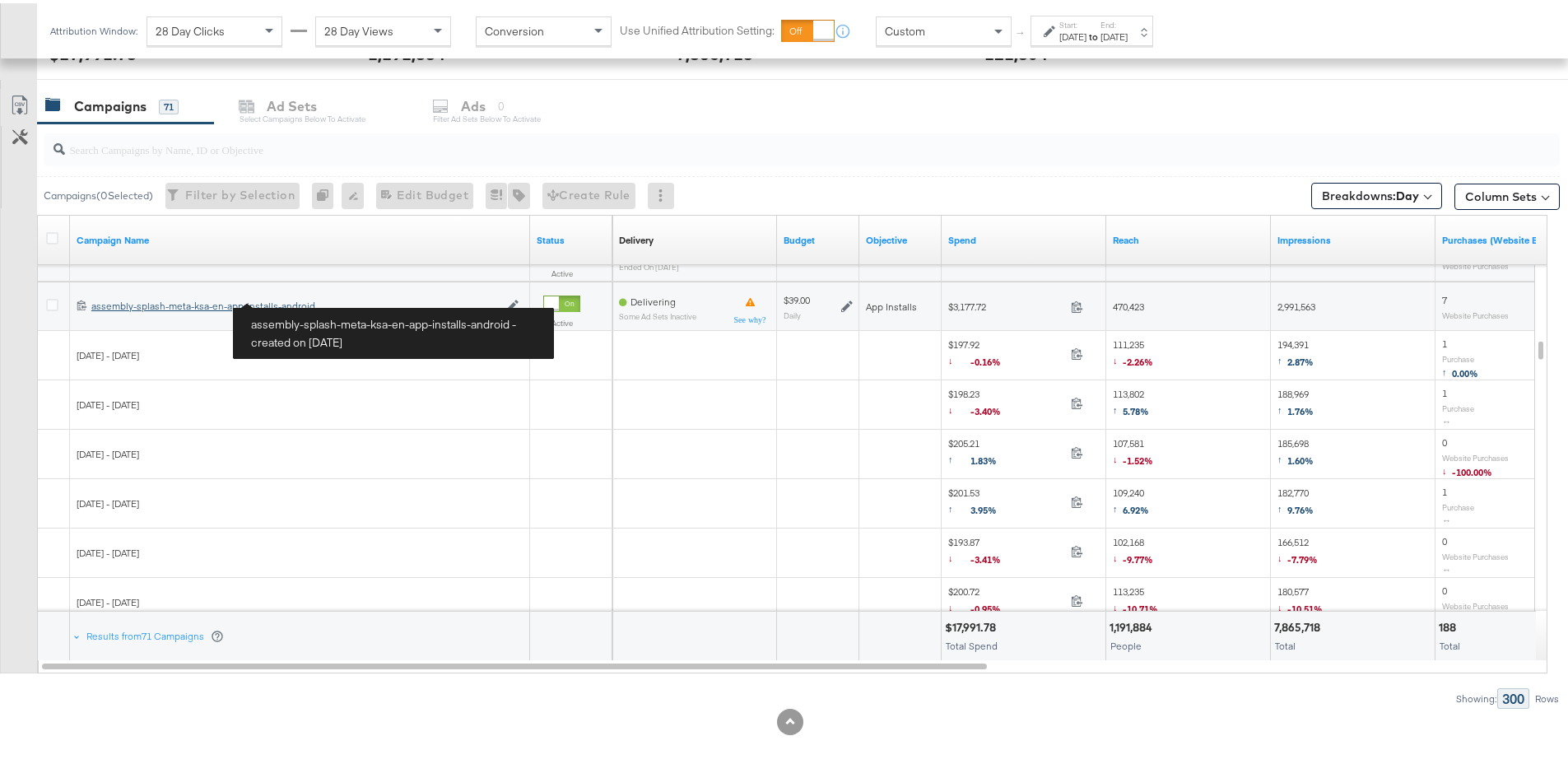
click at [234, 297] on div "assembly-splash-meta-ksa-en-app-installs-android assembly-splash-meta-ksa-en-ap…" at bounding box center [295, 303] width 407 height 13
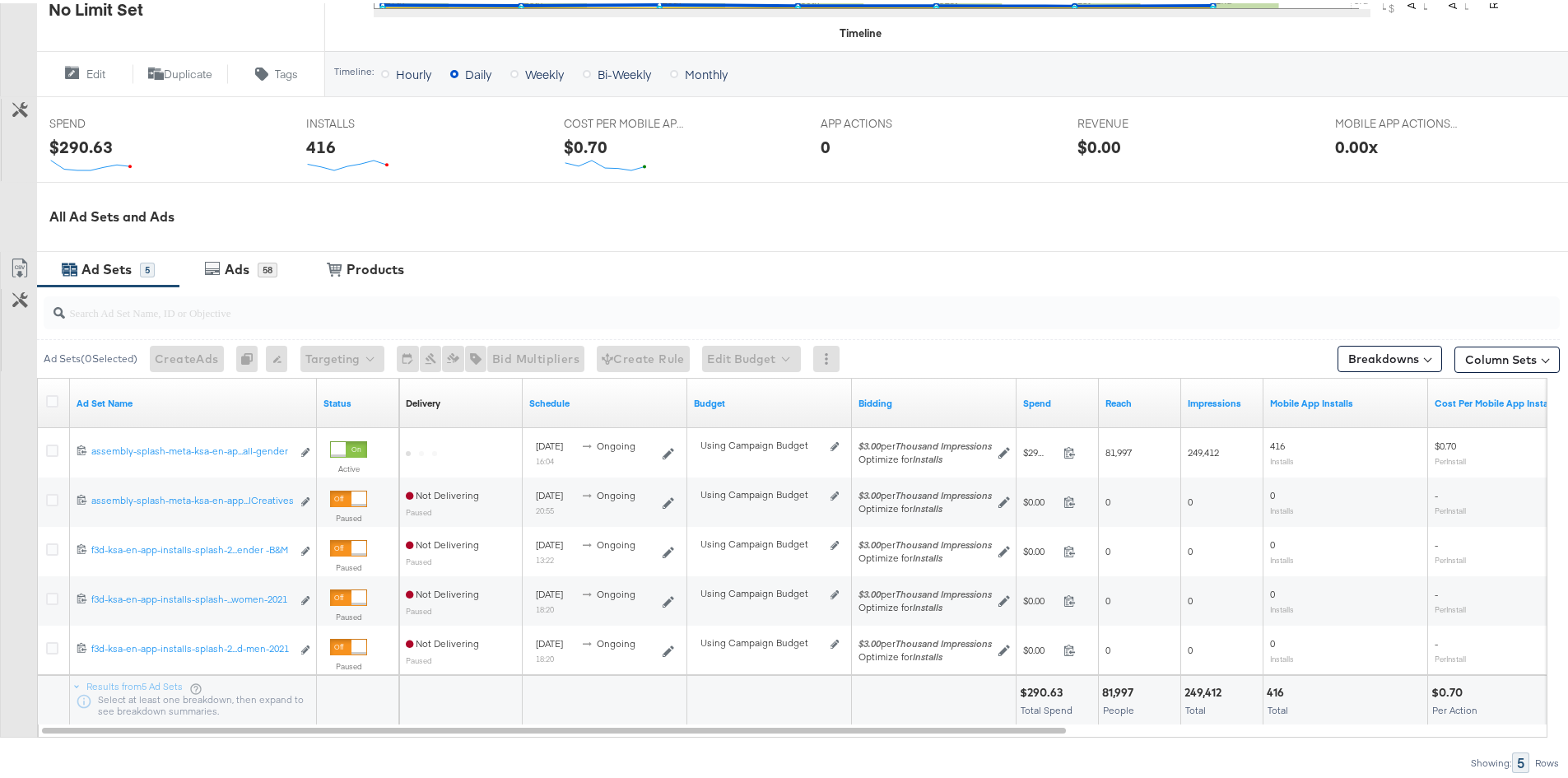
scroll to position [576, 0]
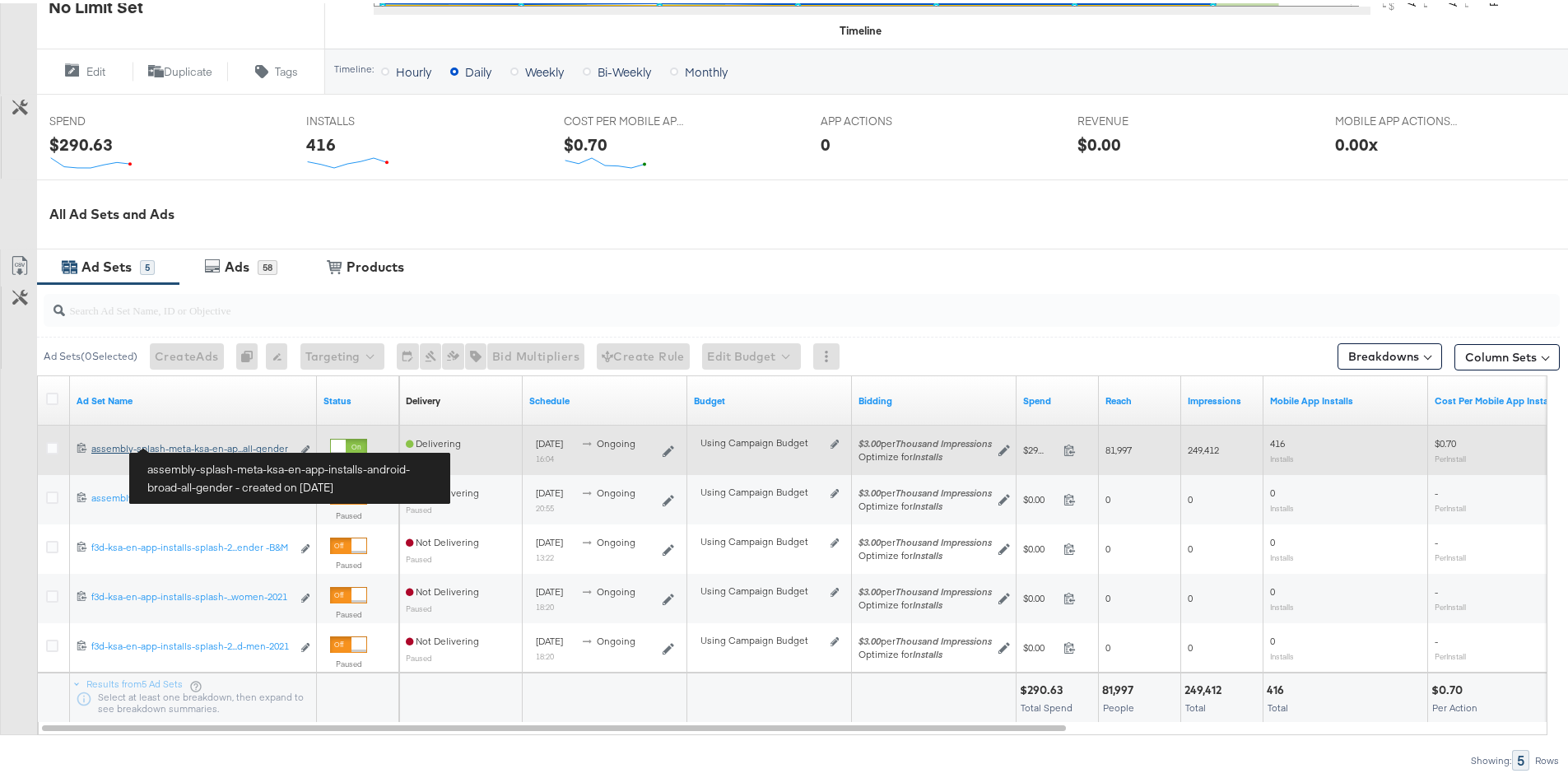
click at [241, 449] on div "assembly-splash-meta-ksa-en-app-installs-android-broad-all-gender assembly-spla…" at bounding box center [191, 445] width 200 height 13
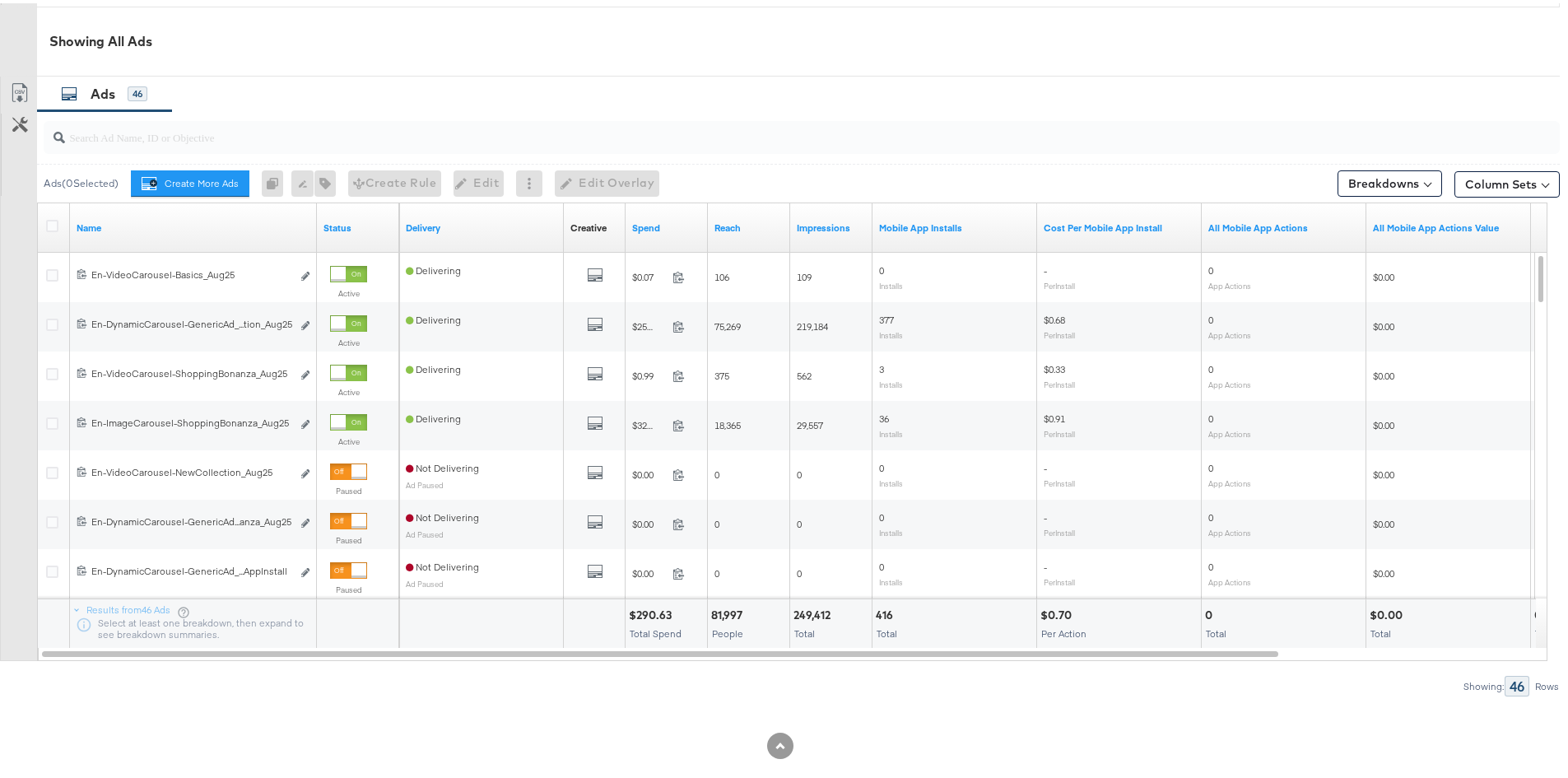
scroll to position [851, 0]
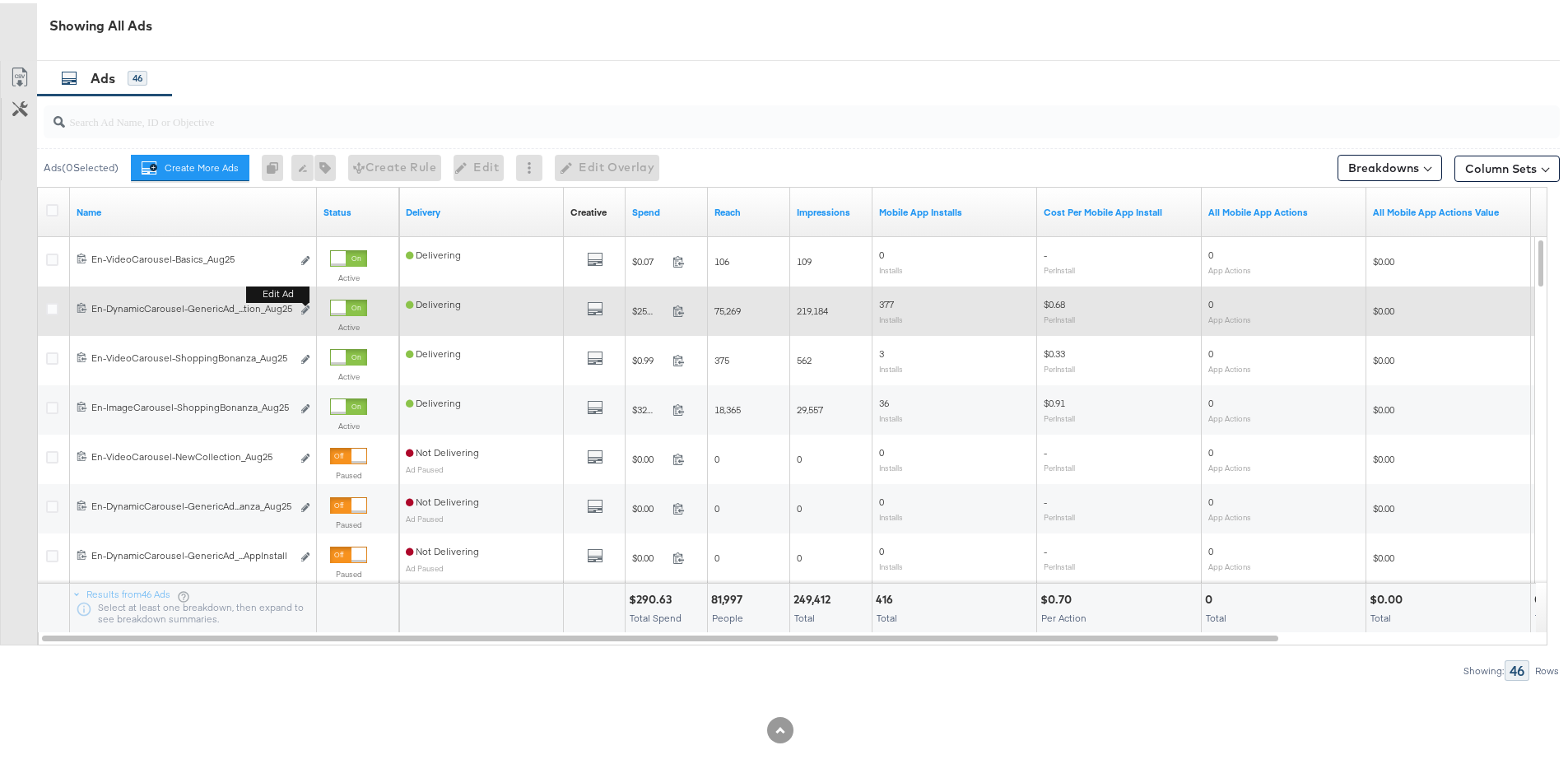
click at [300, 310] on div "Edit ad" at bounding box center [301, 307] width 19 height 17
click at [305, 310] on icon "link" at bounding box center [305, 306] width 9 height 9
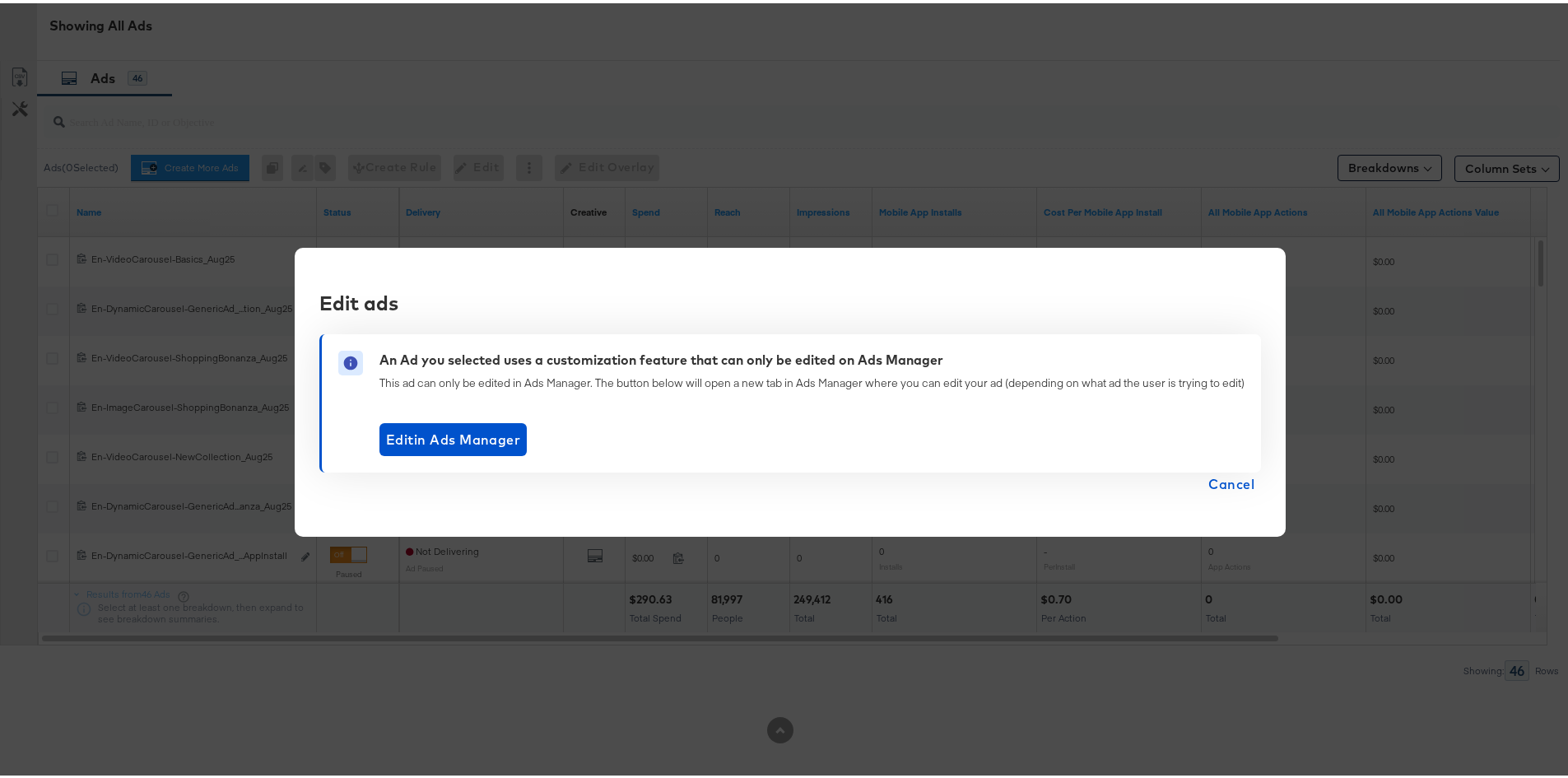
click at [1225, 472] on span "Cancel" at bounding box center [1231, 480] width 46 height 23
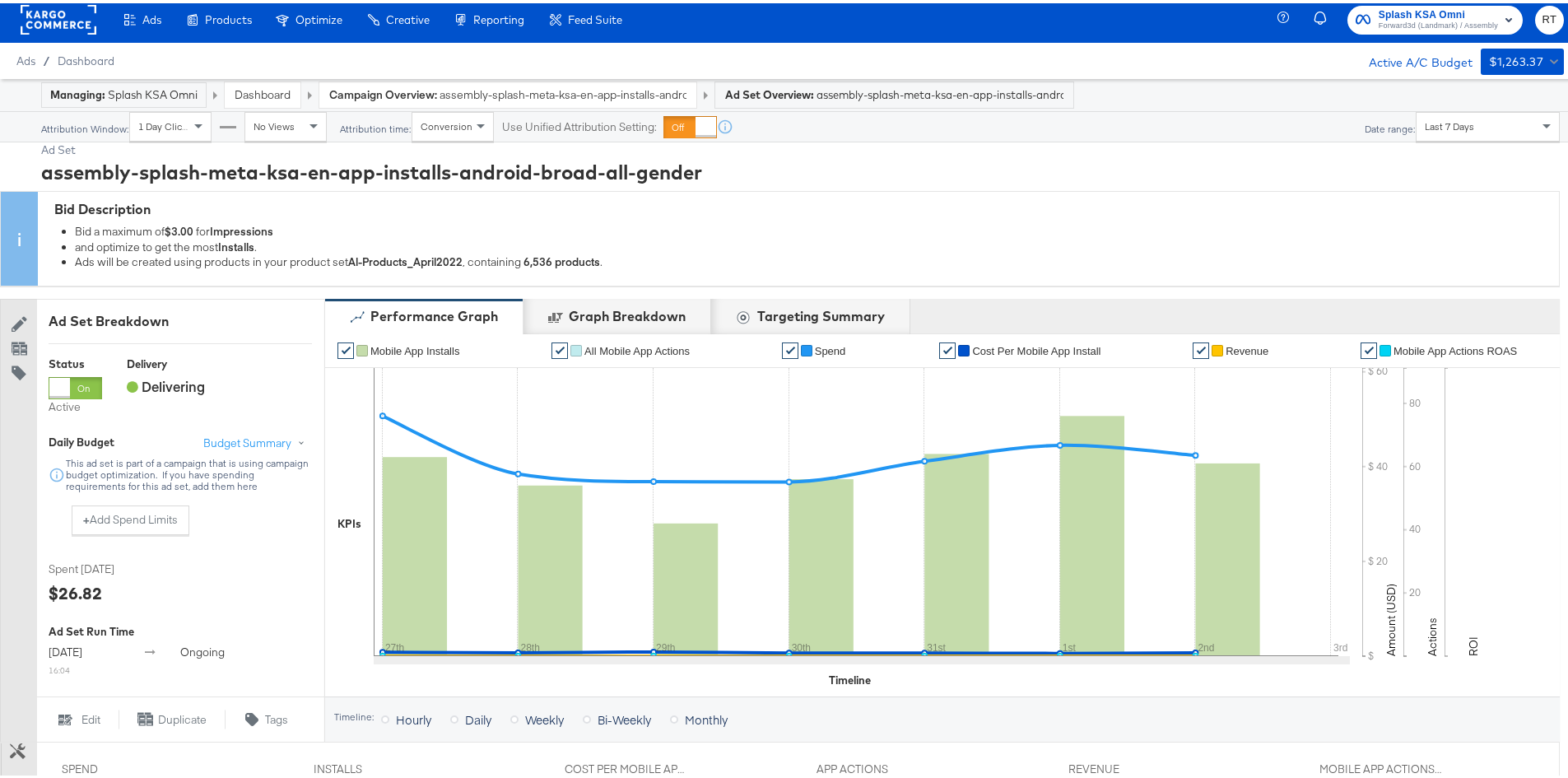
scroll to position [0, 0]
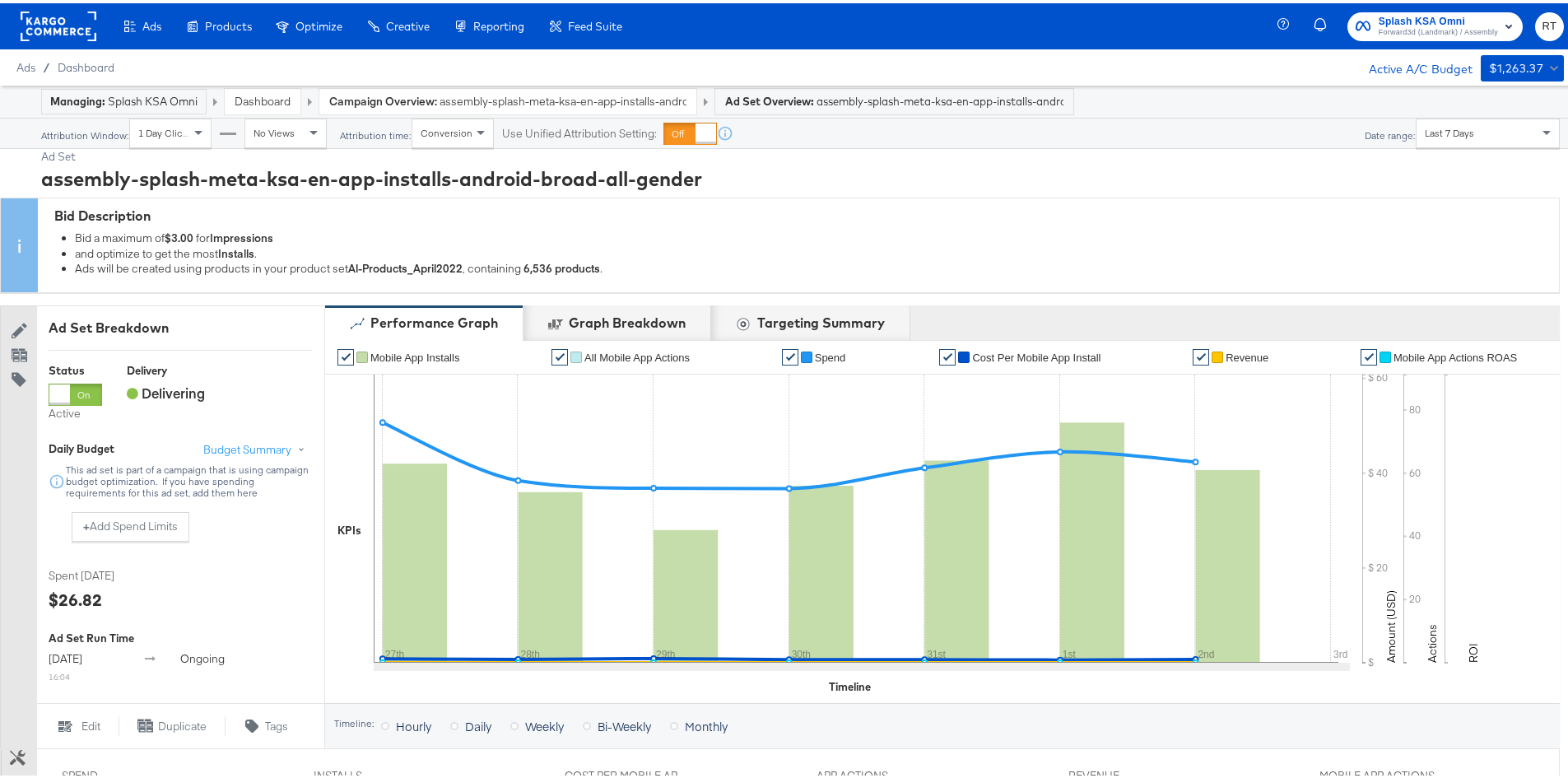
click at [1404, 26] on span "Forward3d (Landmark) / Assembly" at bounding box center [1439, 29] width 119 height 13
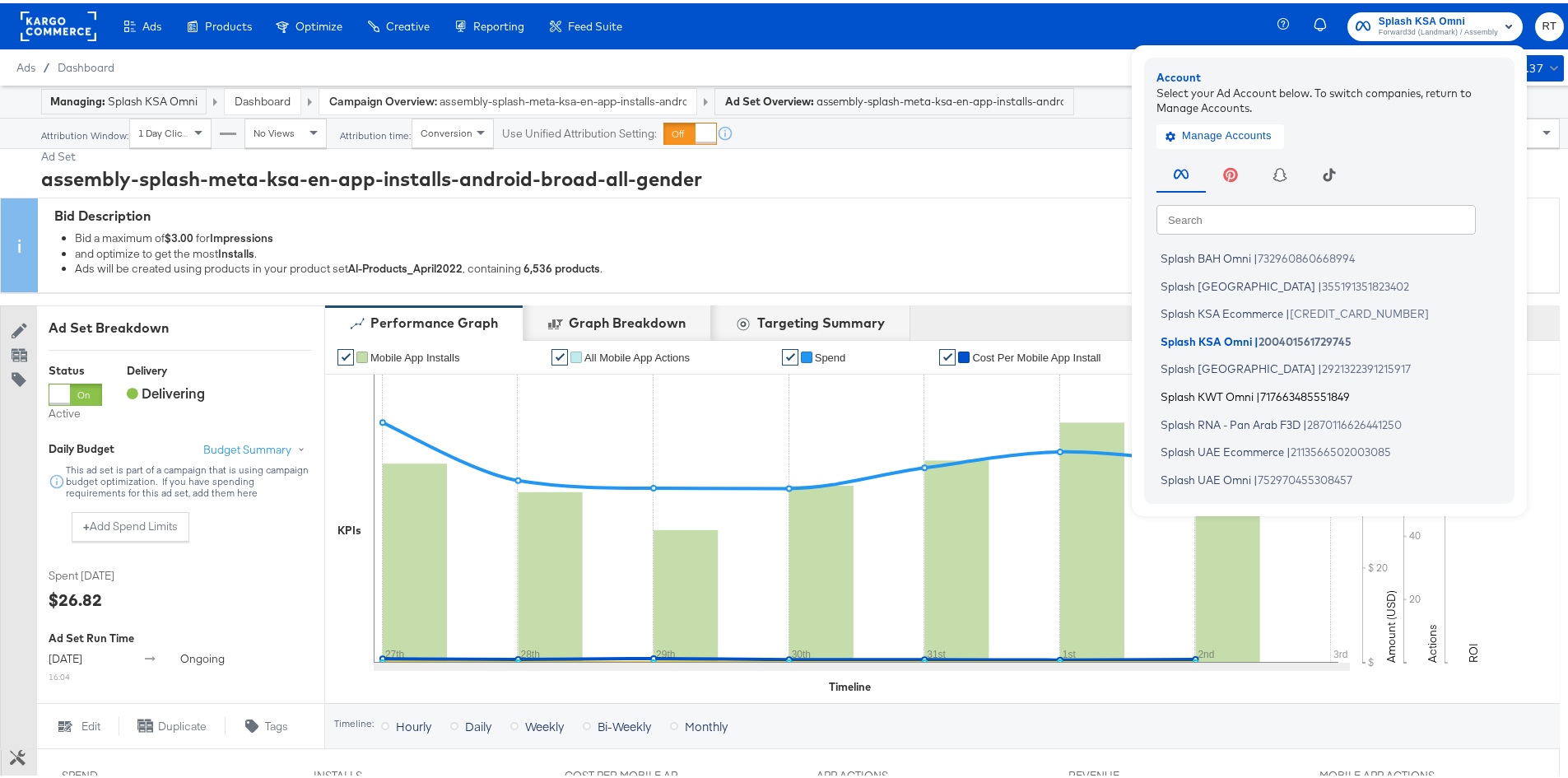
click at [1195, 394] on span "Splash KWT Omni" at bounding box center [1207, 392] width 93 height 13
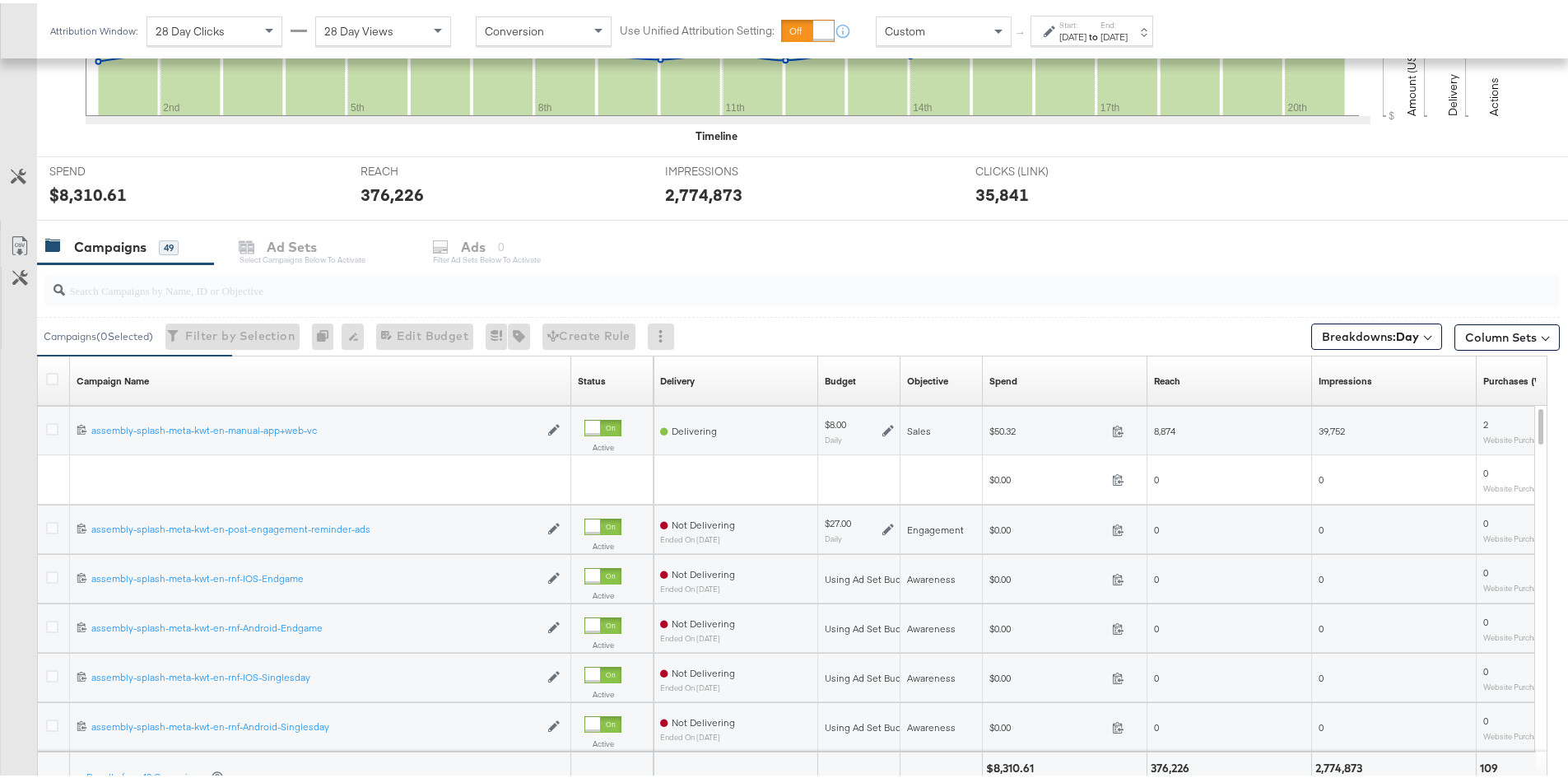
scroll to position [669, 0]
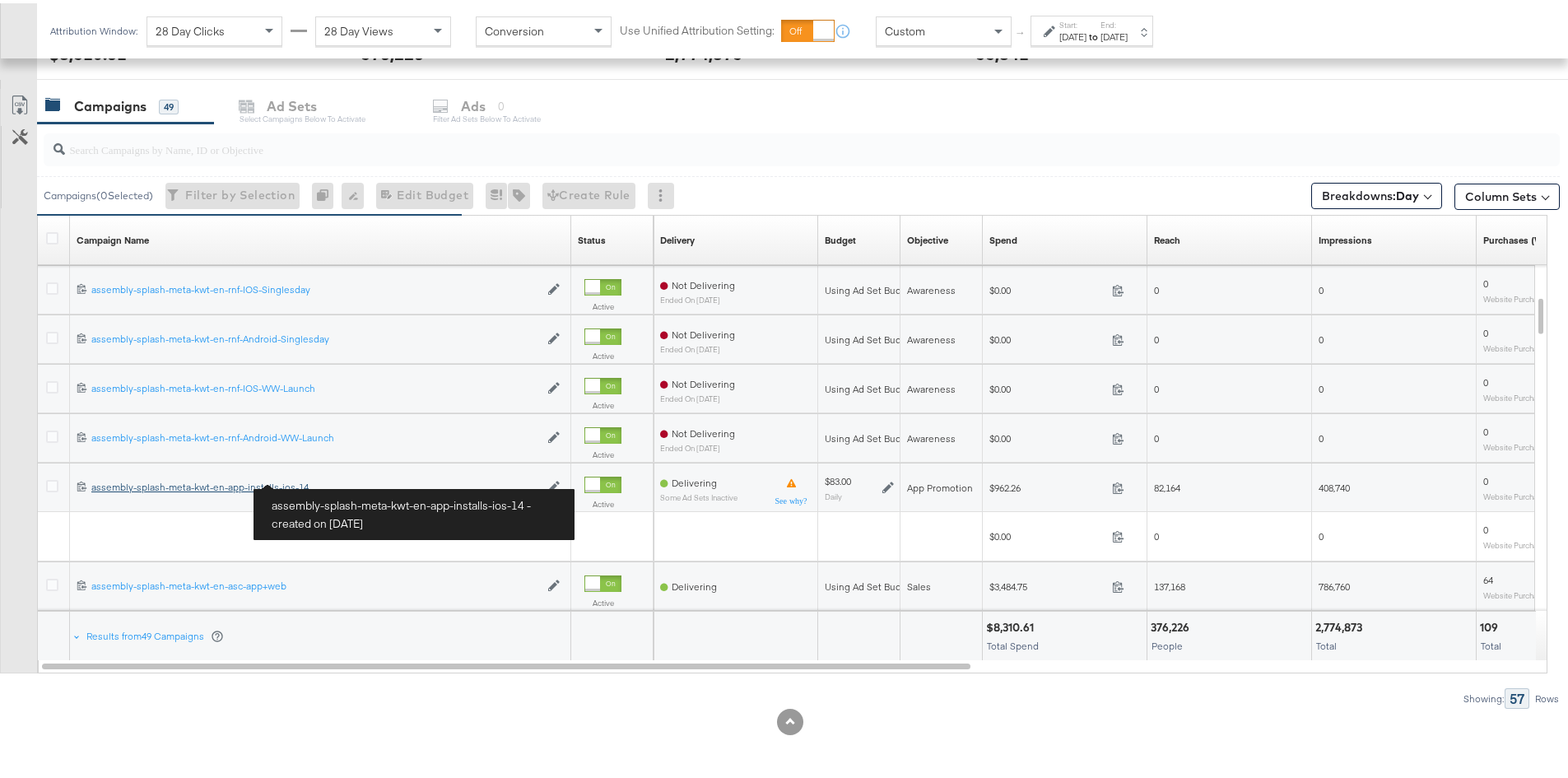
click at [232, 488] on div "assembly-splash-meta-kwt-en-app-installs-ios-14 assembly-splash-meta-kwt-en-app…" at bounding box center [315, 484] width 448 height 13
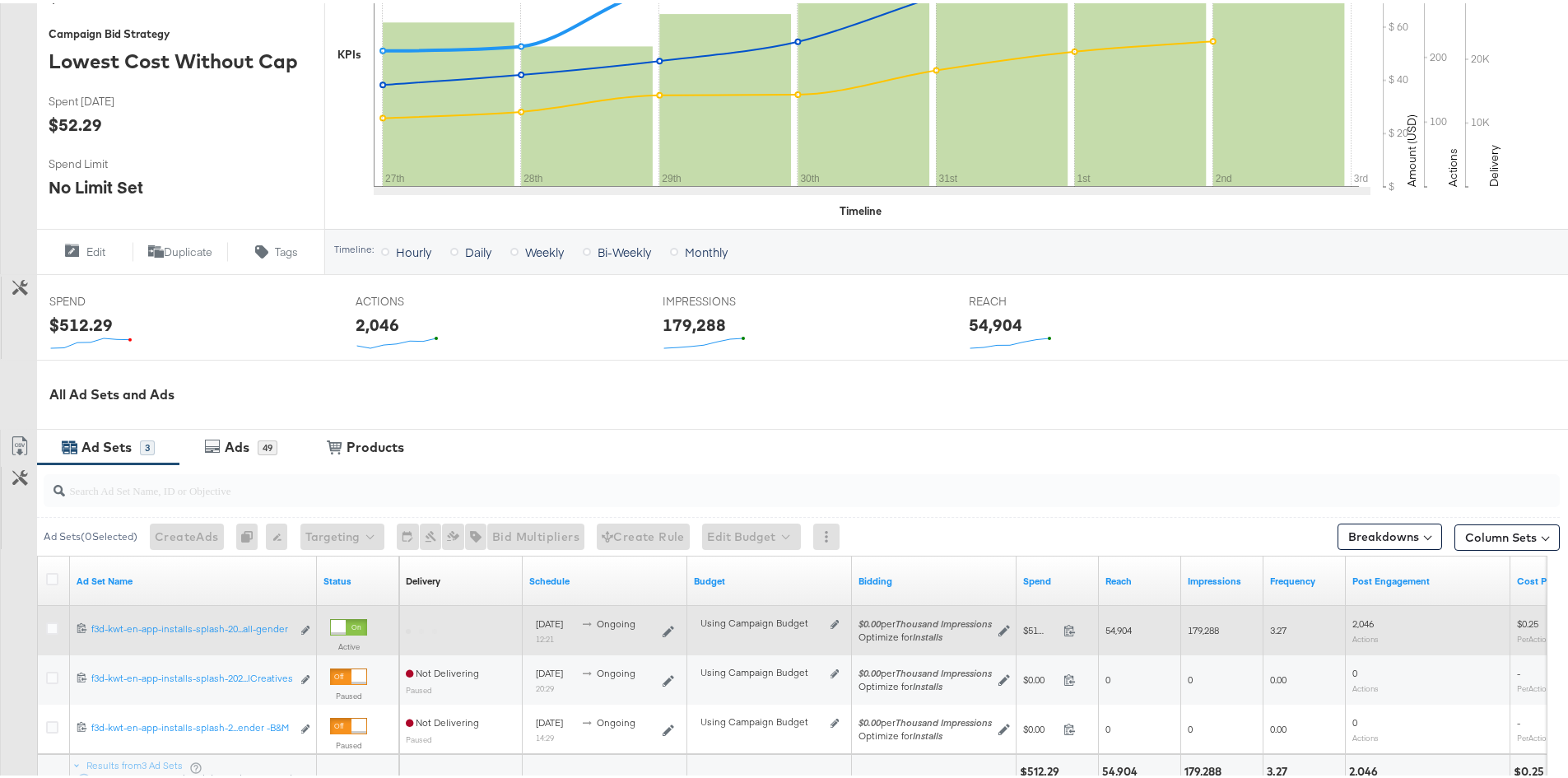
scroll to position [518, 0]
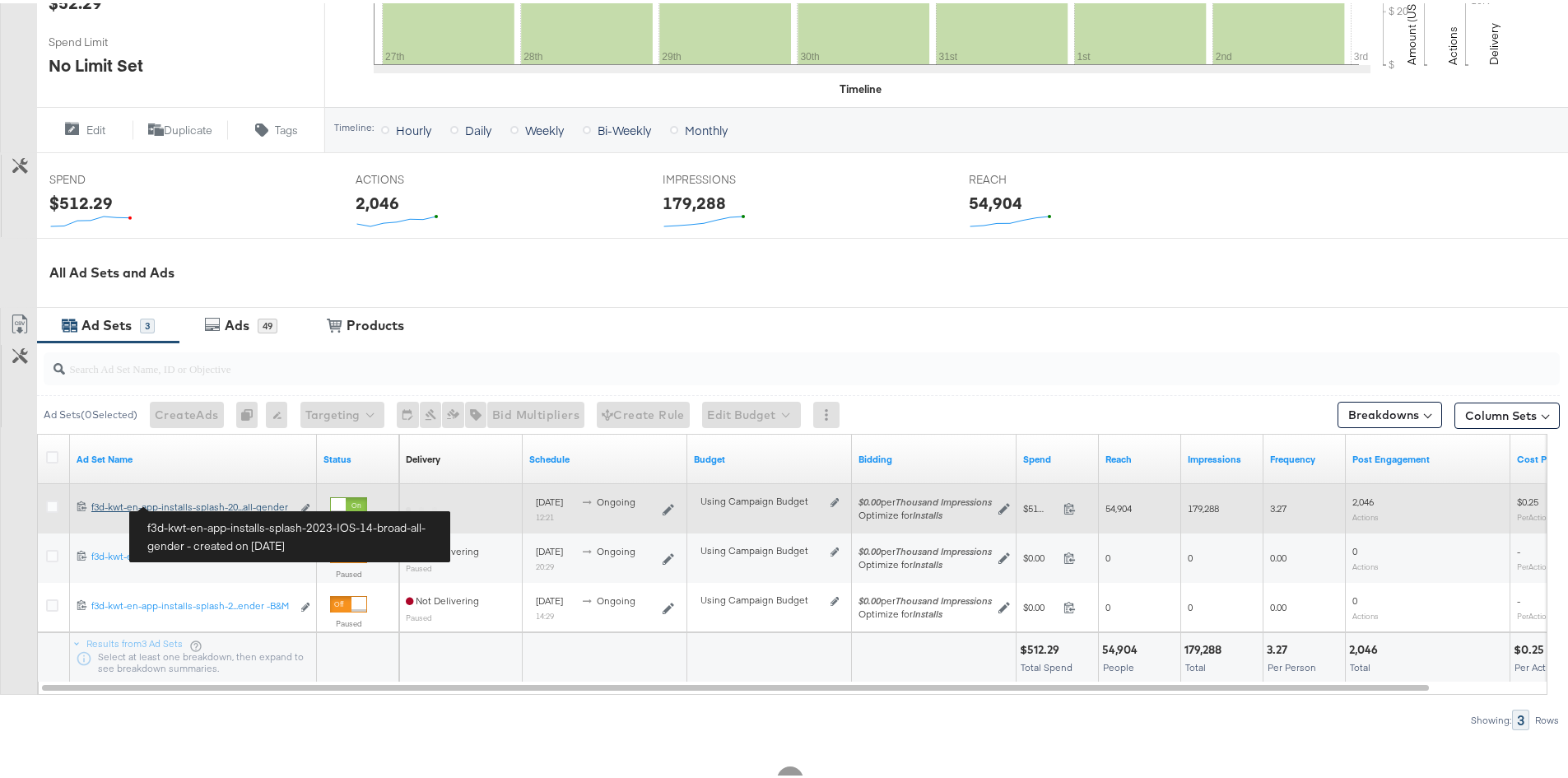
click at [216, 503] on div "f3d-kwt-en-app-installs-splash-2023-IOS-14-broad-all-gender f3d-kwt-en-app-inst…" at bounding box center [191, 504] width 200 height 13
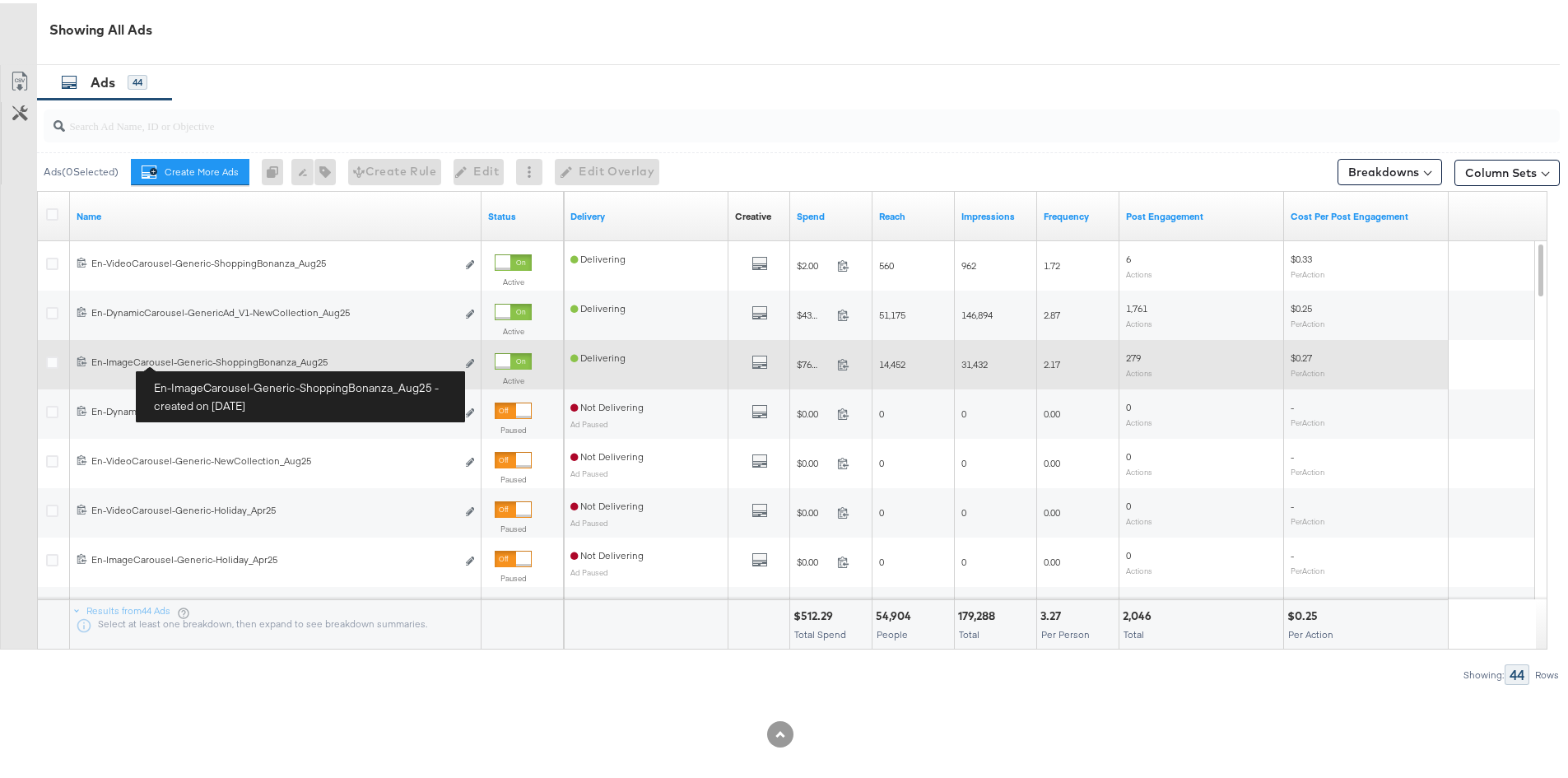
scroll to position [843, 0]
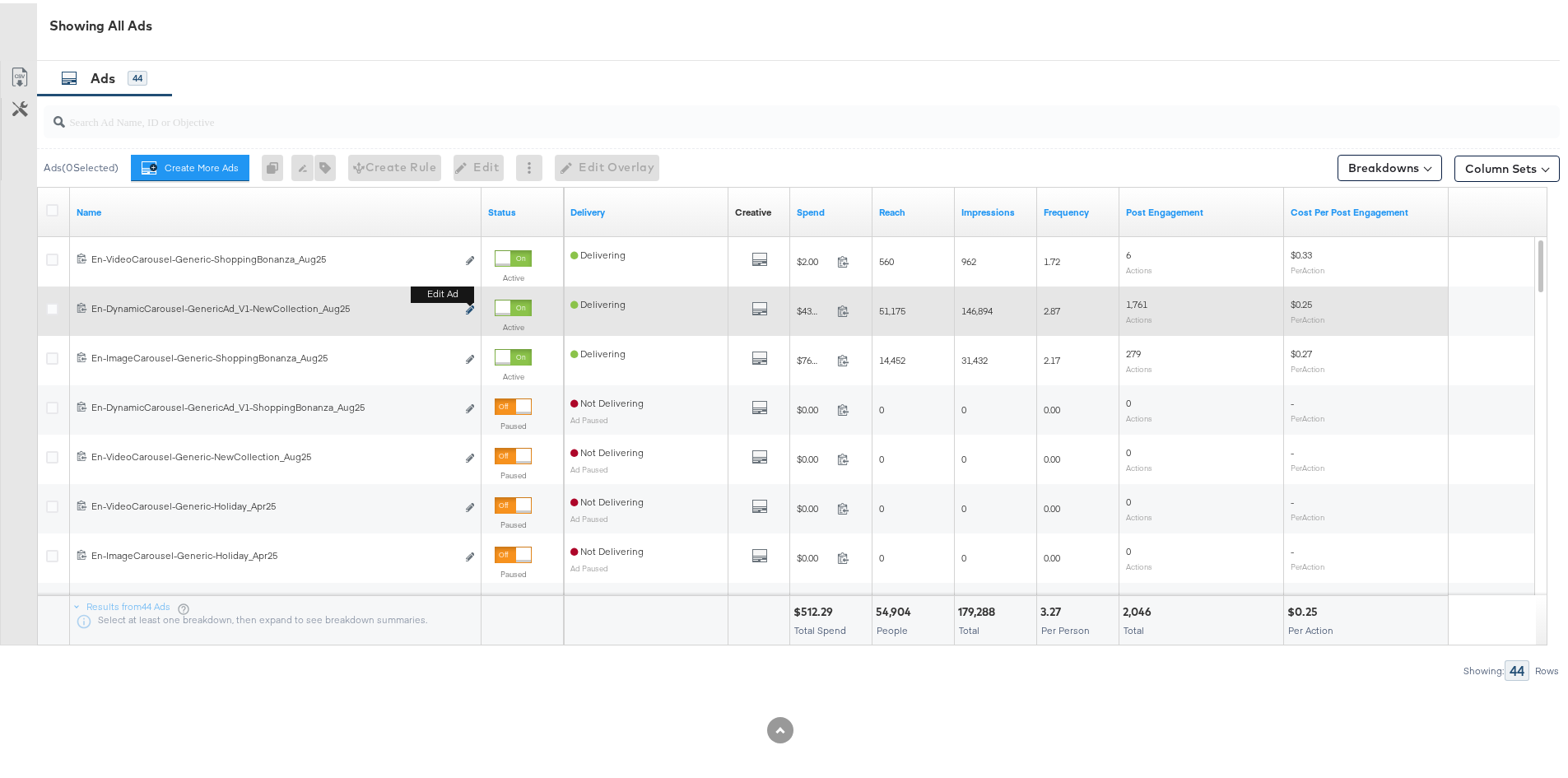
click at [470, 306] on icon "link" at bounding box center [470, 306] width 9 height 9
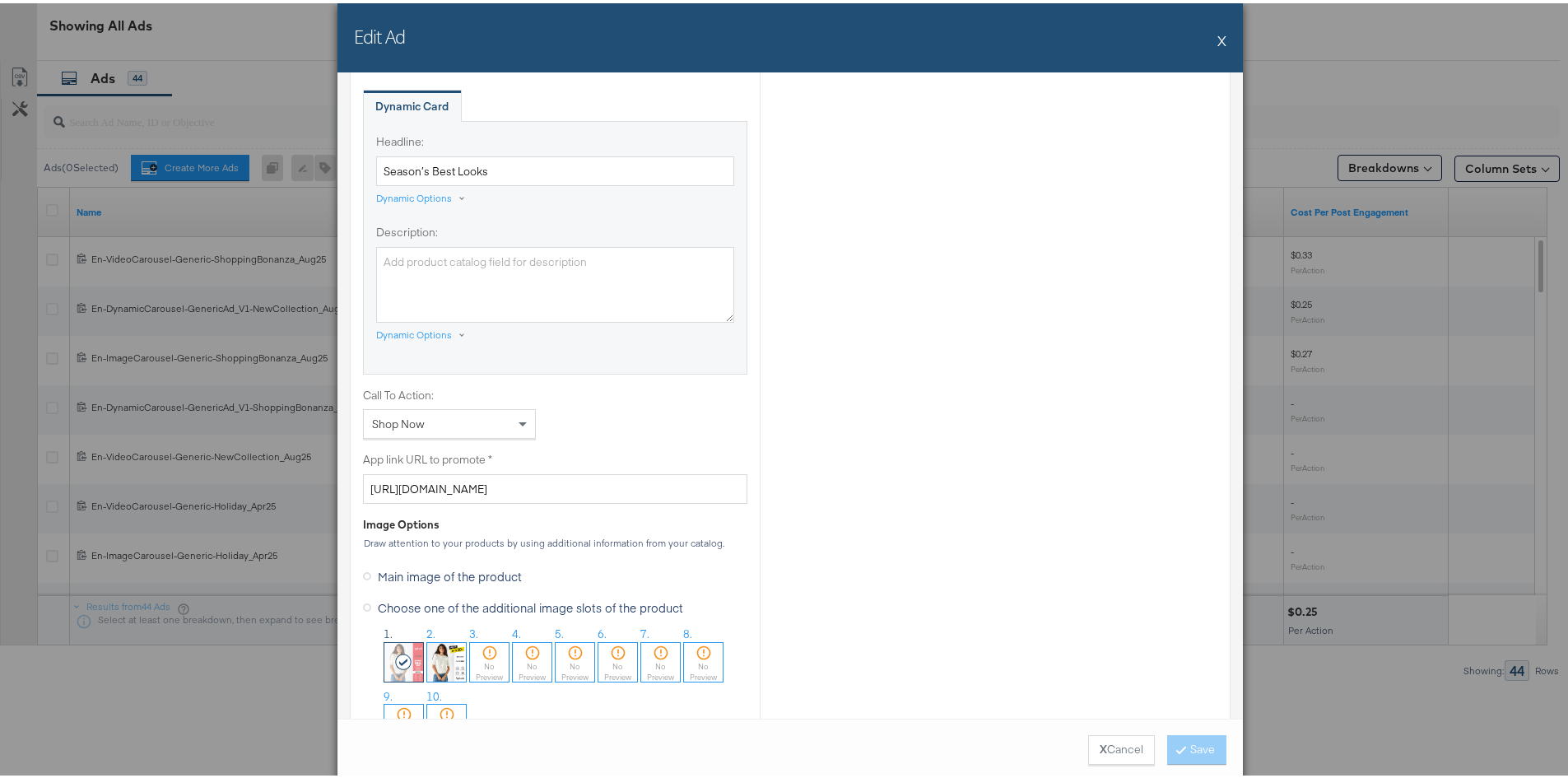
scroll to position [1070, 0]
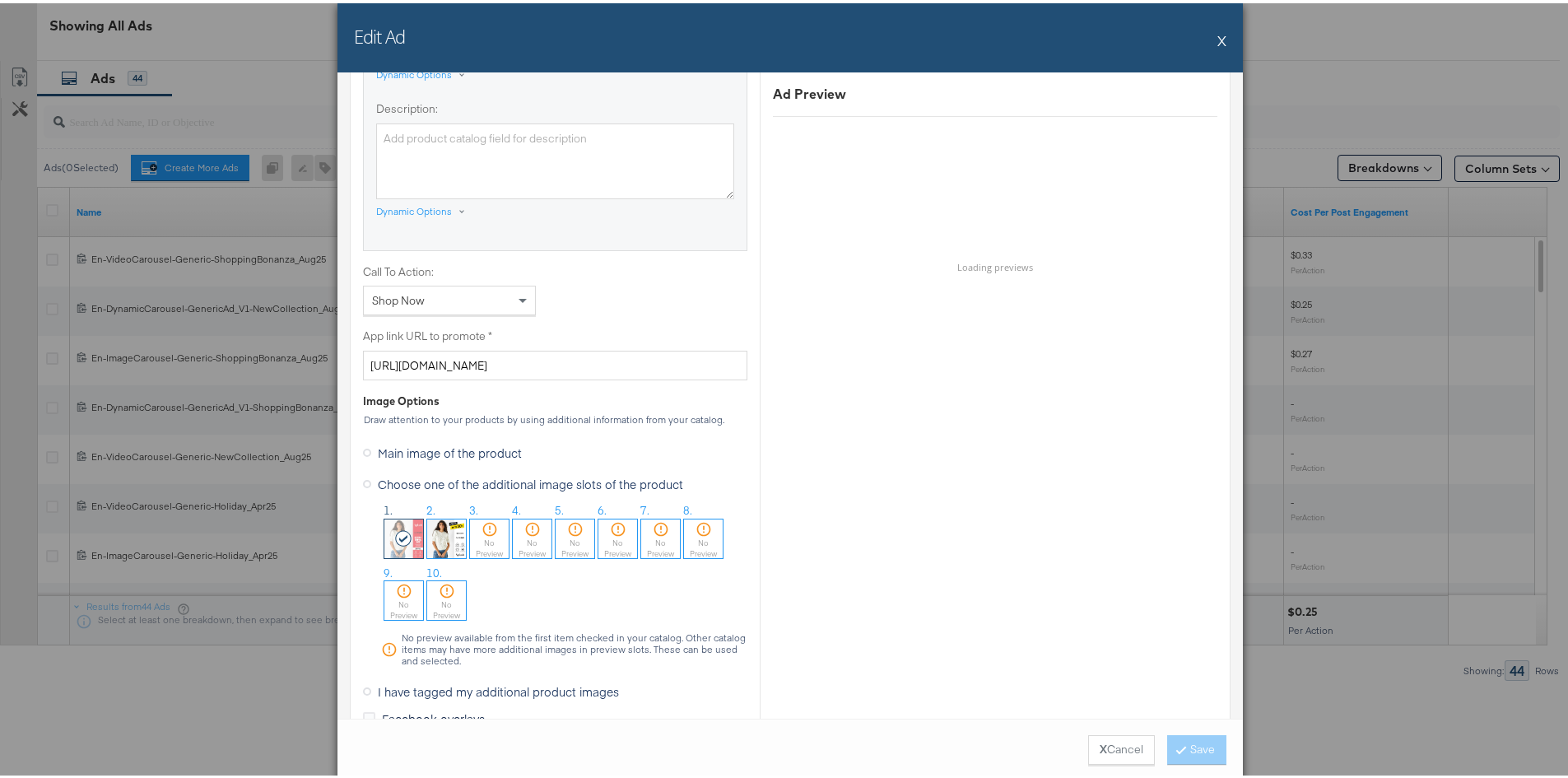
click at [416, 452] on span "Main image of the product" at bounding box center [449, 449] width 144 height 16
click at [0, 0] on input "Main image of the product" at bounding box center [0, 0] width 0 height 0
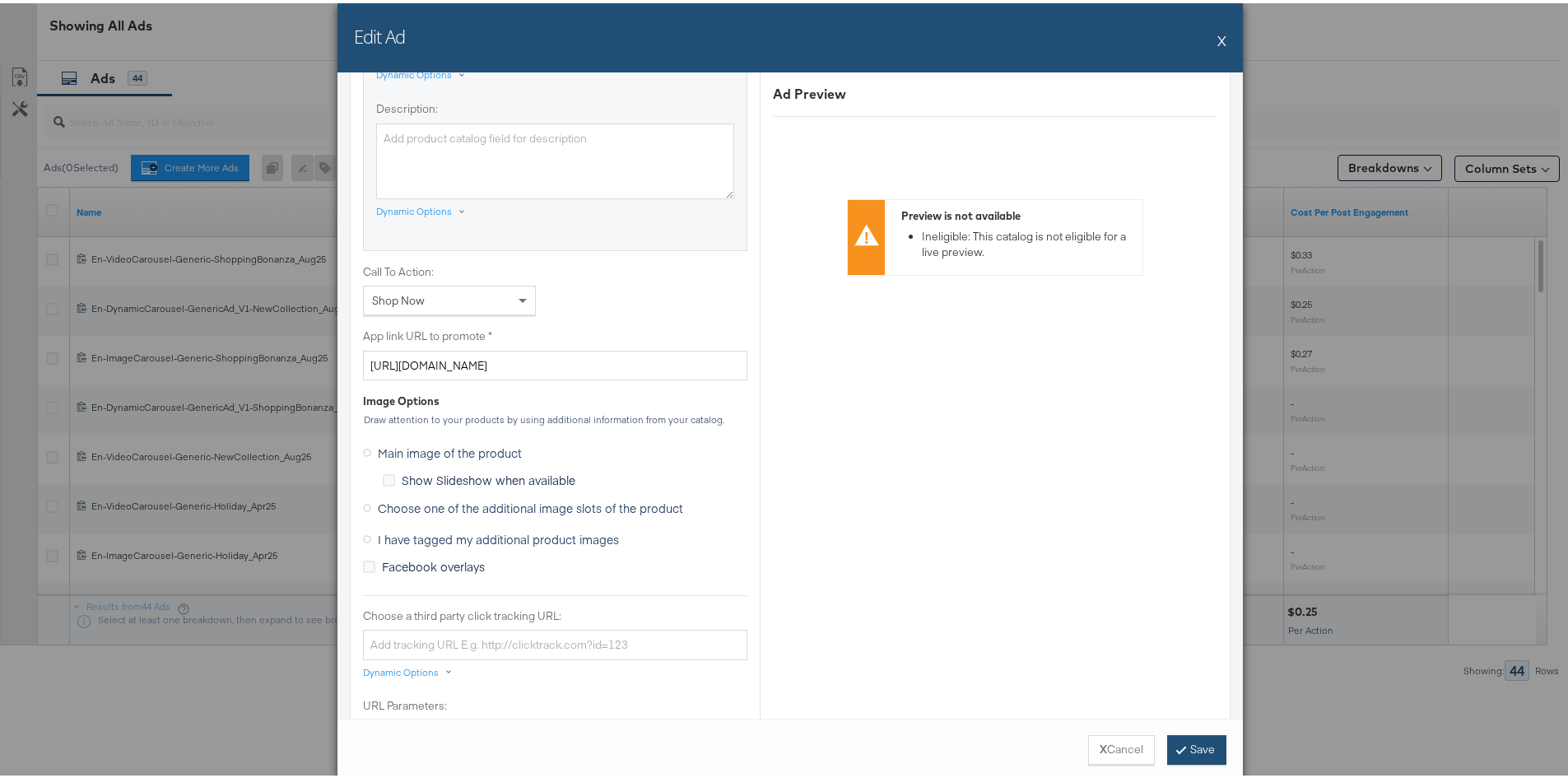
click at [1190, 743] on button "Save" at bounding box center [1197, 747] width 60 height 29
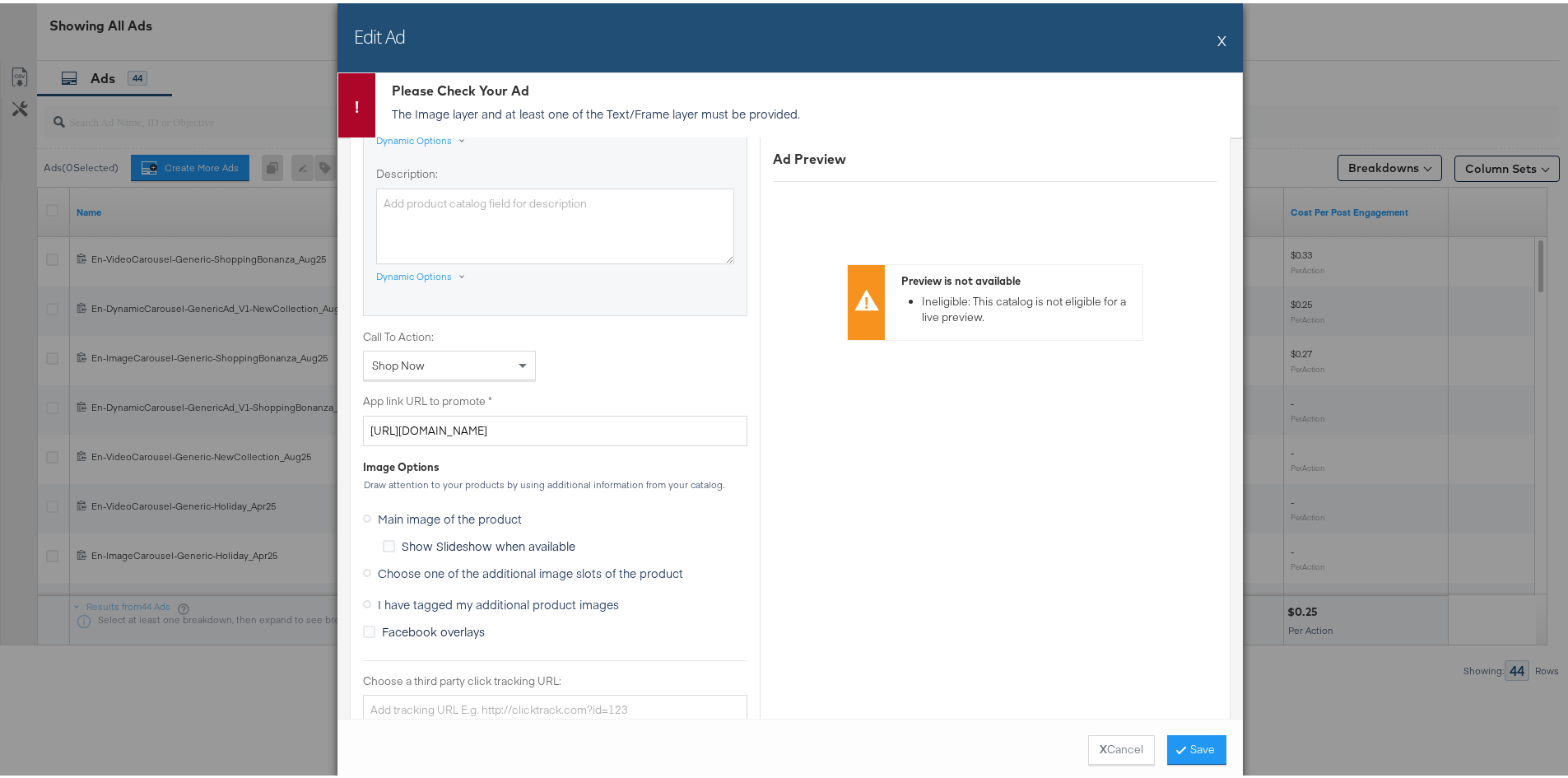
click at [1218, 35] on button "X" at bounding box center [1222, 37] width 9 height 33
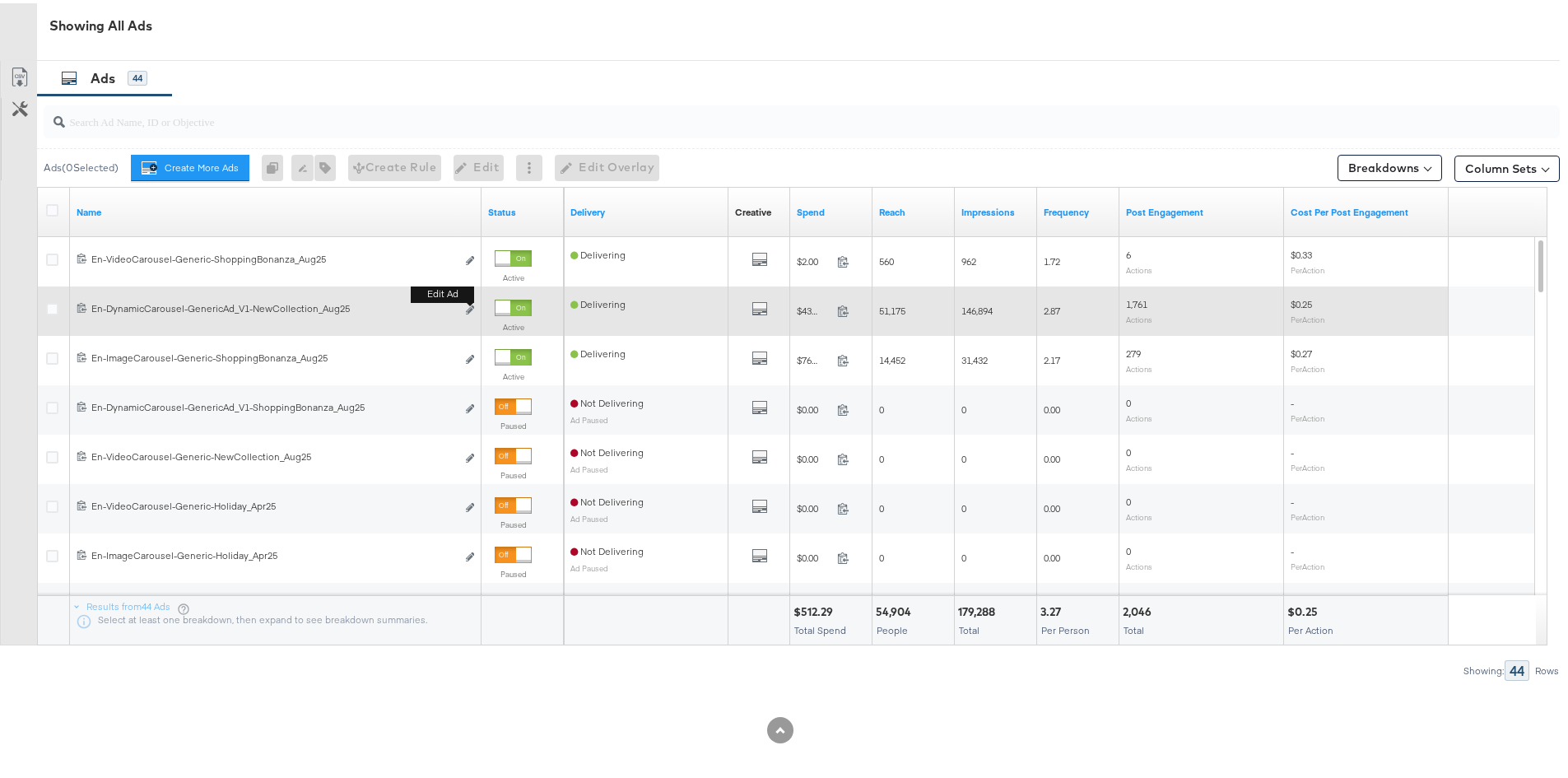
click at [469, 299] on b "Edit ad" at bounding box center [442, 291] width 63 height 17
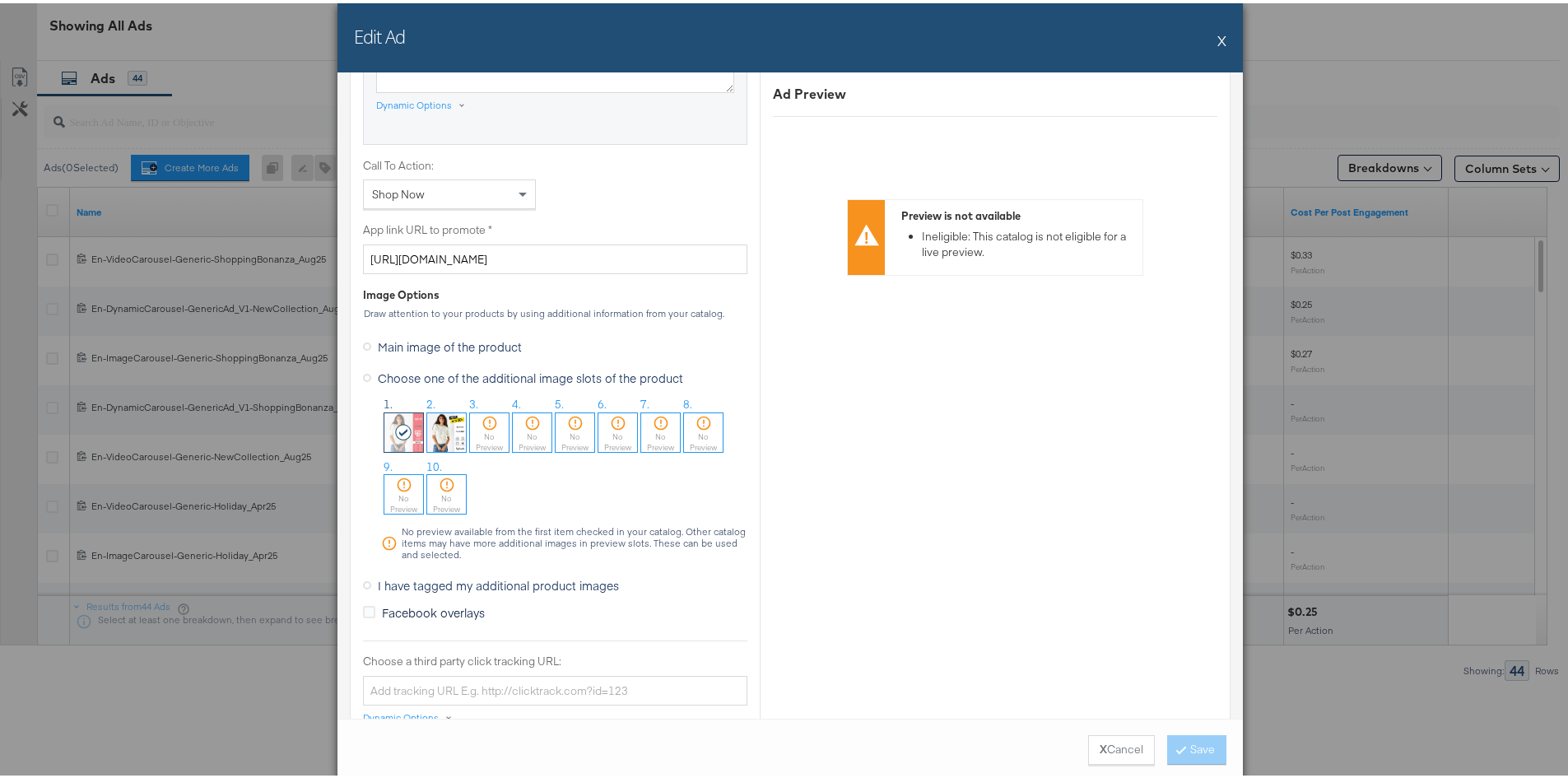
scroll to position [1235, 0]
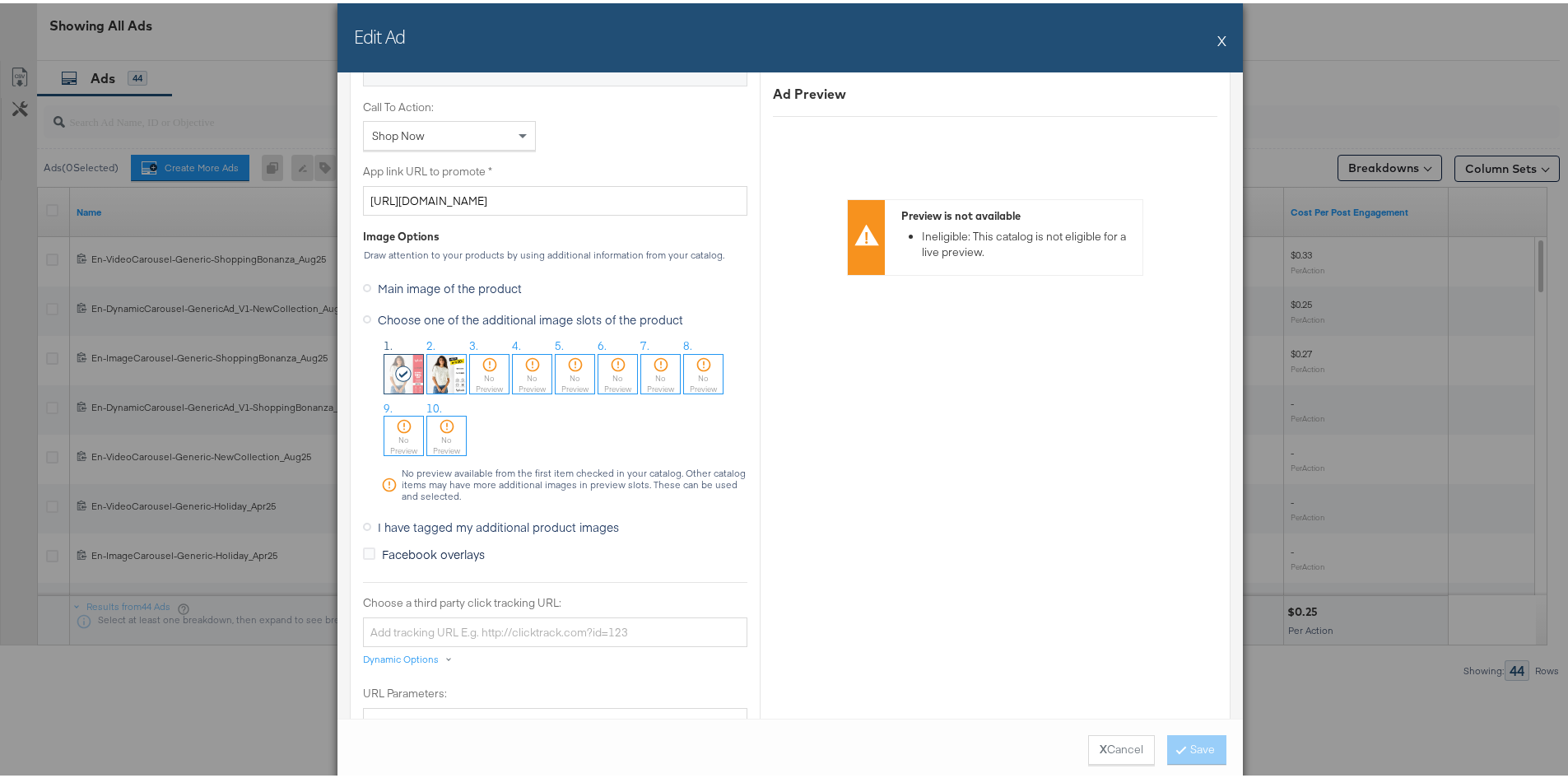
click at [369, 284] on label "Main image of the product" at bounding box center [446, 285] width 166 height 25
click at [0, 0] on input "Main image of the product" at bounding box center [0, 0] width 0 height 0
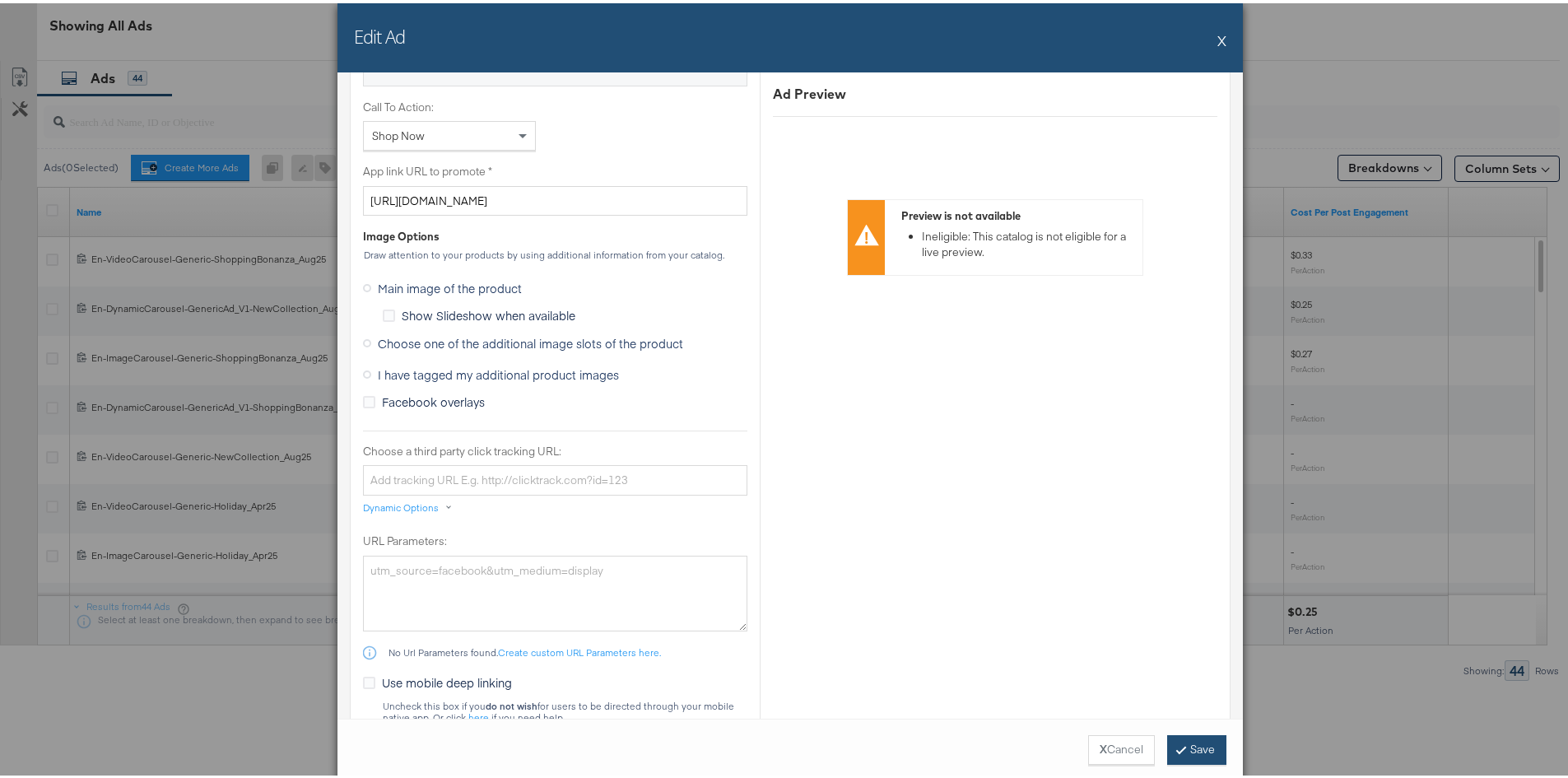
click at [1206, 743] on button "Save" at bounding box center [1197, 747] width 60 height 29
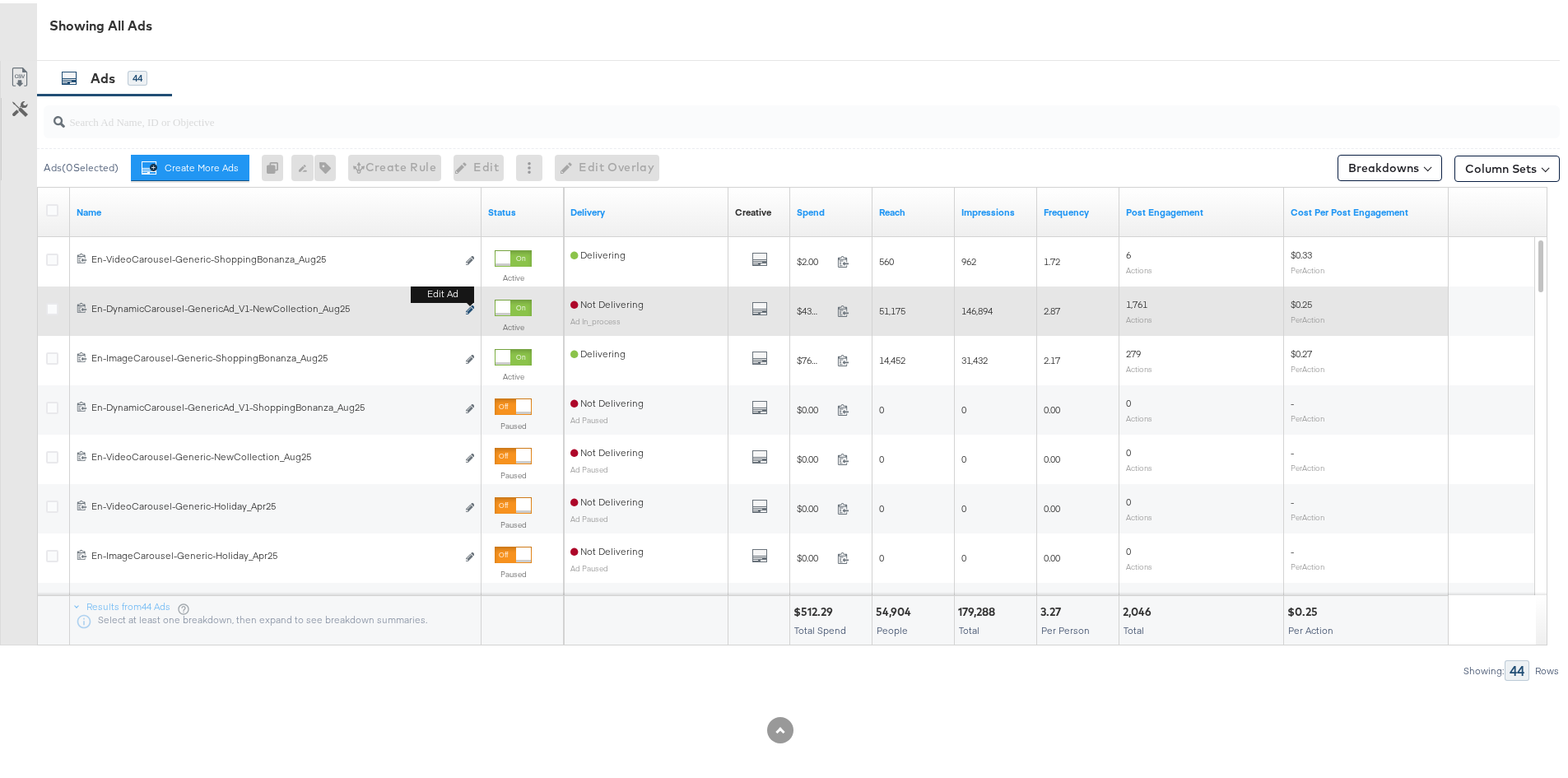
click at [472, 304] on button "Edit ad" at bounding box center [469, 307] width 9 height 17
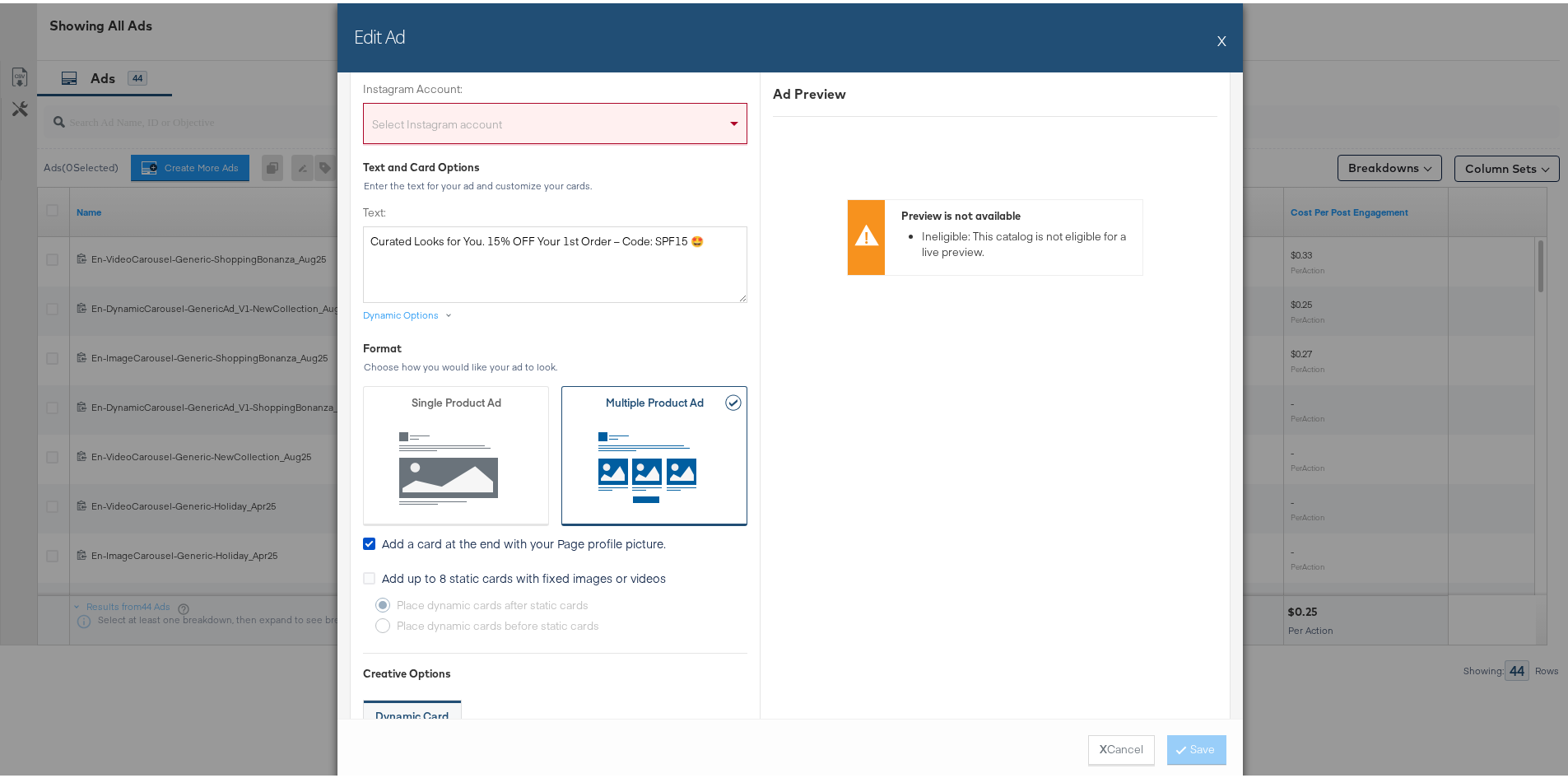
scroll to position [329, 0]
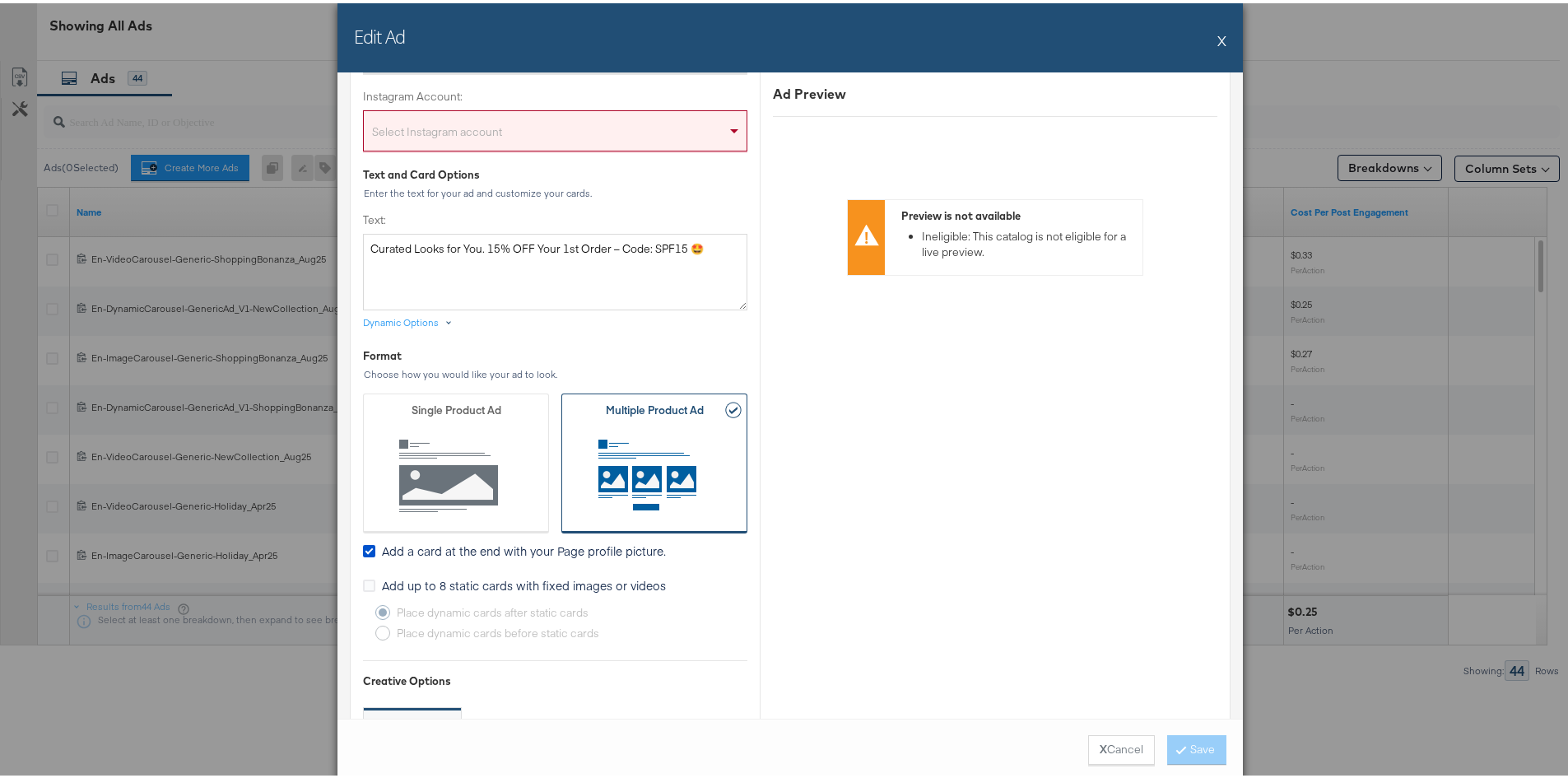
click at [430, 319] on div "Dynamic Options" at bounding box center [401, 319] width 76 height 13
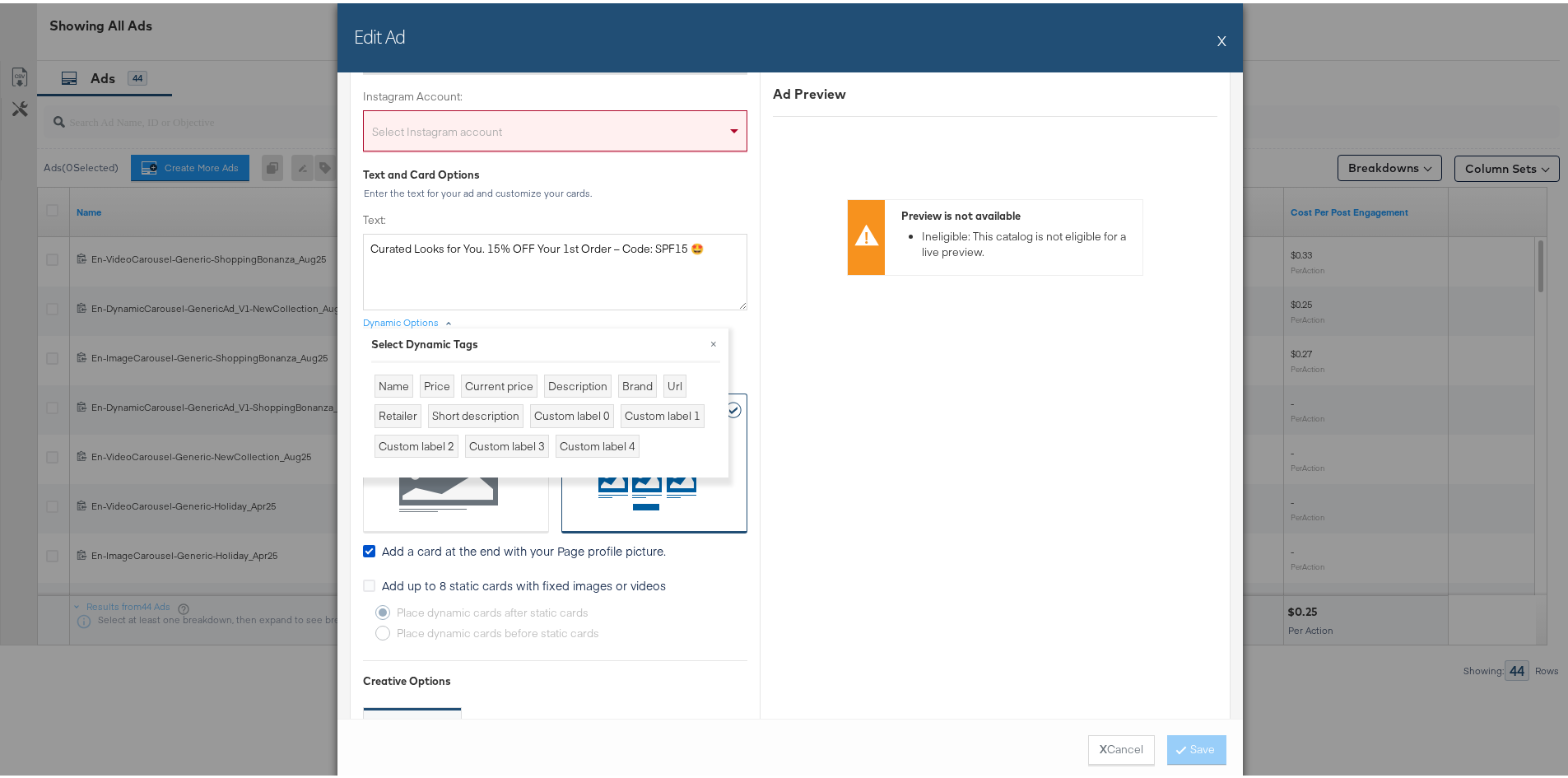
click at [739, 354] on div "Creative Options Identity Choose the pages, images and links that appear in you…" at bounding box center [790, 792] width 855 height 1790
click at [842, 324] on div "Ad Preview Preview is not available Ineligible: This catalog is not eligible fo…" at bounding box center [994, 792] width 470 height 1790
click at [852, 380] on div "Ad Preview Preview is not available Ineligible: This catalog is not eligible fo…" at bounding box center [994, 792] width 470 height 1790
click at [715, 340] on button "×" at bounding box center [713, 340] width 29 height 29
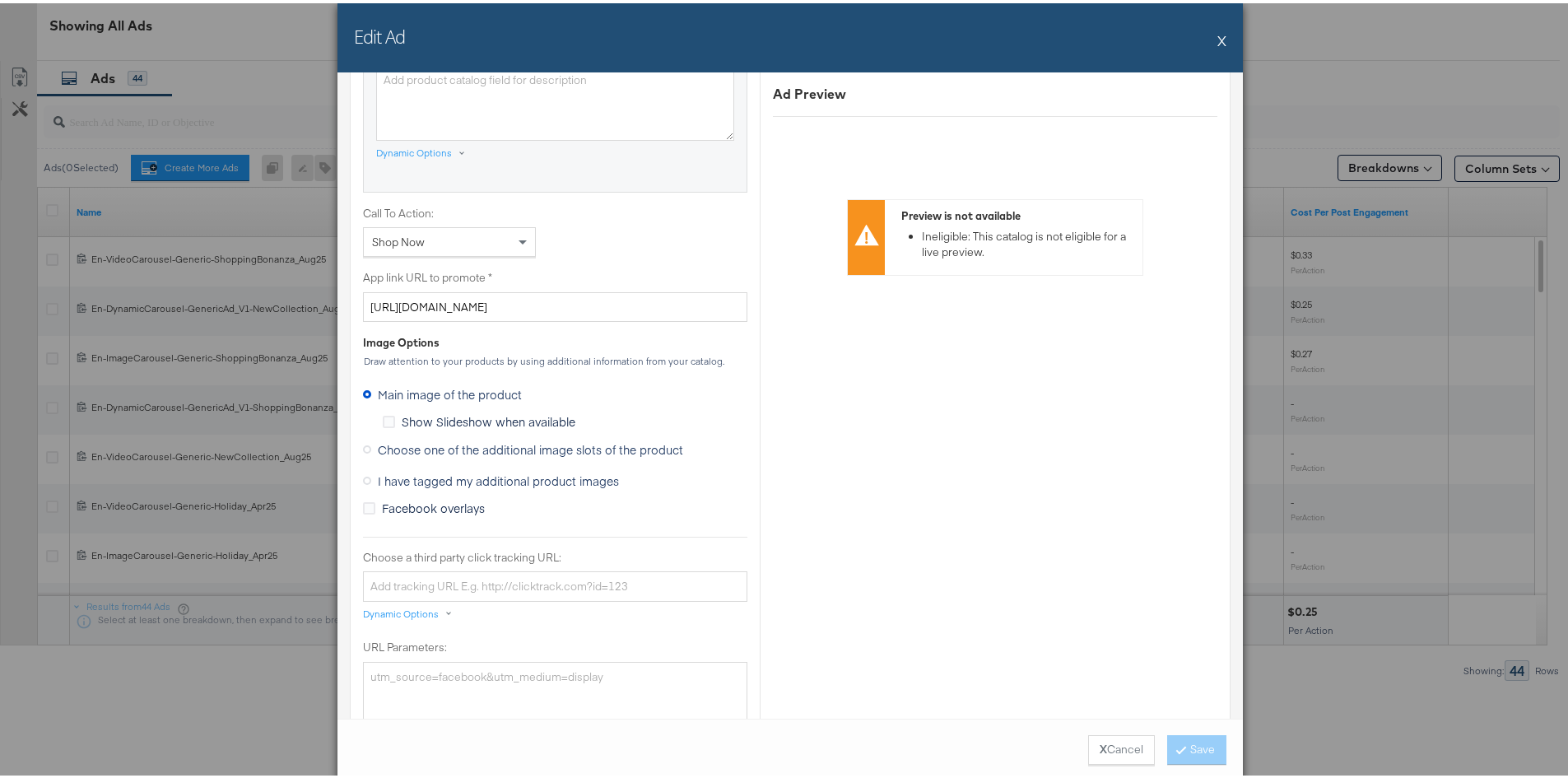
scroll to position [1152, 0]
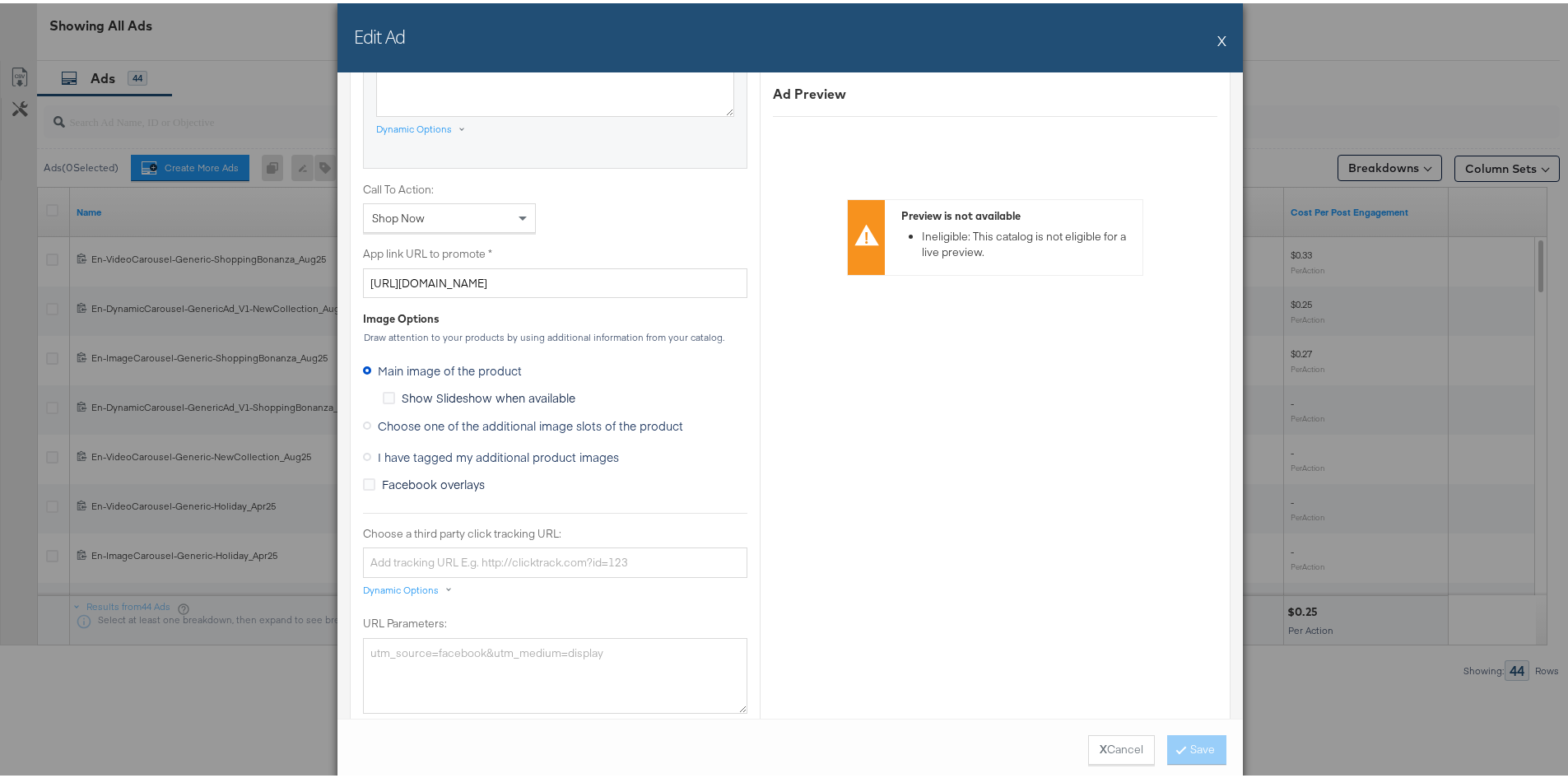
click at [1218, 27] on button "X" at bounding box center [1222, 37] width 9 height 33
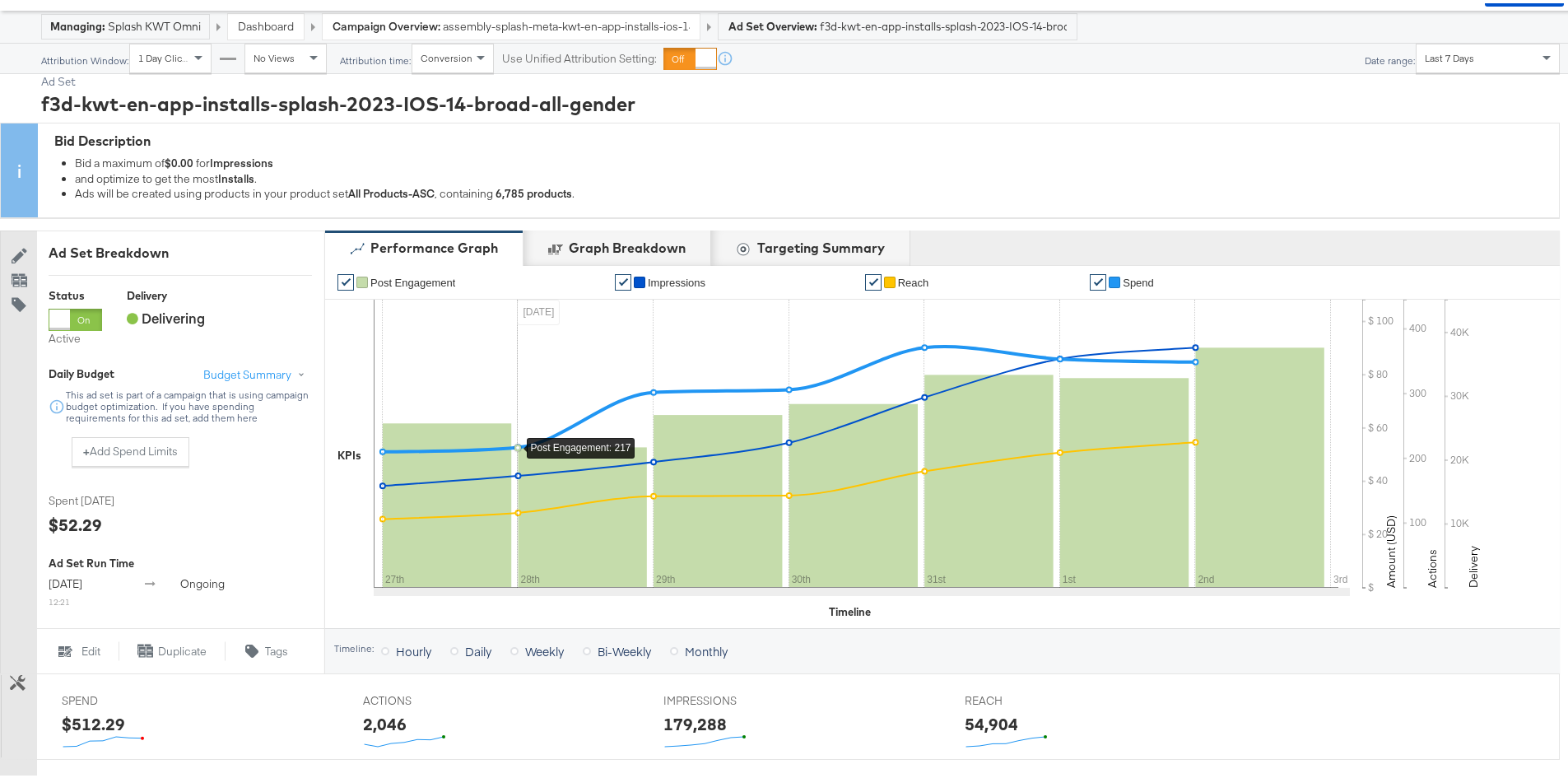
scroll to position [0, 0]
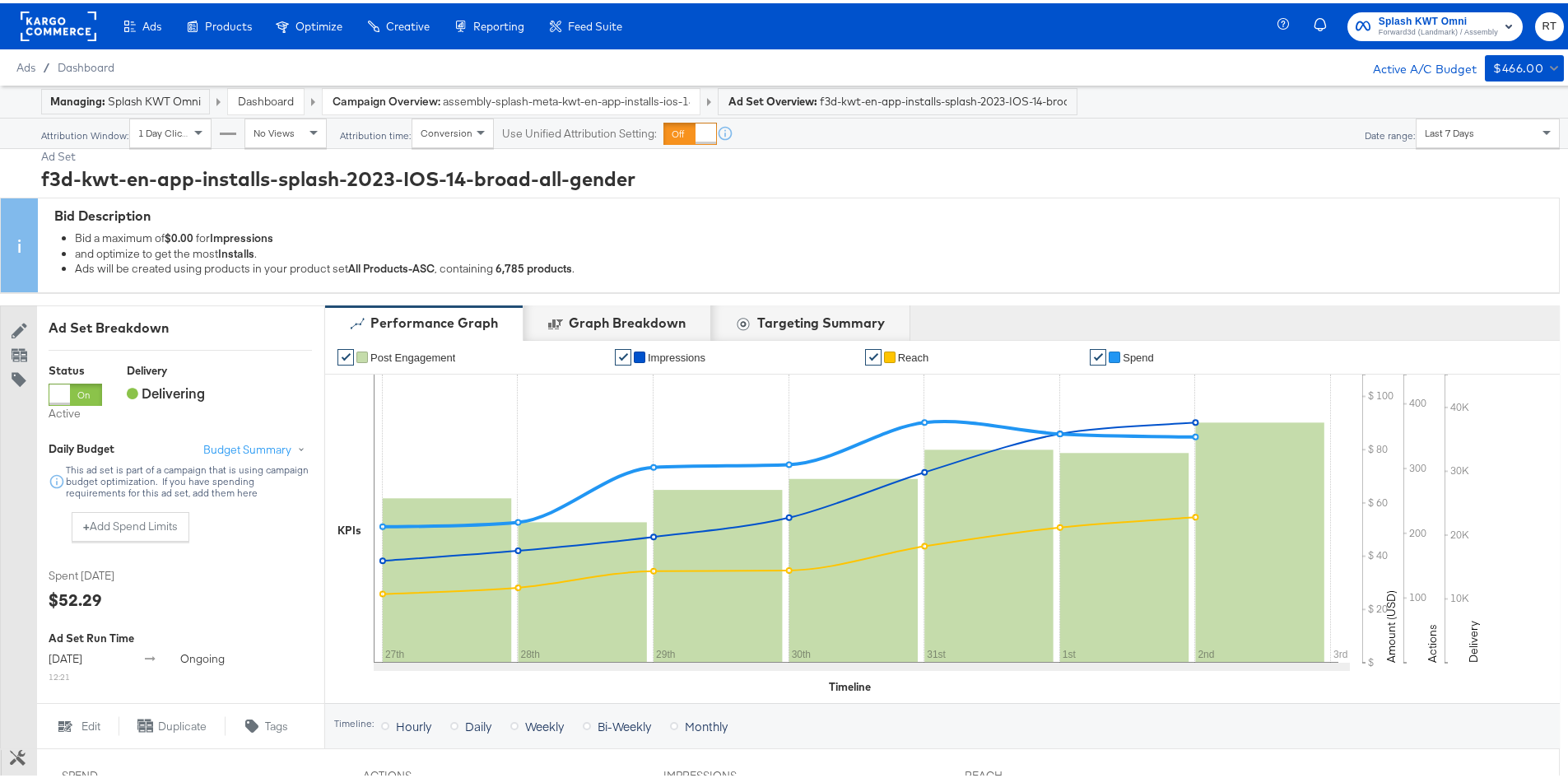
click at [1407, 22] on span "Splash KWT Omni" at bounding box center [1439, 18] width 119 height 17
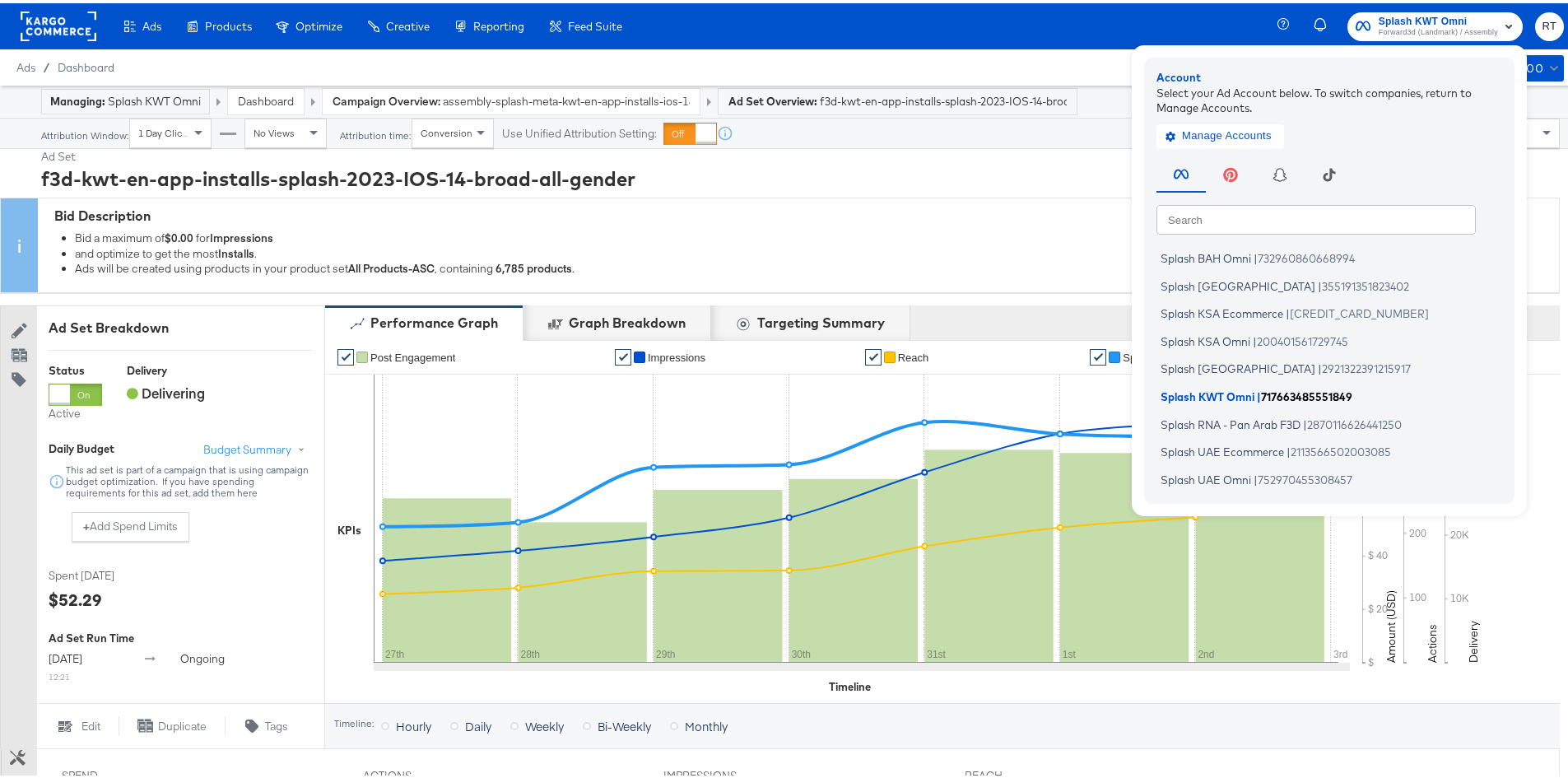
click at [1211, 392] on span "Splash KWT Omni" at bounding box center [1207, 392] width 94 height 13
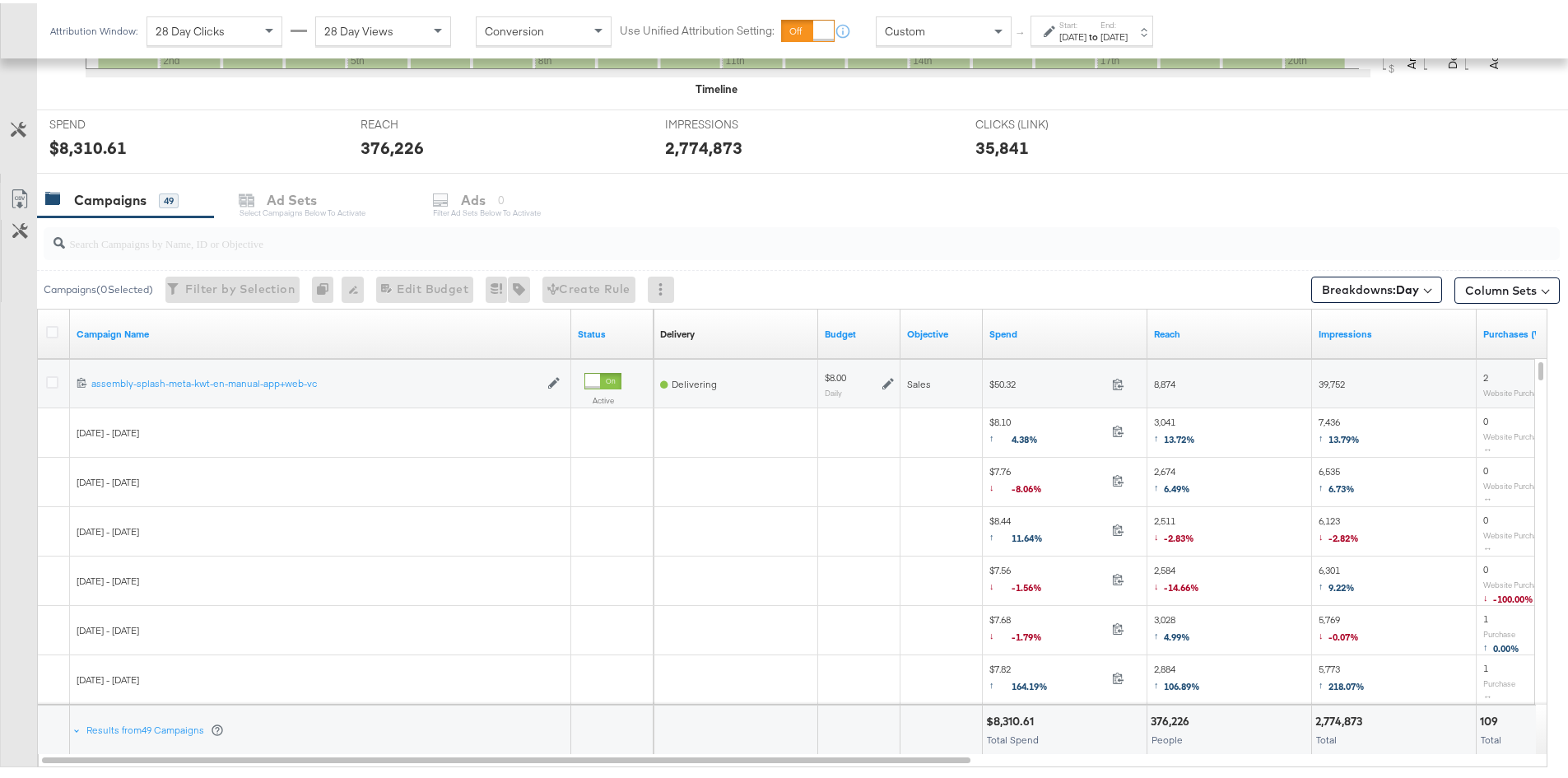
scroll to position [576, 0]
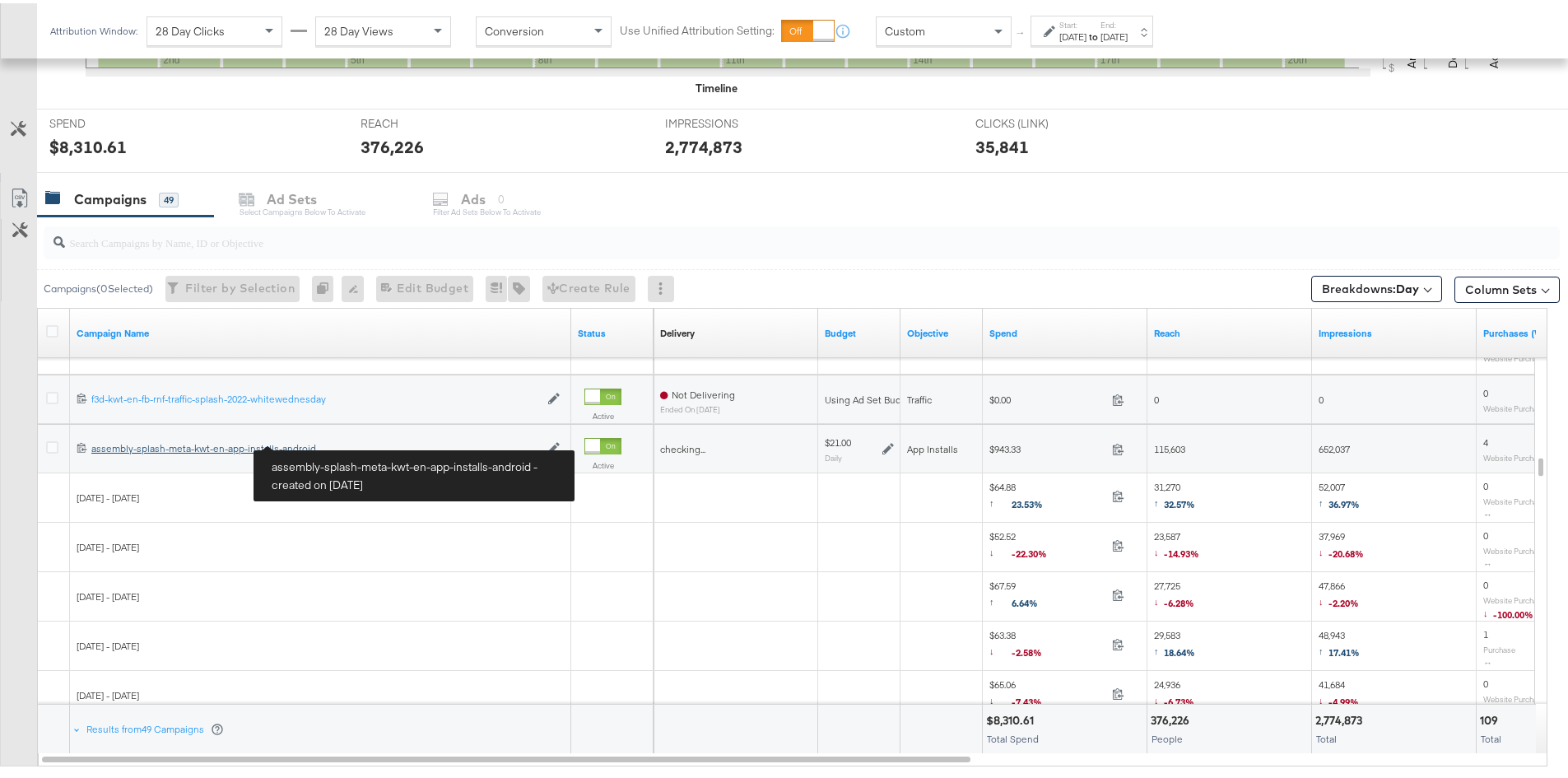
click at [240, 449] on div "assembly-splash-meta-kwt-en-app-installs-android assembly-splash-meta-kwt-en-ap…" at bounding box center [315, 445] width 448 height 13
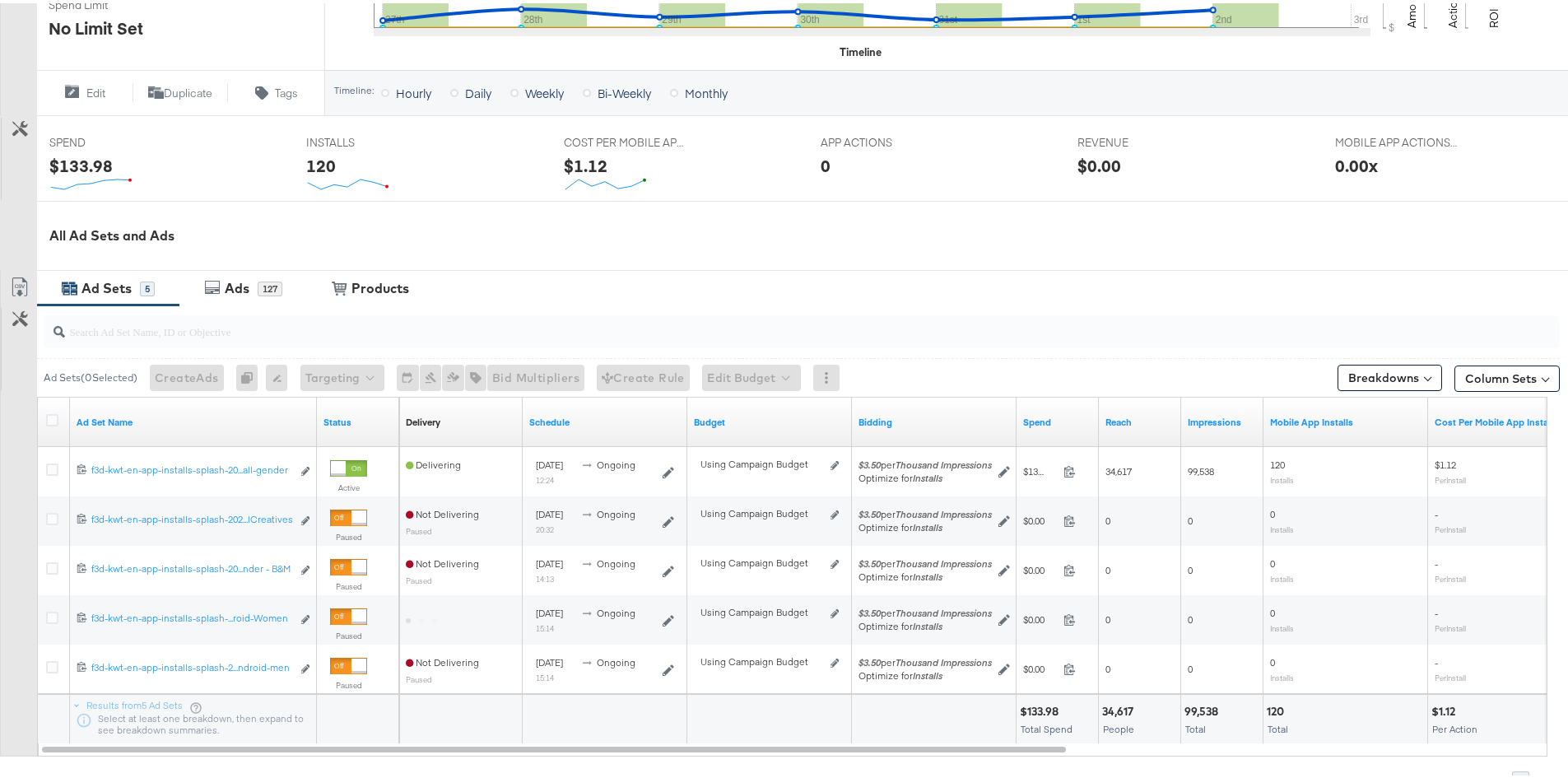
scroll to position [576, 0]
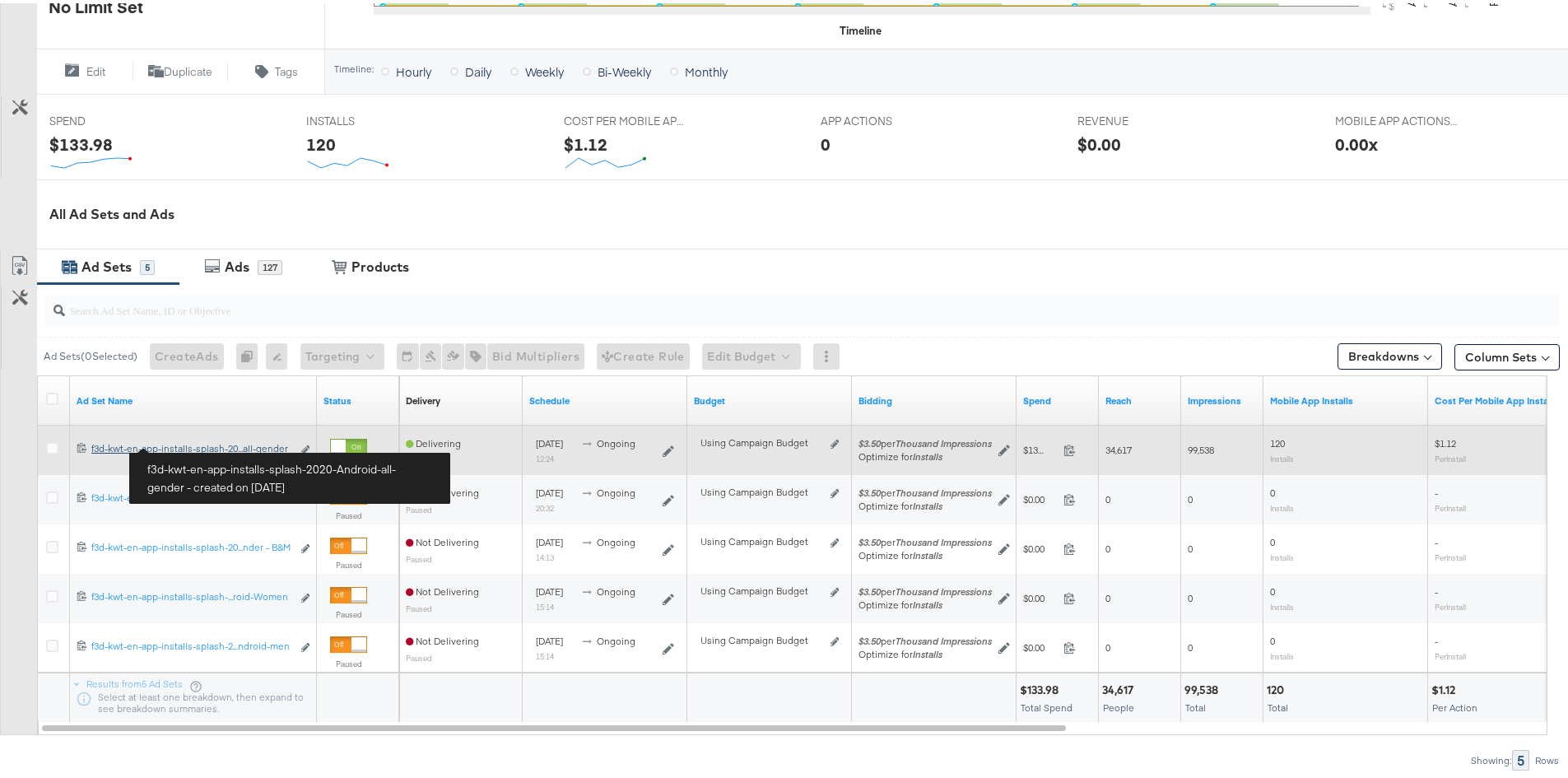
click at [241, 442] on div "f3d-kwt-en-app-installs-splash-2020-Android-all-gender f3d-kwt-en-app-installs-…" at bounding box center [191, 445] width 200 height 13
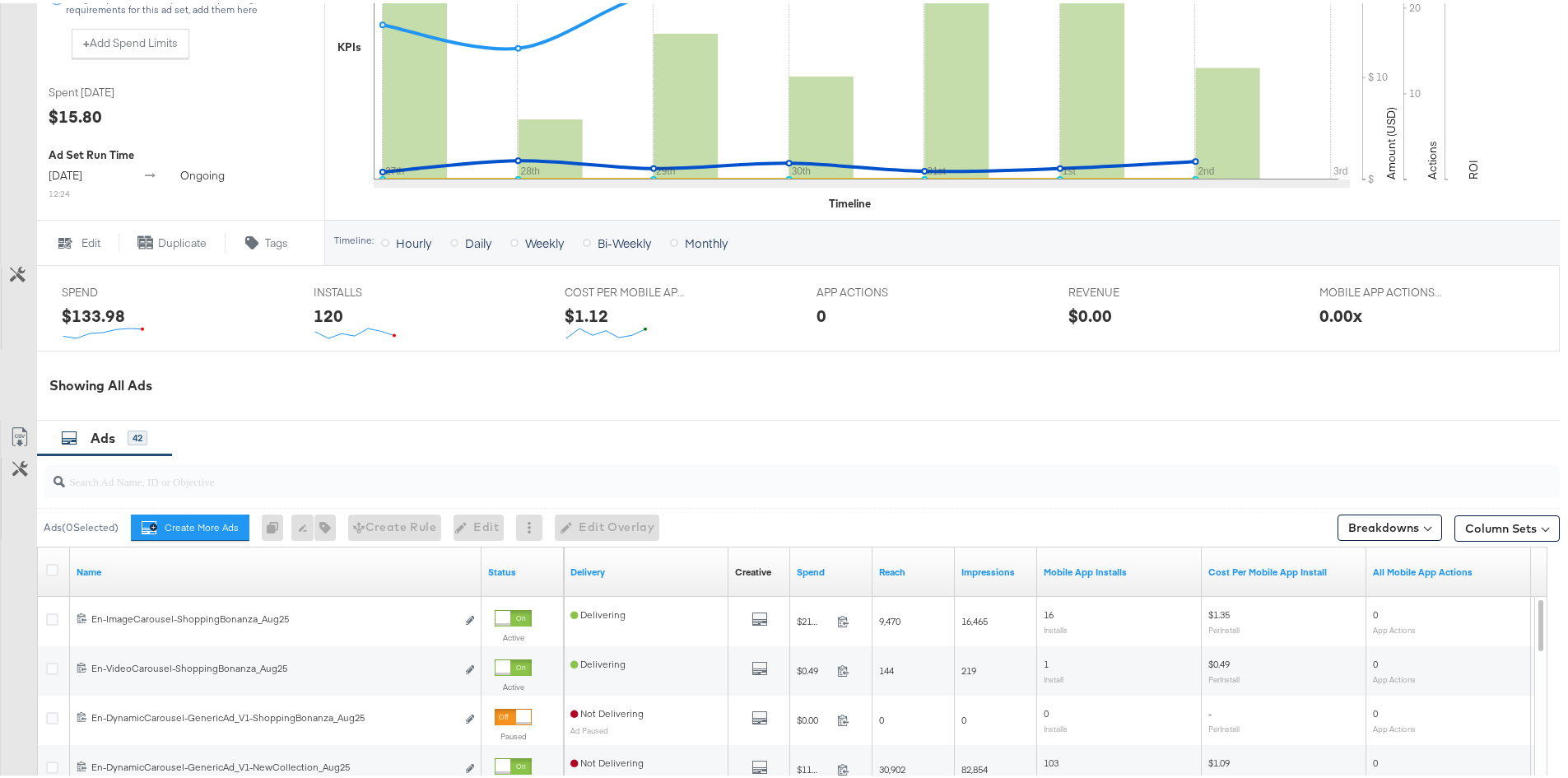
scroll to position [741, 0]
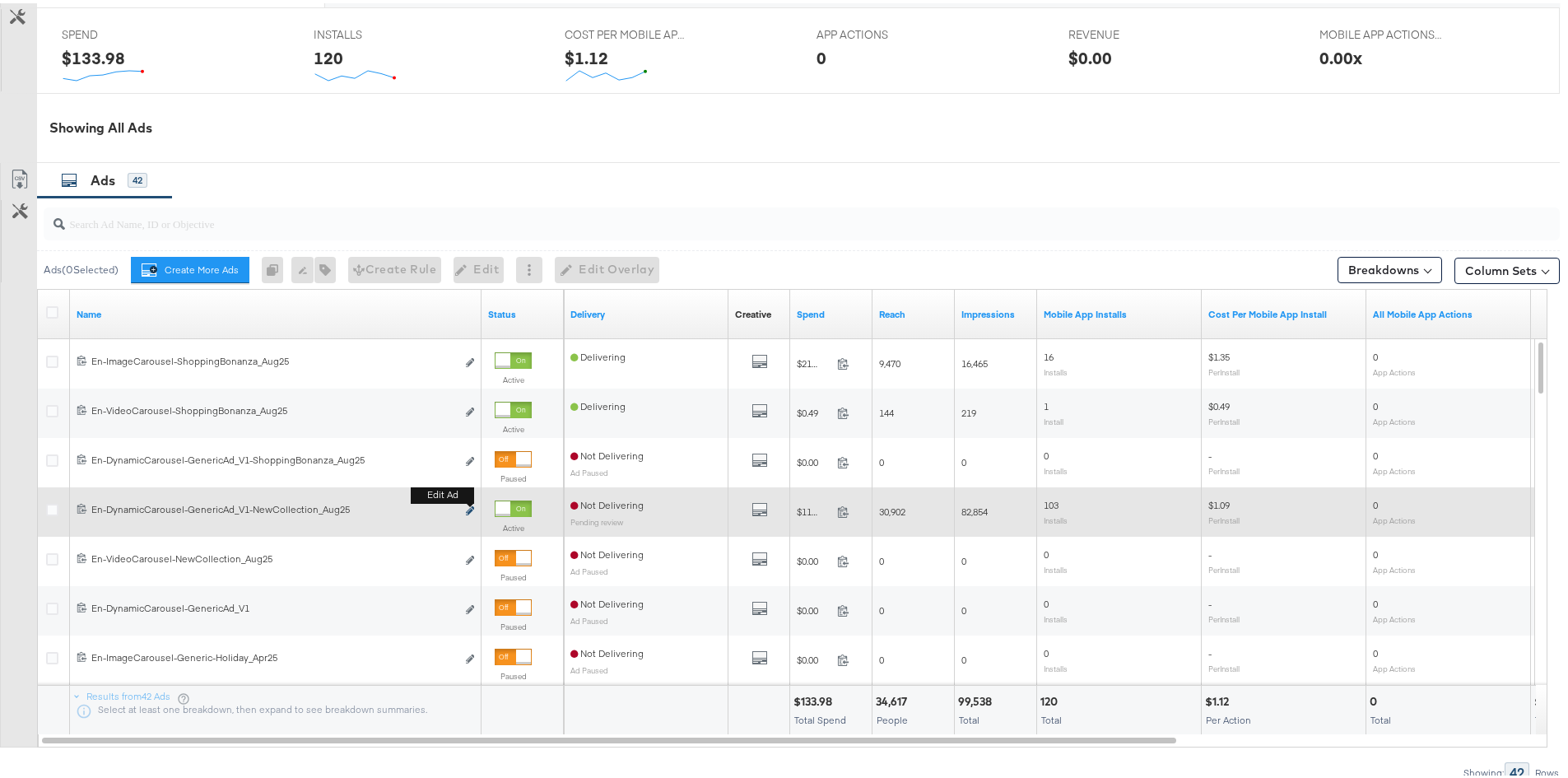
click at [474, 512] on icon "link" at bounding box center [470, 507] width 9 height 9
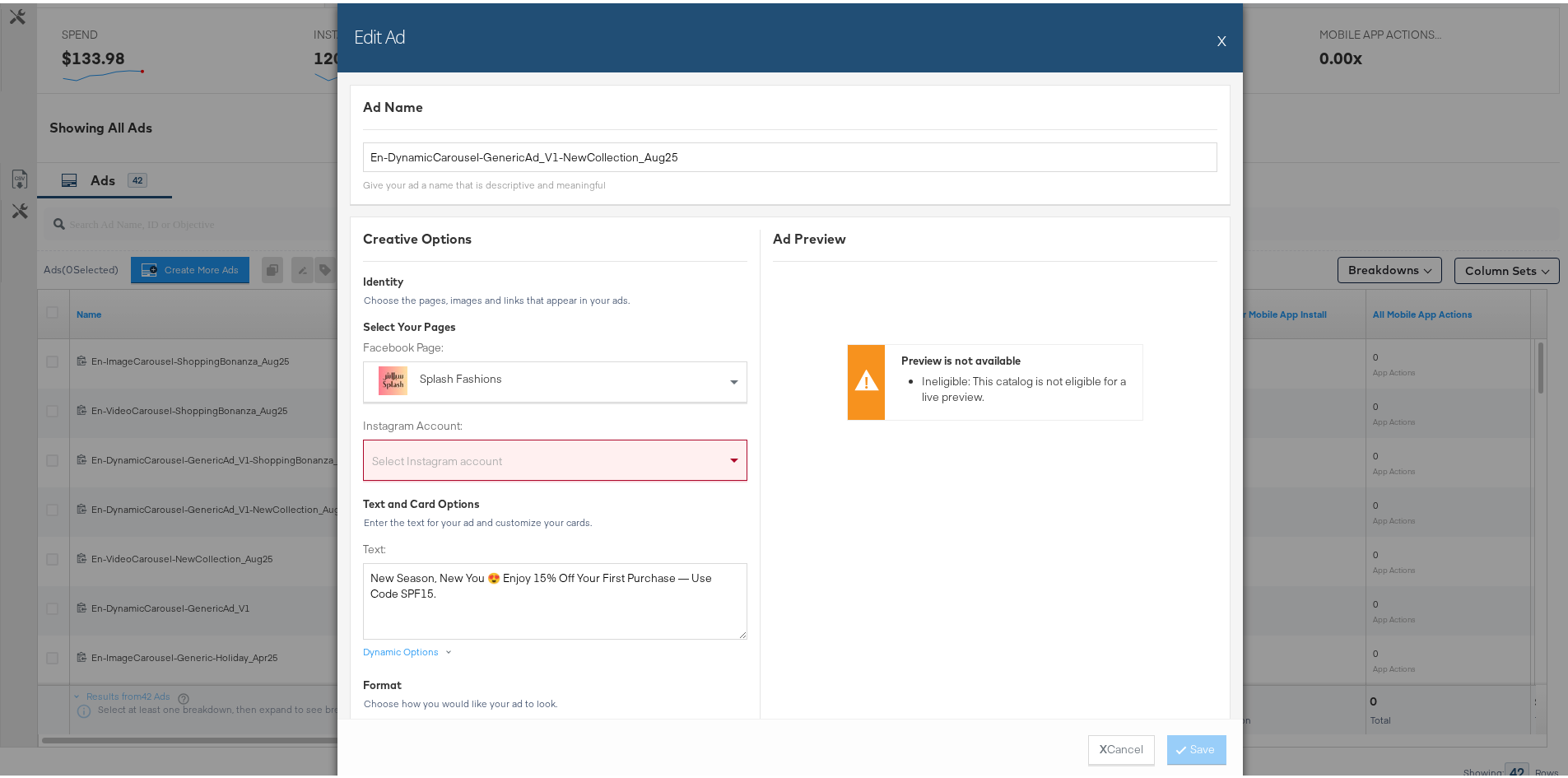
click at [956, 226] on div "Ad Preview" at bounding box center [994, 235] width 444 height 19
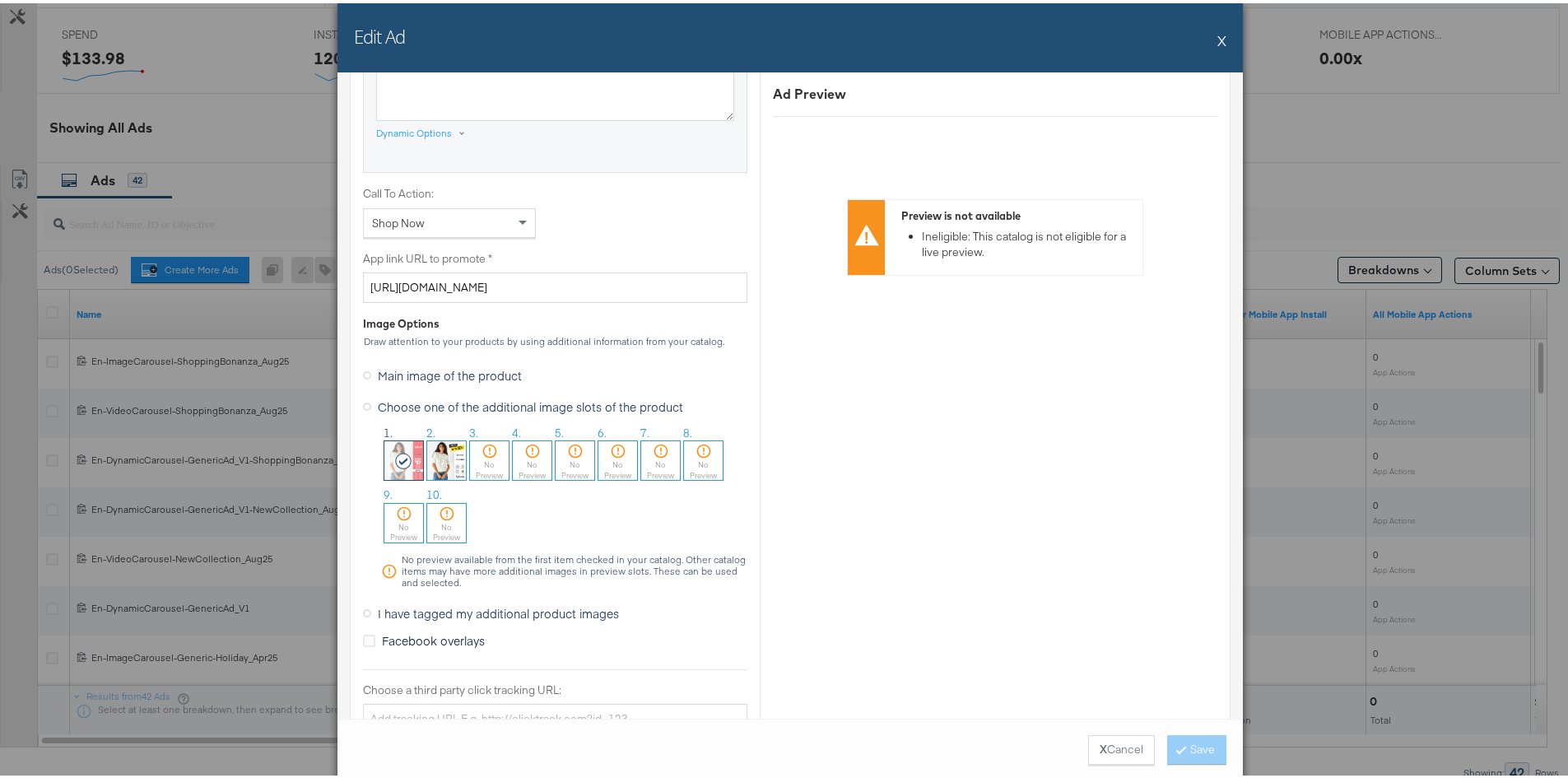
scroll to position [1152, 0]
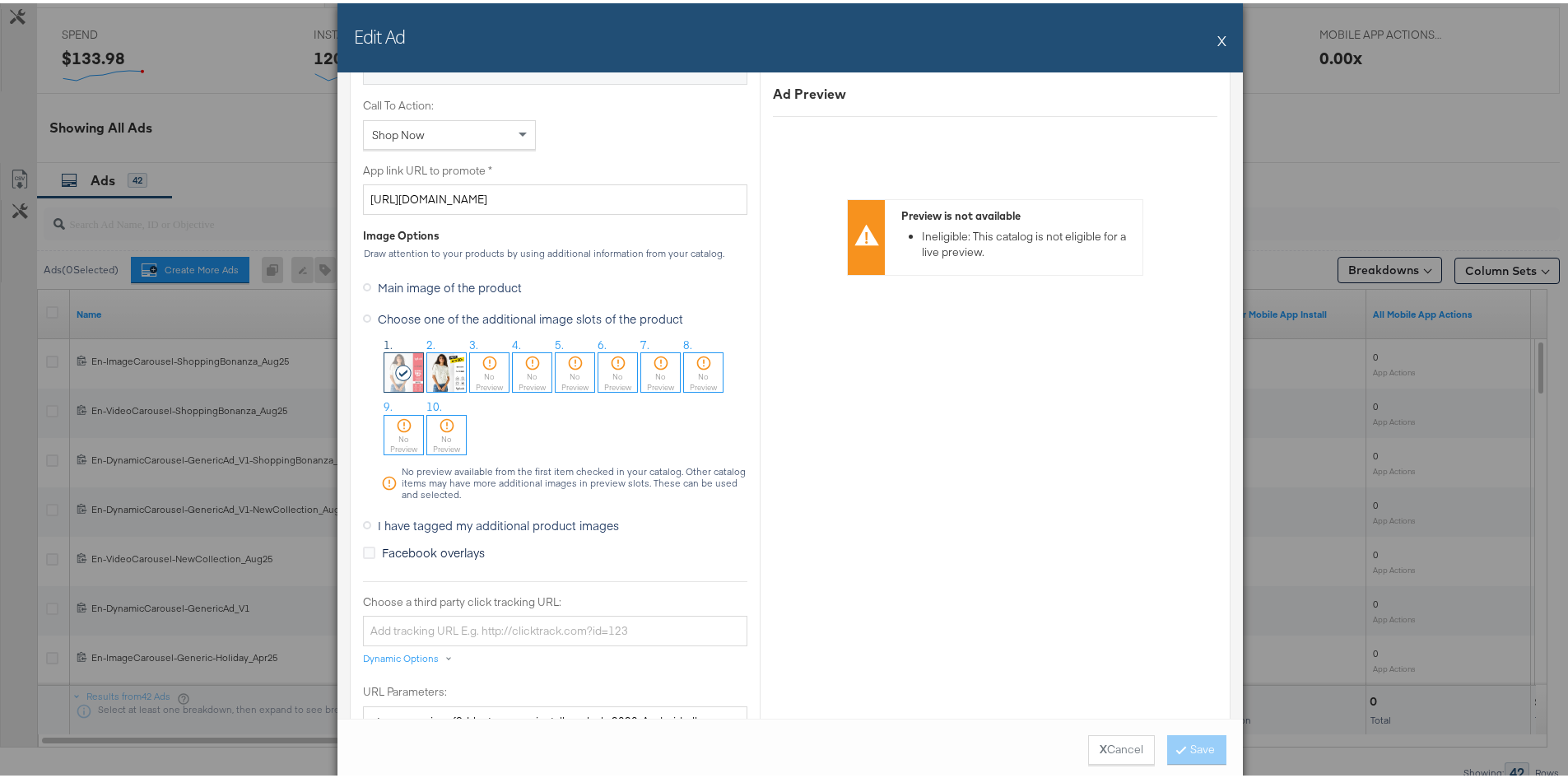
click at [363, 285] on icon at bounding box center [367, 285] width 9 height 9
click at [0, 0] on input "Main image of the product" at bounding box center [0, 0] width 0 height 0
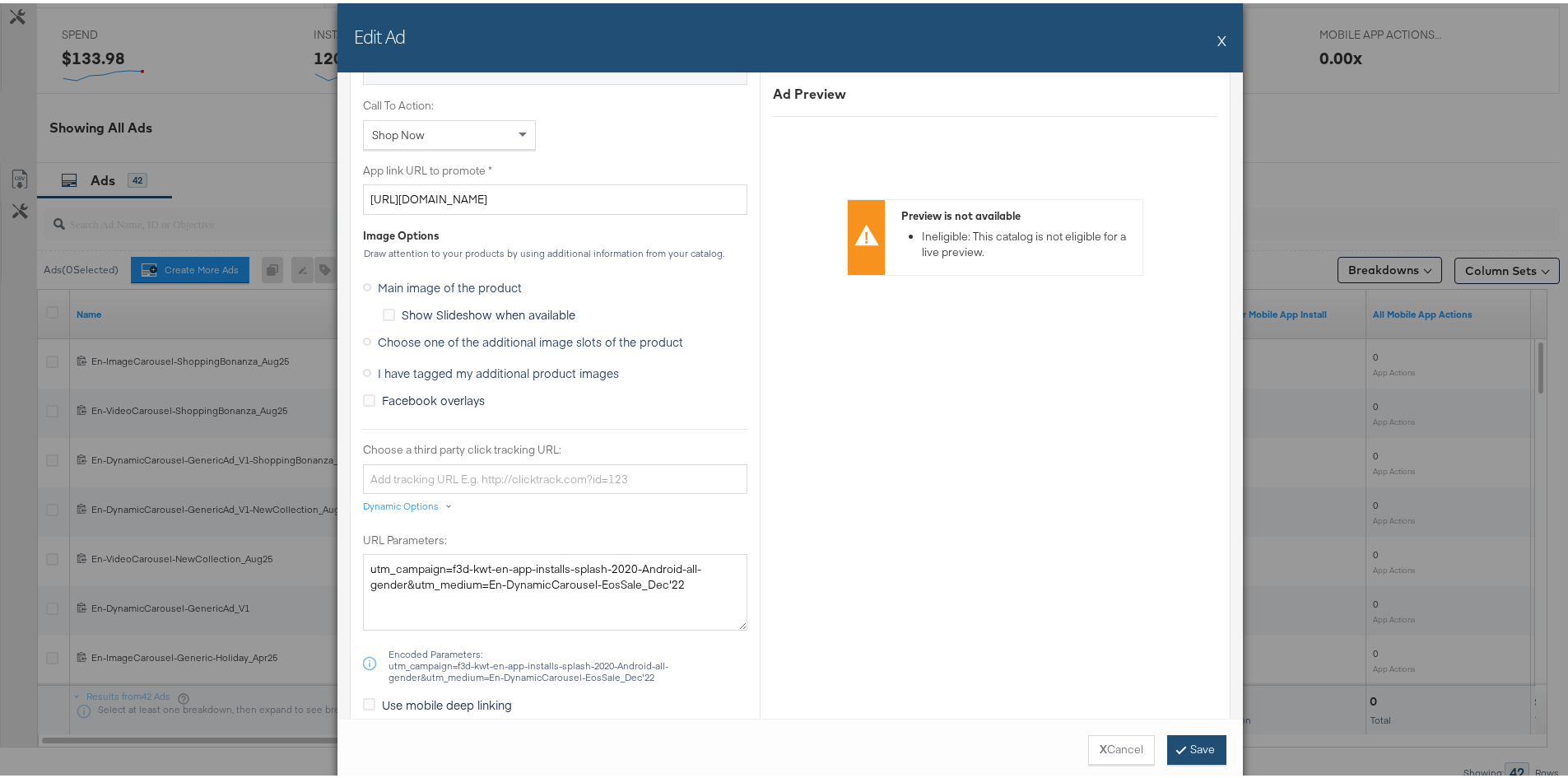
click at [1197, 743] on button "Save" at bounding box center [1197, 747] width 60 height 29
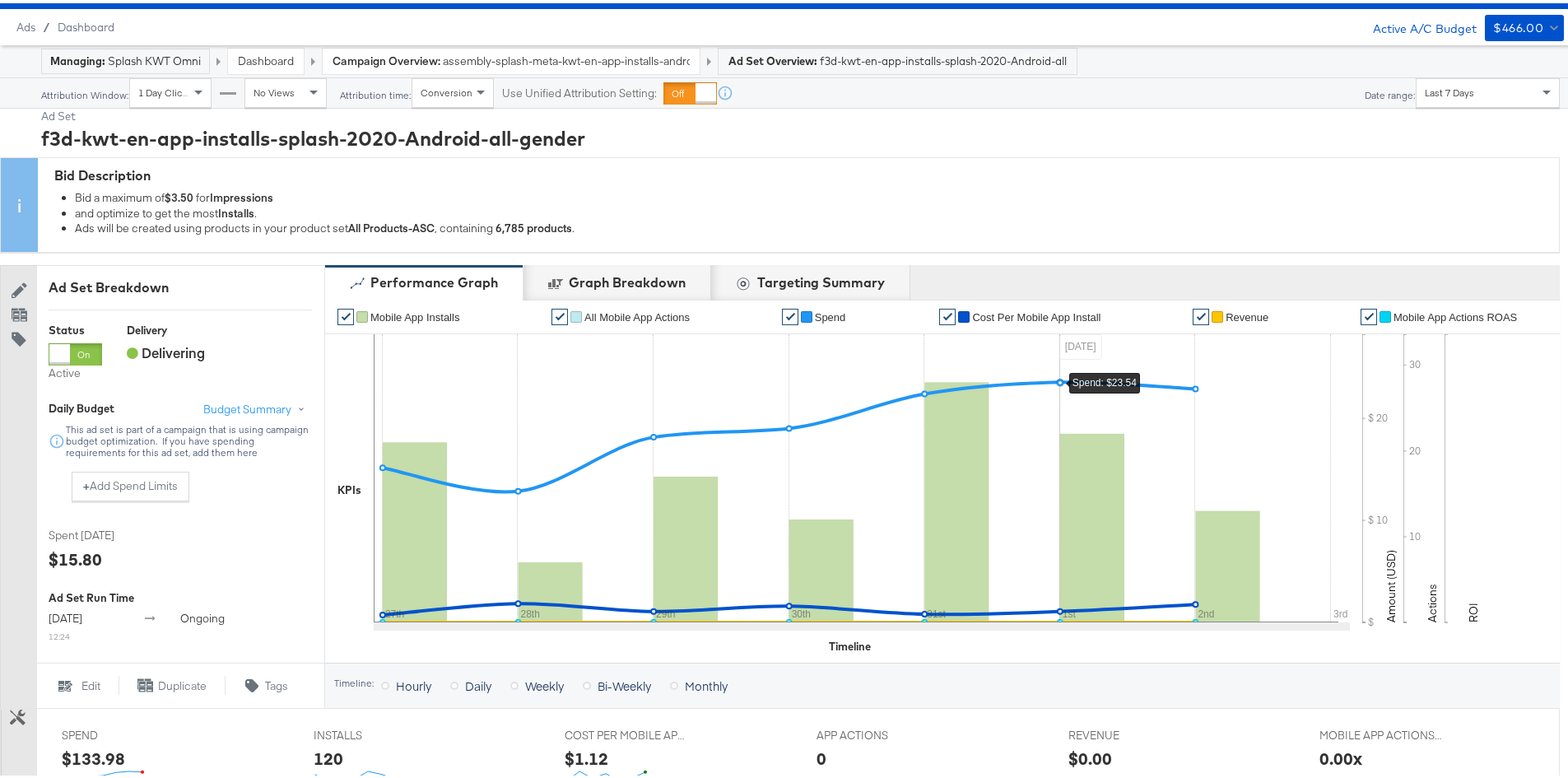
scroll to position [0, 0]
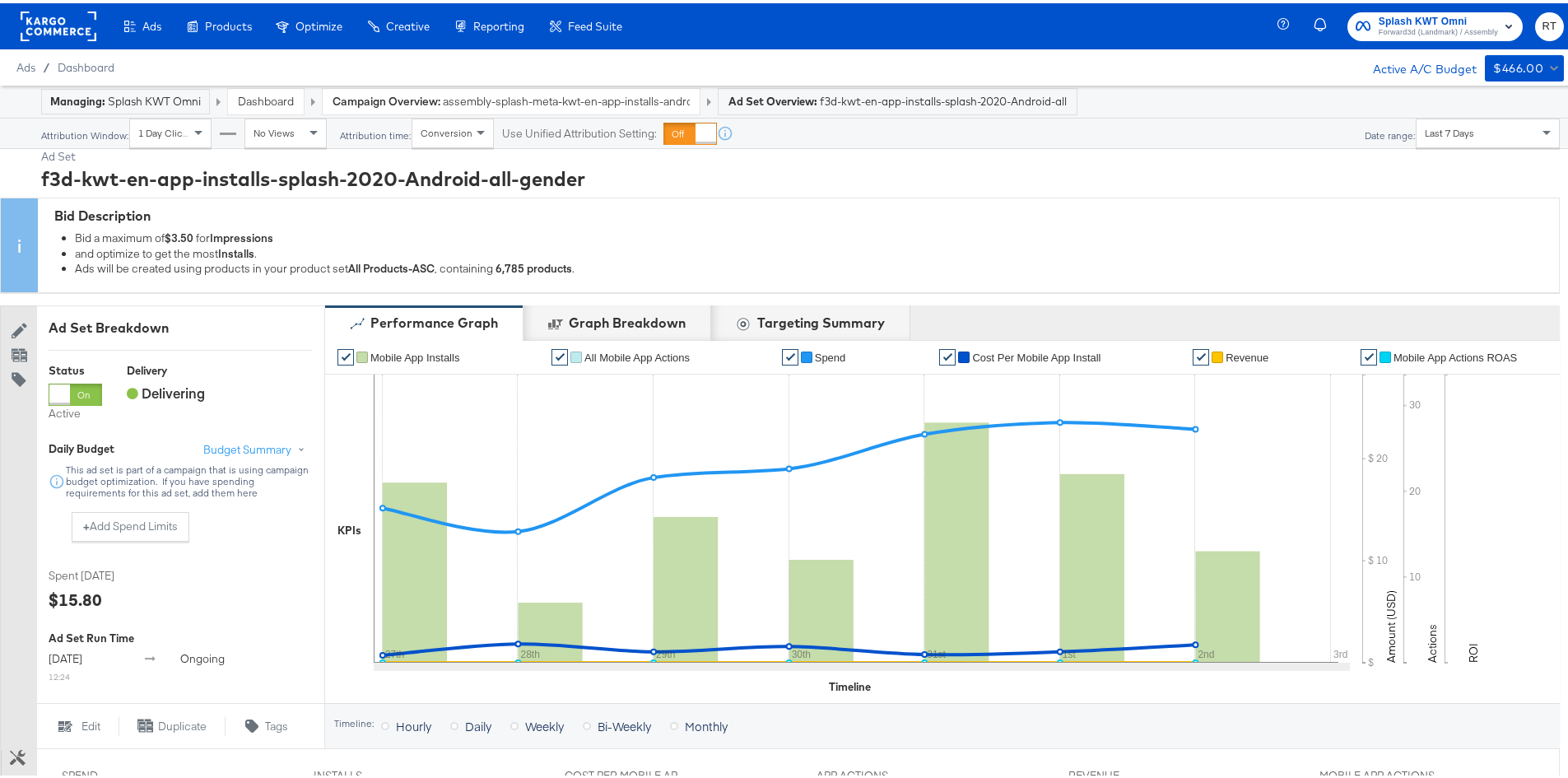
click at [1446, 25] on span "Forward3d (Landmark) / Assembly" at bounding box center [1439, 29] width 119 height 13
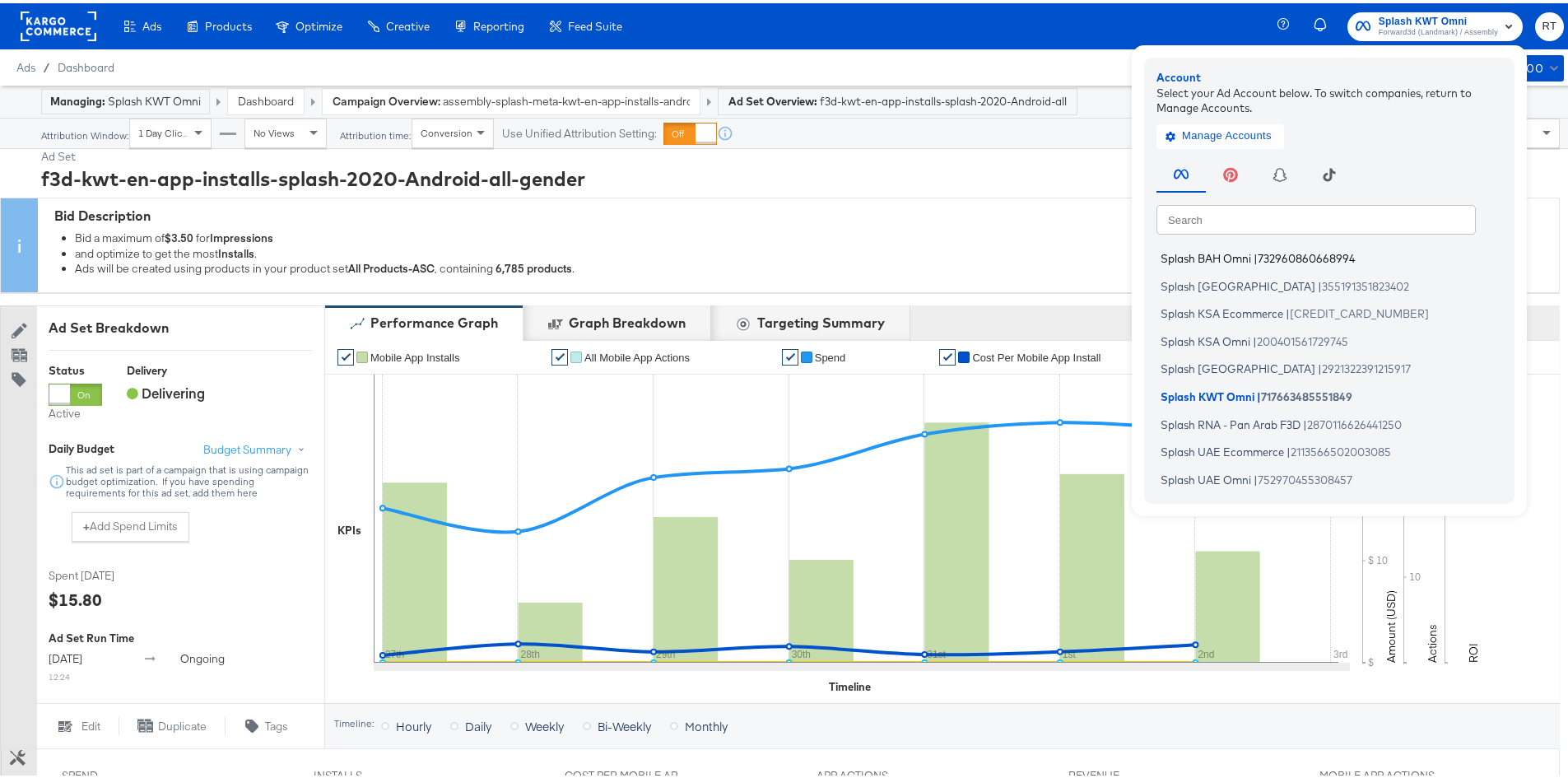
click at [1190, 265] on li "Splash BAH Omni | 732960860668994" at bounding box center [1333, 256] width 354 height 24
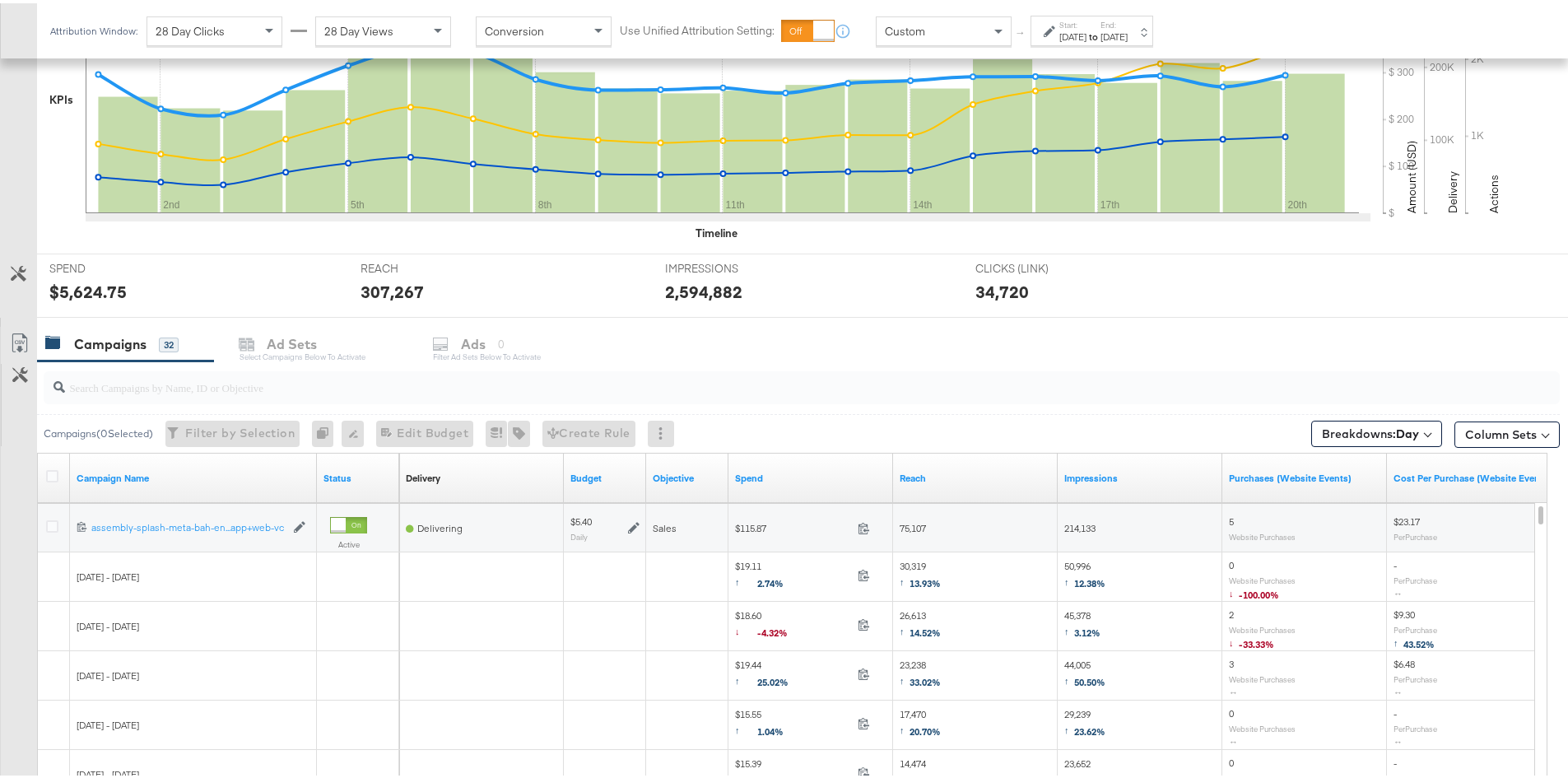
scroll to position [659, 0]
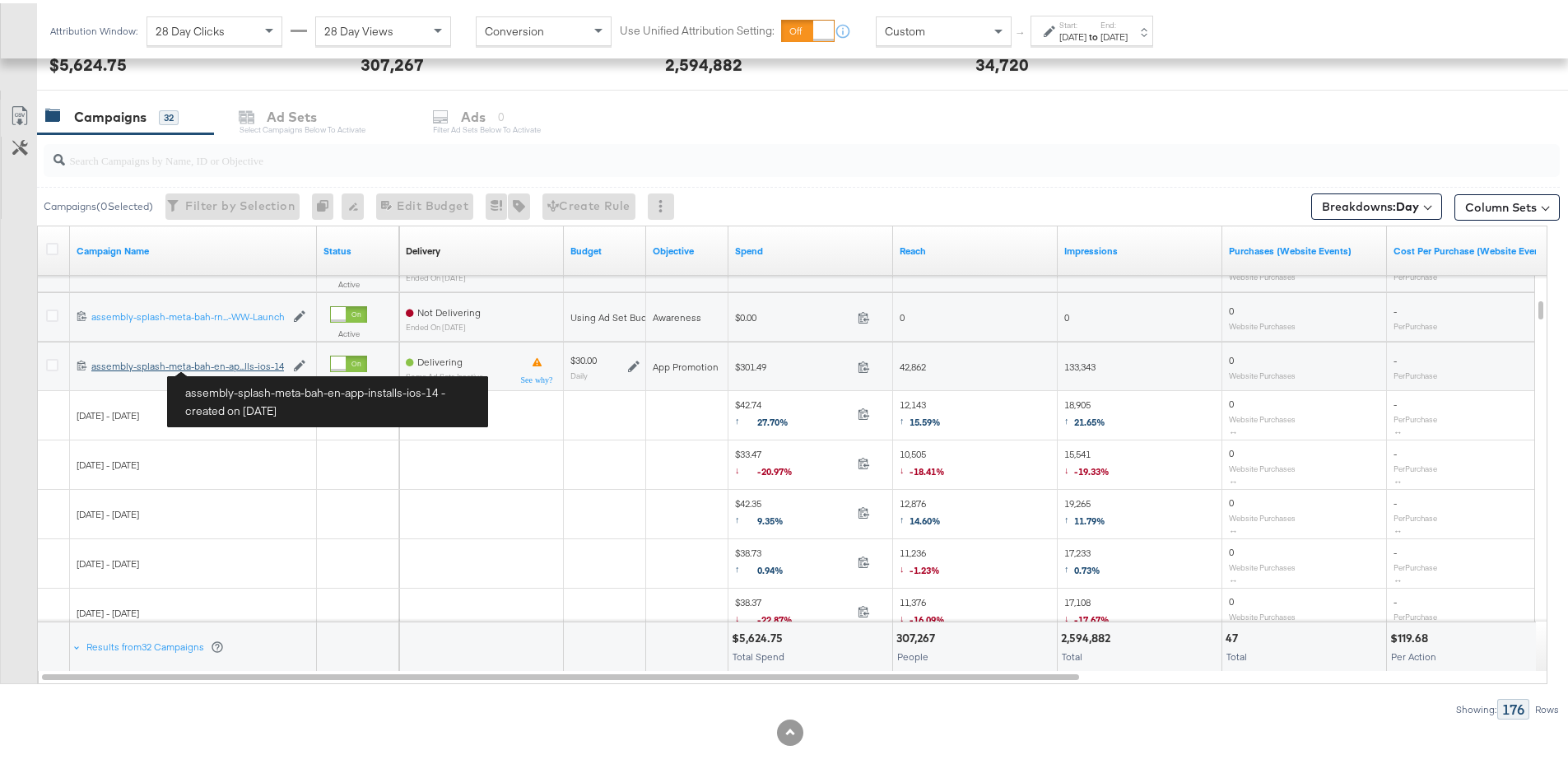
click at [229, 366] on div "assembly-splash-meta-bah-en-app-installs-ios-14 assembly-splash-meta-bah-en-ap.…" at bounding box center [188, 362] width 193 height 13
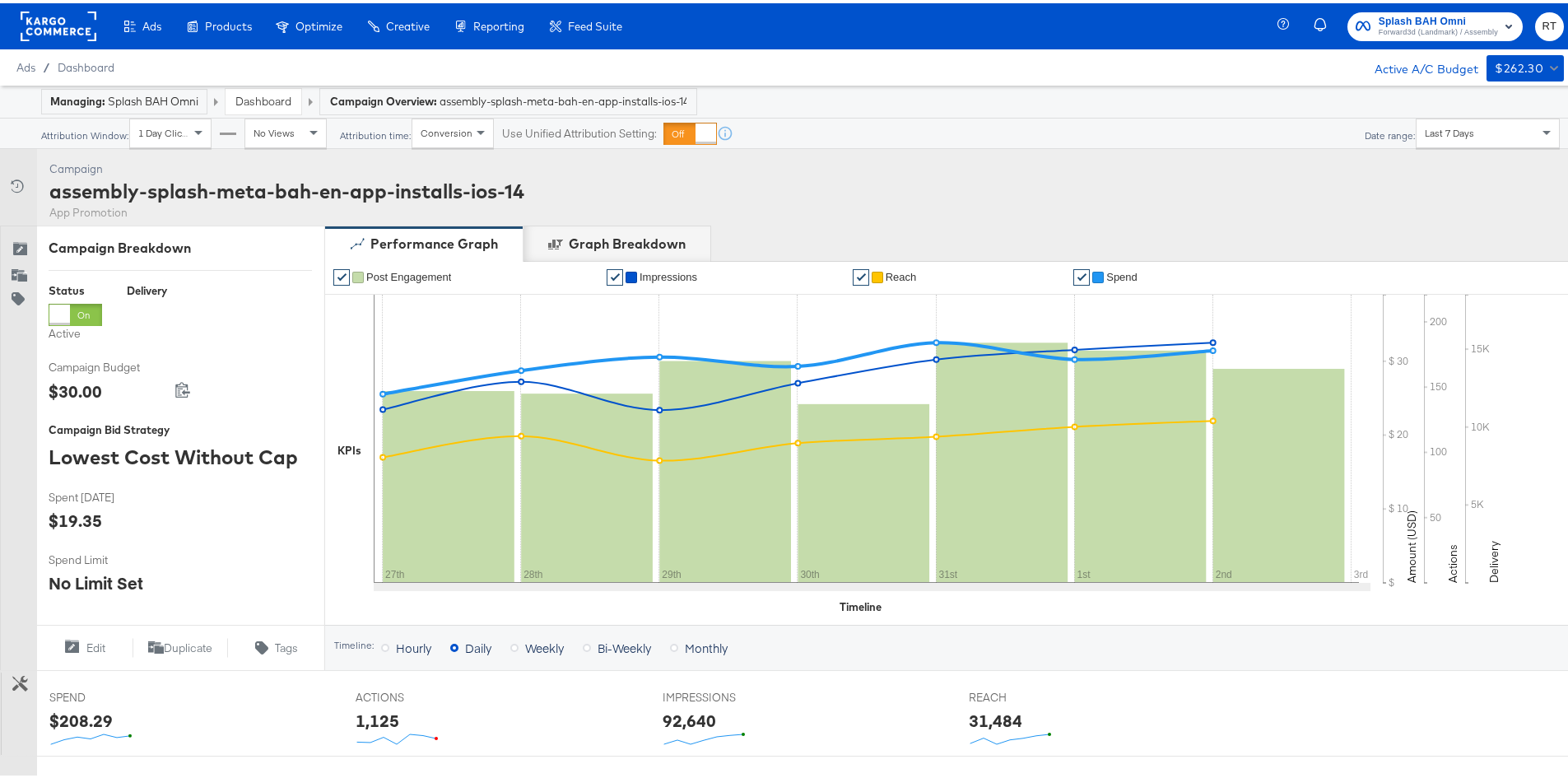
scroll to position [614, 0]
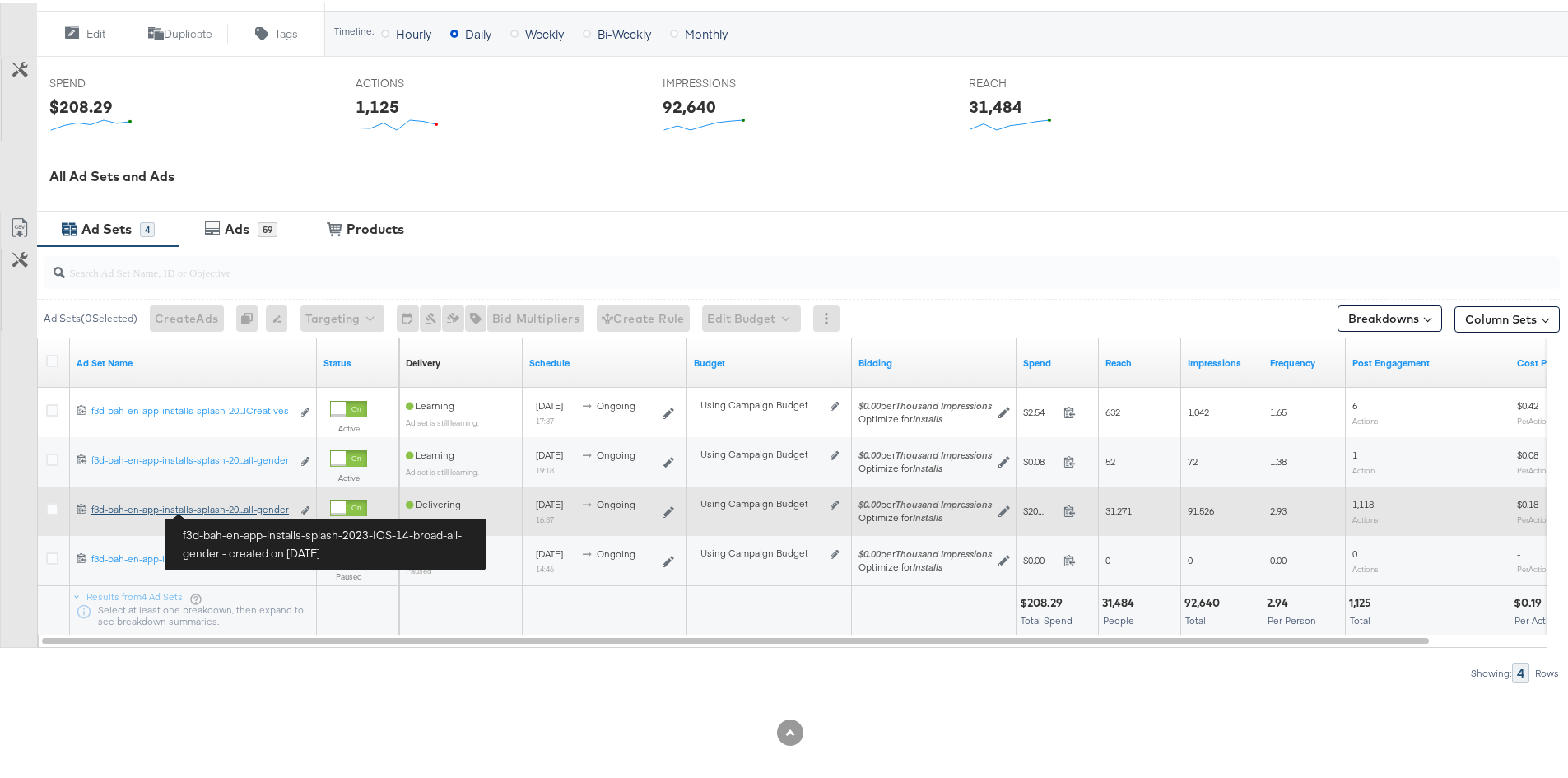
click at [226, 508] on div "f3d-bah-en-app-installs-splash-2023-IOS-14-broad-all-gender f3d-bah-en-app-inst…" at bounding box center [191, 505] width 200 height 13
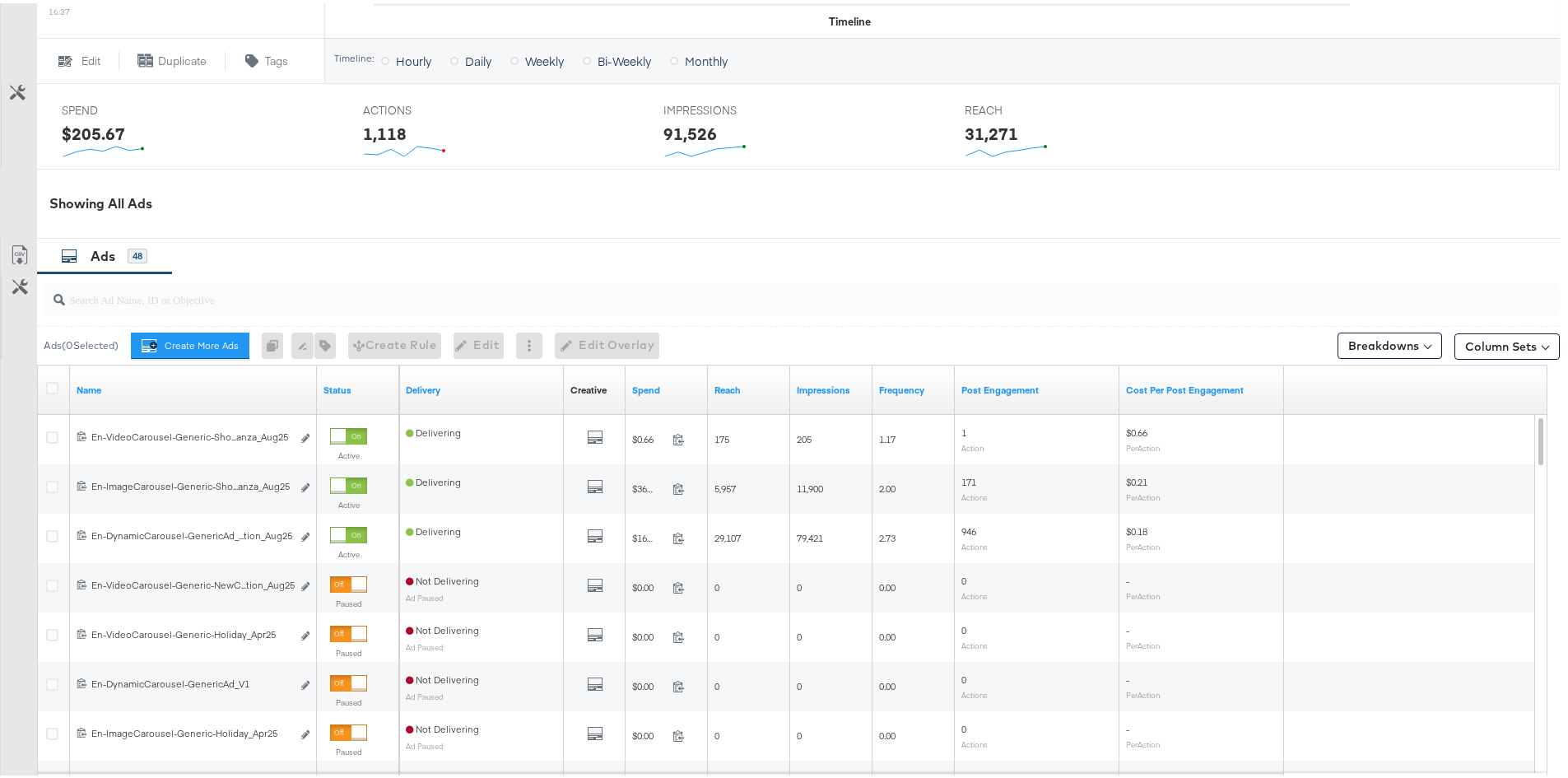
scroll to position [824, 0]
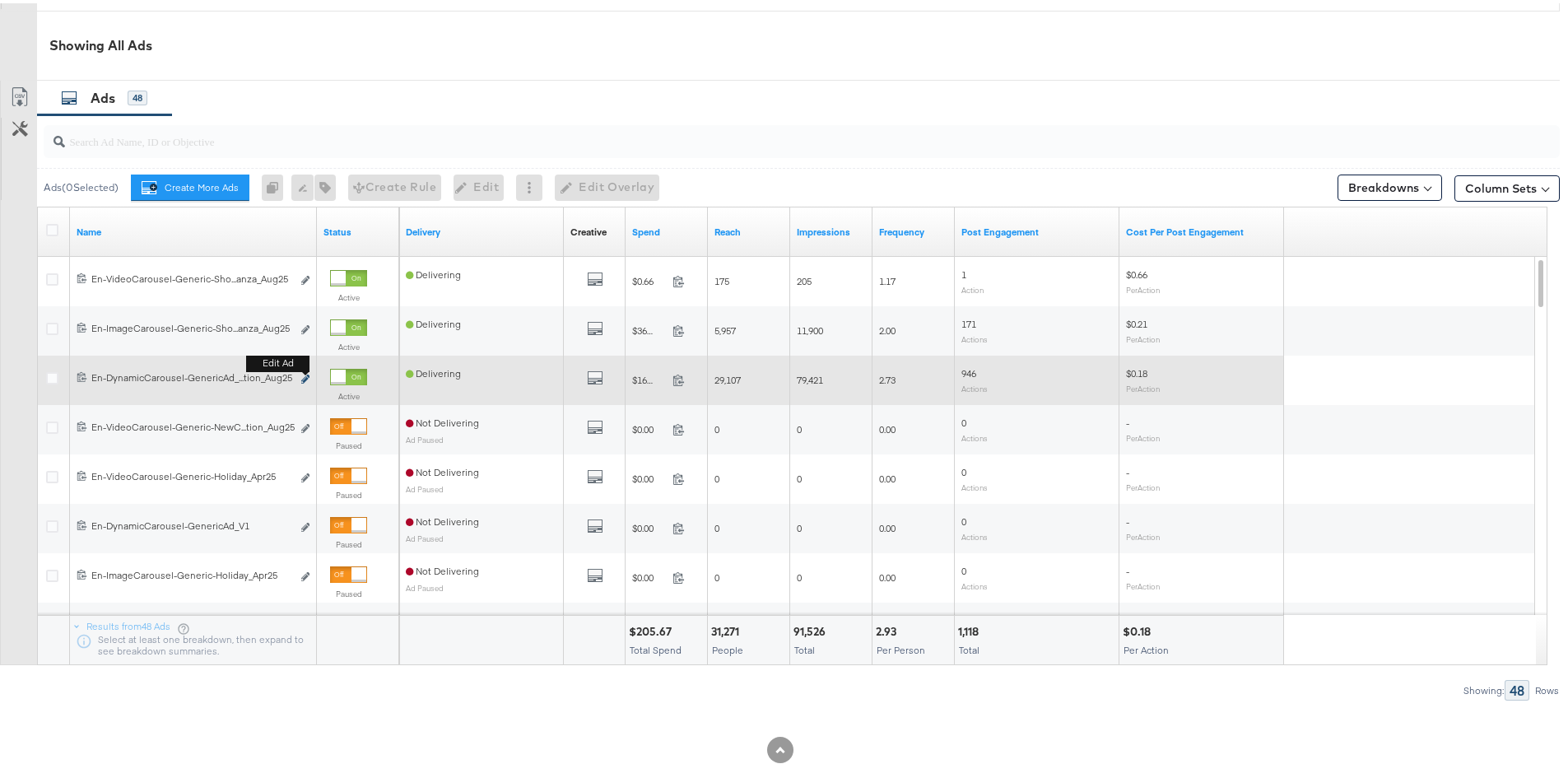
click at [306, 373] on button "Edit ad" at bounding box center [304, 377] width 9 height 17
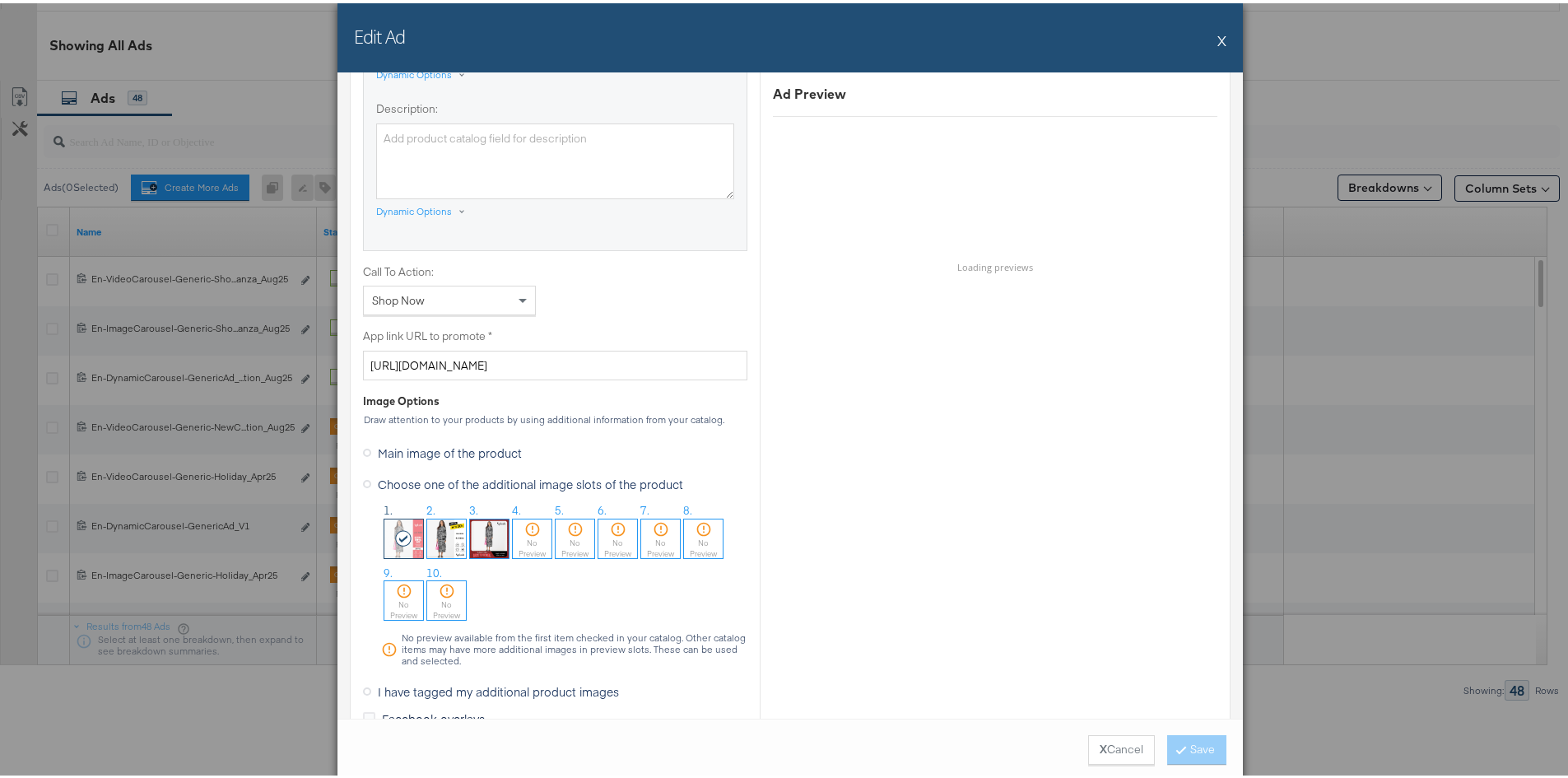
scroll to position [1317, 0]
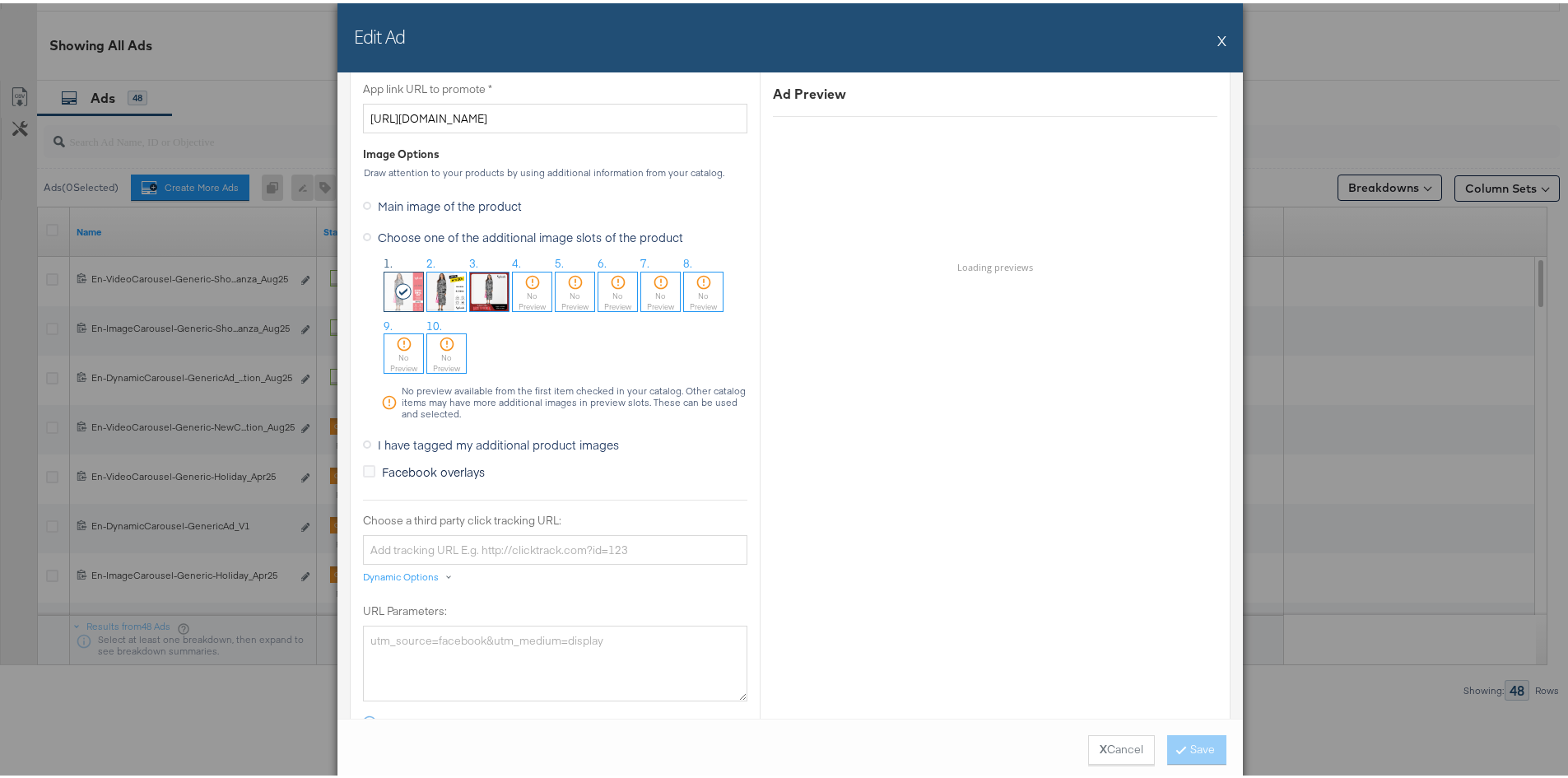
click at [363, 208] on label "Main image of the product" at bounding box center [446, 202] width 166 height 25
click at [0, 0] on input "Main image of the product" at bounding box center [0, 0] width 0 height 0
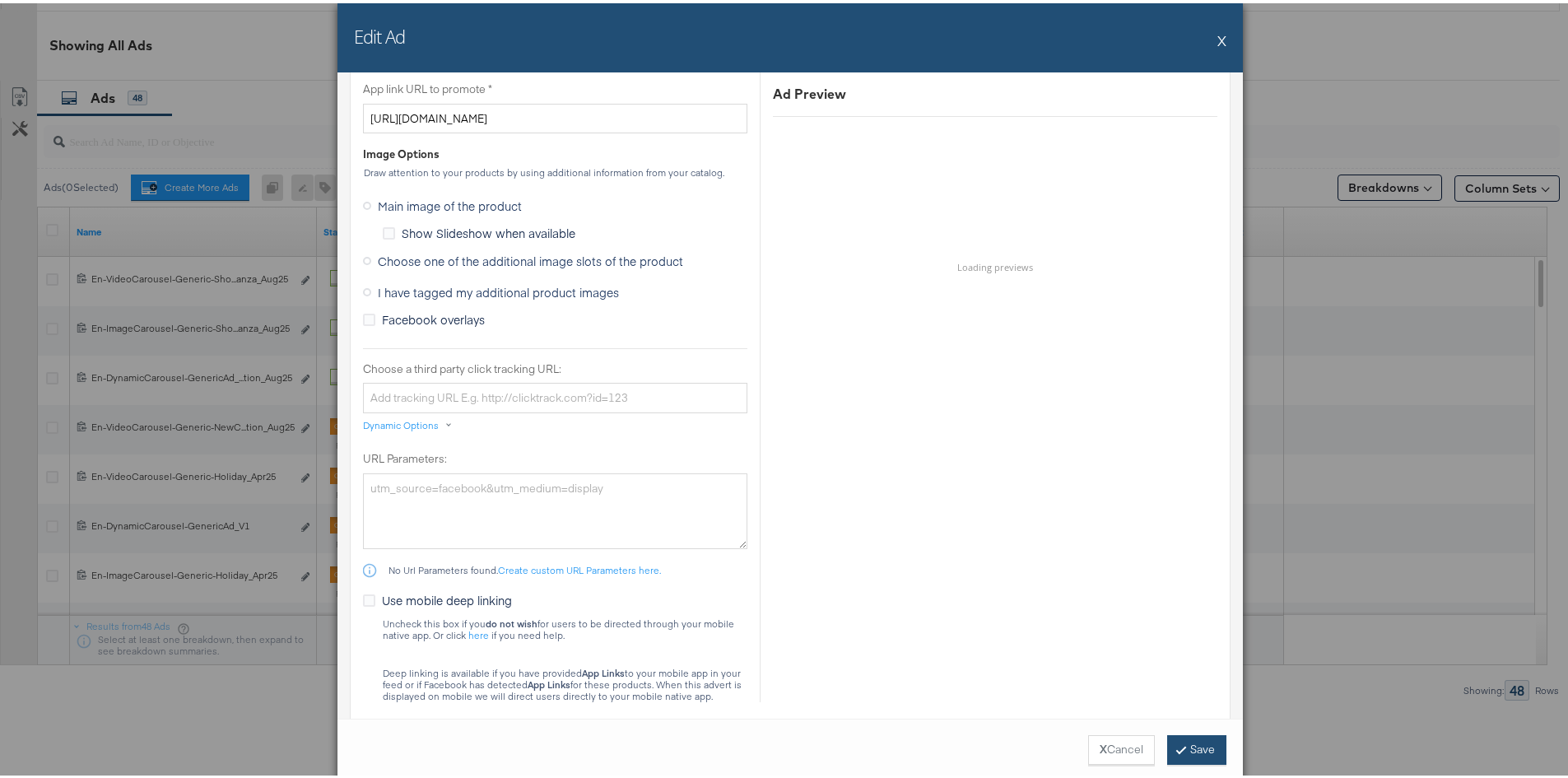
click at [1179, 736] on button "Save" at bounding box center [1197, 747] width 60 height 29
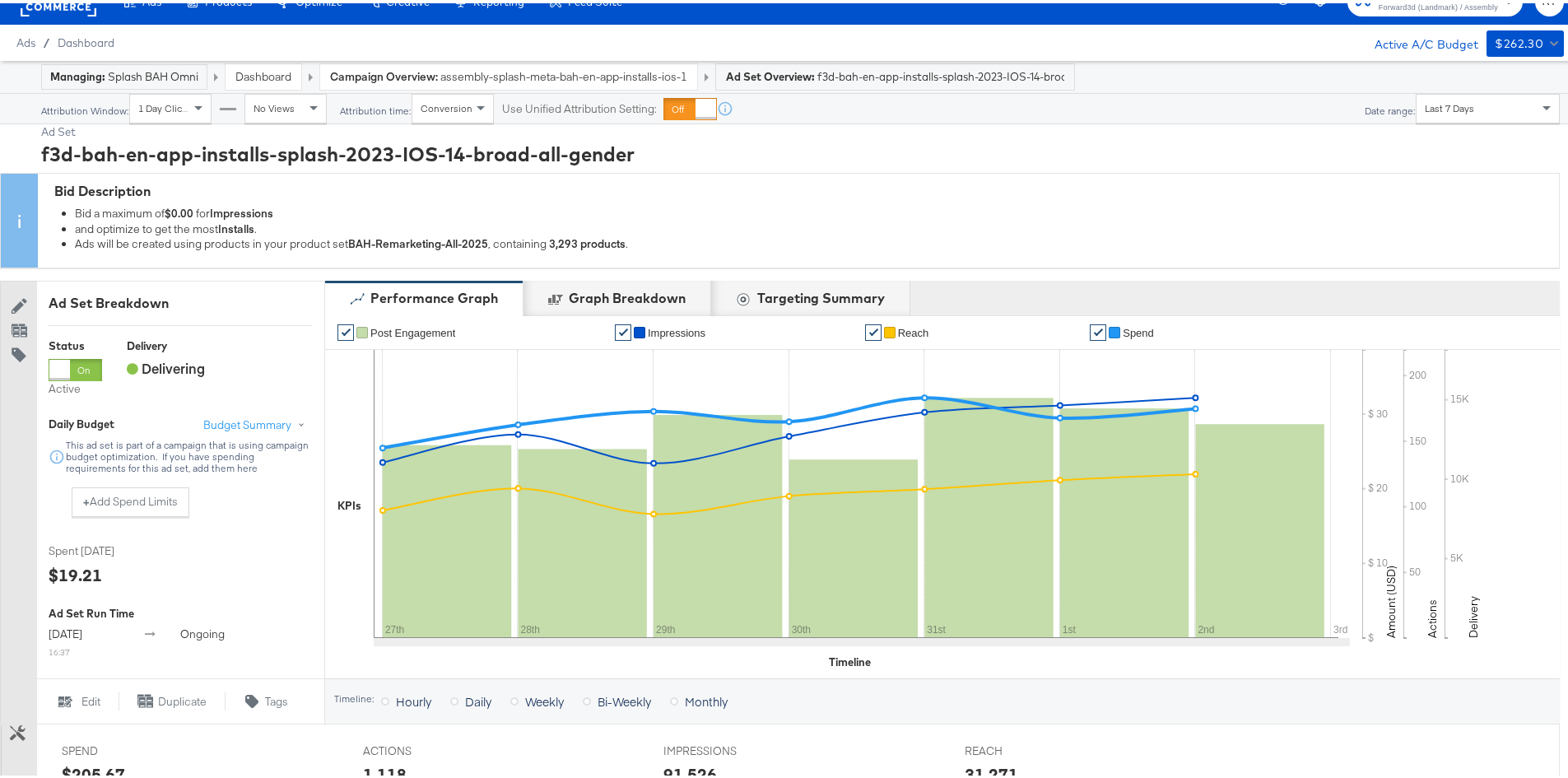
scroll to position [0, 0]
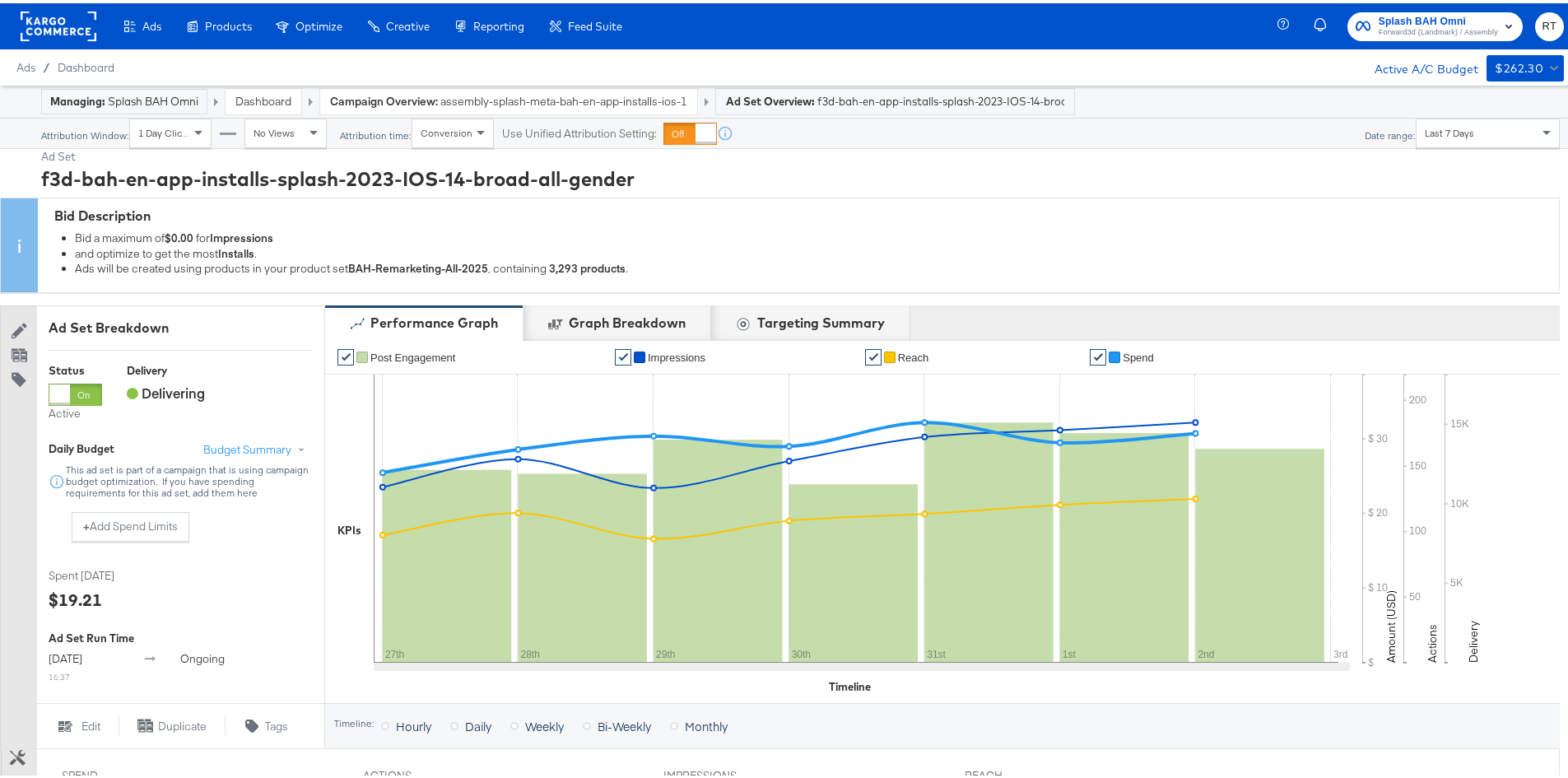
click at [1427, 21] on span "Splash BAH Omni" at bounding box center [1439, 18] width 119 height 17
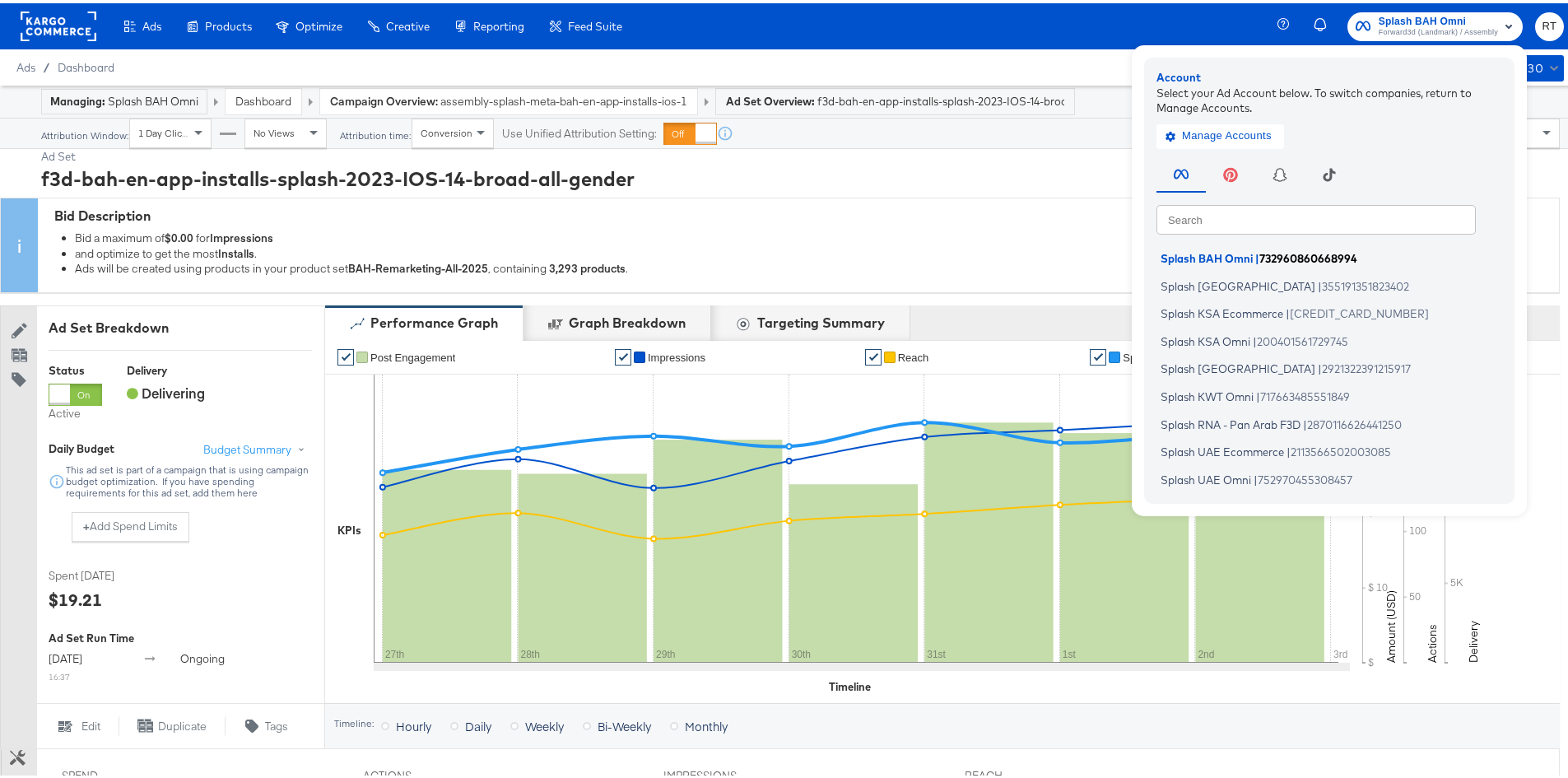
click at [1226, 255] on span "Splash BAH Omni" at bounding box center [1207, 254] width 92 height 13
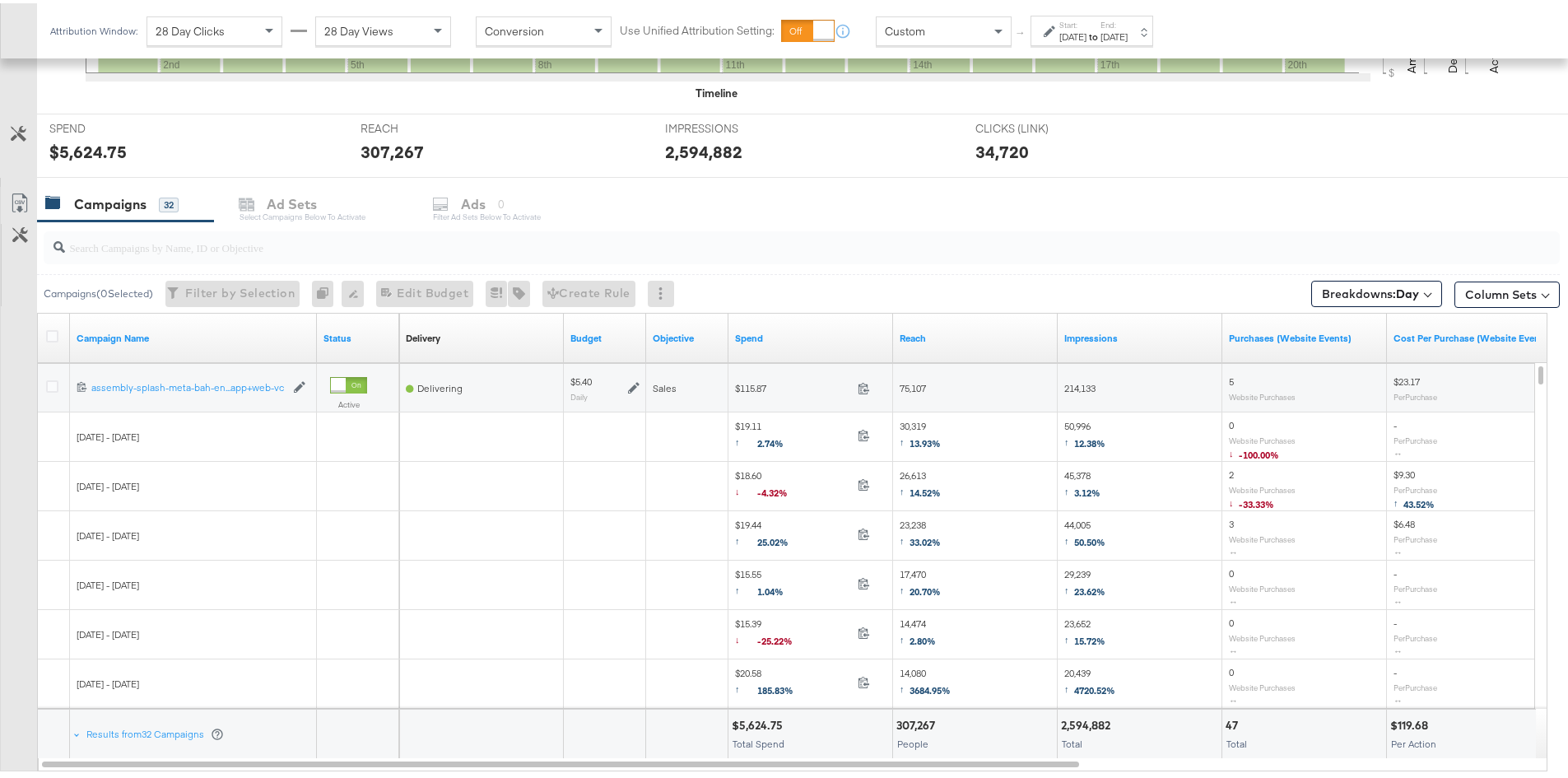
scroll to position [576, 0]
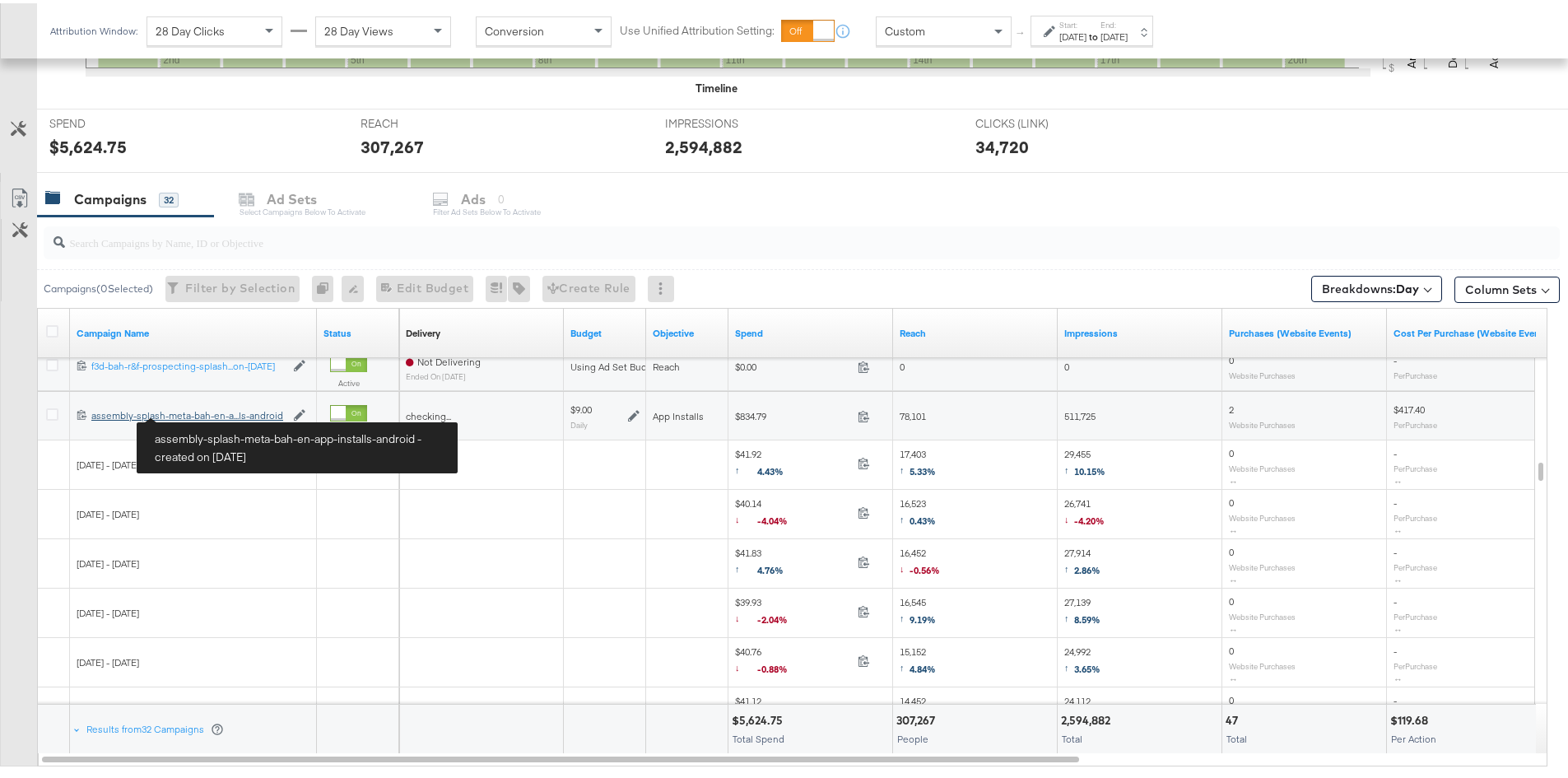
click at [198, 411] on div "assembly-splash-meta-bah-en-app-installs-android assembly-splash-meta-bah-en-a.…" at bounding box center [188, 412] width 193 height 13
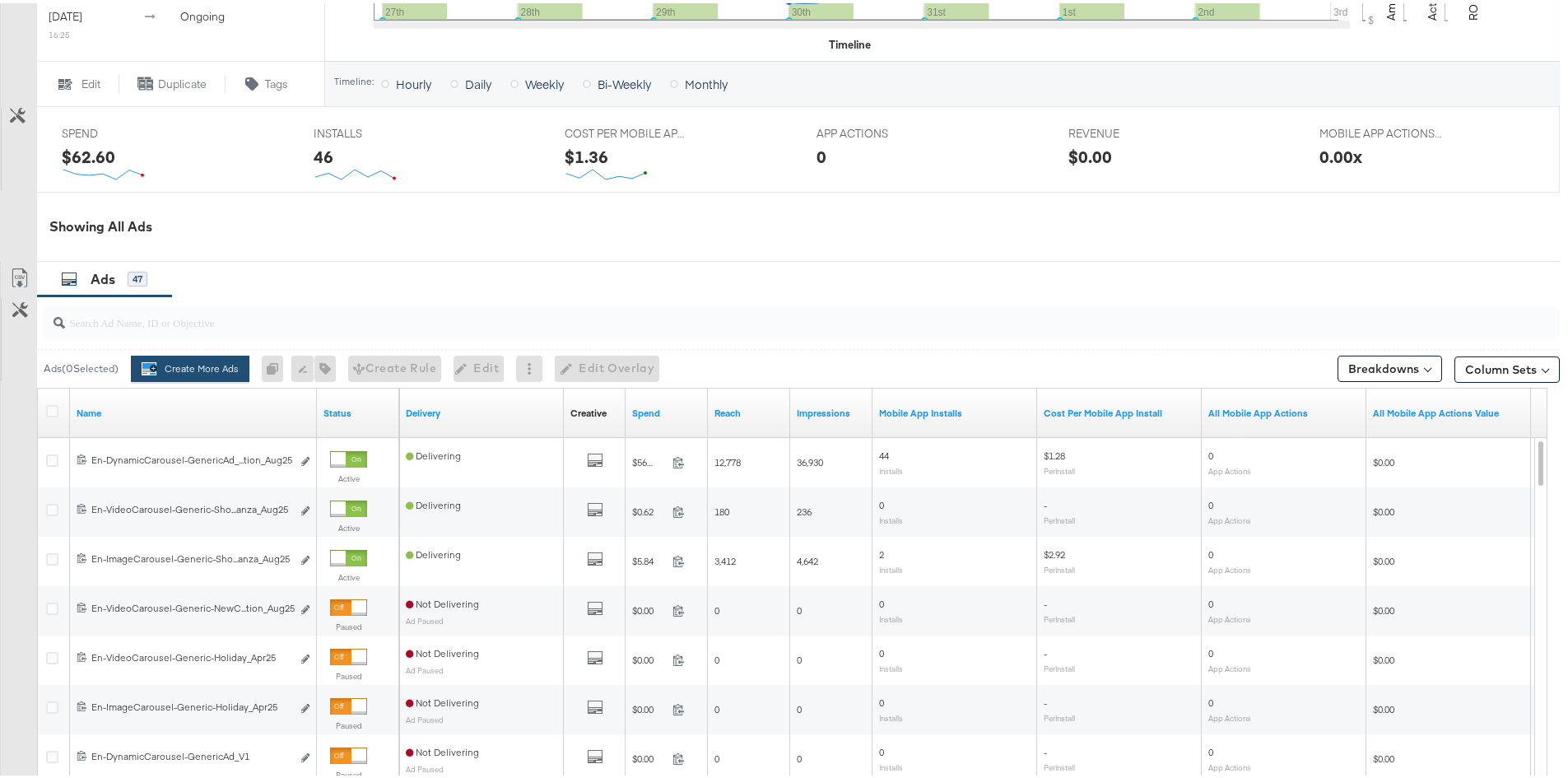
scroll to position [751, 0]
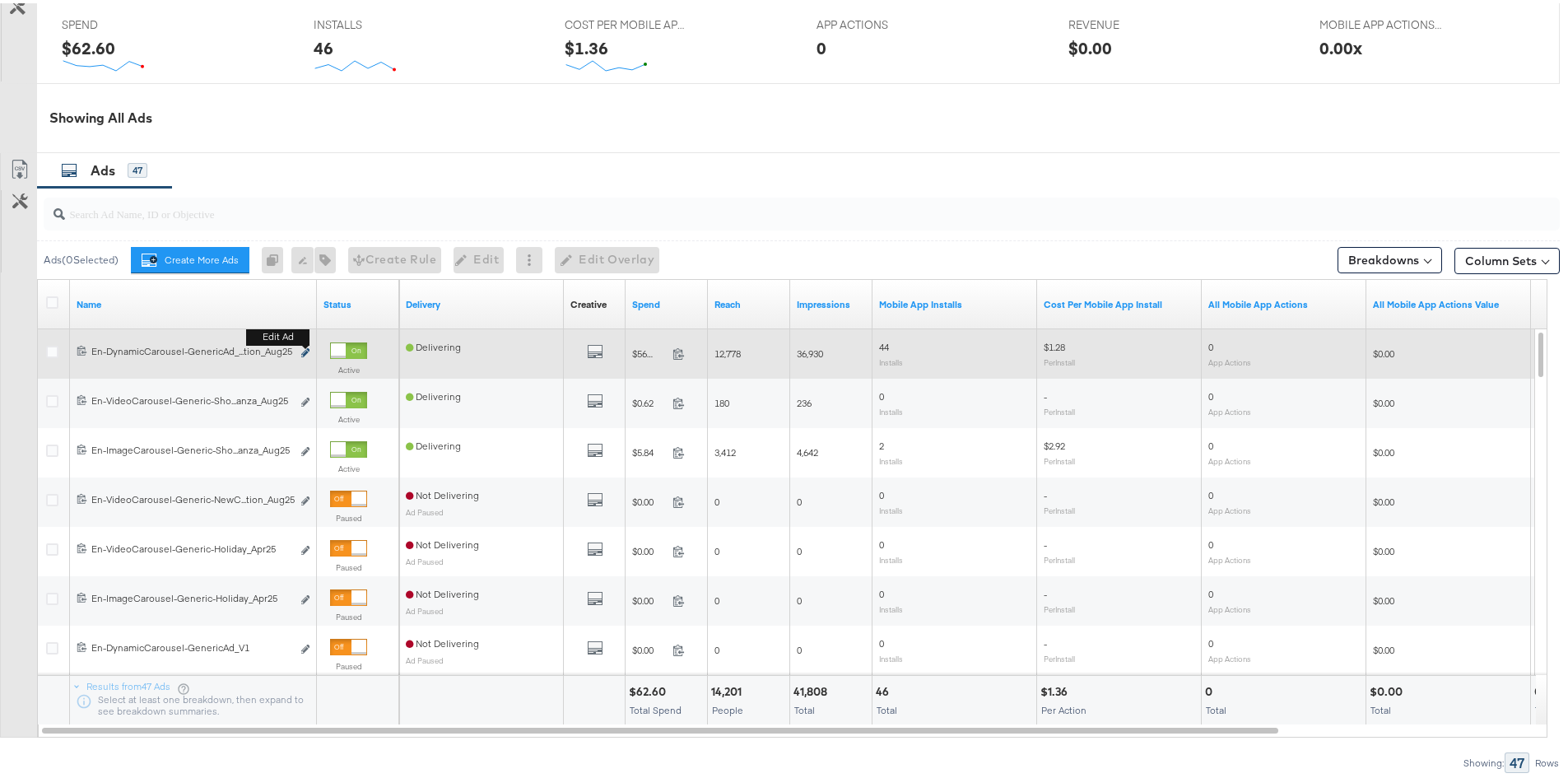
click at [309, 348] on icon "link" at bounding box center [305, 349] width 9 height 9
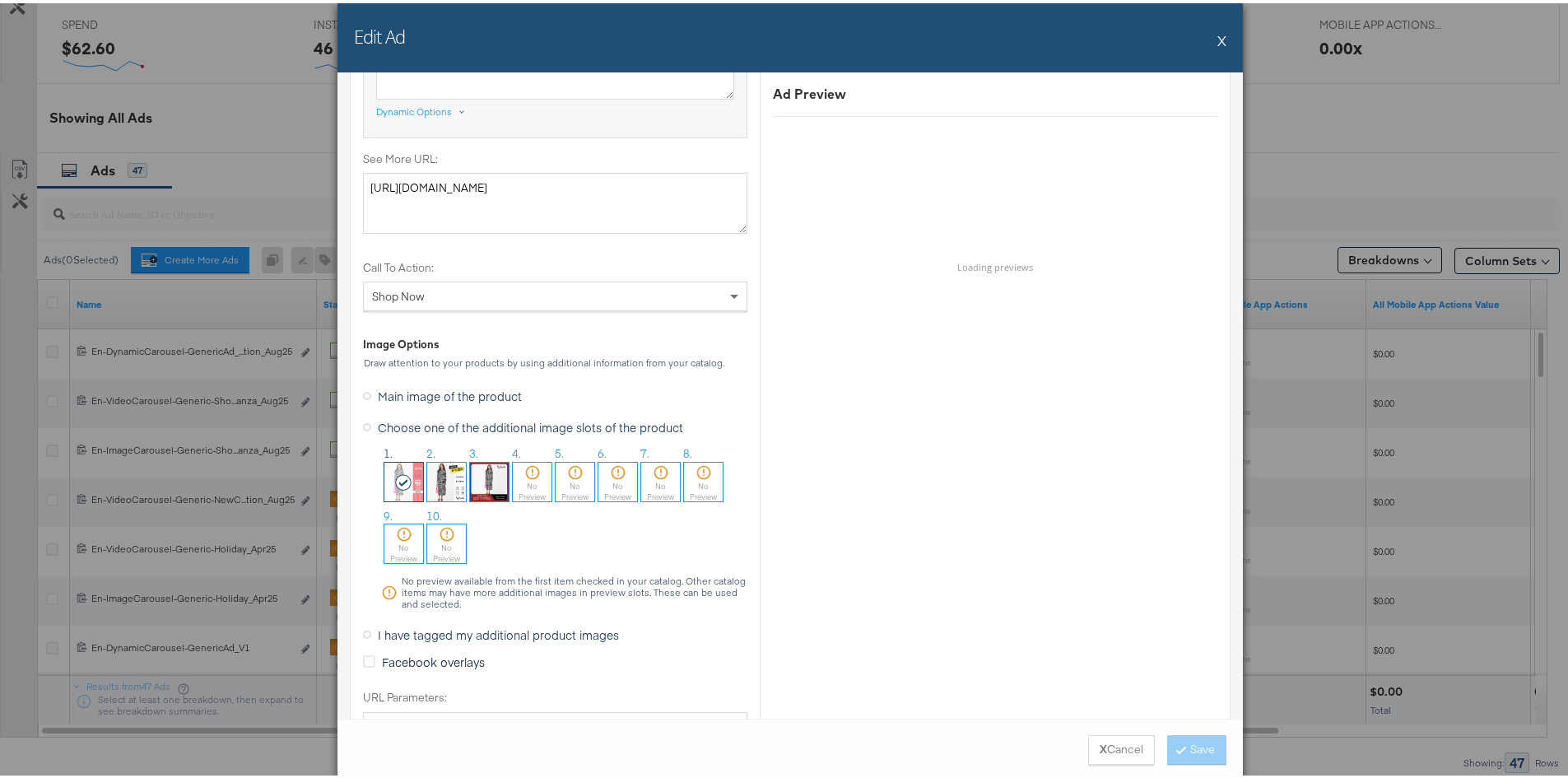
scroll to position [988, 0]
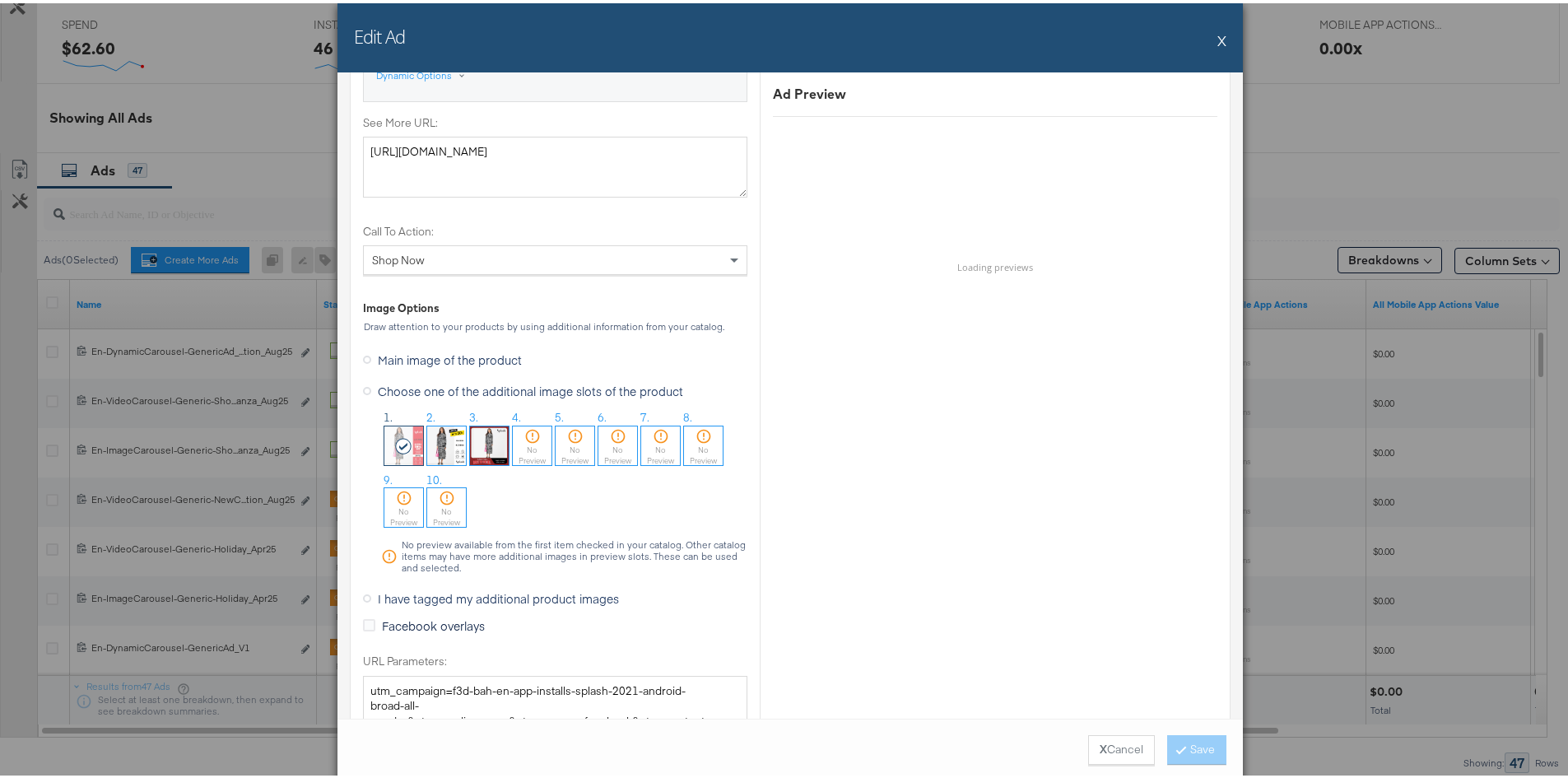
click at [392, 357] on span "Main image of the product" at bounding box center [449, 356] width 144 height 16
click at [0, 0] on input "Main image of the product" at bounding box center [0, 0] width 0 height 0
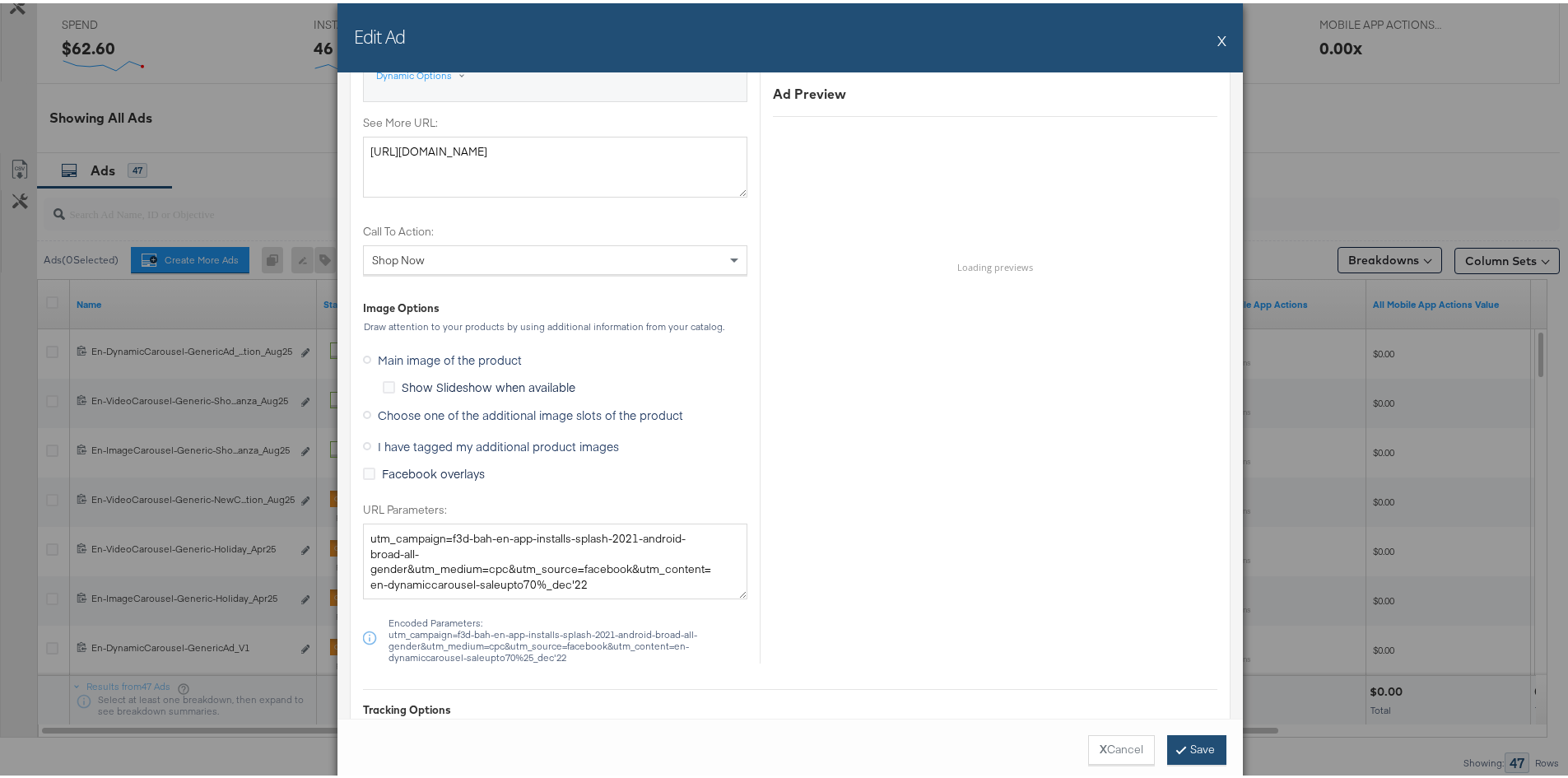
click at [1184, 748] on button "Save" at bounding box center [1197, 747] width 60 height 29
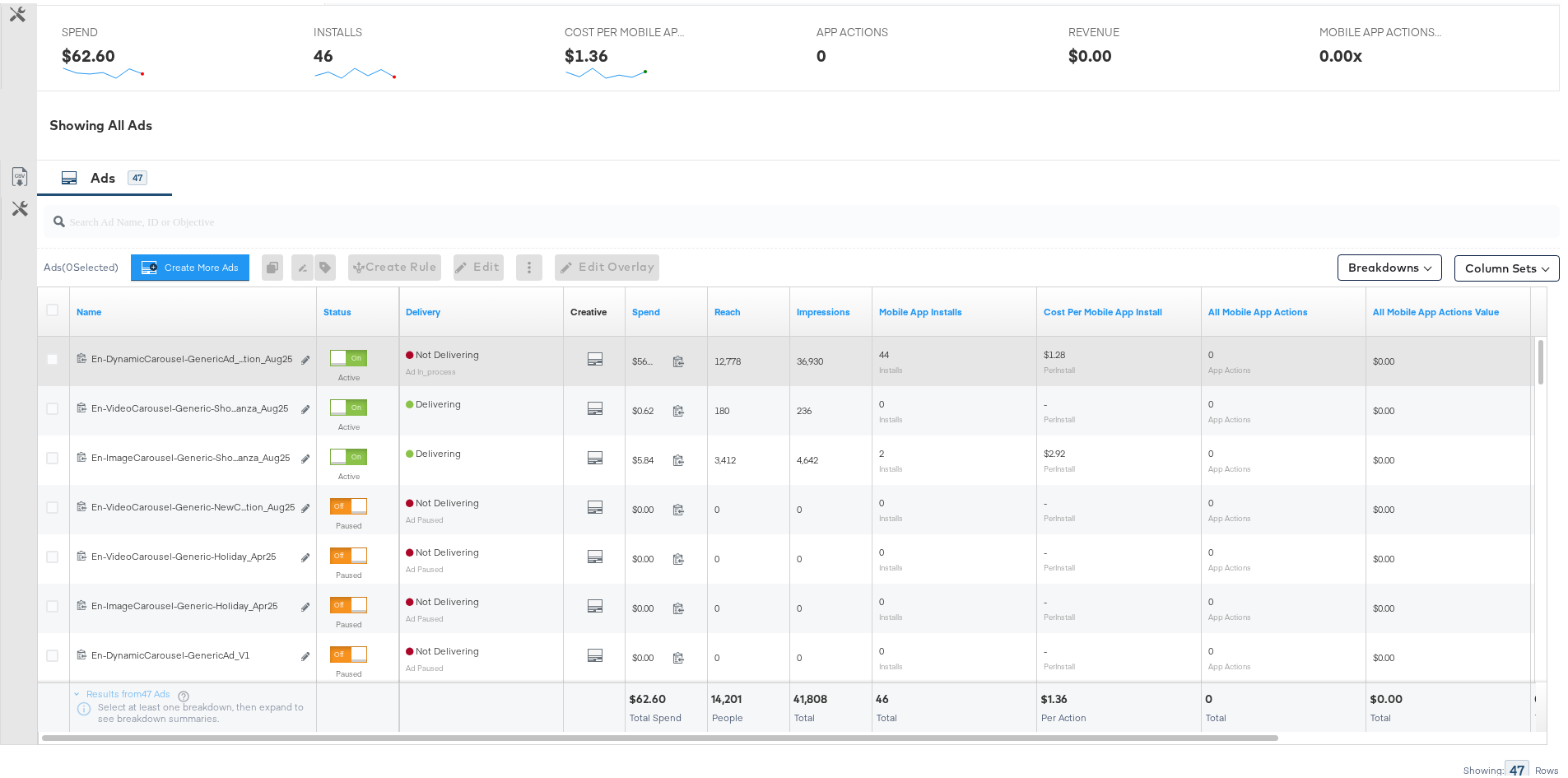
scroll to position [751, 0]
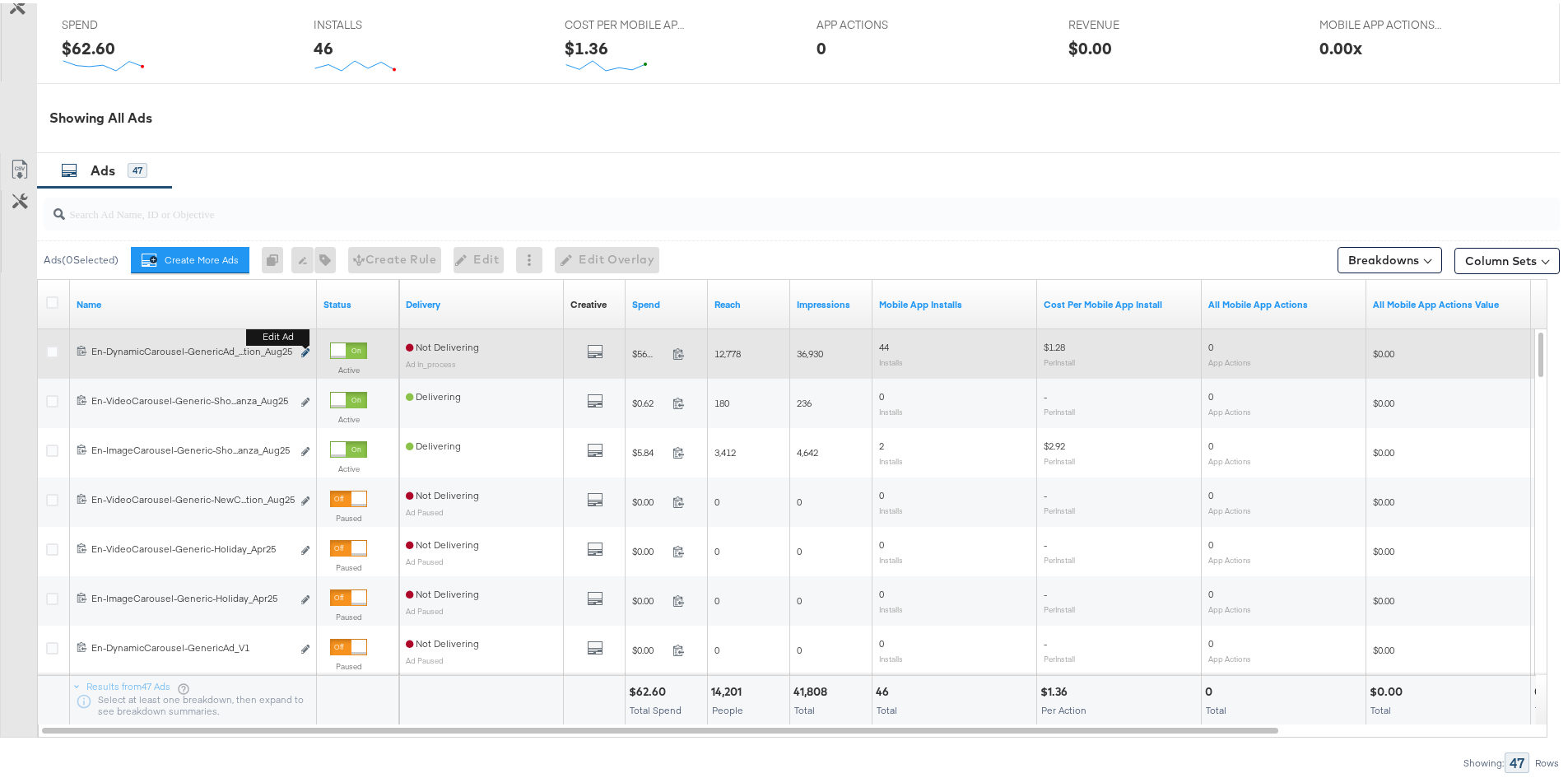
click at [301, 348] on button "Edit ad" at bounding box center [304, 350] width 9 height 17
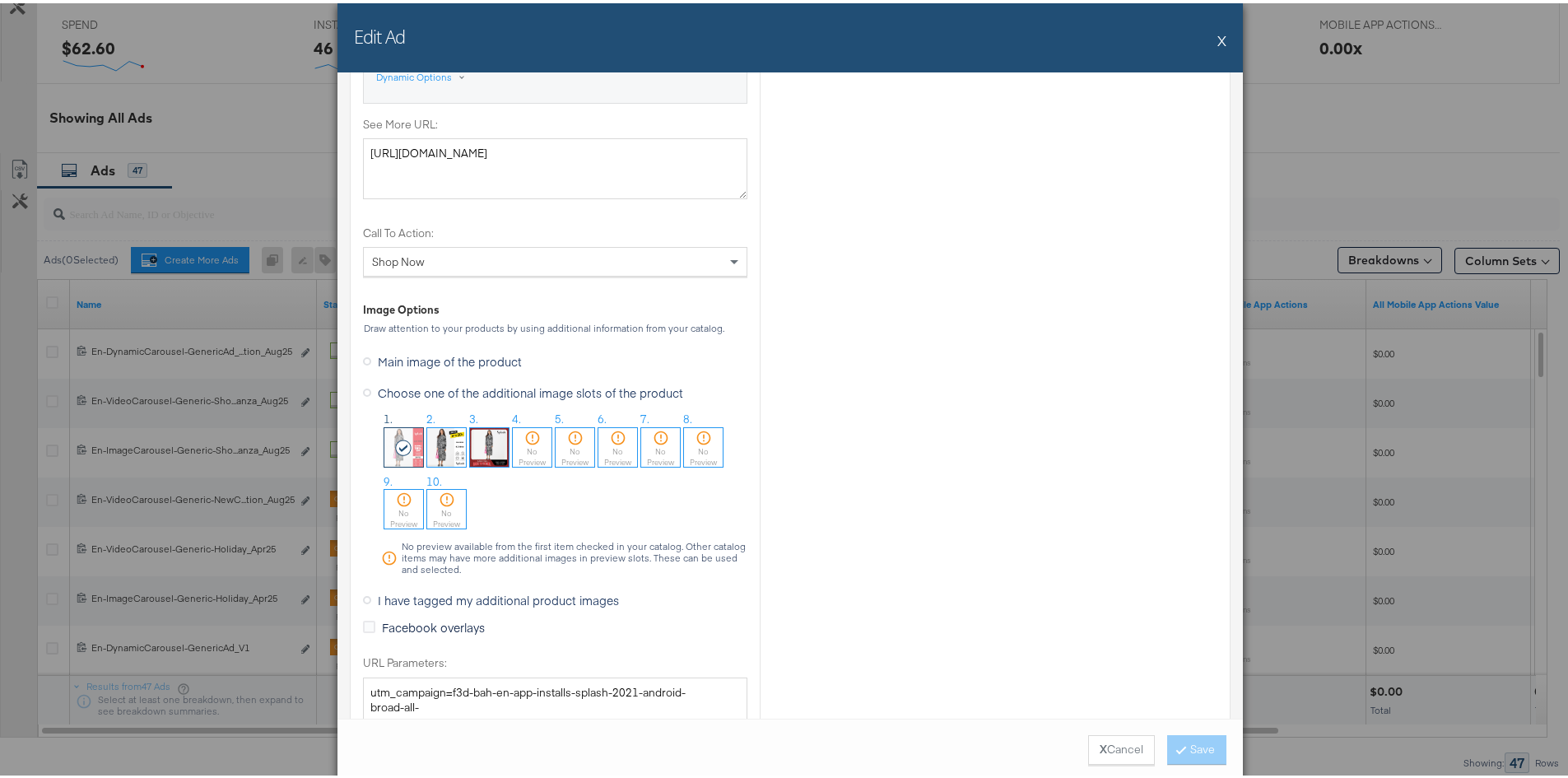
scroll to position [988, 0]
click at [497, 358] on span "Main image of the product" at bounding box center [449, 356] width 144 height 16
click at [0, 0] on input "Main image of the product" at bounding box center [0, 0] width 0 height 0
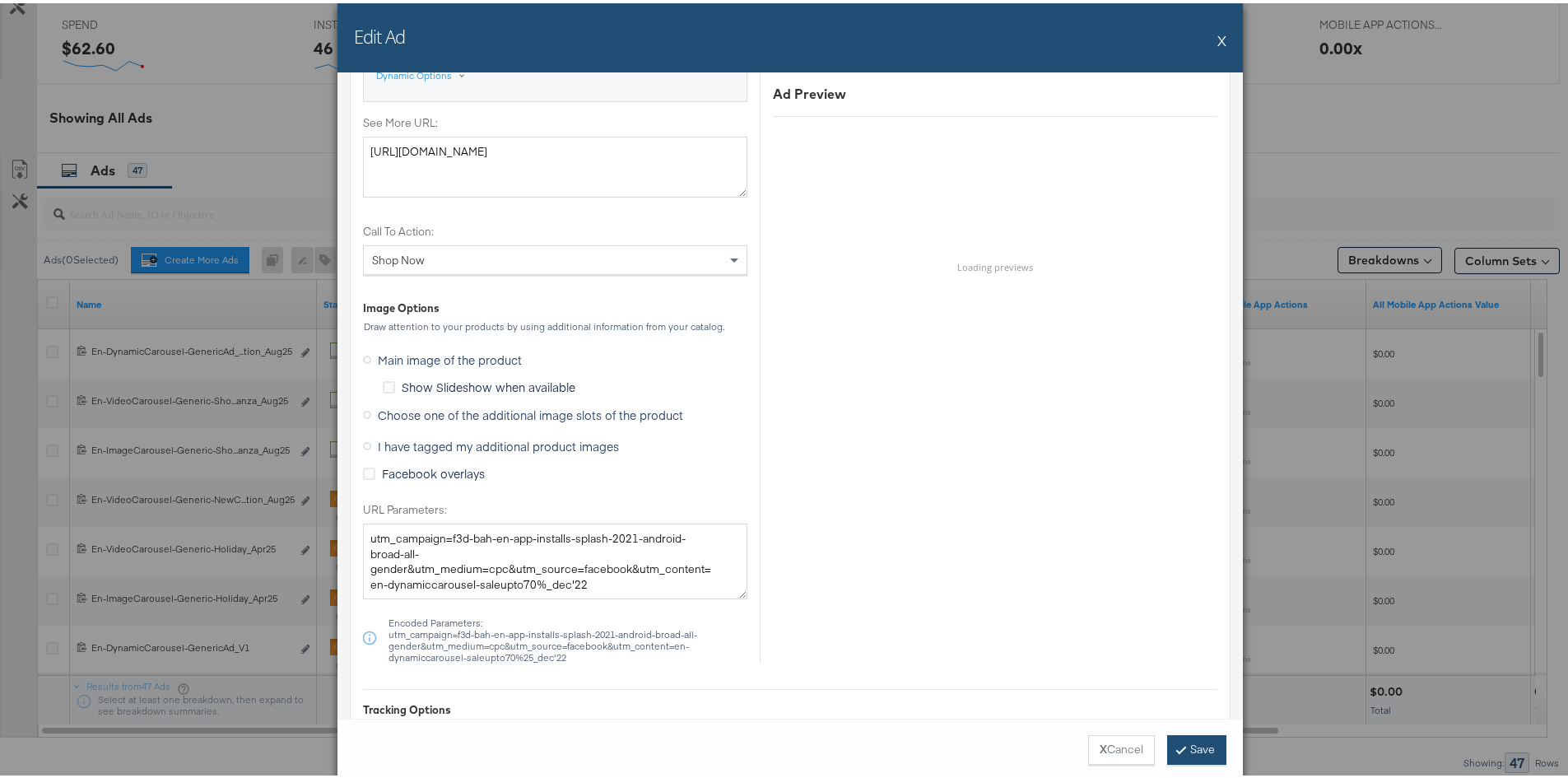
click at [1196, 751] on button "Save" at bounding box center [1197, 747] width 60 height 29
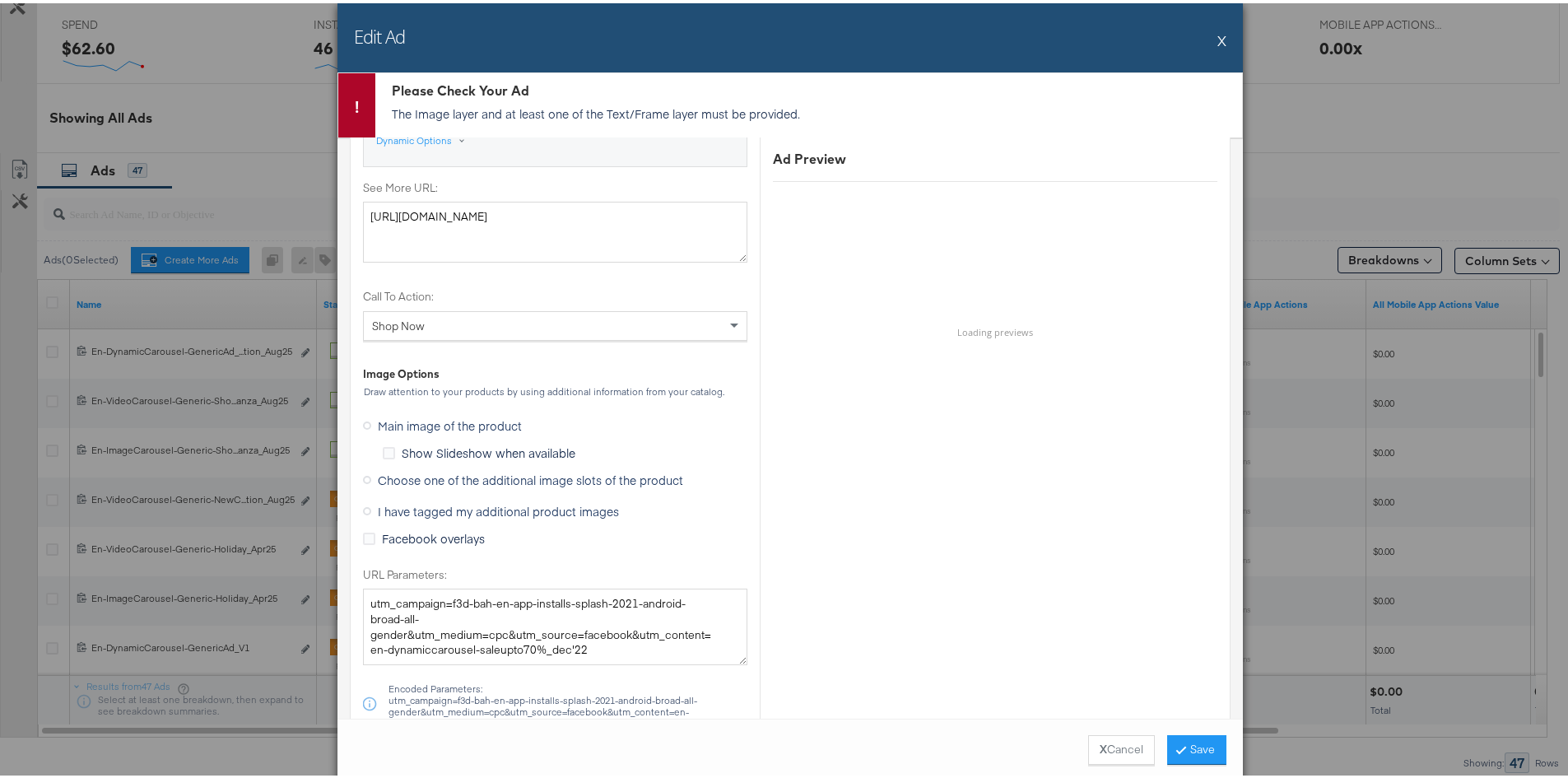
click at [1220, 29] on button "X" at bounding box center [1222, 37] width 9 height 33
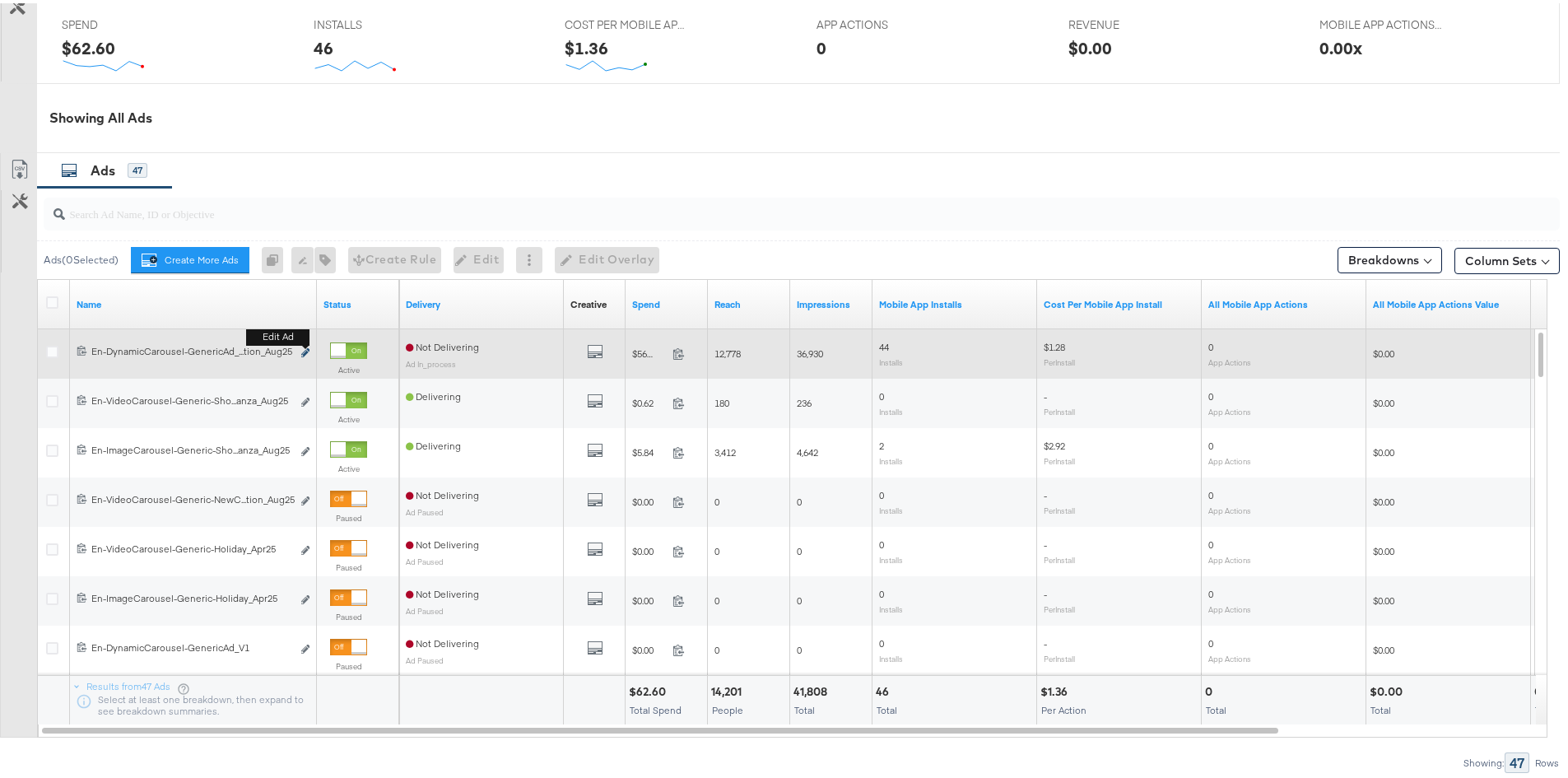
click at [304, 349] on icon "link" at bounding box center [305, 349] width 9 height 9
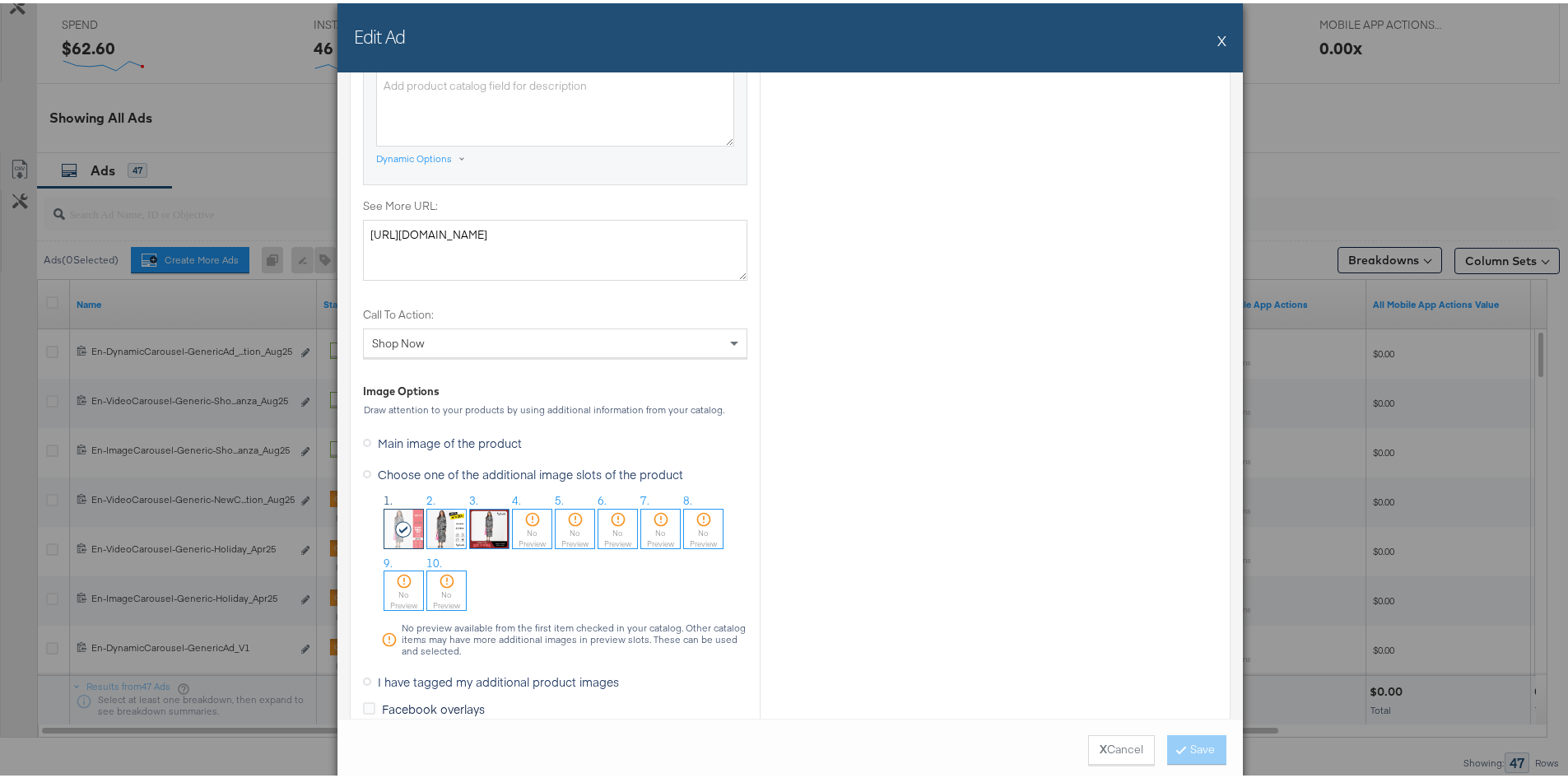
scroll to position [906, 0]
click at [422, 437] on span "Main image of the product" at bounding box center [449, 438] width 144 height 16
click at [0, 0] on input "Main image of the product" at bounding box center [0, 0] width 0 height 0
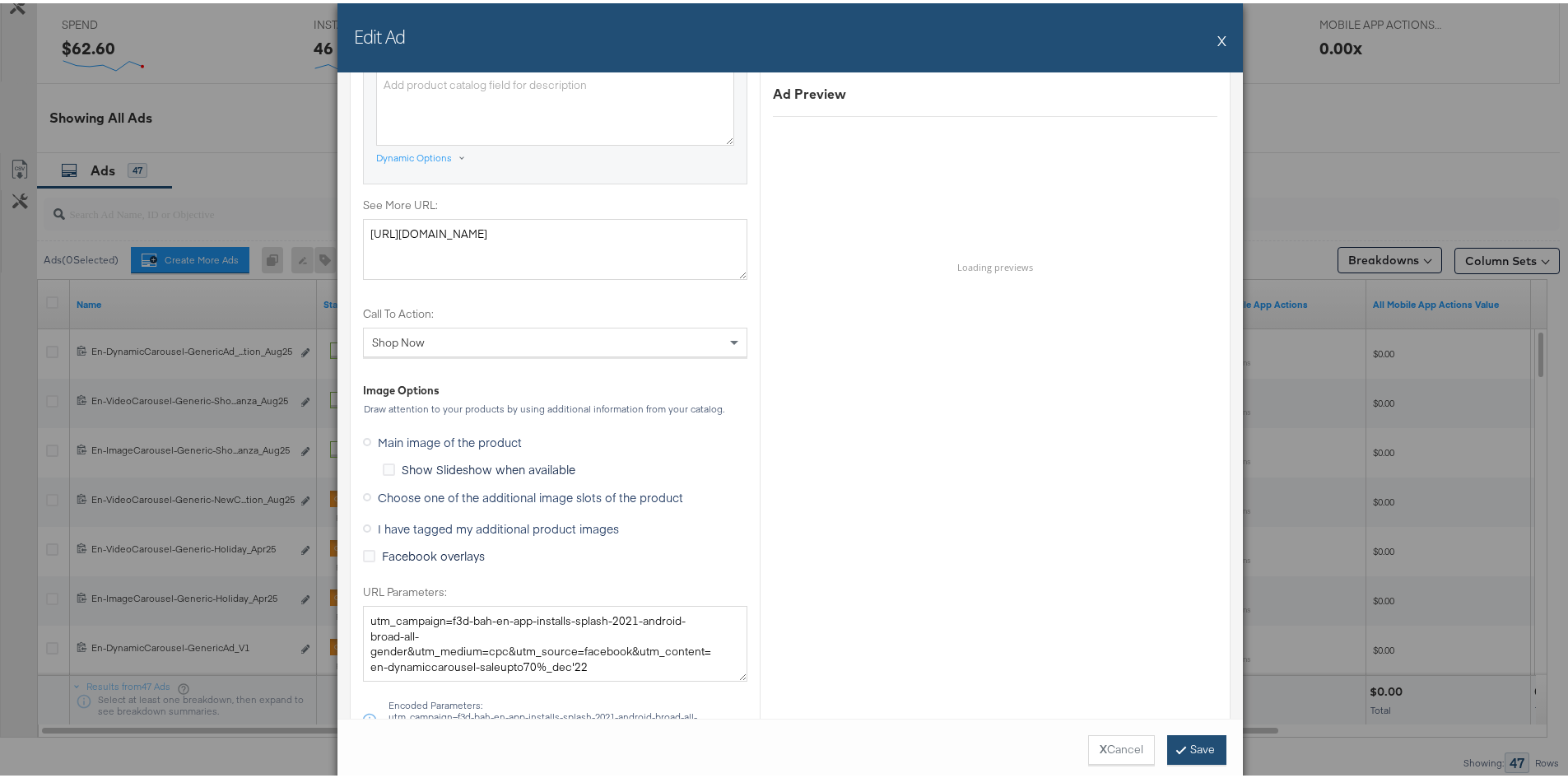
click at [1194, 754] on button "Save" at bounding box center [1197, 747] width 60 height 29
